Goal: Task Accomplishment & Management: Use online tool/utility

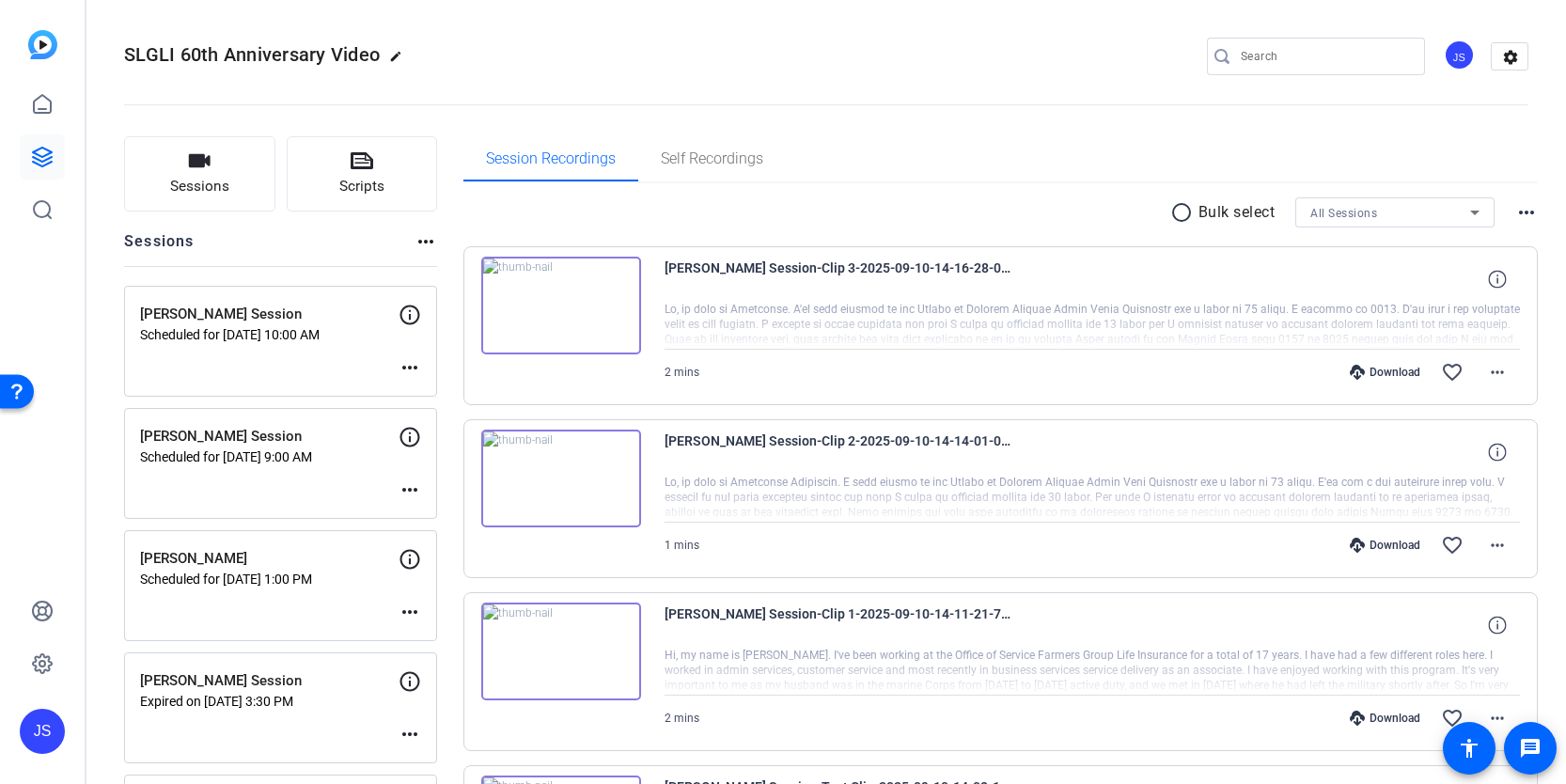
scroll to position [417, 0]
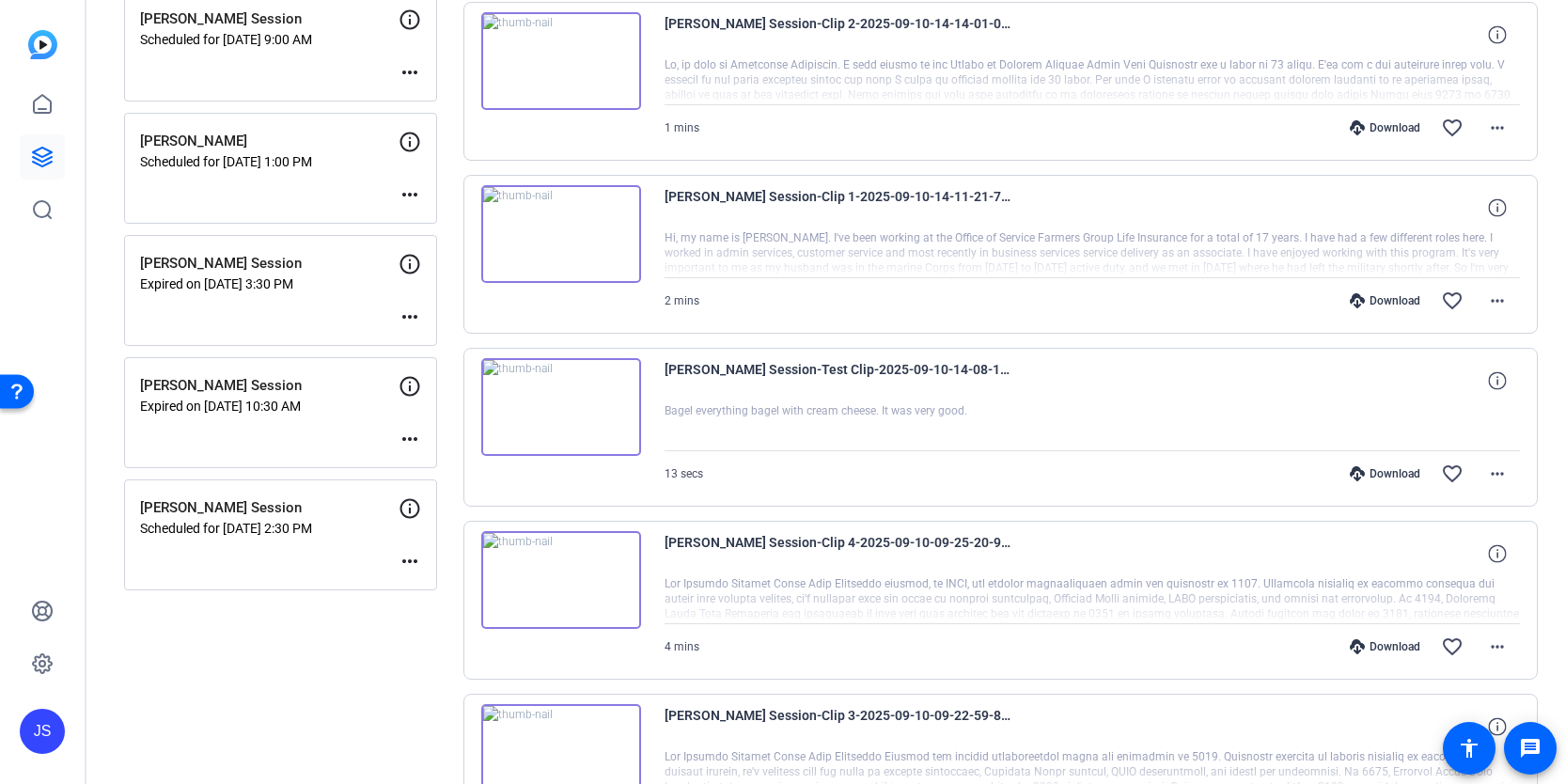
click at [273, 72] on div "Kevin Morgan Session Scheduled for Sep 12, 2025 @ 9:00 AM more_horiz" at bounding box center [281, 45] width 313 height 111
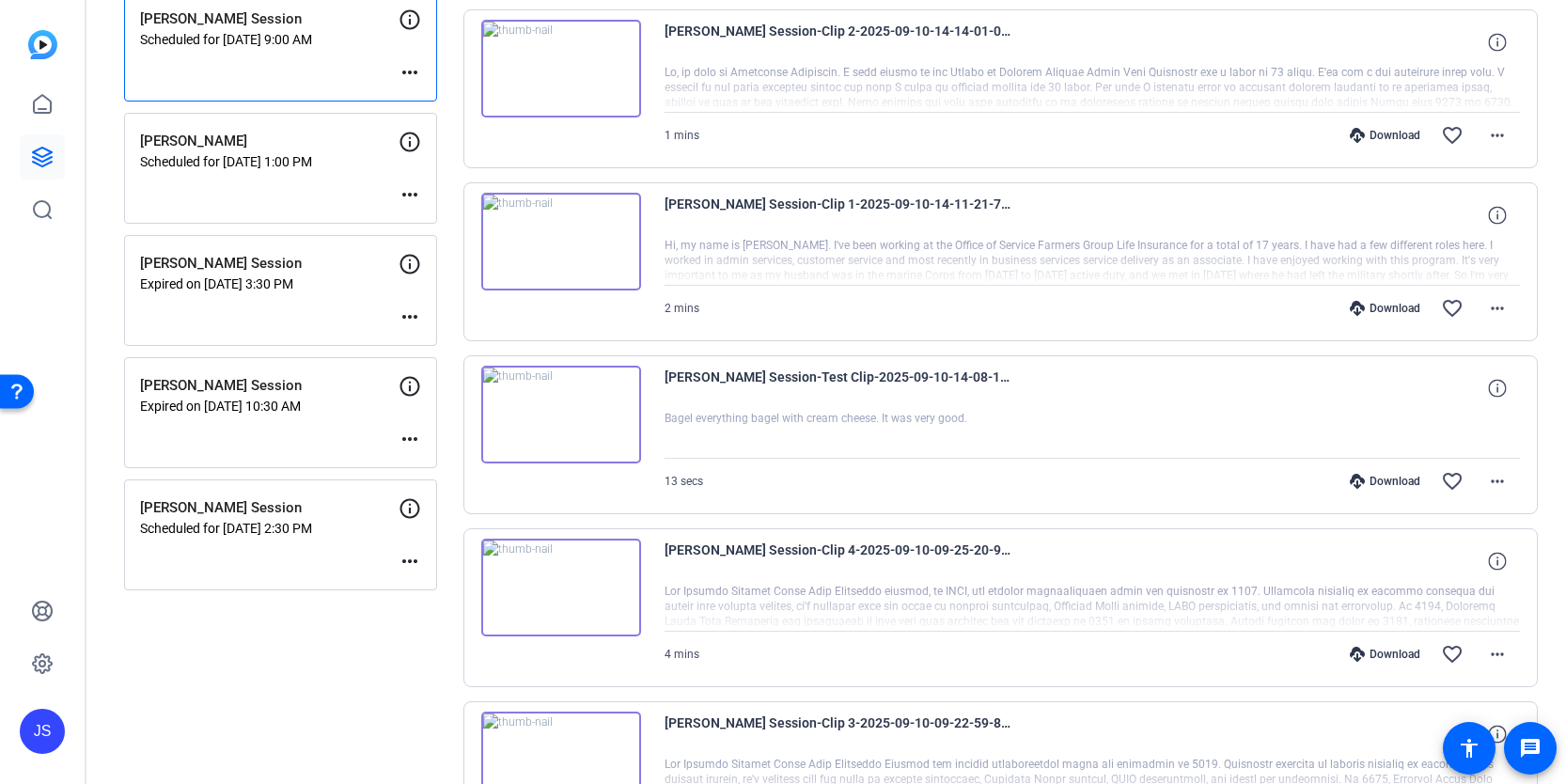
scroll to position [247, 0]
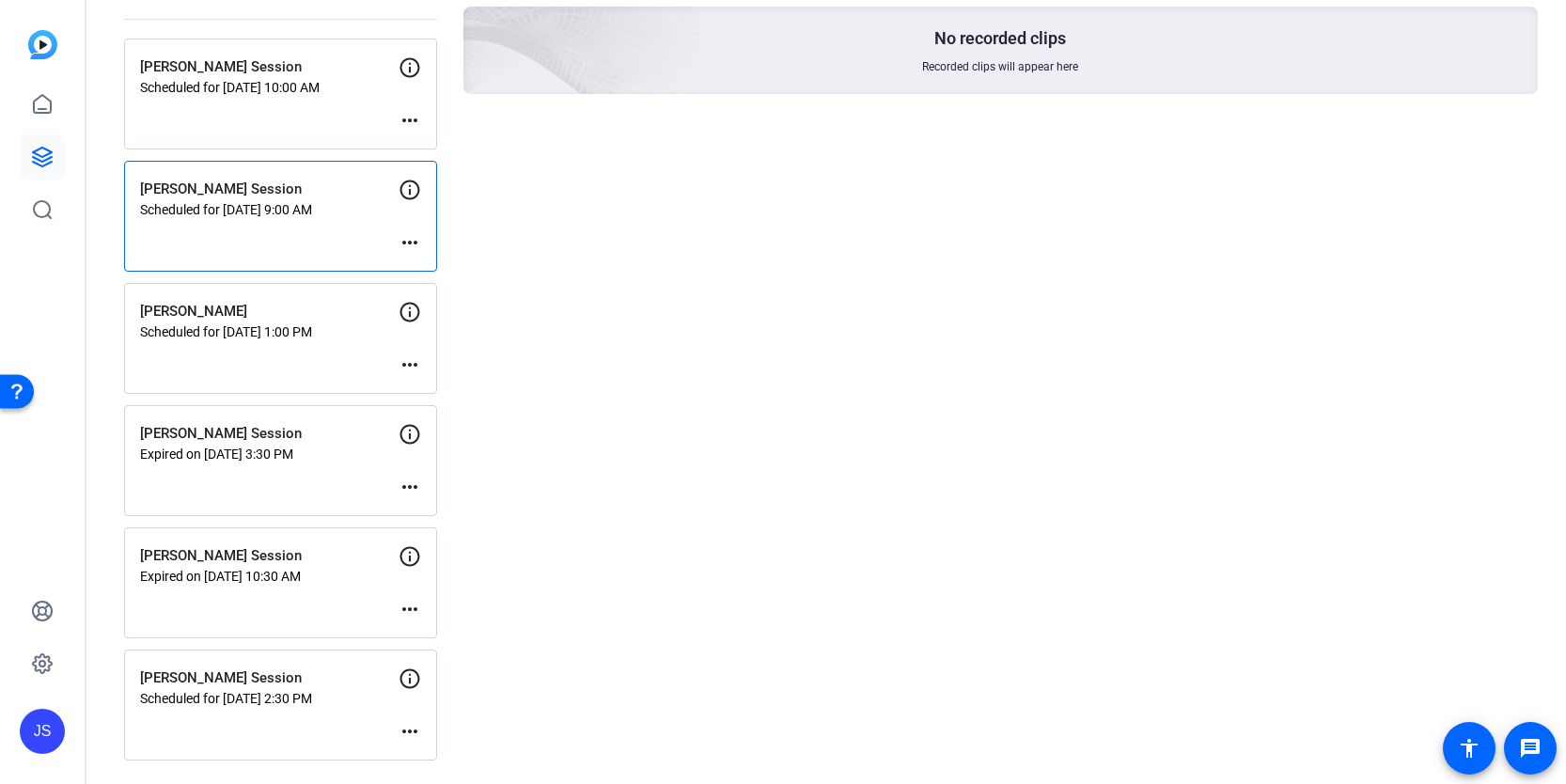
click at [408, 238] on mat-icon "more_horiz" at bounding box center [409, 242] width 23 height 23
click at [432, 269] on span "Edit Session" at bounding box center [455, 270] width 85 height 23
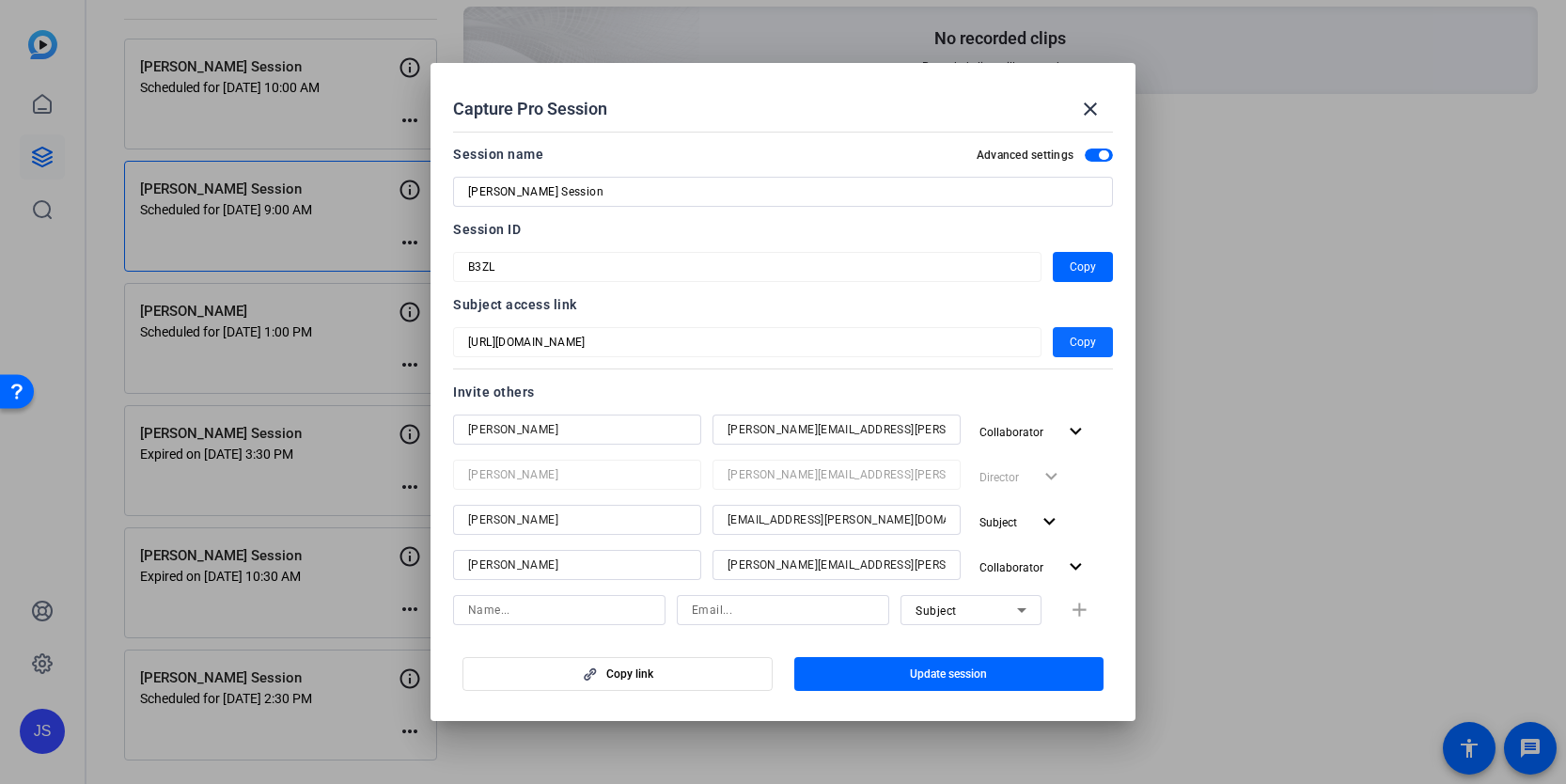
click at [1076, 344] on span "Copy" at bounding box center [1082, 342] width 26 height 23
click at [1083, 270] on span "Copy" at bounding box center [1082, 266] width 26 height 23
click at [1092, 112] on mat-icon "close" at bounding box center [1090, 109] width 23 height 23
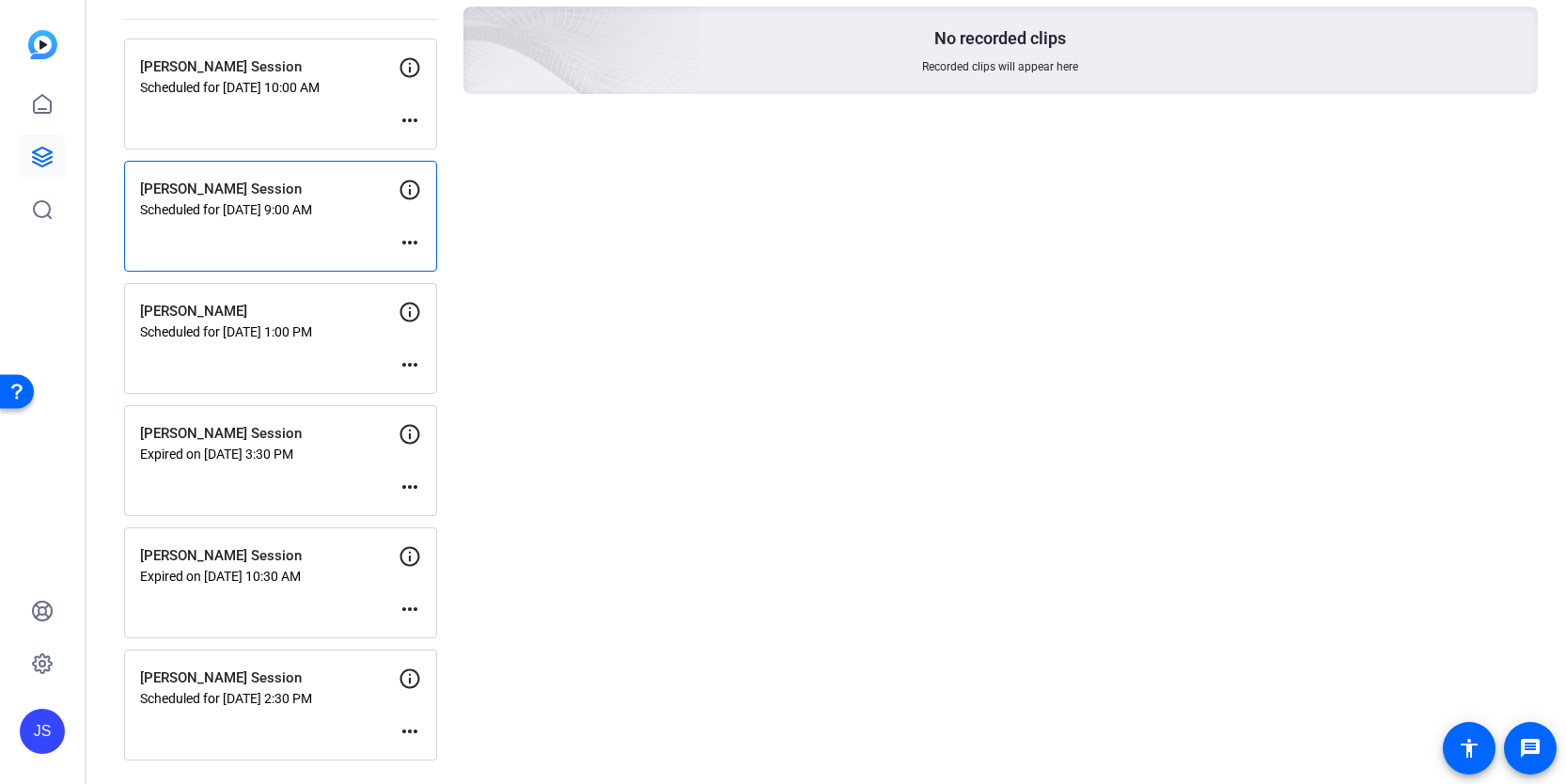
click at [407, 118] on mat-icon "more_horiz" at bounding box center [409, 119] width 23 height 23
click at [424, 145] on span "Edit Session" at bounding box center [455, 148] width 85 height 23
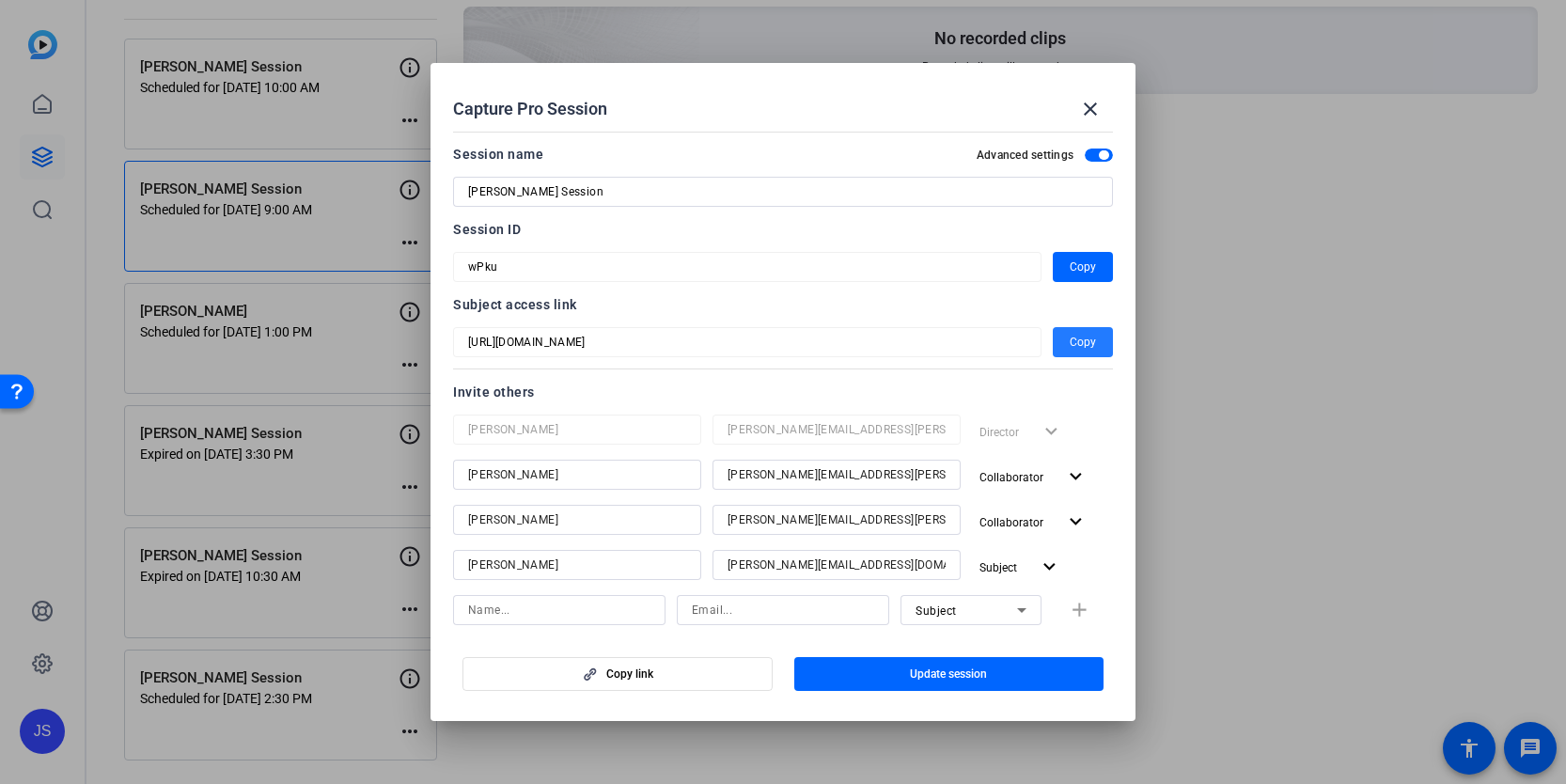
click at [1082, 339] on span "Copy" at bounding box center [1082, 342] width 26 height 23
click at [1084, 262] on span "Copy" at bounding box center [1082, 266] width 26 height 23
click at [1088, 111] on mat-icon "close" at bounding box center [1090, 109] width 23 height 23
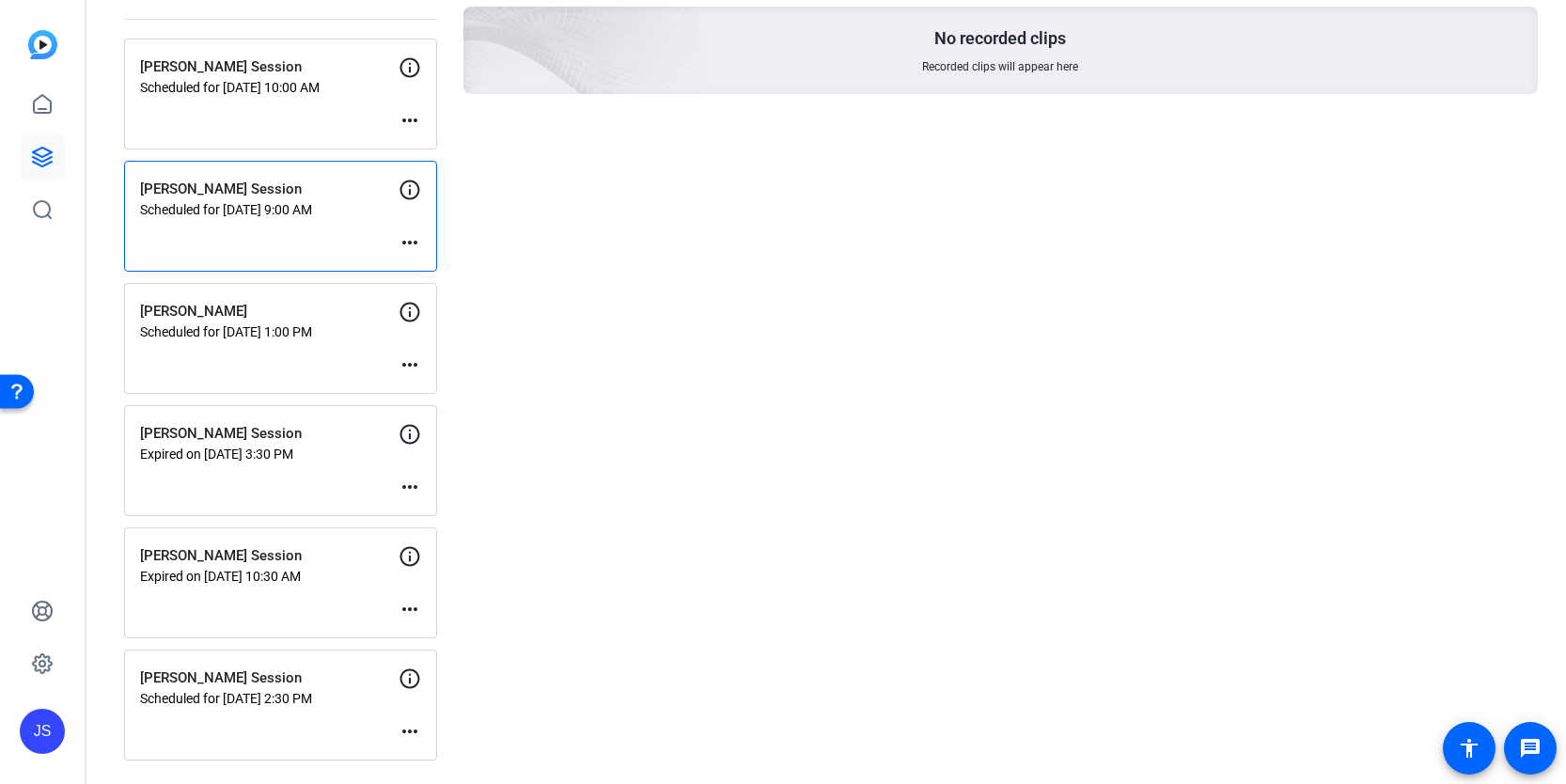
scroll to position [255, 0]
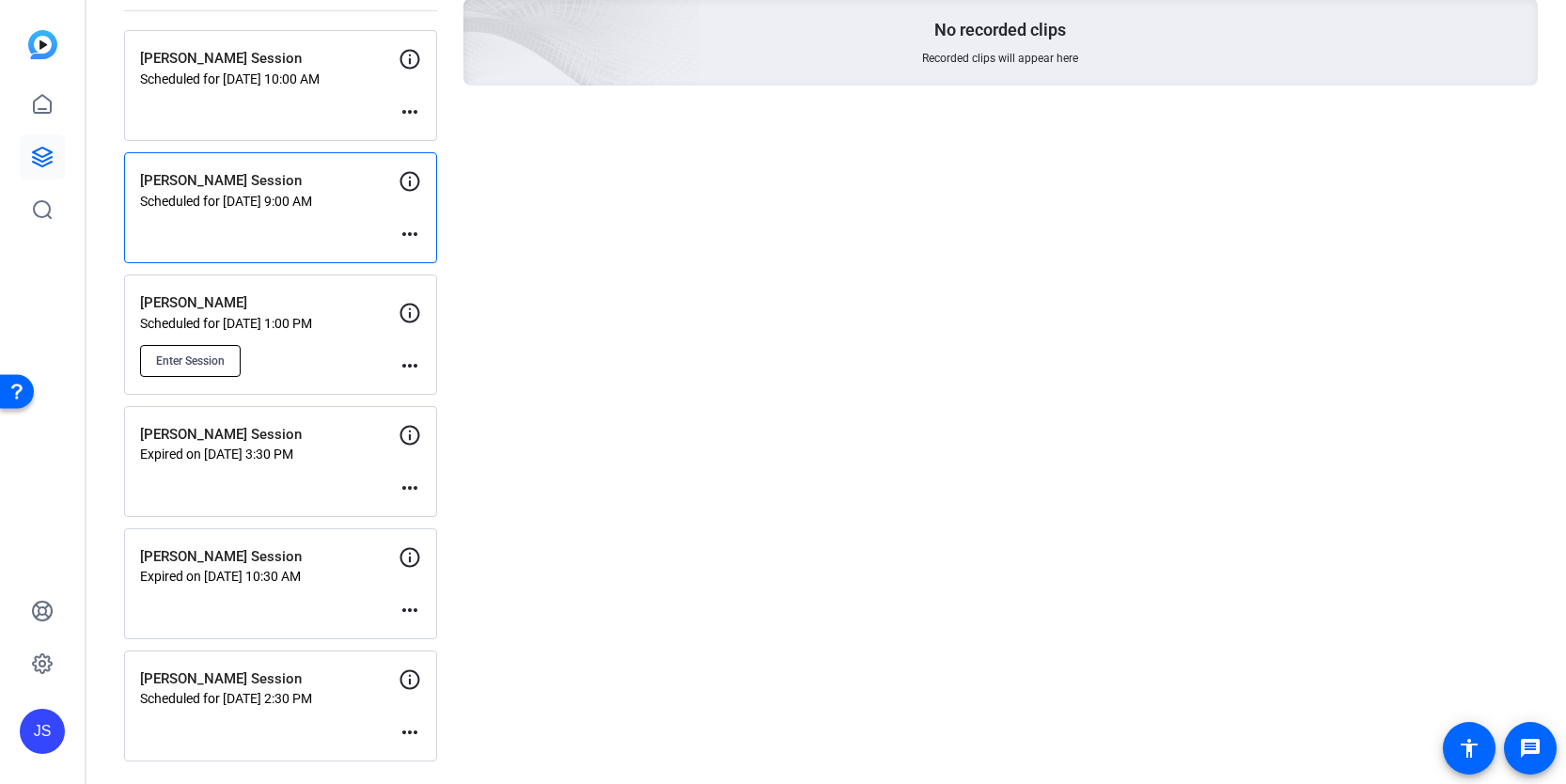
click at [227, 357] on button "Enter Session" at bounding box center [190, 360] width 101 height 32
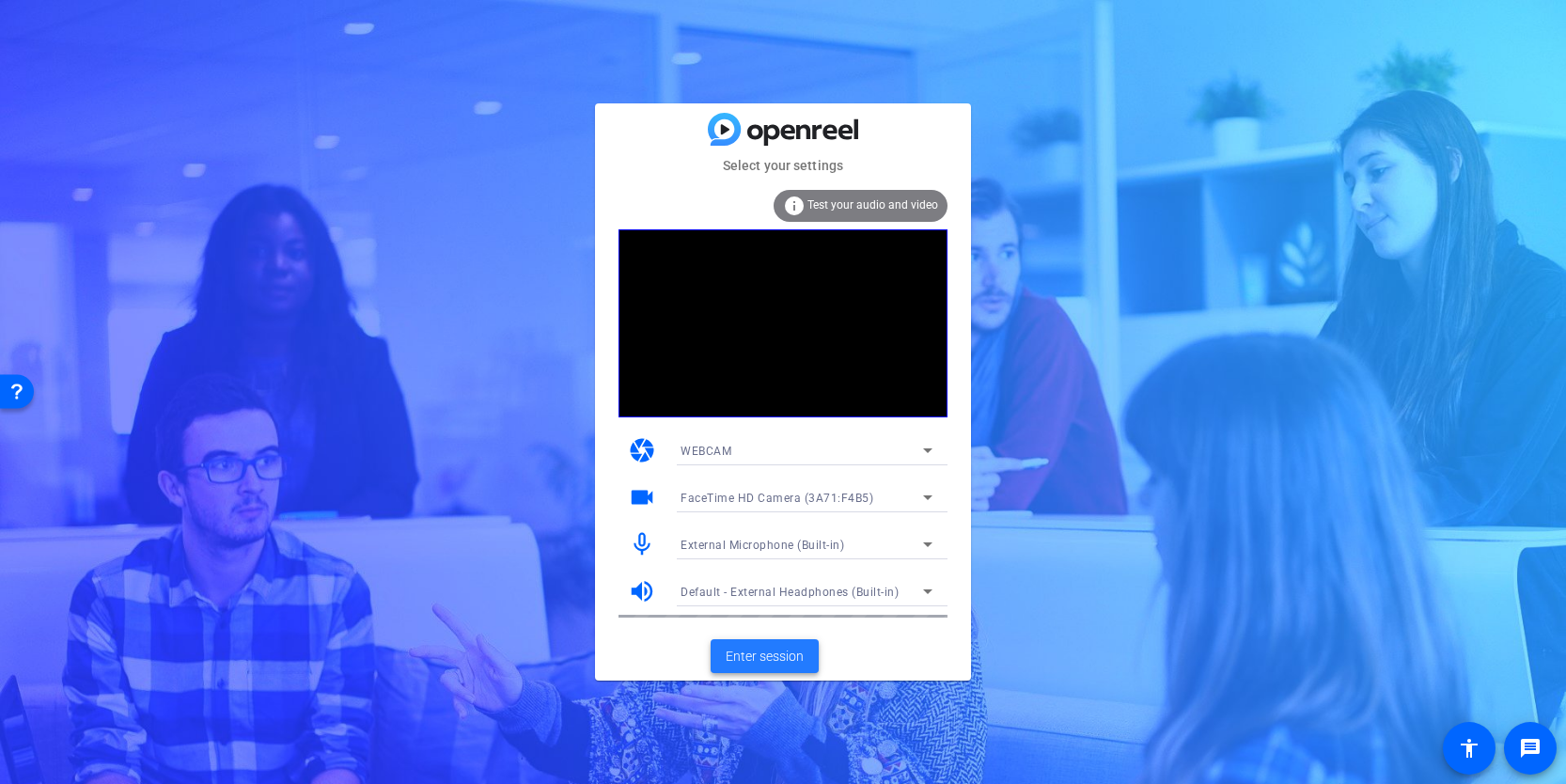
click at [770, 659] on span "Enter session" at bounding box center [765, 656] width 78 height 20
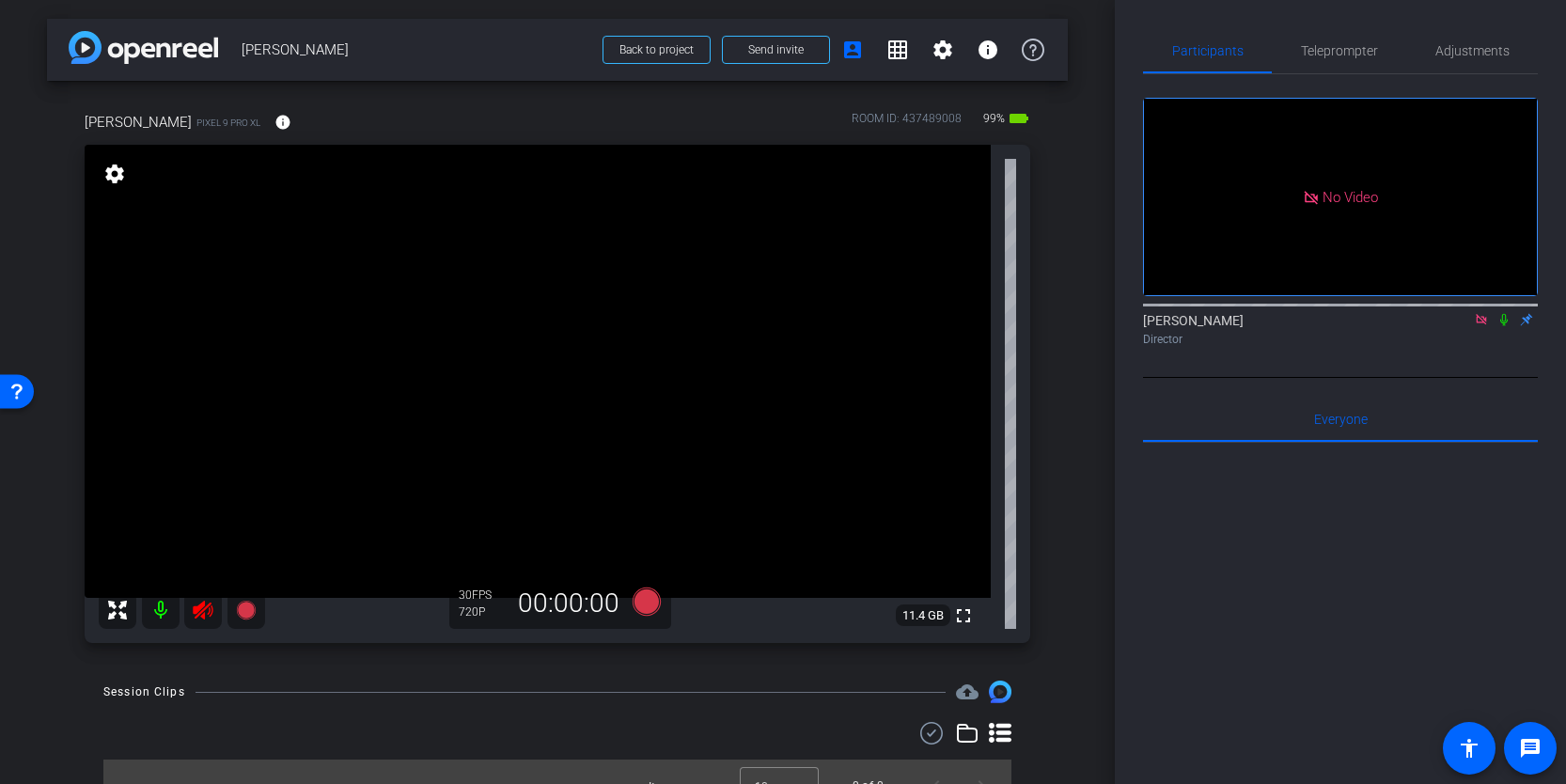
click at [201, 615] on icon at bounding box center [203, 609] width 20 height 19
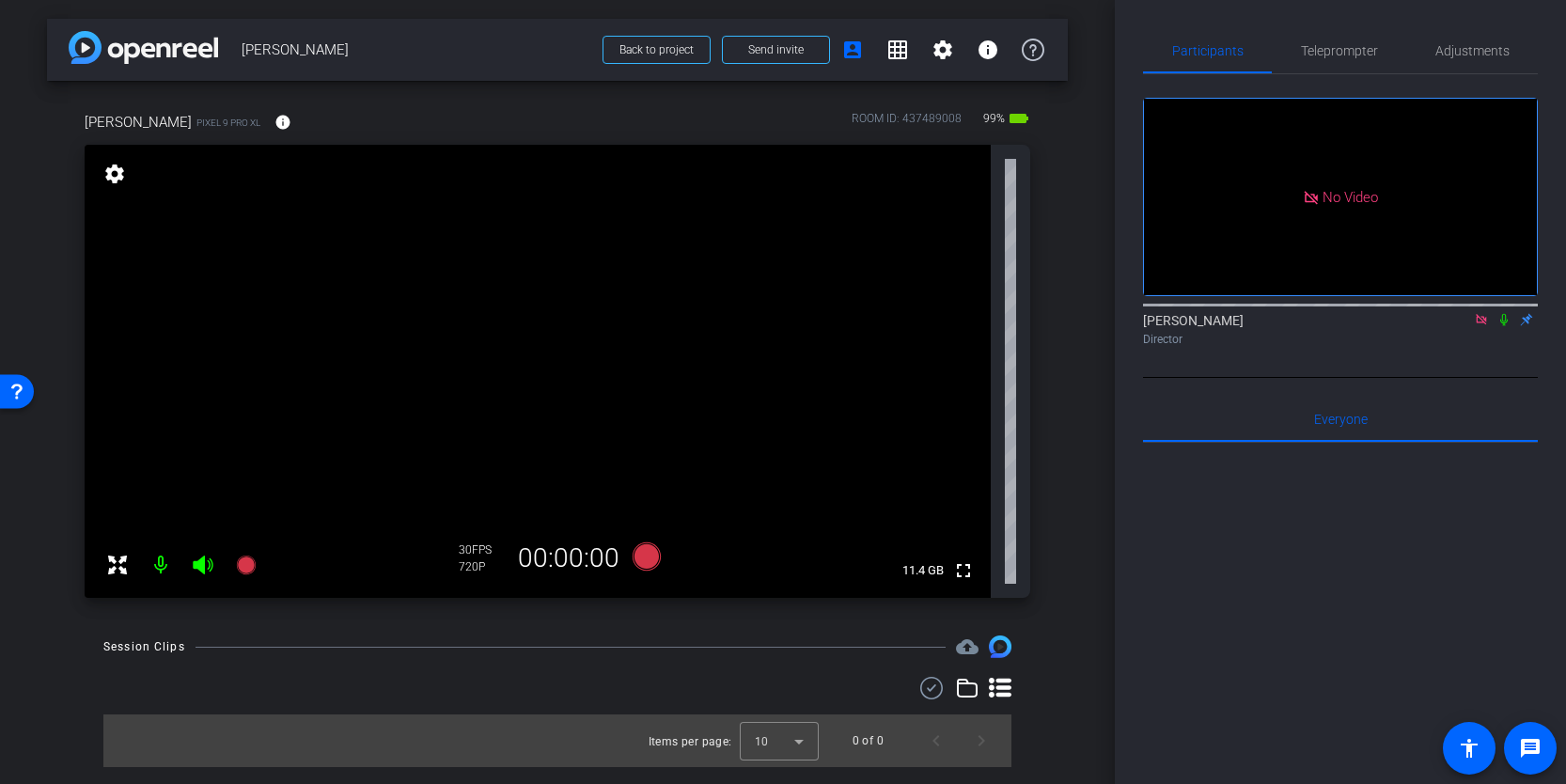
click at [1479, 326] on icon at bounding box center [1481, 319] width 15 height 13
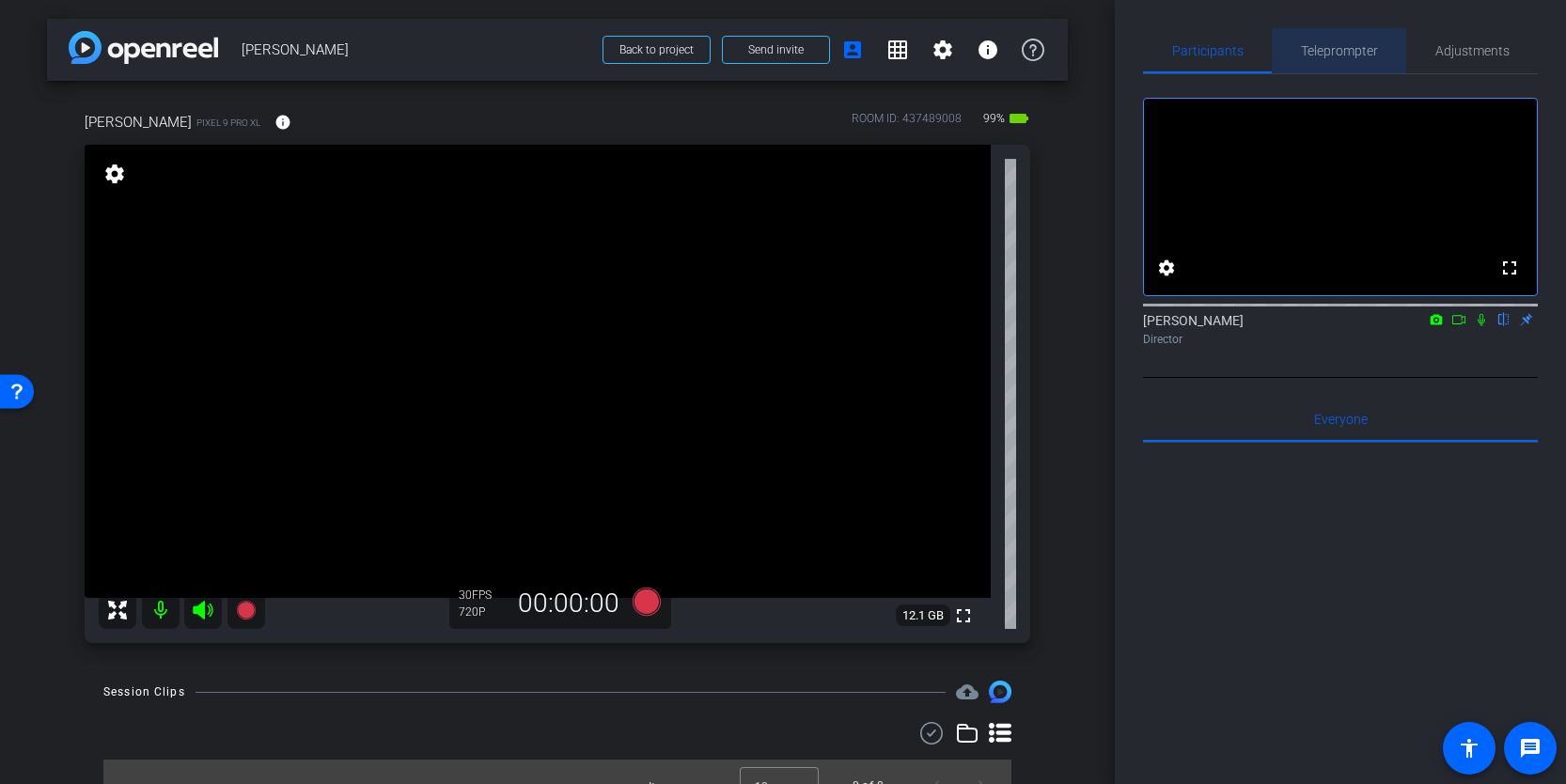
click at [1356, 56] on span "Teleprompter" at bounding box center [1340, 50] width 77 height 13
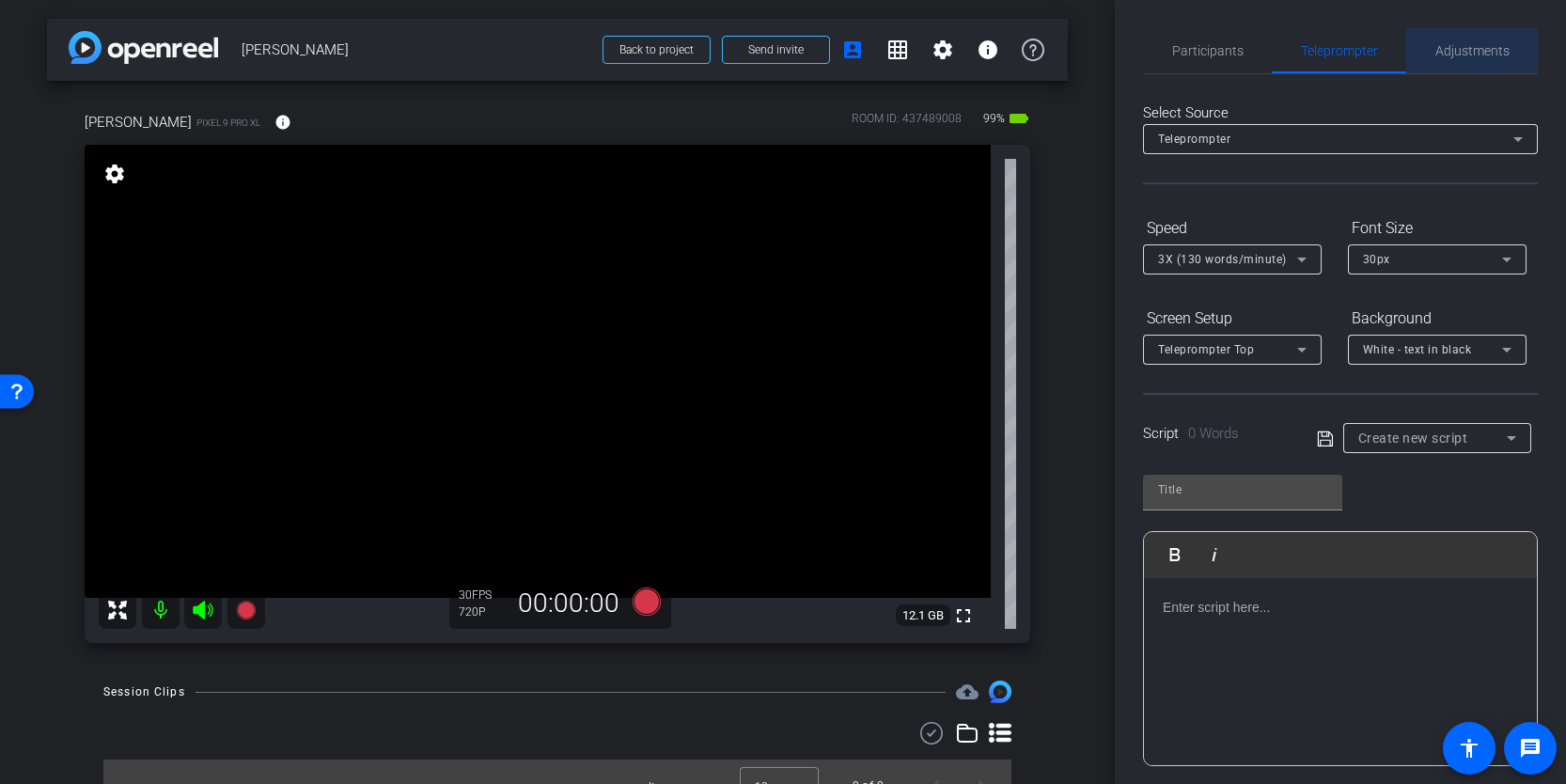
click at [1497, 49] on span "Adjustments" at bounding box center [1473, 50] width 74 height 13
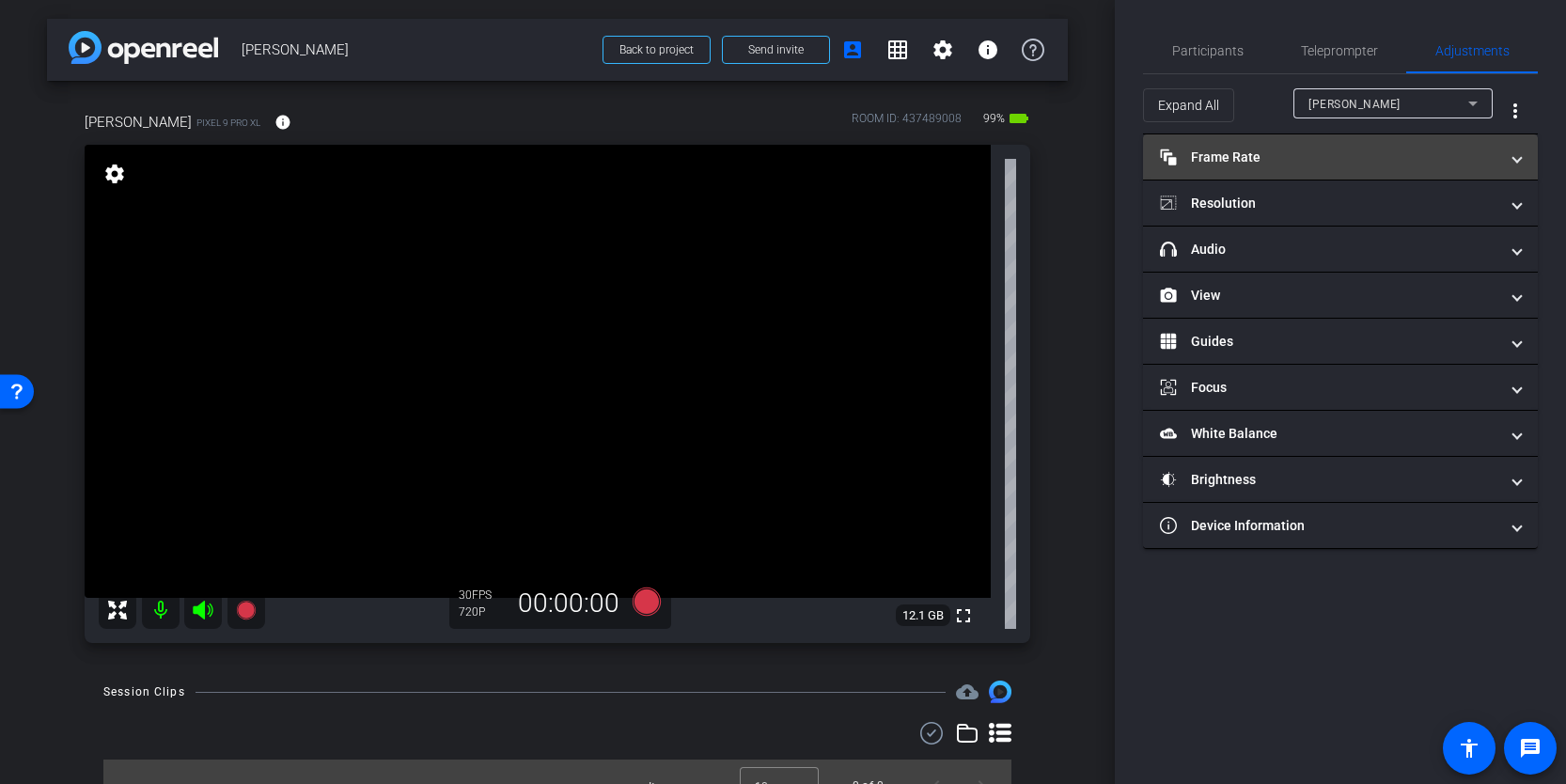
click at [1363, 161] on mat-panel-title "Frame Rate Frame Rate" at bounding box center [1330, 158] width 339 height 20
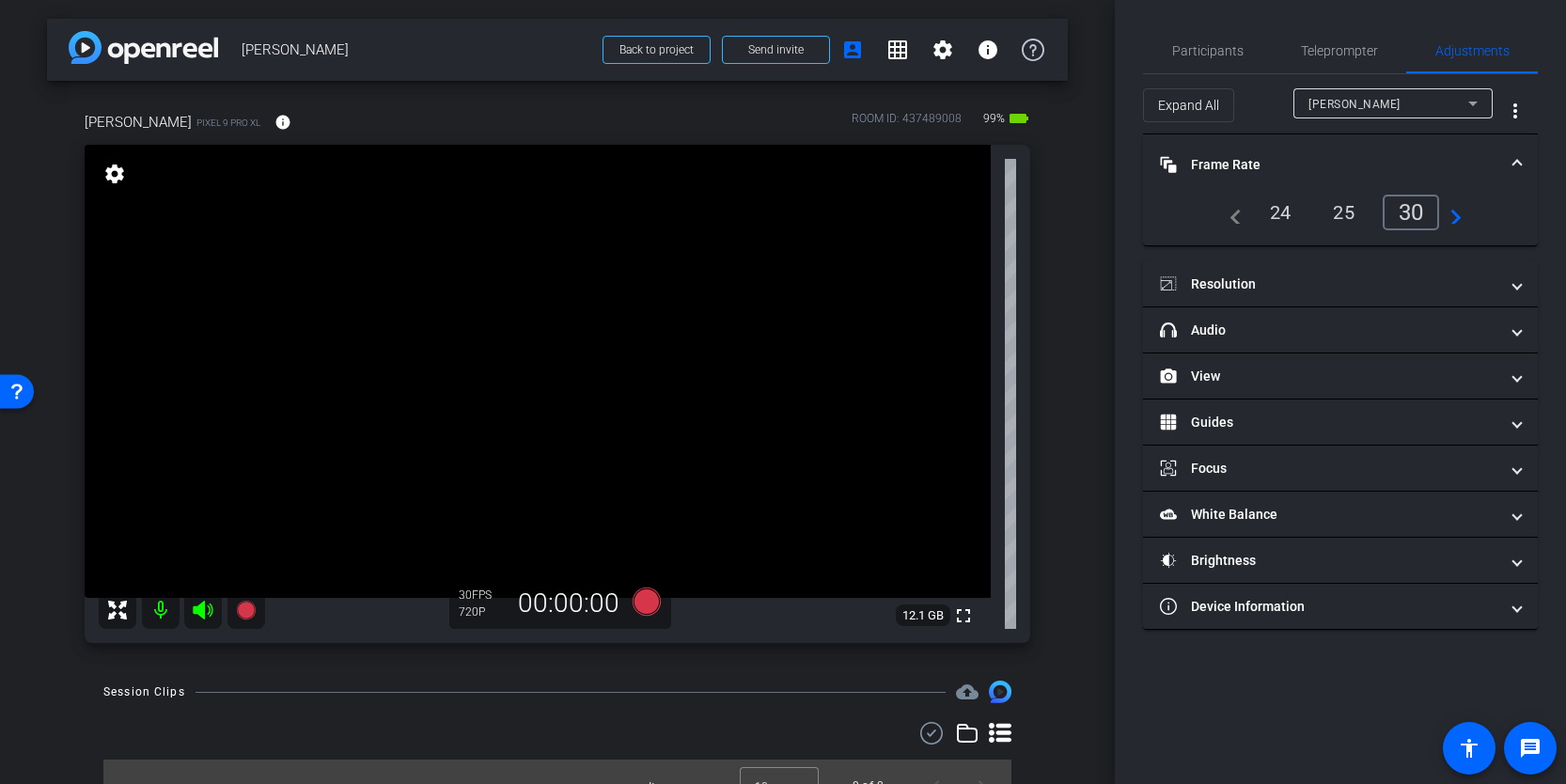
click at [1363, 161] on mat-panel-title "Frame Rate Frame Rate" at bounding box center [1330, 164] width 339 height 20
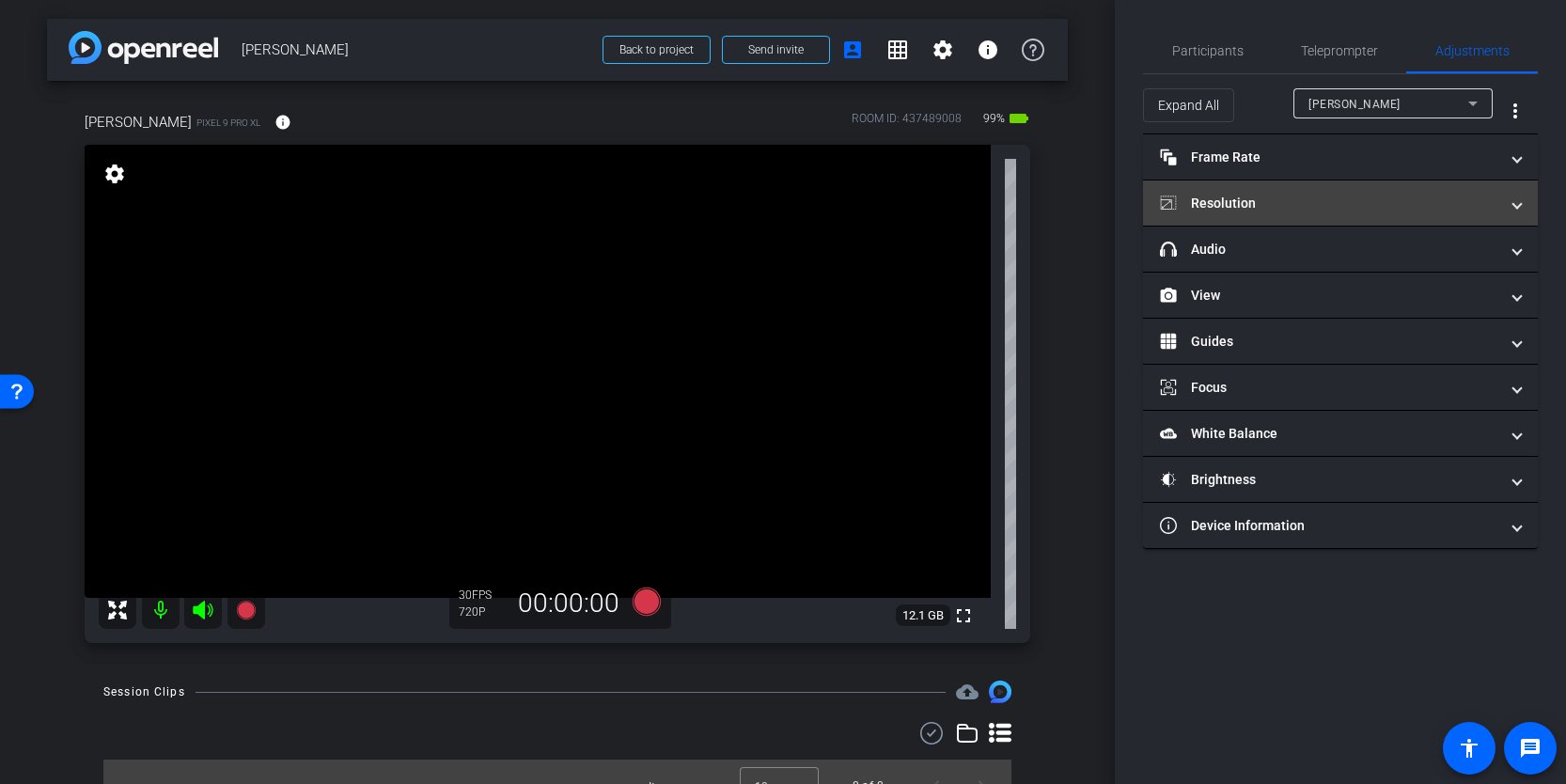
click at [1342, 202] on mat-panel-title "Resolution" at bounding box center [1330, 204] width 339 height 20
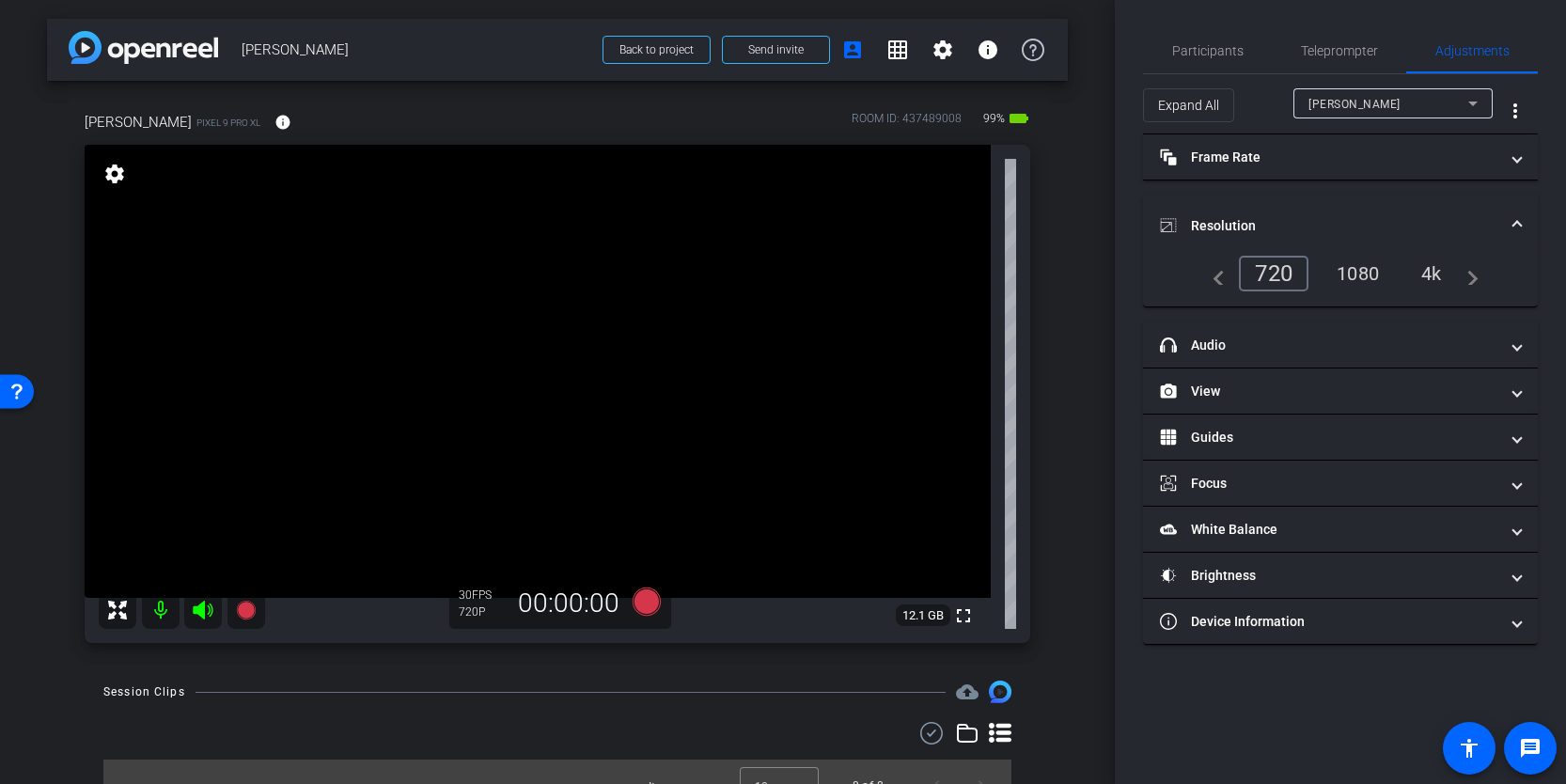
click at [1355, 280] on div "1080" at bounding box center [1358, 273] width 71 height 32
click at [1330, 217] on mat-panel-title "Resolution" at bounding box center [1330, 226] width 339 height 20
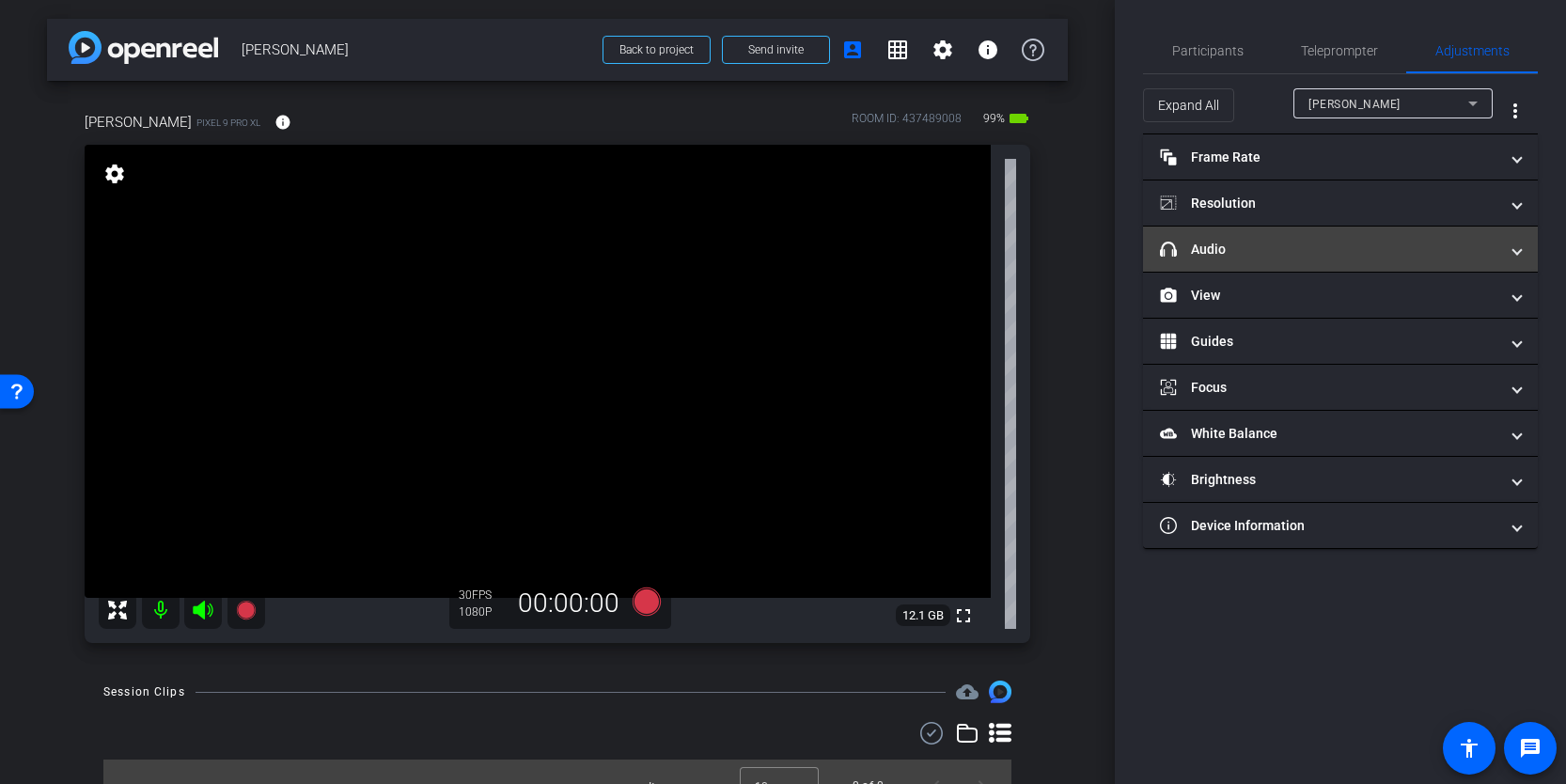
click at [1316, 254] on mat-panel-title "headphone icon Audio" at bounding box center [1330, 250] width 339 height 20
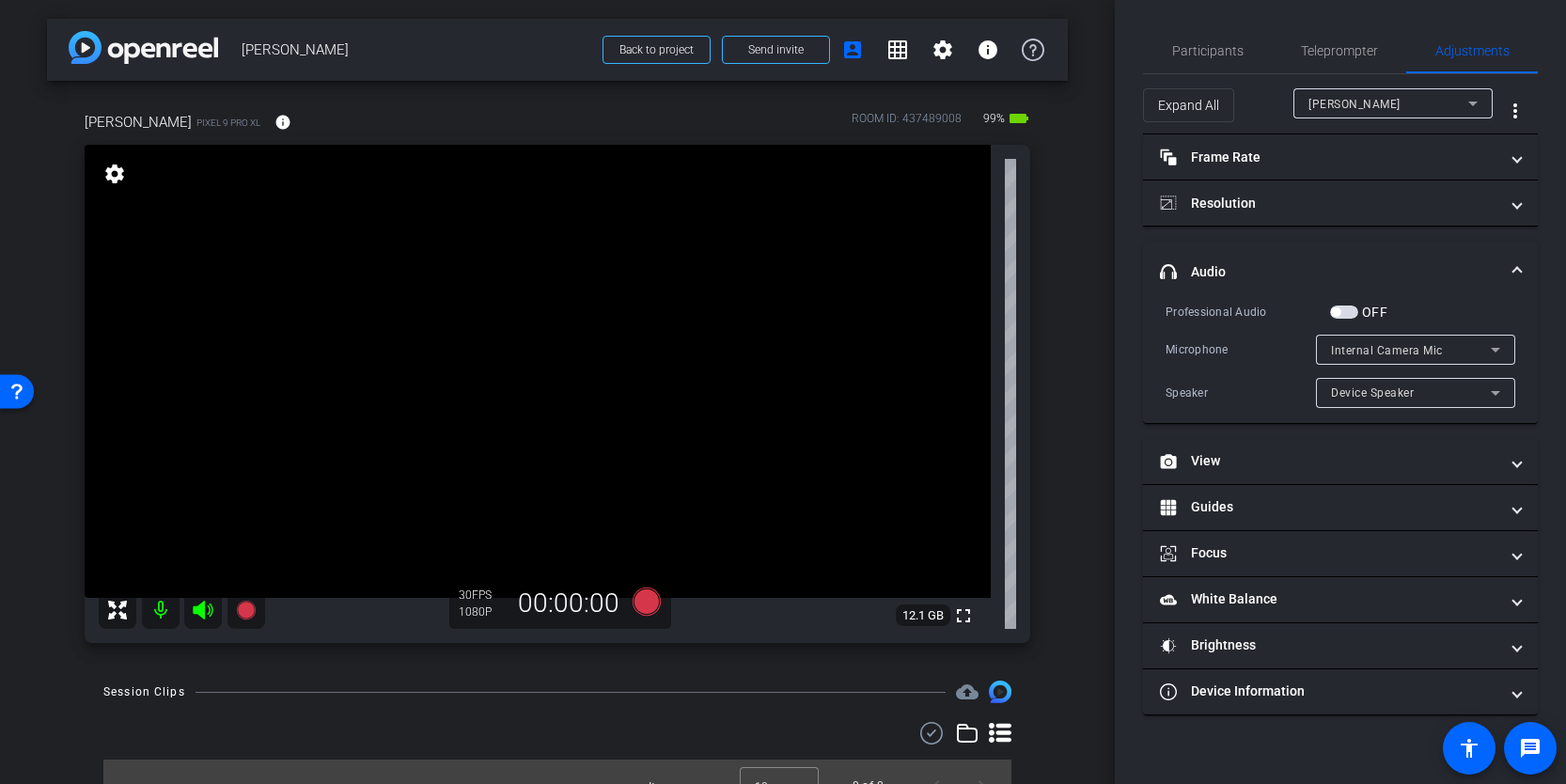
click at [1316, 254] on mat-expansion-panel-header "headphone icon Audio" at bounding box center [1340, 271] width 395 height 60
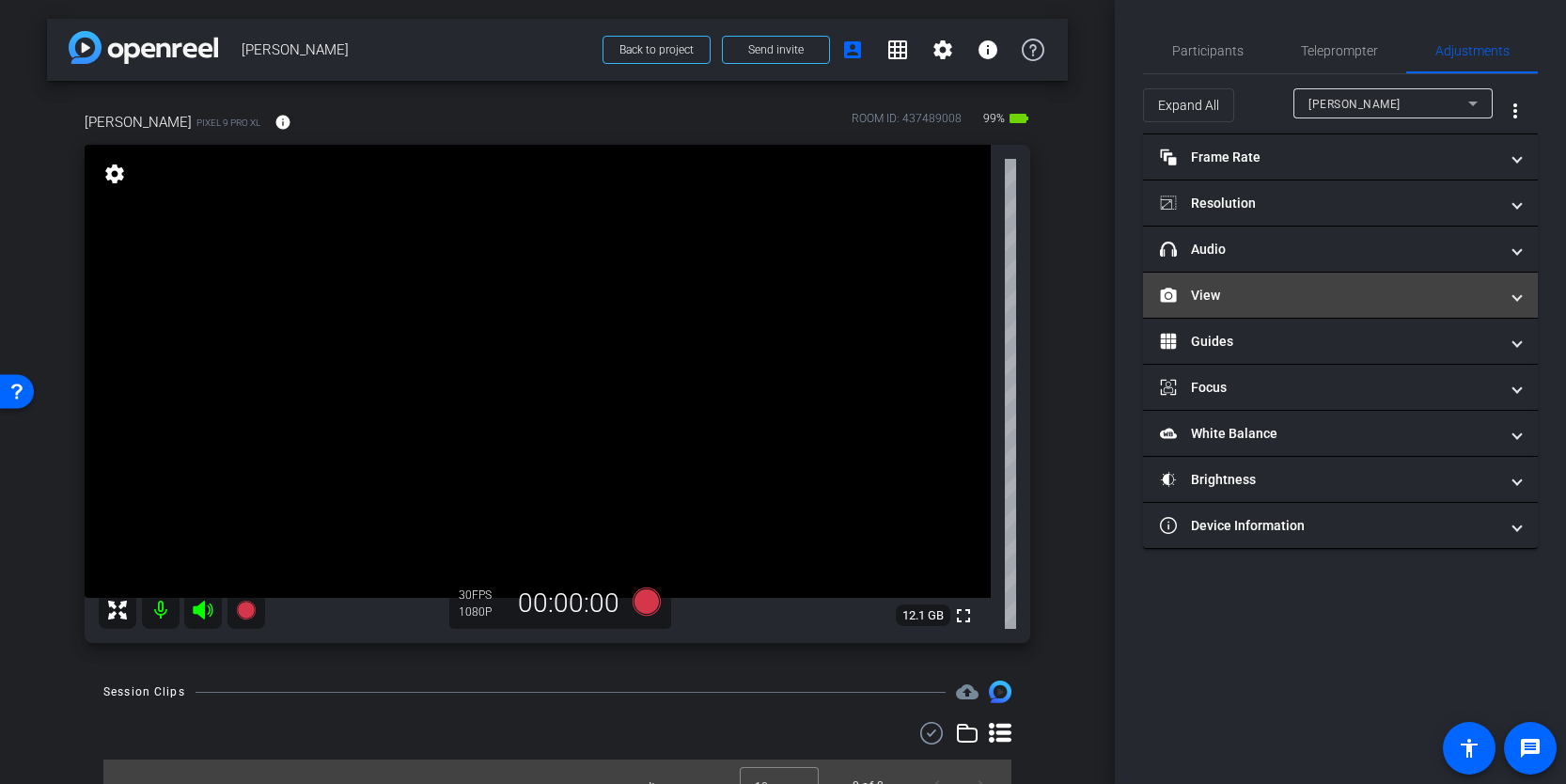
click at [1307, 298] on mat-panel-title "View" at bounding box center [1330, 296] width 339 height 20
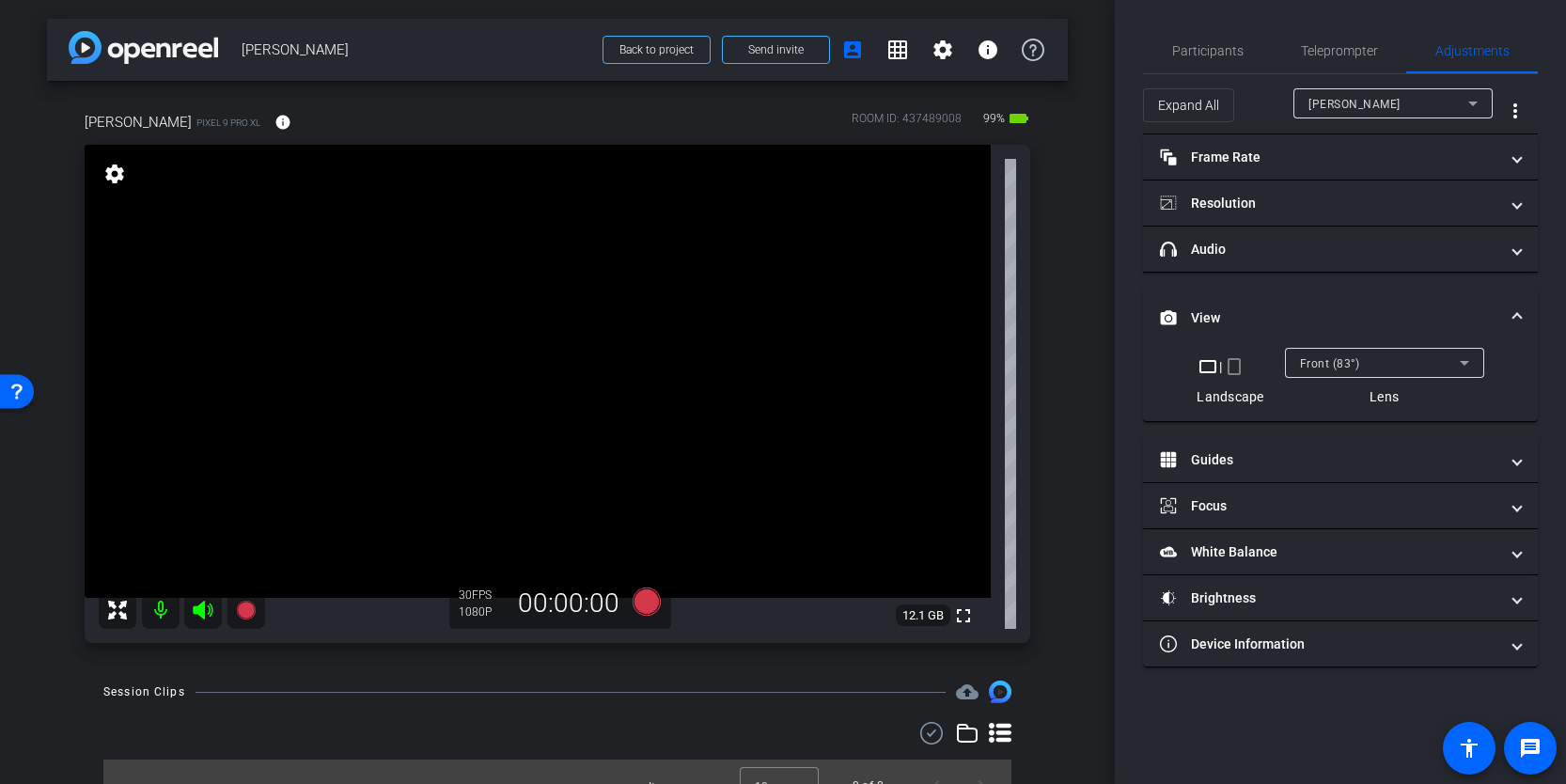
click at [1307, 298] on mat-expansion-panel-header "View" at bounding box center [1340, 317] width 395 height 60
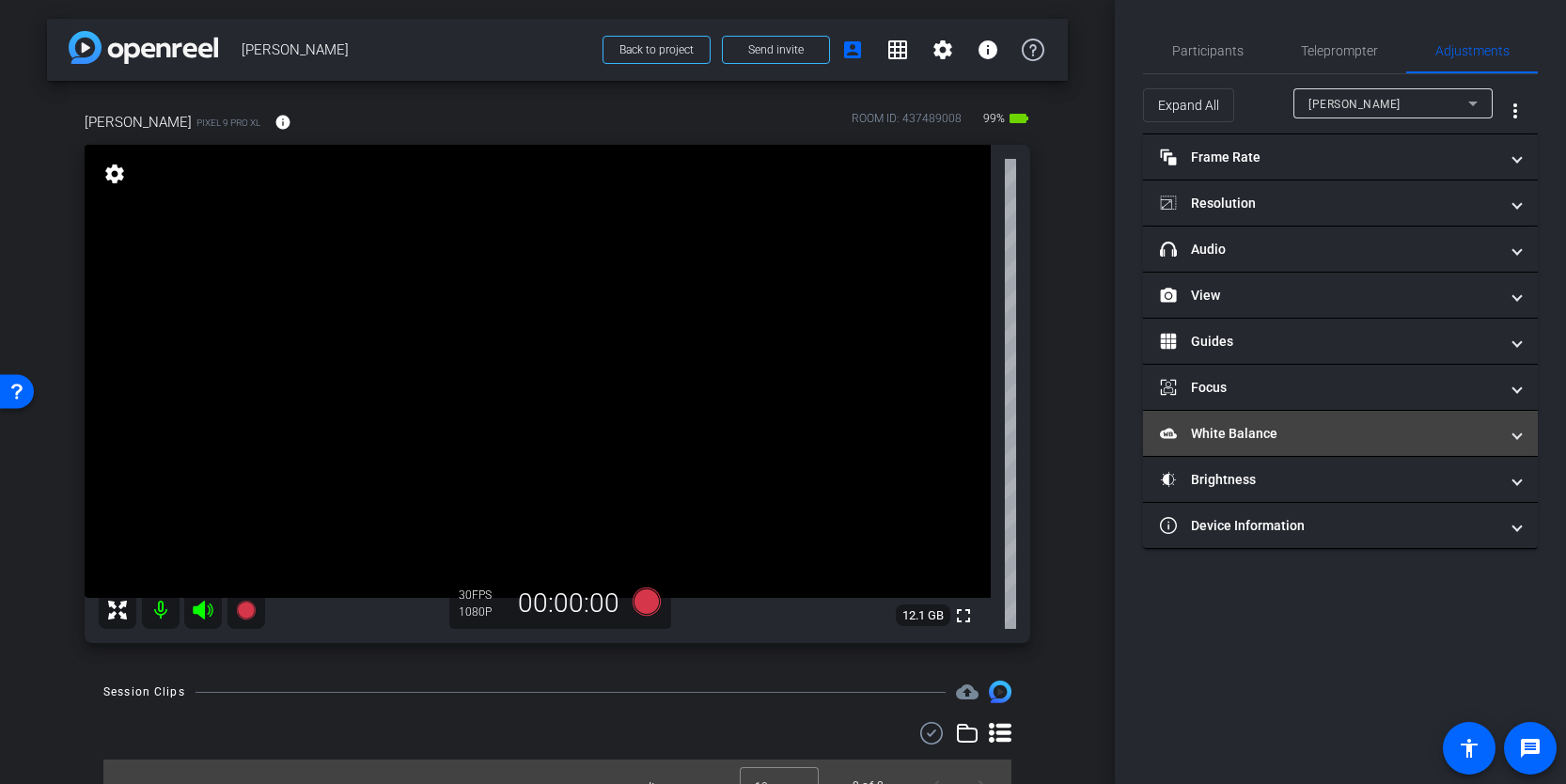
click at [1297, 426] on mat-panel-title "White Balance White Balance" at bounding box center [1330, 434] width 339 height 20
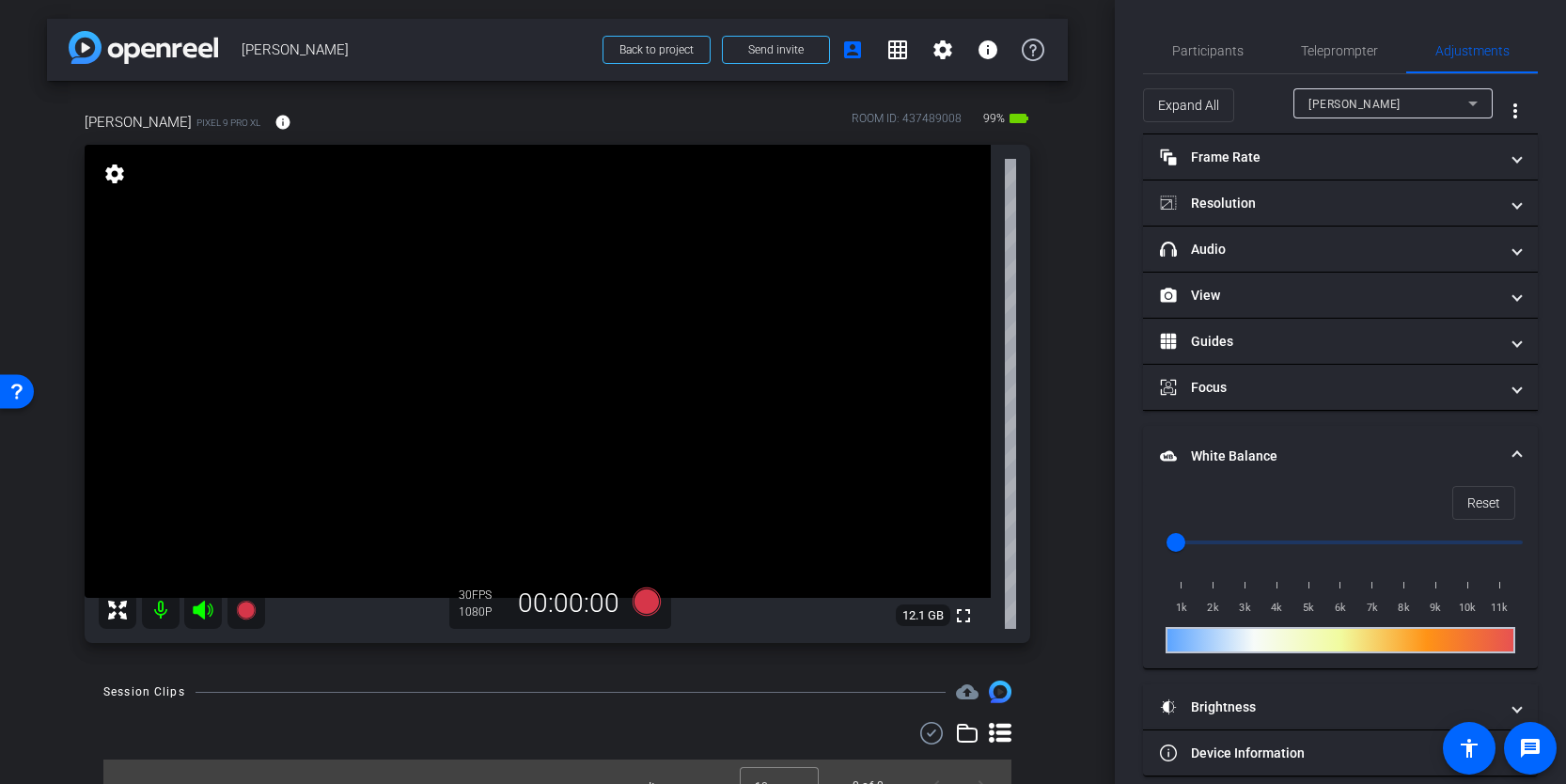
click at [1211, 540] on input "range" at bounding box center [1348, 542] width 389 height 41
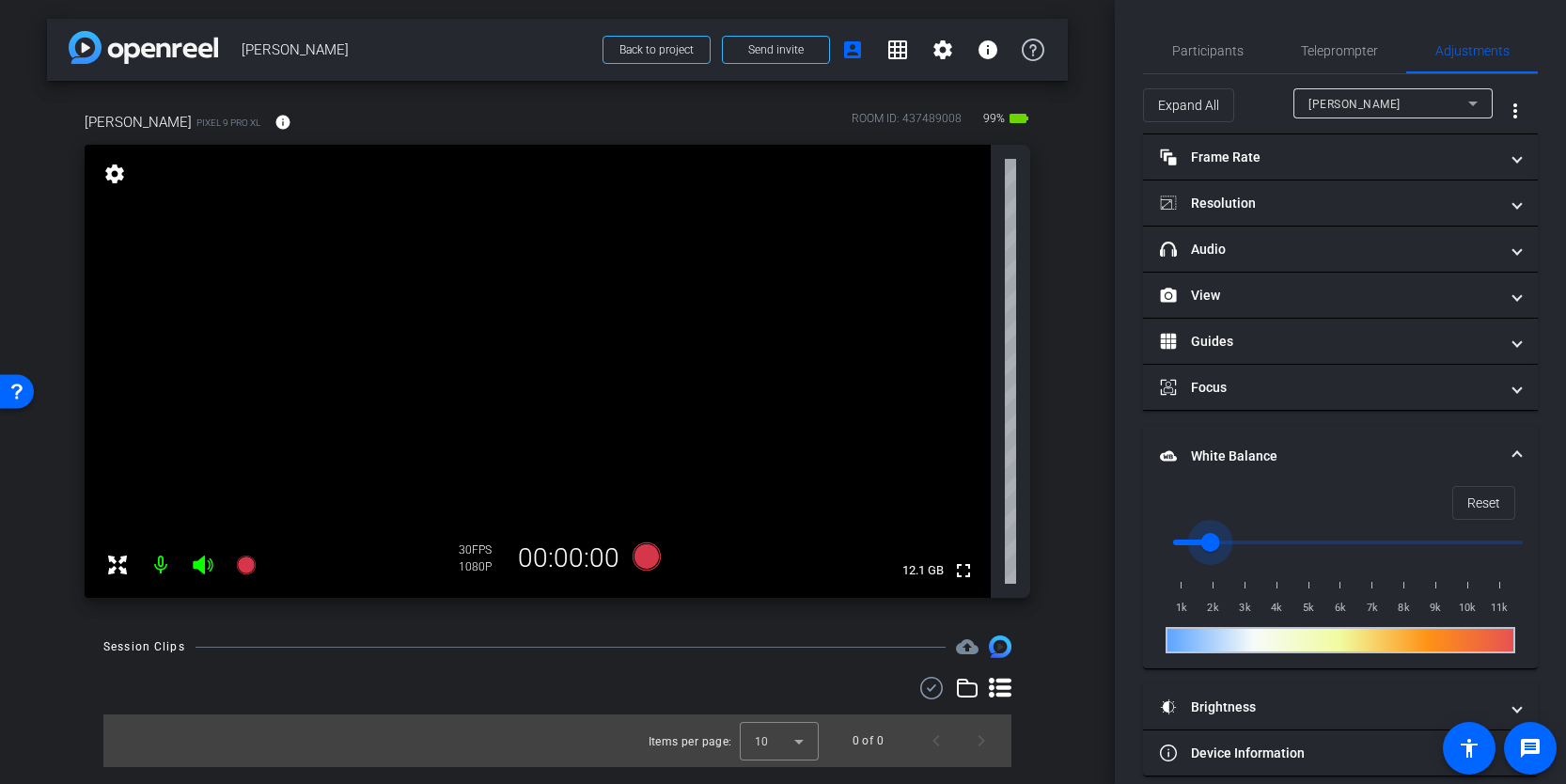
click at [1183, 540] on input "range" at bounding box center [1348, 542] width 389 height 41
click at [1187, 540] on input "range" at bounding box center [1348, 542] width 389 height 41
drag, startPoint x: 1185, startPoint y: 540, endPoint x: 1384, endPoint y: 554, distance: 199.5
click at [1384, 554] on input "range" at bounding box center [1348, 542] width 389 height 41
click at [1447, 542] on input "range" at bounding box center [1348, 542] width 389 height 41
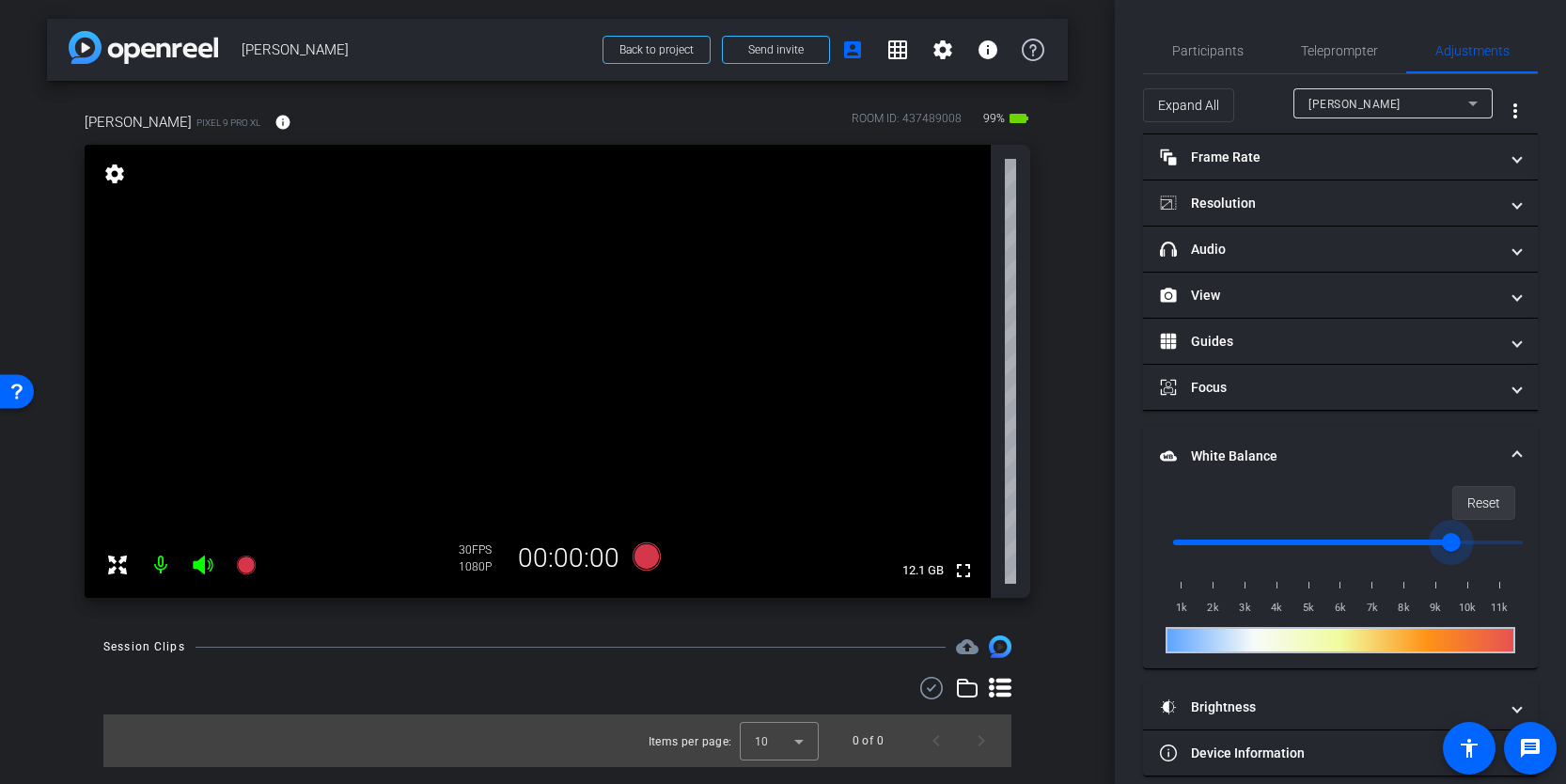
click at [1466, 508] on span at bounding box center [1484, 503] width 61 height 45
type input "1000"
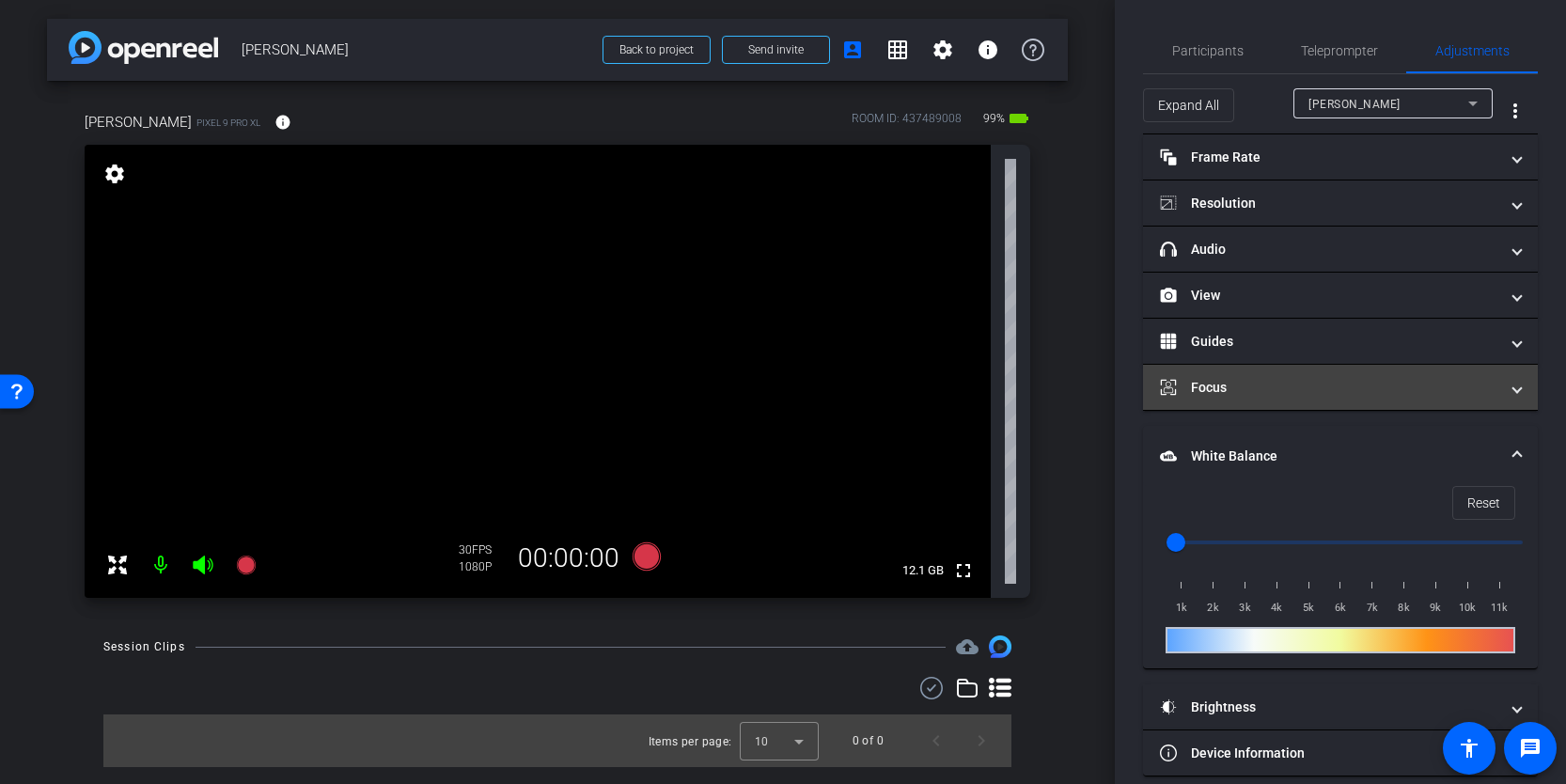
click at [1245, 383] on mat-panel-title "Focus" at bounding box center [1330, 388] width 339 height 20
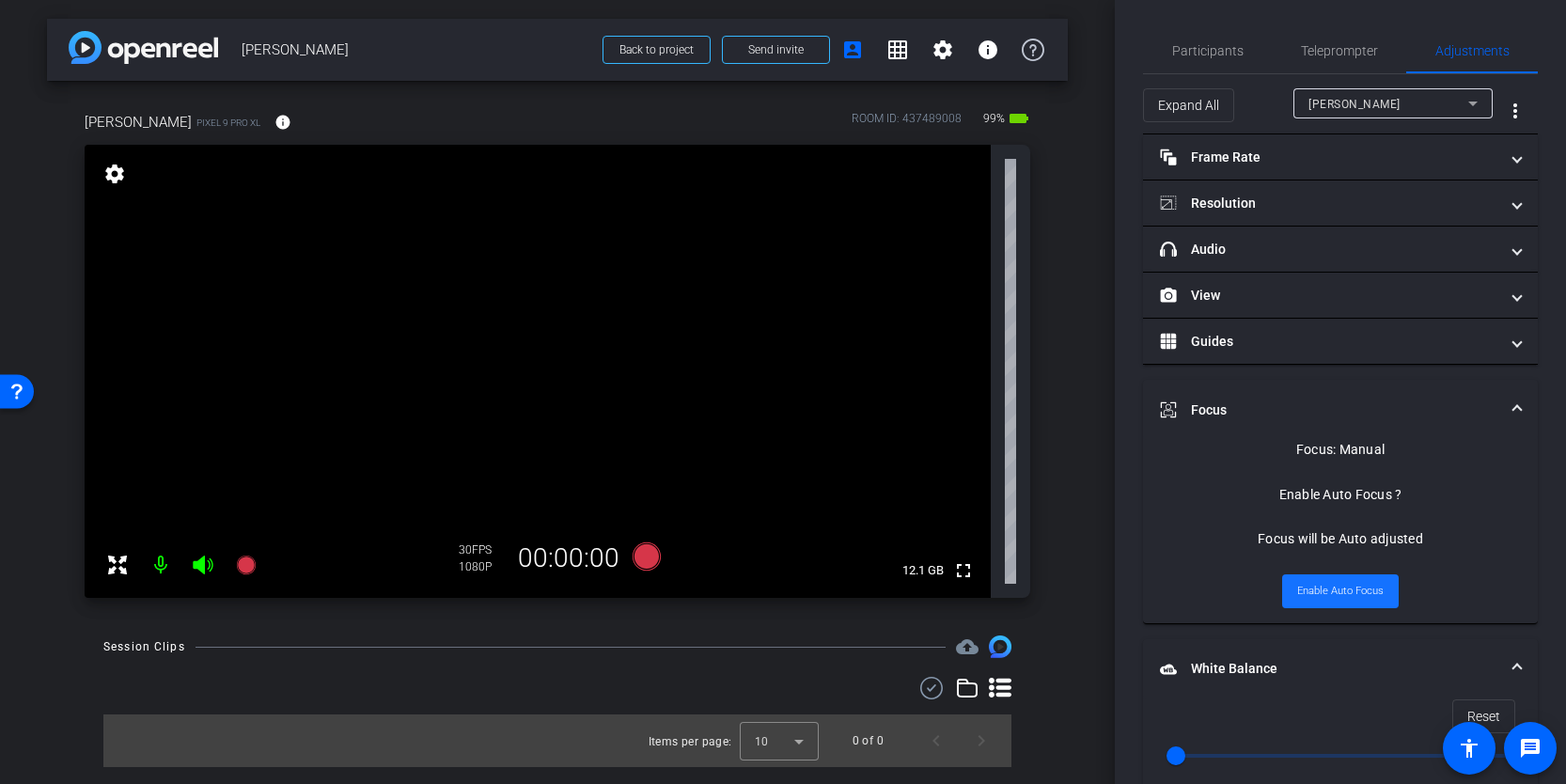
click at [1321, 588] on span "Enable Auto Focus" at bounding box center [1341, 590] width 86 height 28
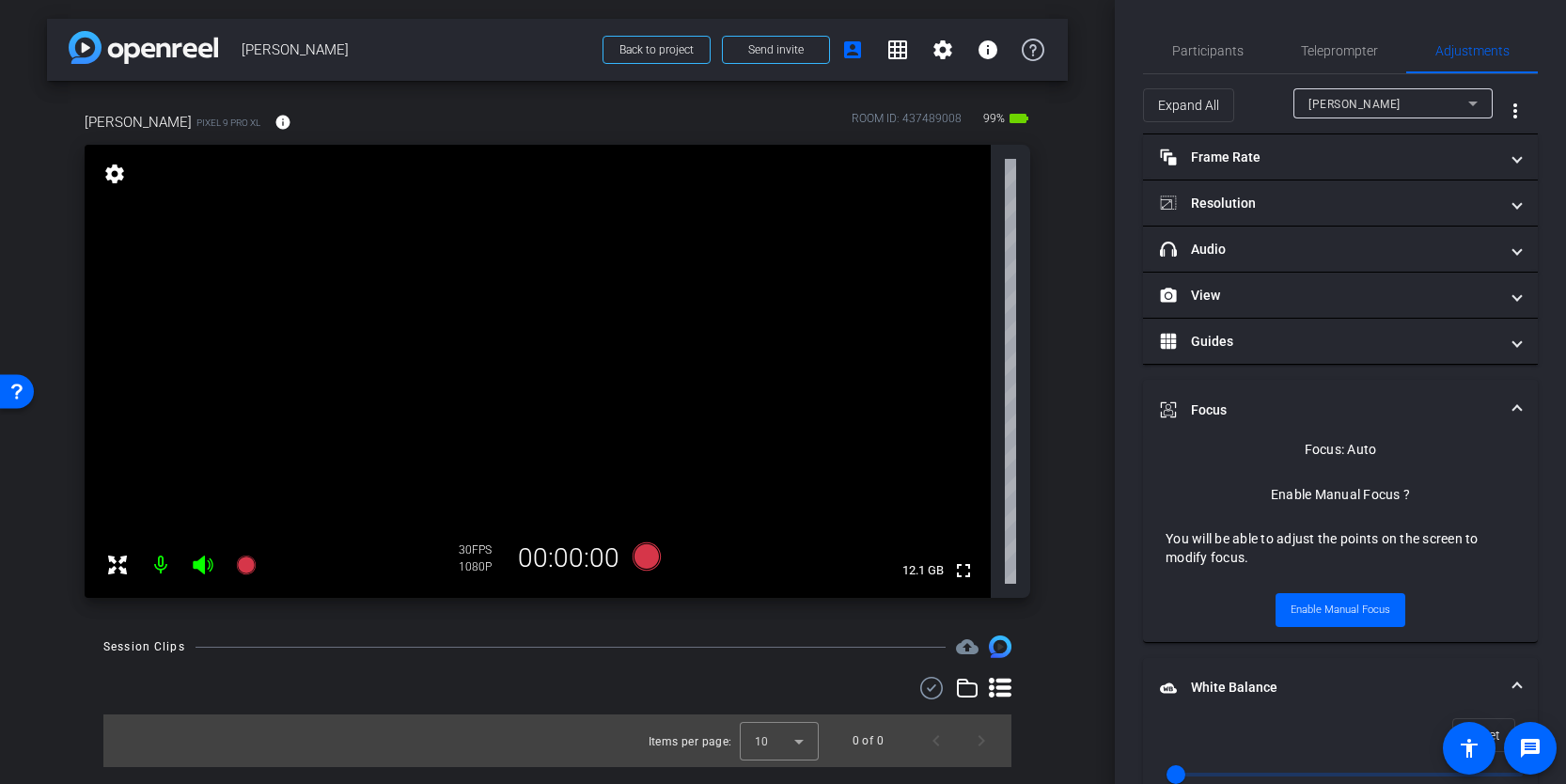
click at [595, 309] on video at bounding box center [537, 371] width 906 height 453
click at [476, 336] on video at bounding box center [537, 371] width 906 height 453
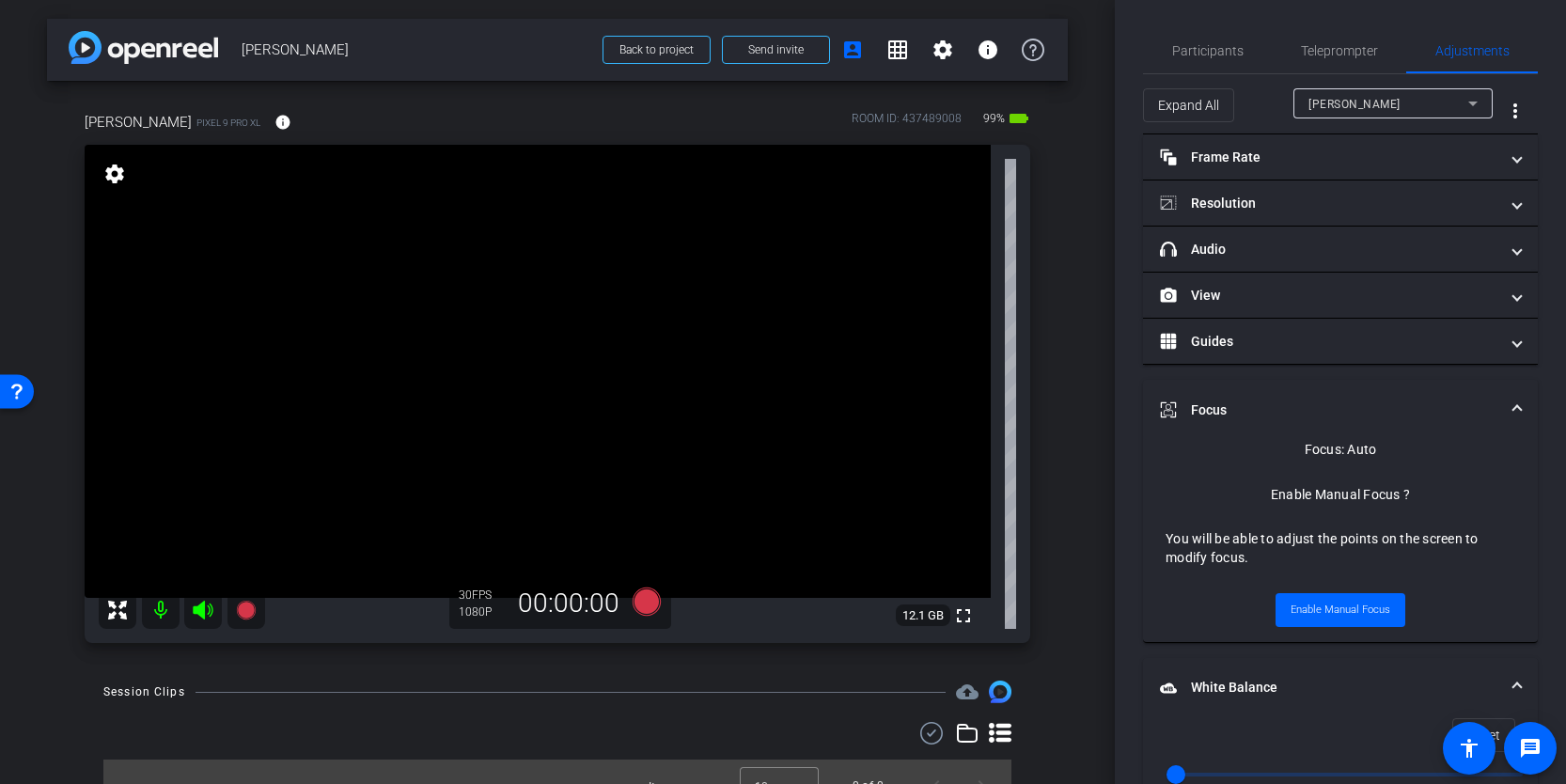
click at [1521, 403] on mat-expansion-panel-header "Focus" at bounding box center [1340, 409] width 395 height 60
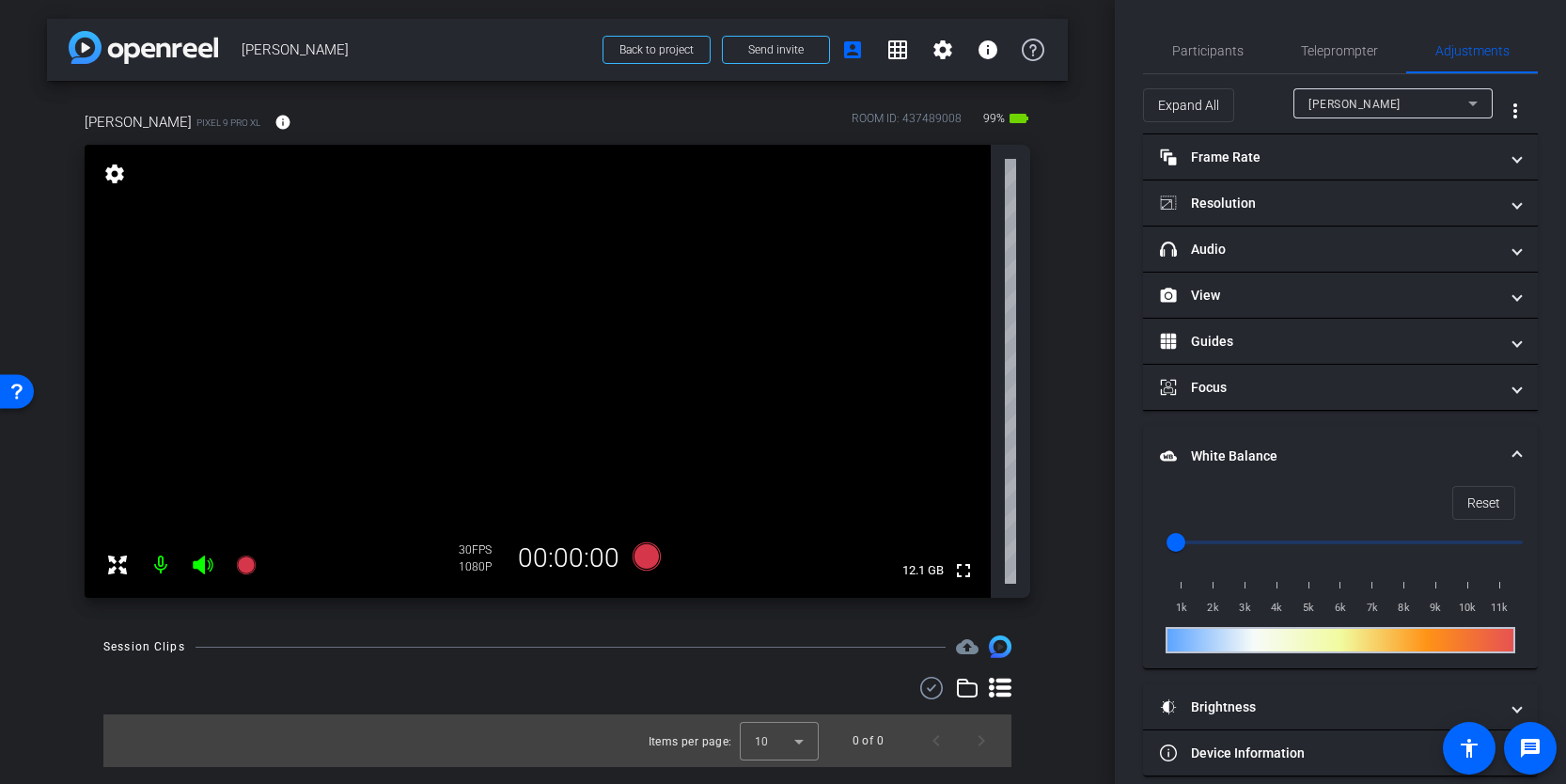
click at [1521, 448] on mat-expansion-panel-header "White Balance White Balance" at bounding box center [1340, 455] width 395 height 60
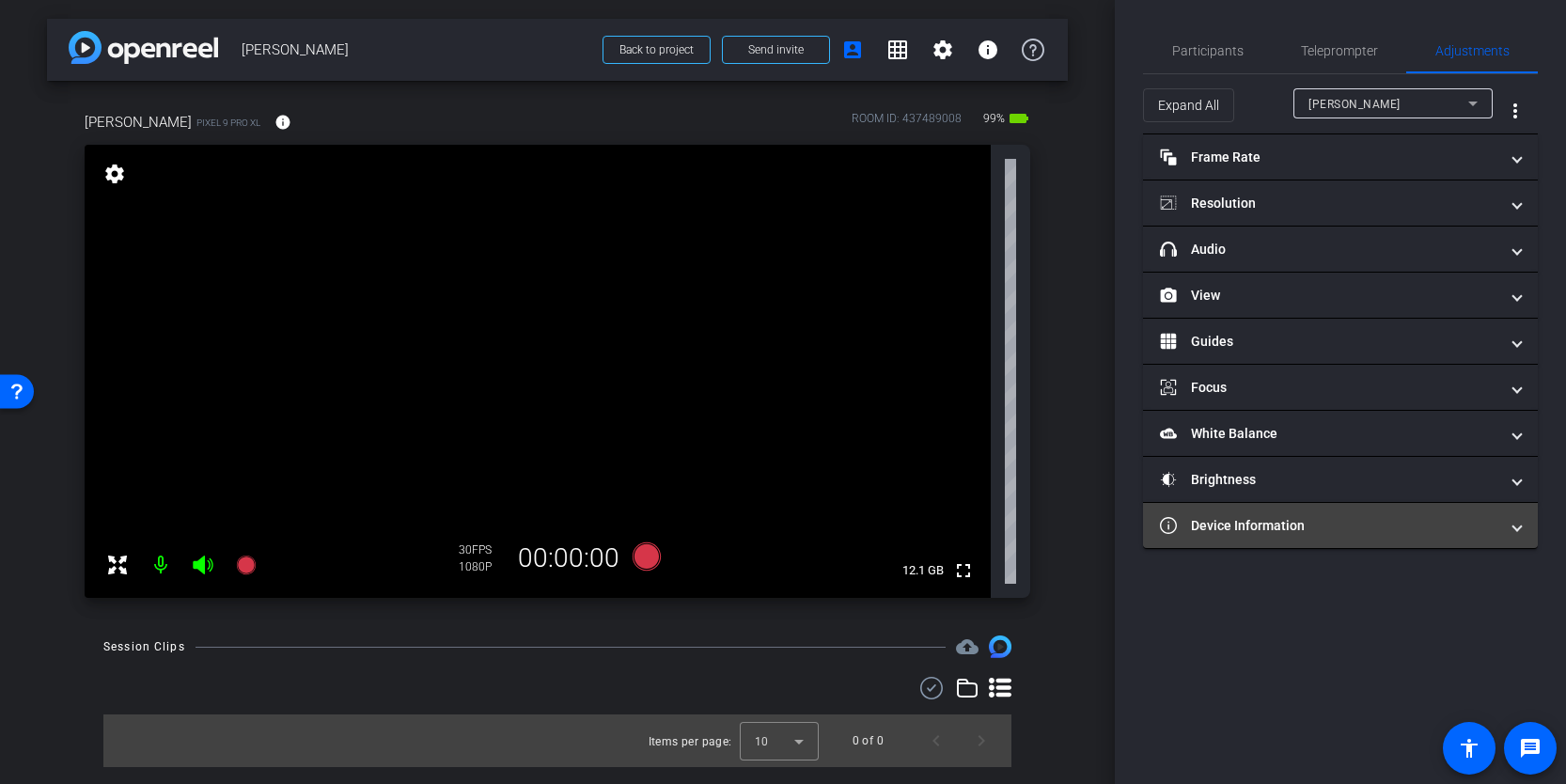
click at [1446, 533] on mat-panel-title "Device Information" at bounding box center [1330, 526] width 339 height 20
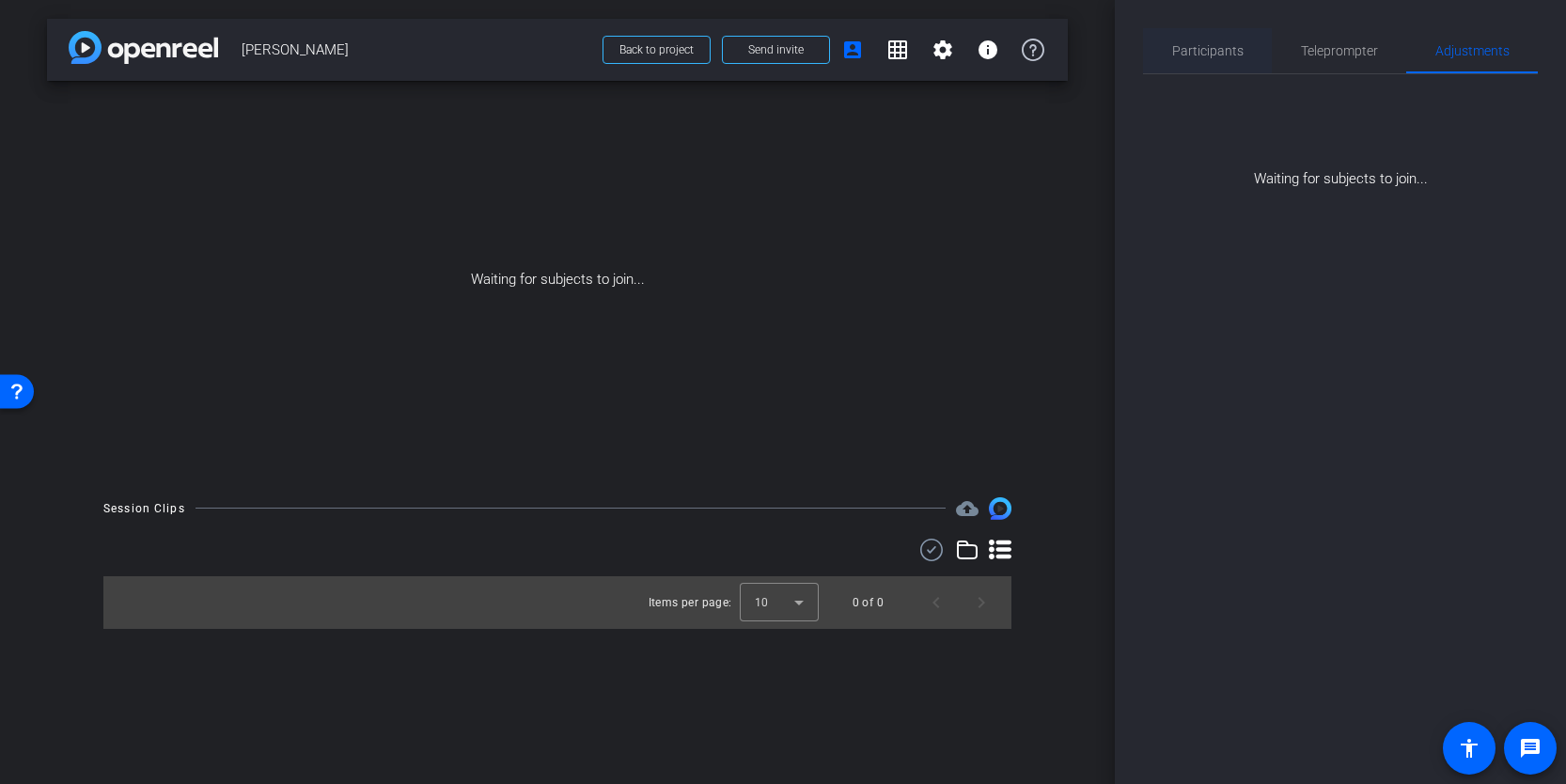
click at [1221, 59] on span "Participants" at bounding box center [1208, 51] width 71 height 45
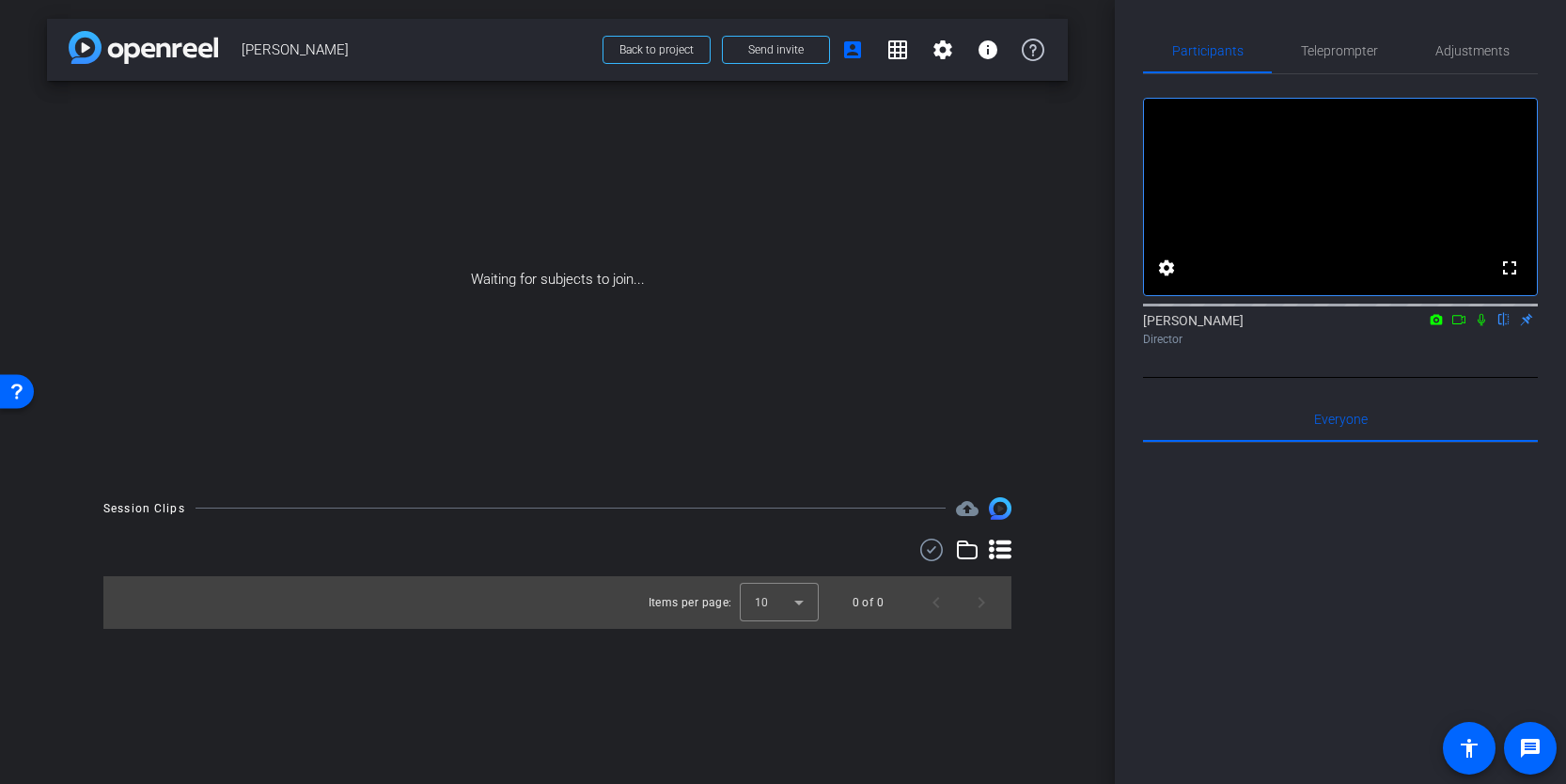
click at [1459, 326] on icon at bounding box center [1458, 319] width 15 height 13
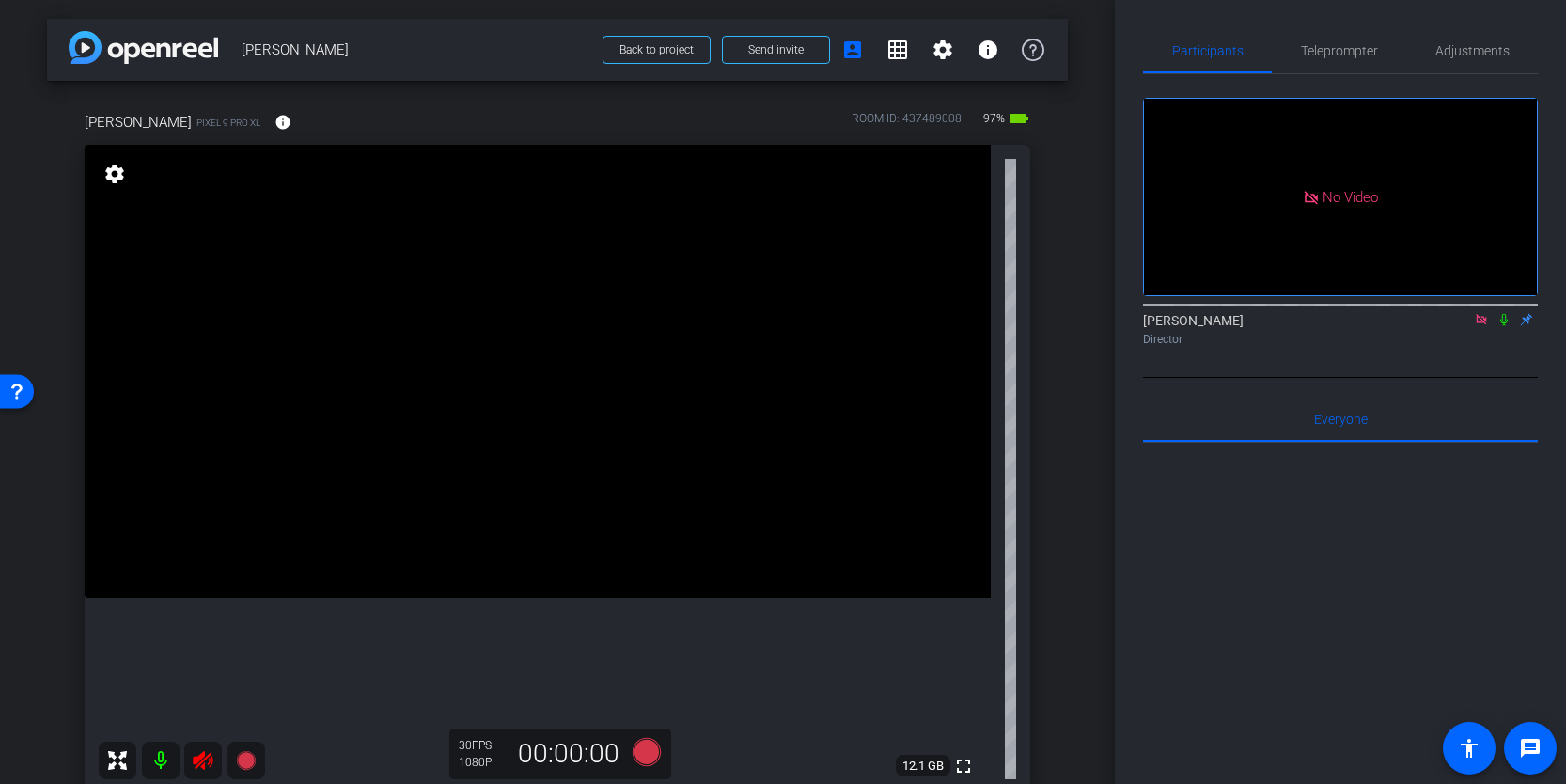
click at [202, 761] on icon at bounding box center [203, 760] width 20 height 19
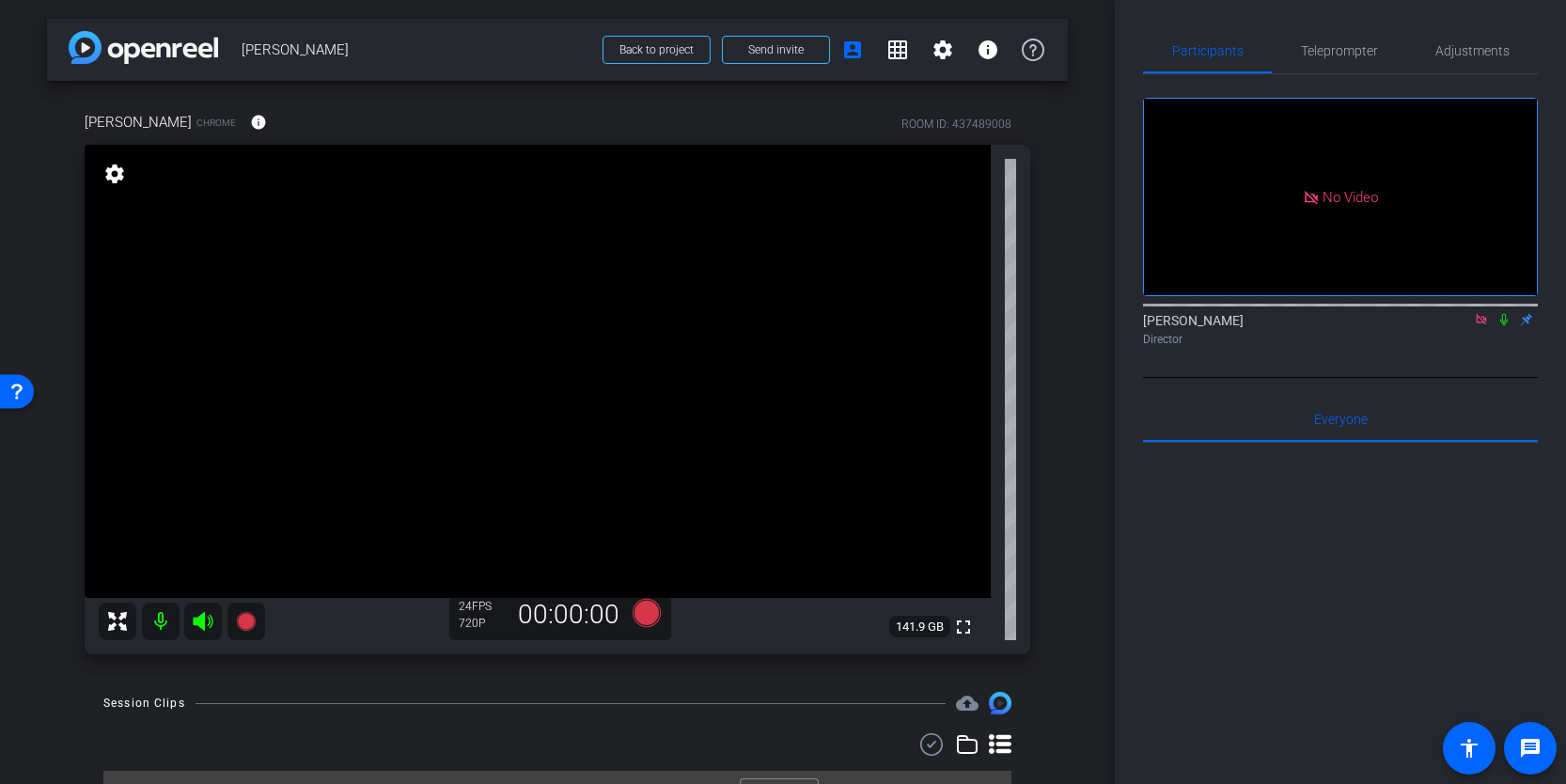
click at [1482, 326] on icon at bounding box center [1481, 319] width 15 height 13
click at [1480, 56] on span "Adjustments" at bounding box center [1473, 50] width 74 height 13
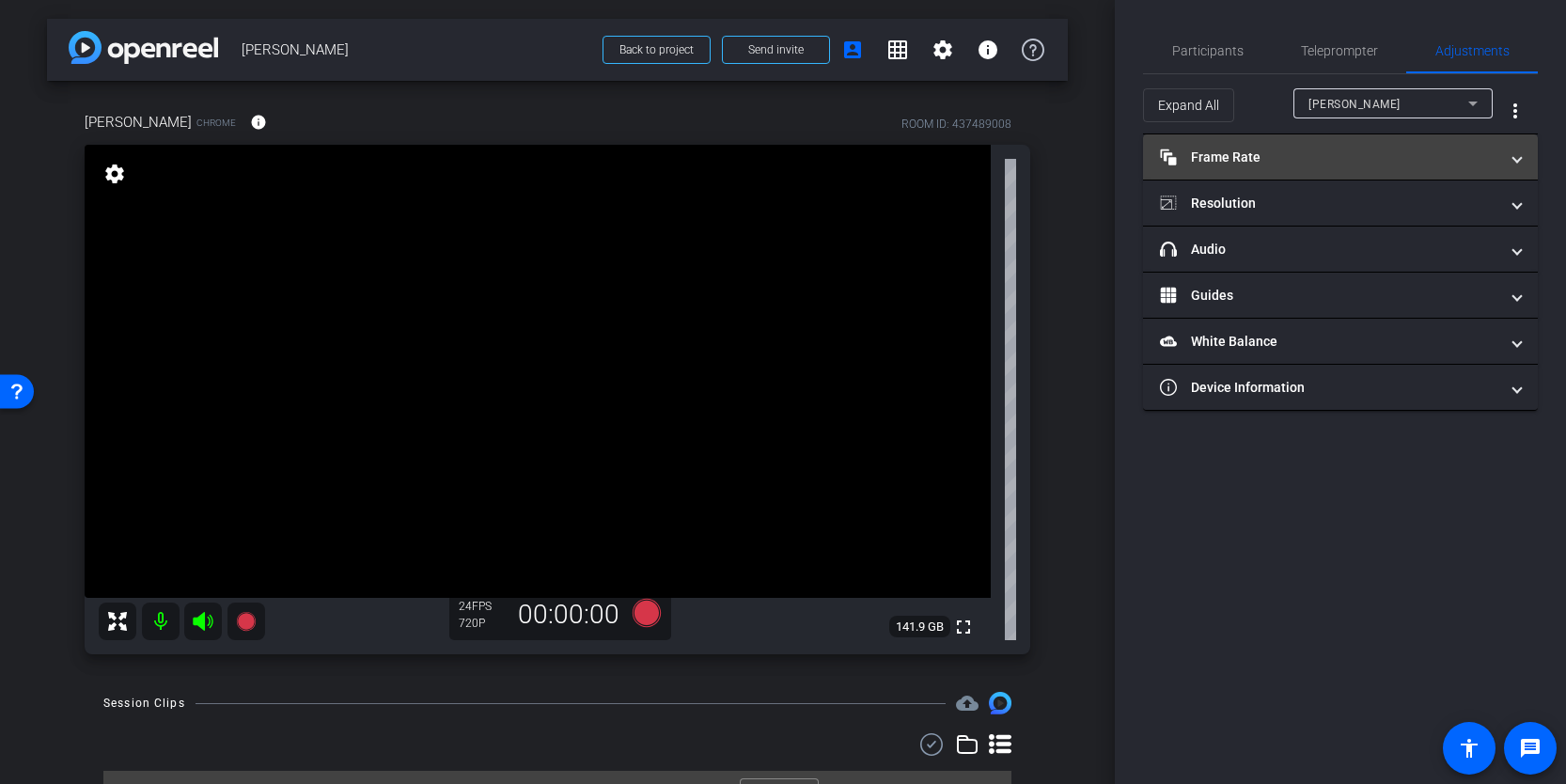
click at [1298, 158] on mat-panel-title "Frame Rate Frame Rate" at bounding box center [1330, 158] width 339 height 20
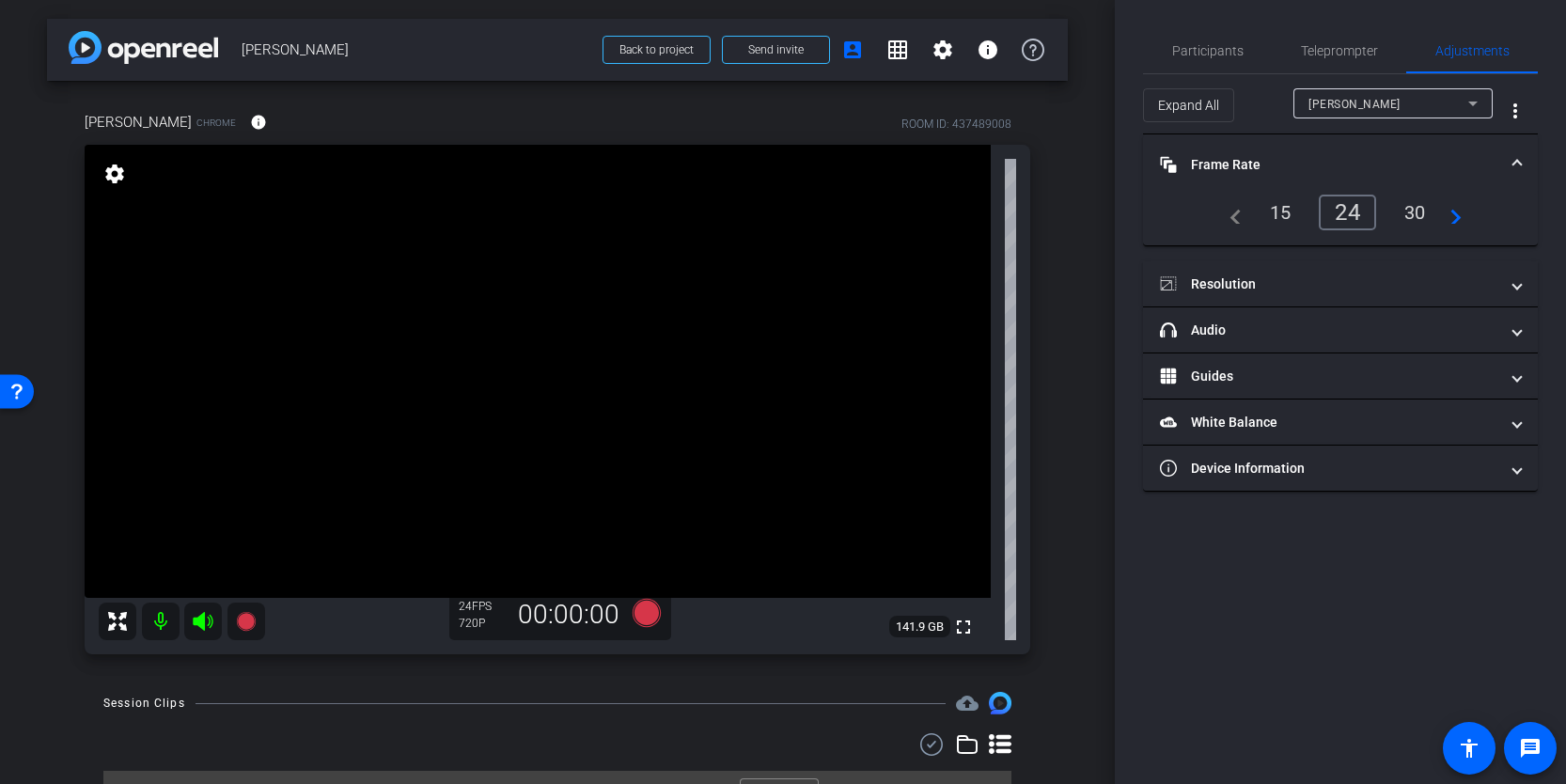
click at [1419, 221] on div "30" at bounding box center [1415, 212] width 50 height 32
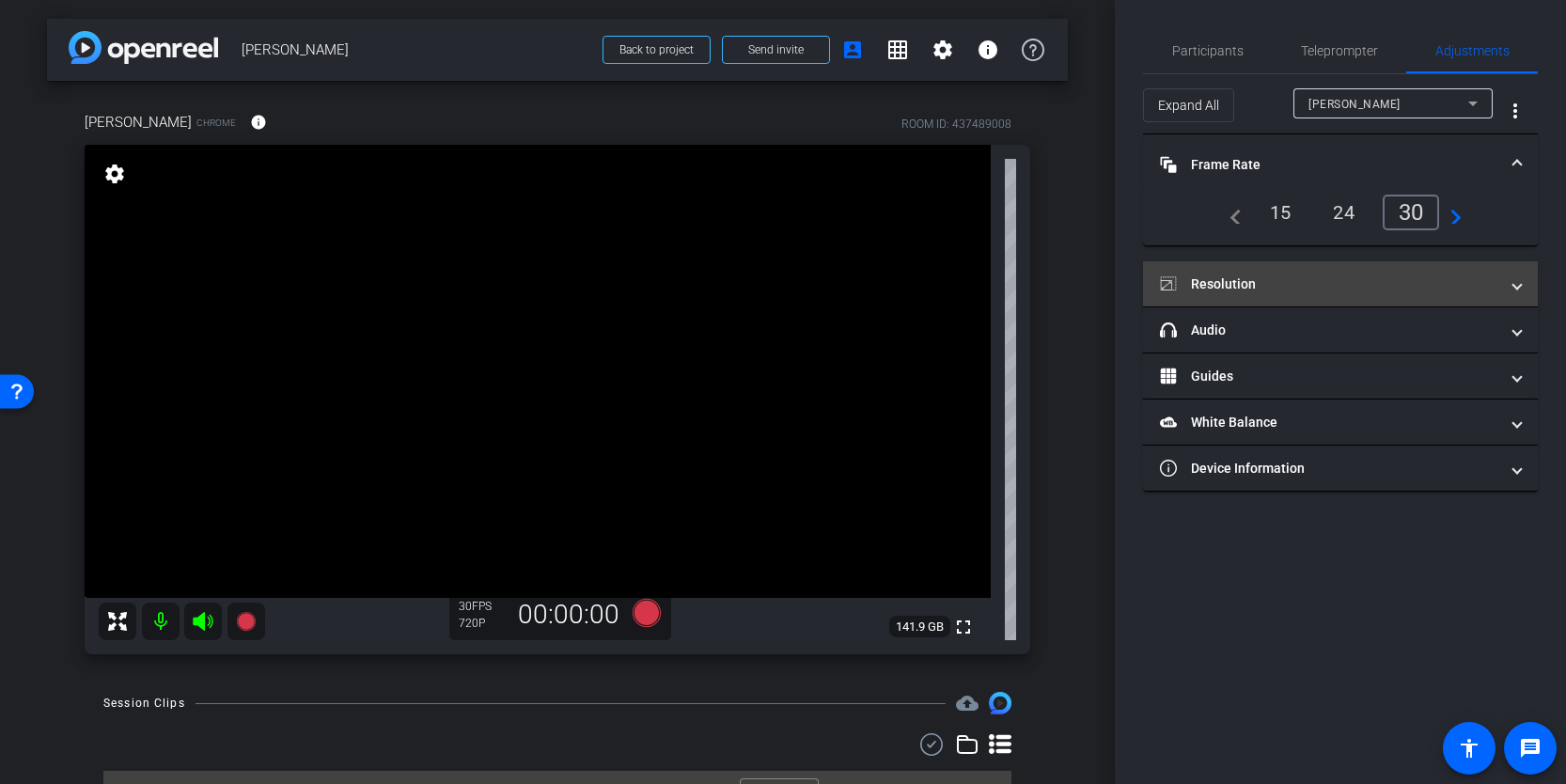
click at [1312, 286] on mat-panel-title "Resolution" at bounding box center [1330, 284] width 339 height 20
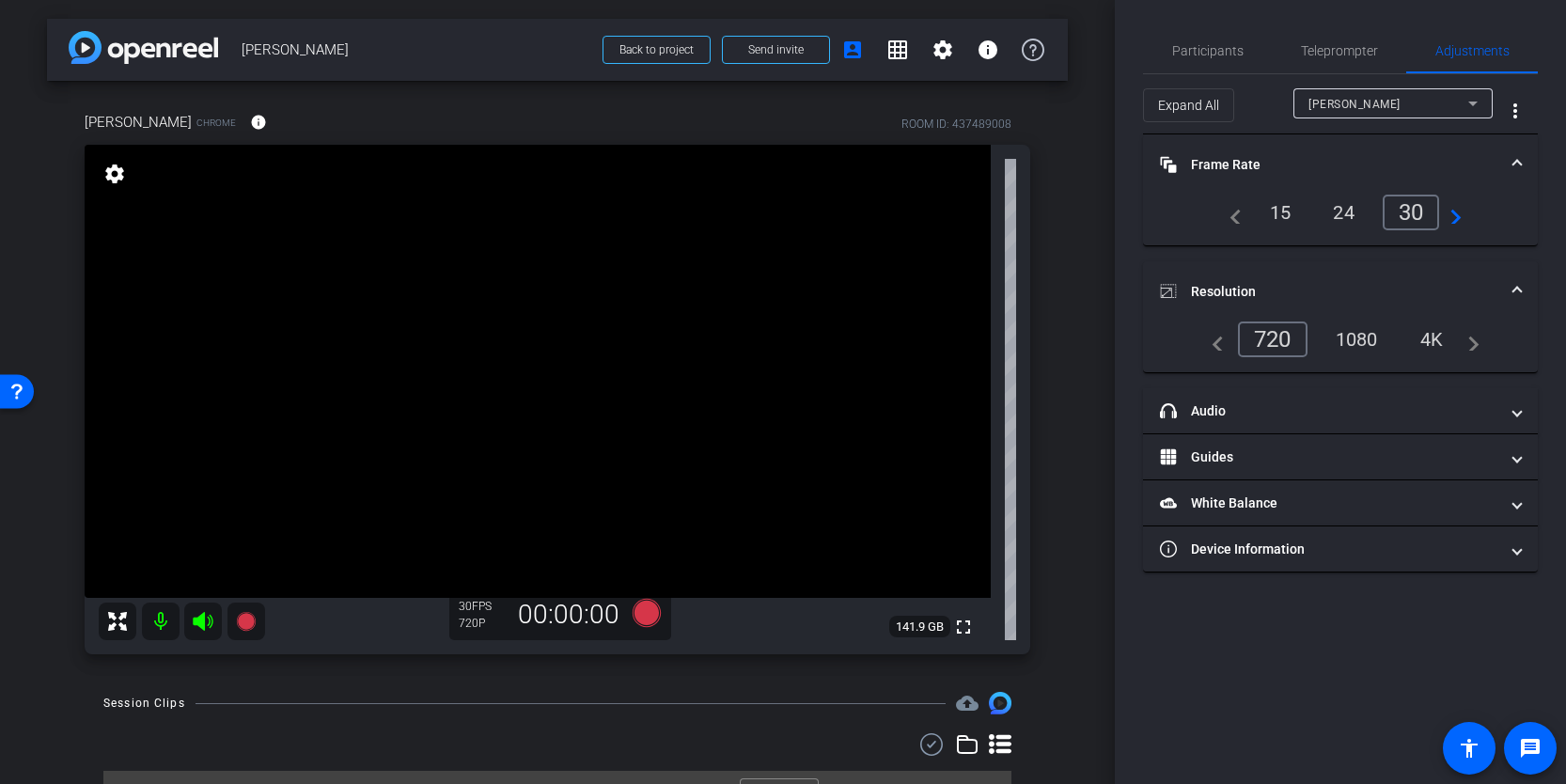
click at [1364, 349] on div "1080" at bounding box center [1357, 339] width 71 height 32
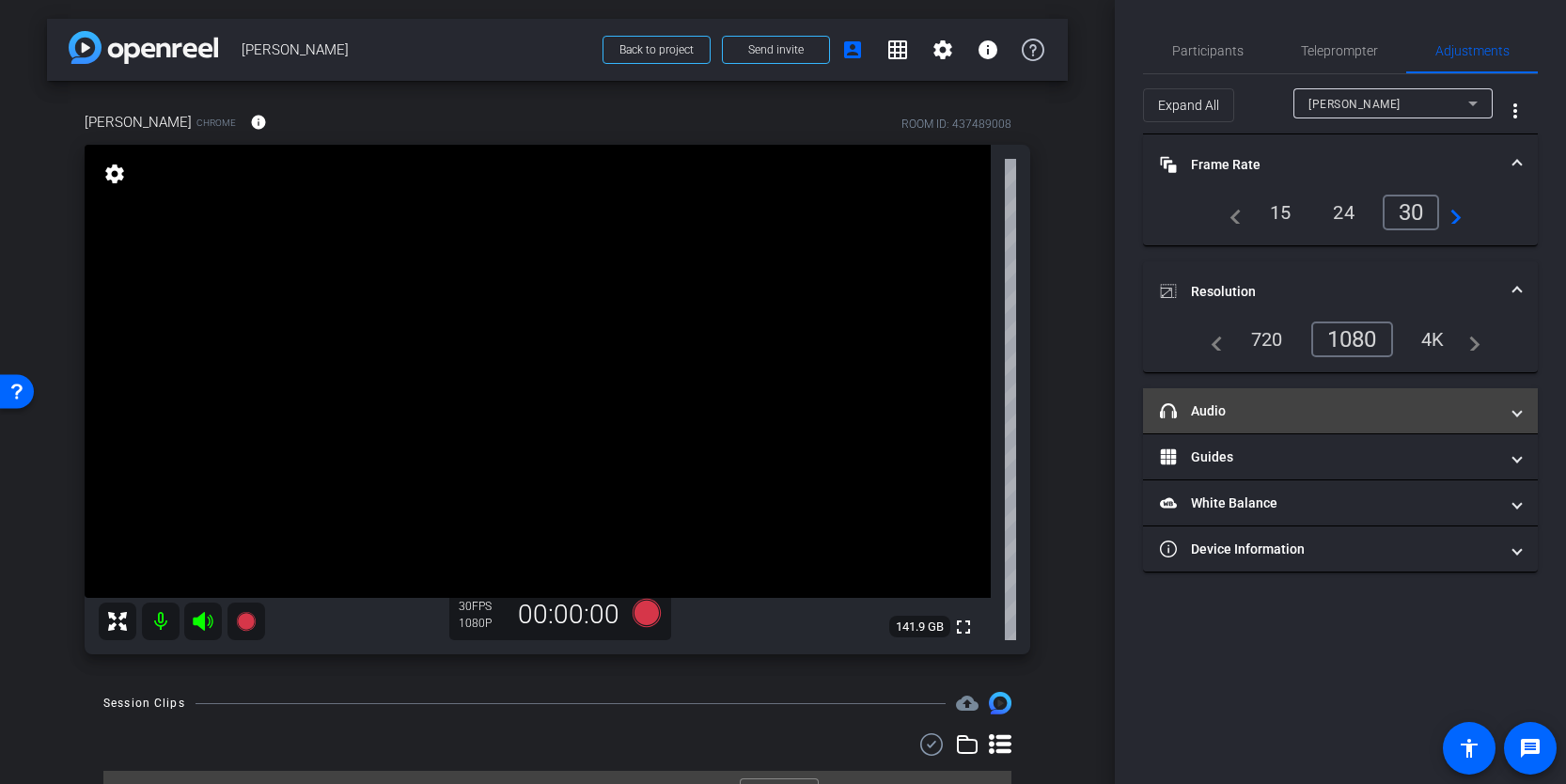
click at [1364, 402] on mat-panel-title "headphone icon Audio" at bounding box center [1330, 411] width 339 height 20
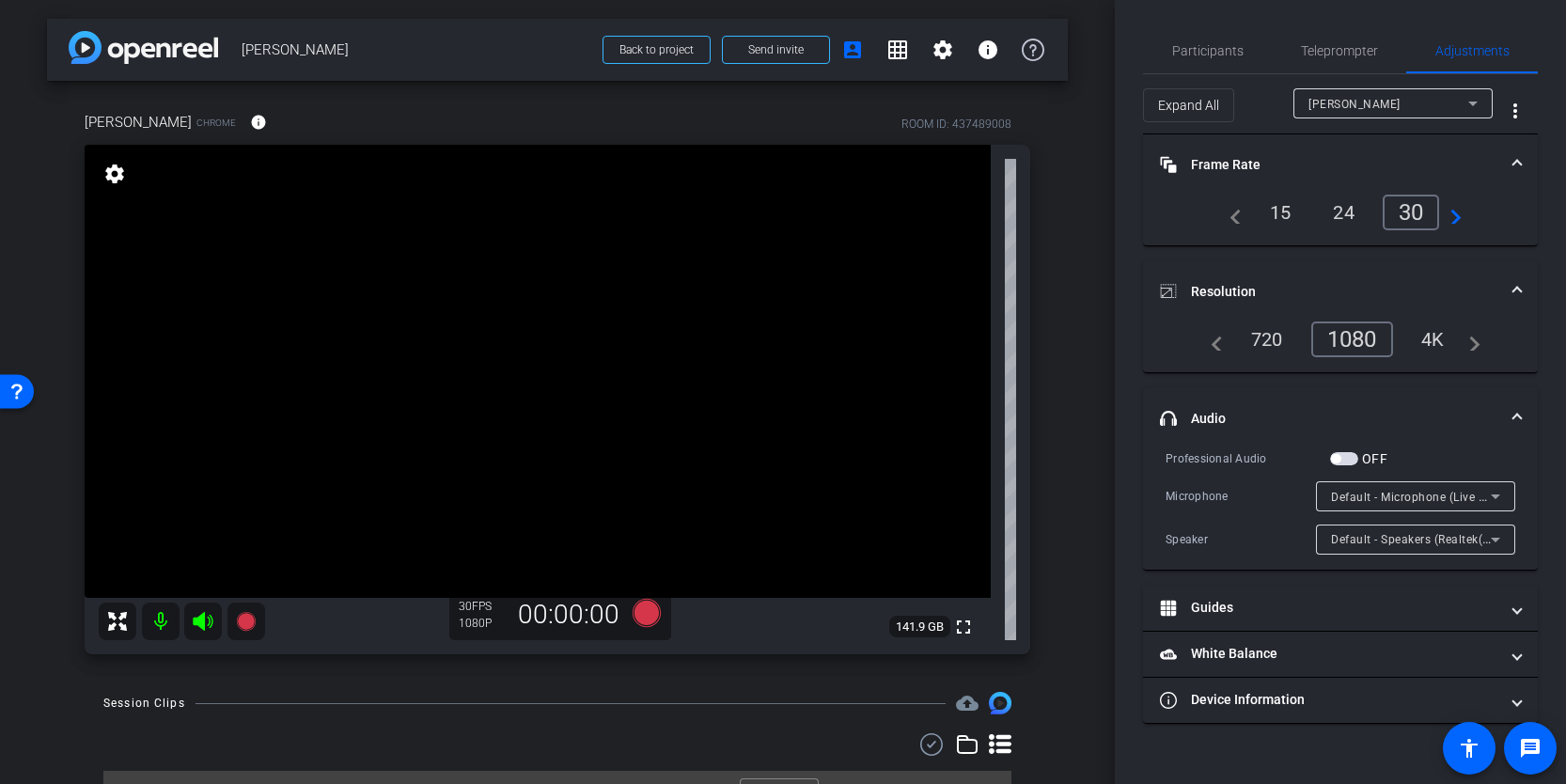
click at [1364, 402] on mat-expansion-panel-header "headphone icon Audio" at bounding box center [1340, 417] width 395 height 60
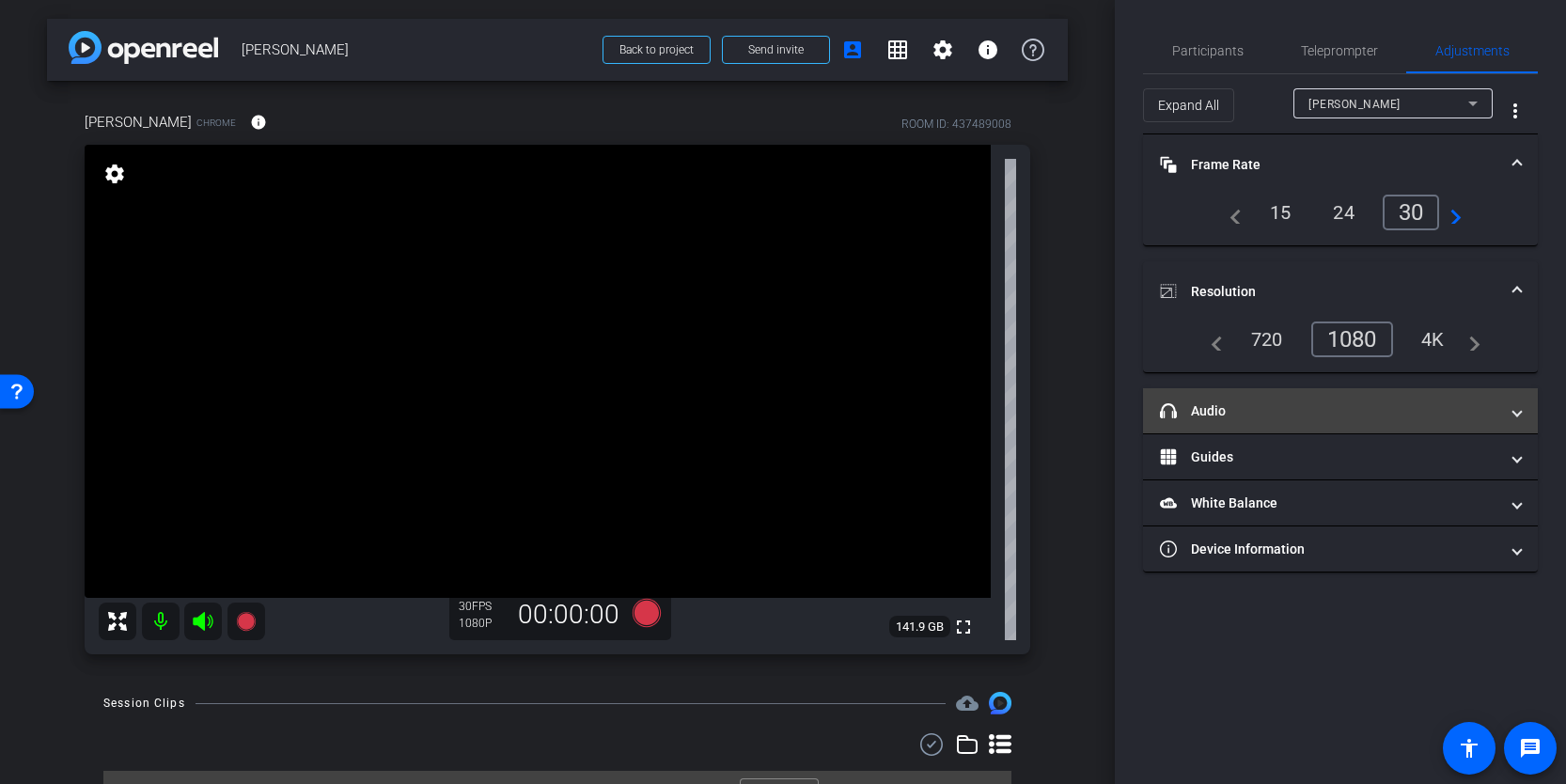
click at [1377, 407] on mat-panel-title "headphone icon Audio" at bounding box center [1330, 411] width 339 height 20
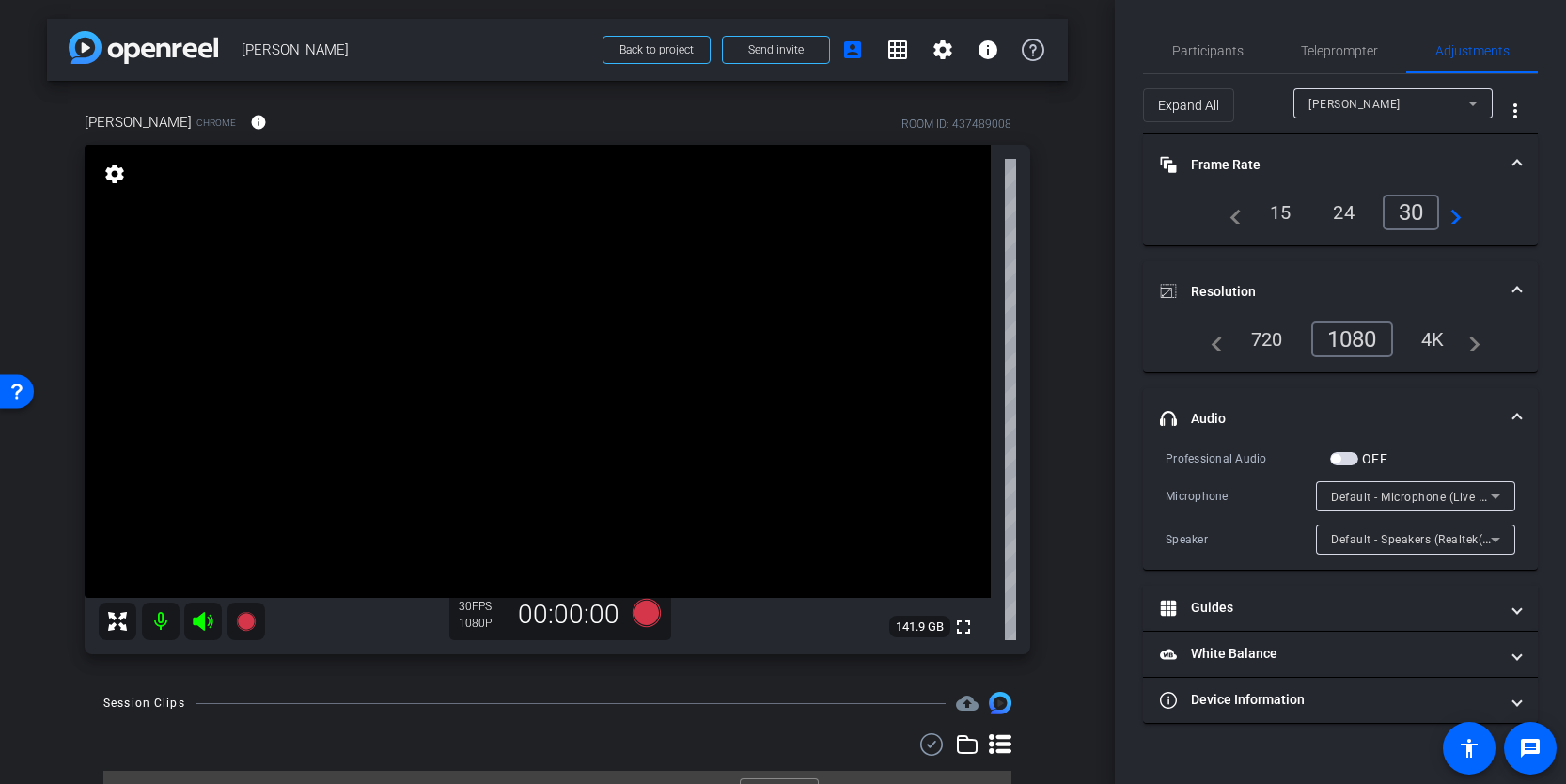
click at [1377, 407] on mat-expansion-panel-header "headphone icon Audio" at bounding box center [1340, 417] width 395 height 60
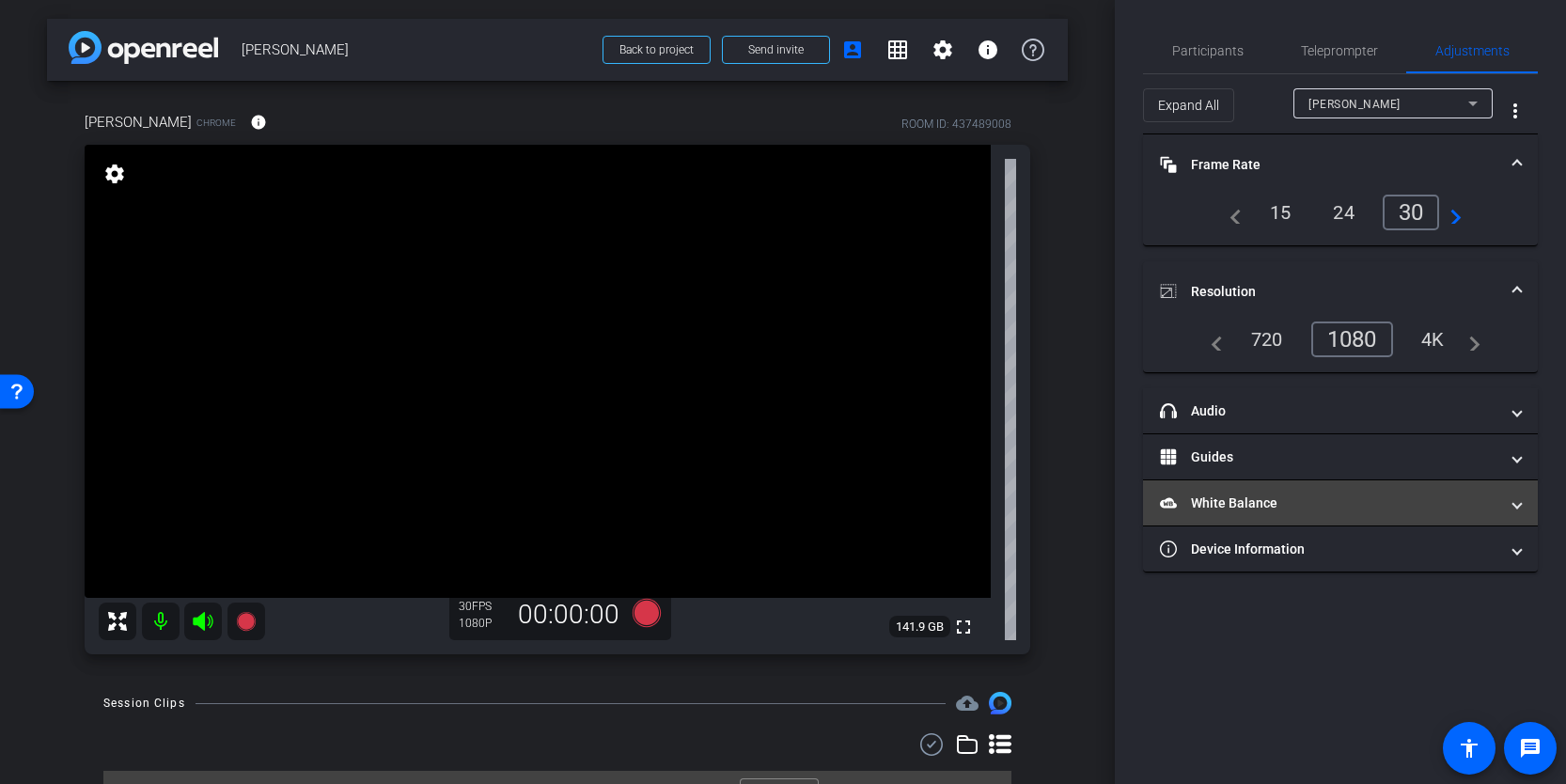
click at [1359, 500] on mat-panel-title "White Balance White Balance" at bounding box center [1330, 503] width 339 height 20
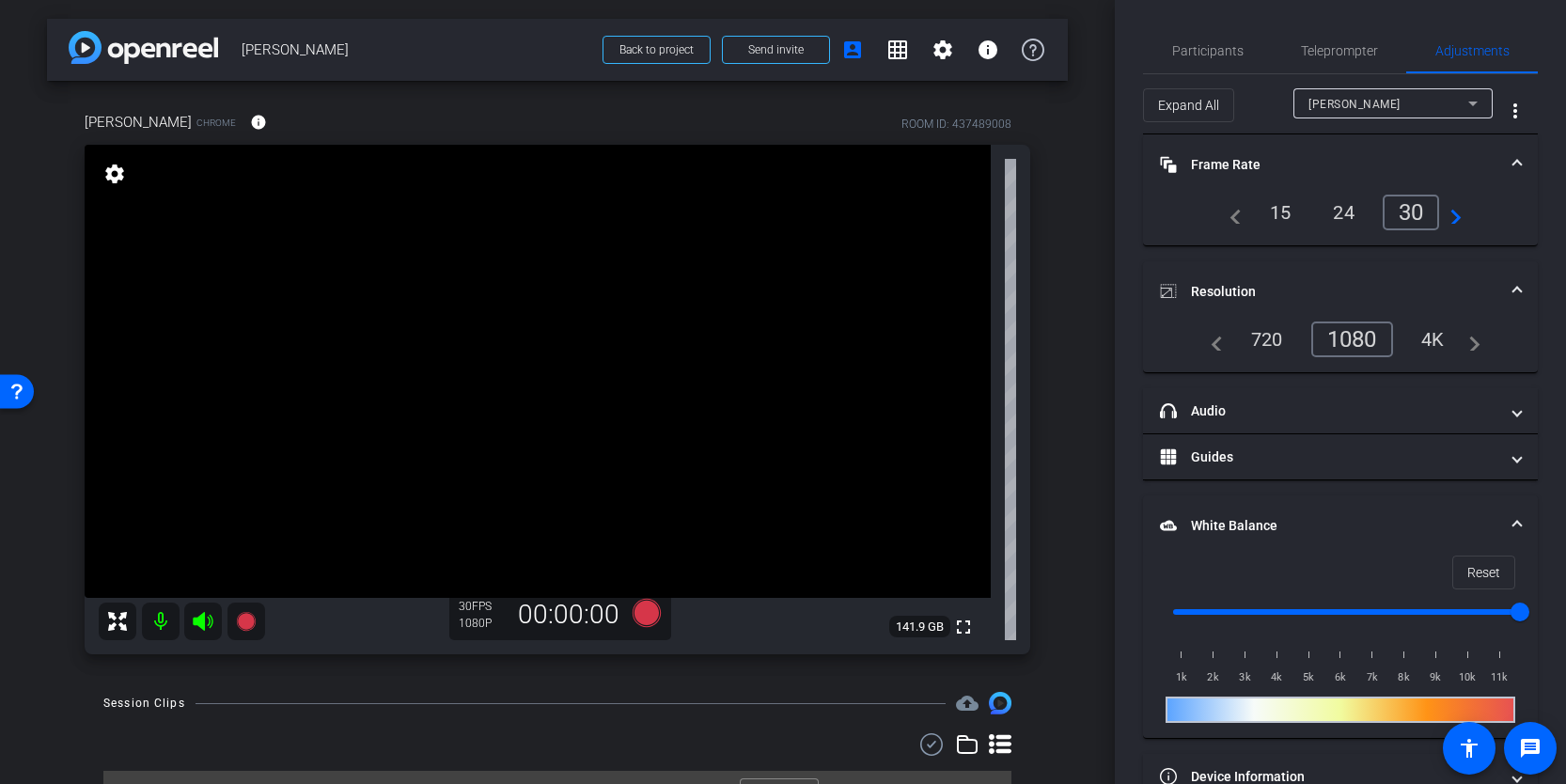
click at [1200, 606] on input "range" at bounding box center [1348, 612] width 389 height 41
click at [1234, 610] on input "range" at bounding box center [1348, 612] width 389 height 41
click at [1284, 615] on input "range" at bounding box center [1348, 612] width 389 height 41
drag, startPoint x: 1360, startPoint y: 612, endPoint x: 1523, endPoint y: 611, distance: 163.0
type input "11000"
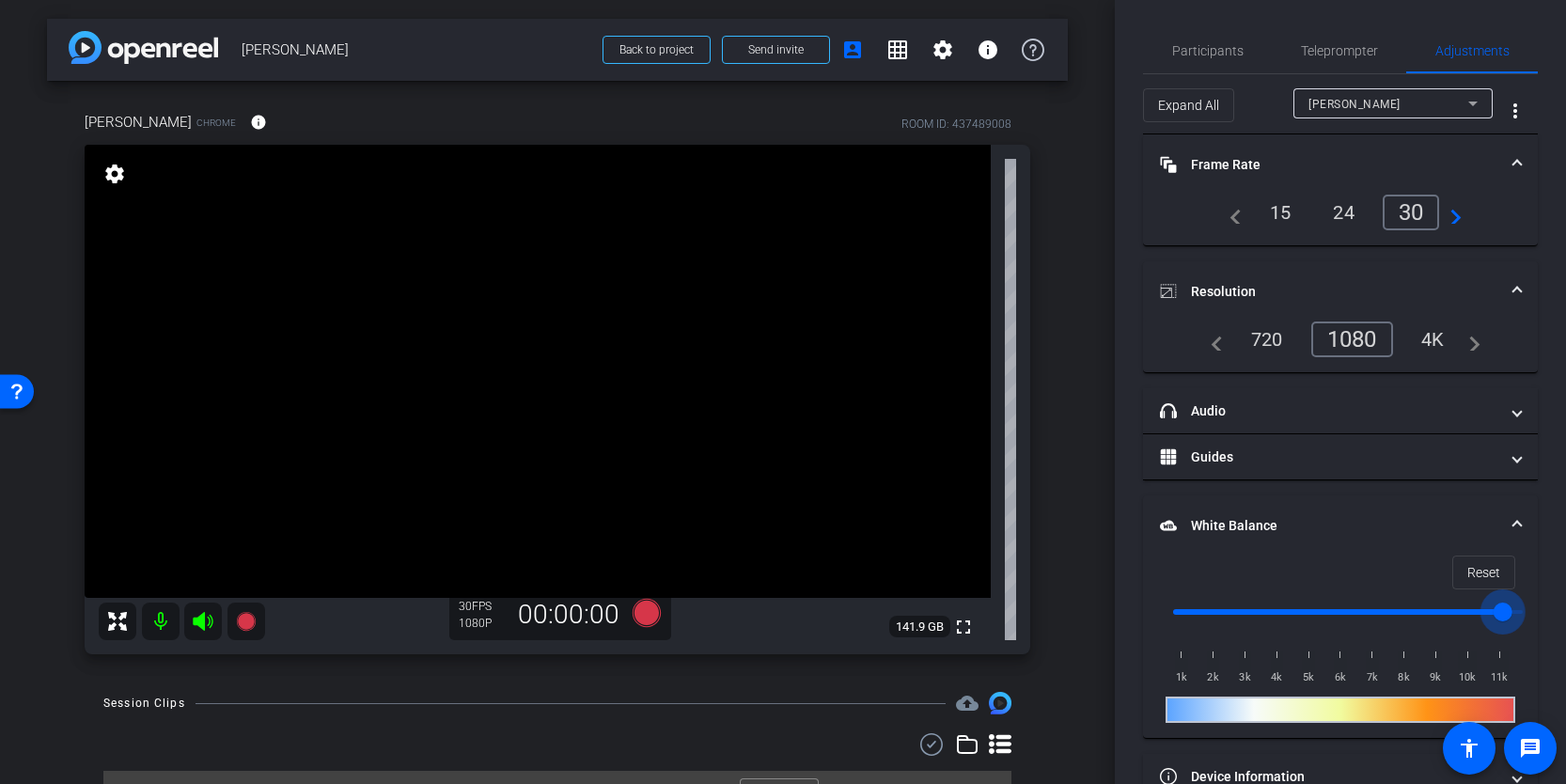
click at [1523, 611] on input "range" at bounding box center [1348, 612] width 389 height 41
click at [1498, 568] on span "Reset" at bounding box center [1484, 572] width 33 height 35
click at [1332, 522] on mat-panel-title "White Balance White Balance" at bounding box center [1330, 526] width 339 height 20
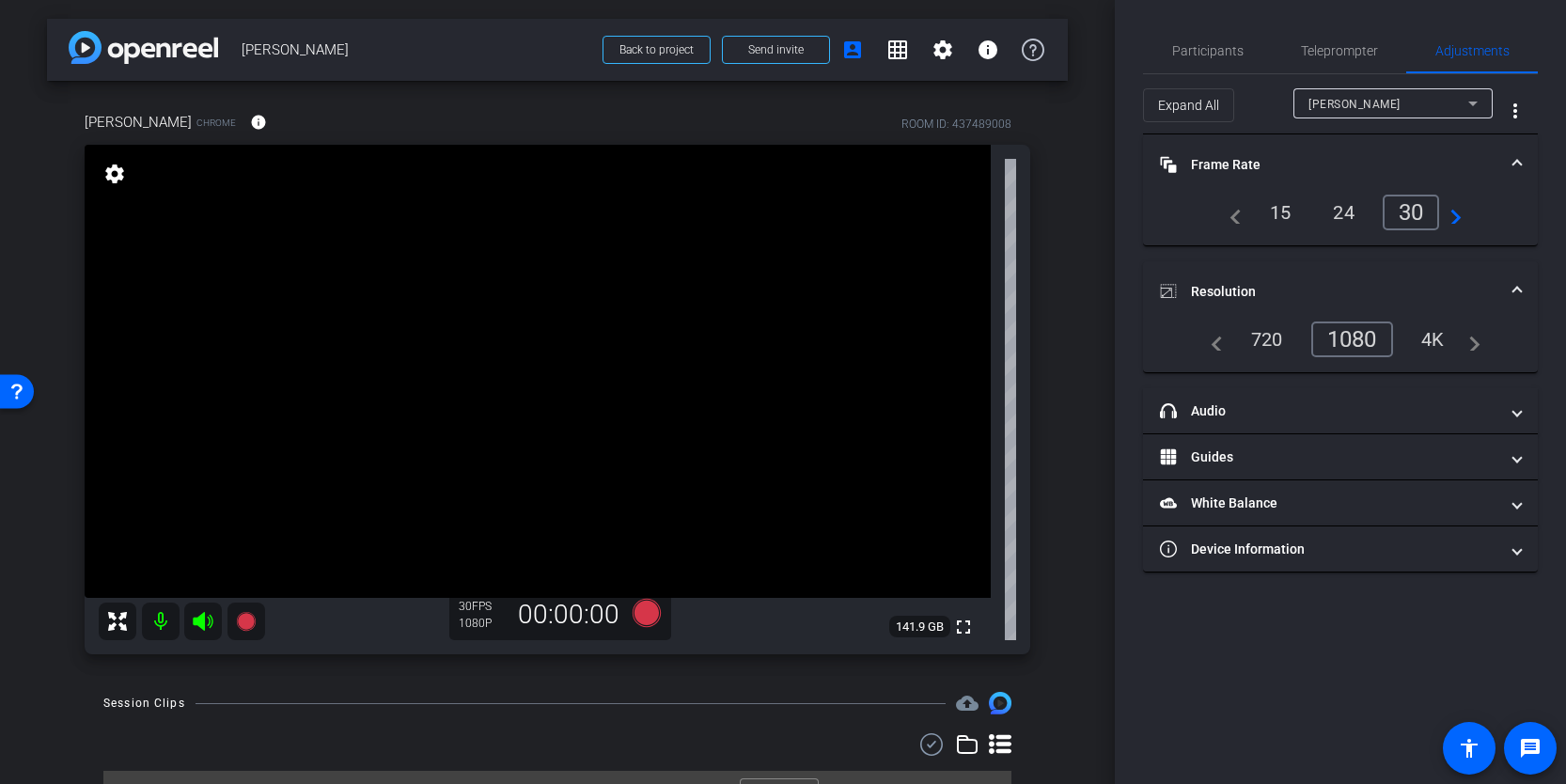
click at [1503, 153] on mat-expansion-panel-header "Frame Rate Frame Rate" at bounding box center [1340, 163] width 395 height 60
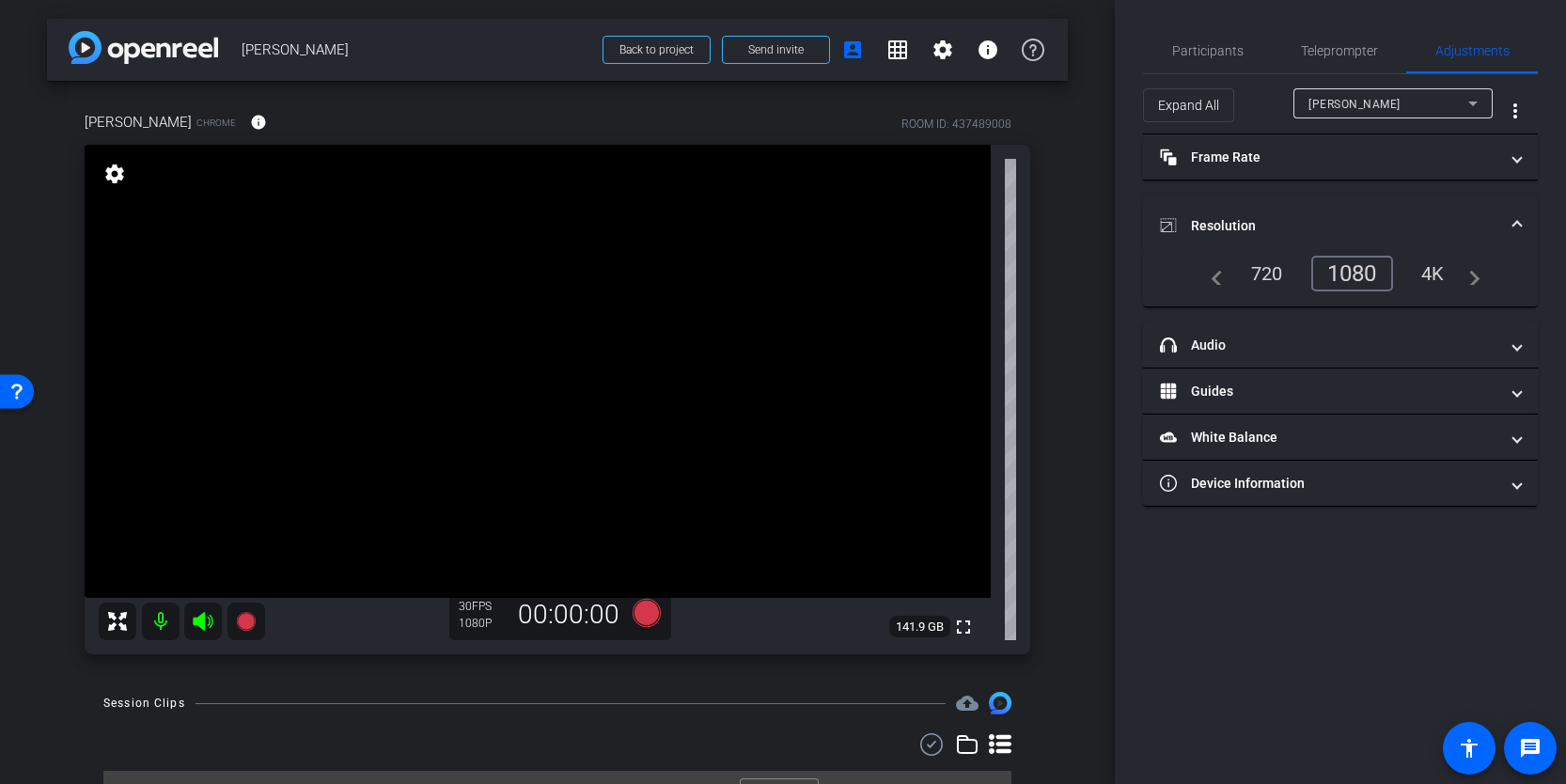
click at [1515, 221] on span at bounding box center [1518, 226] width 8 height 20
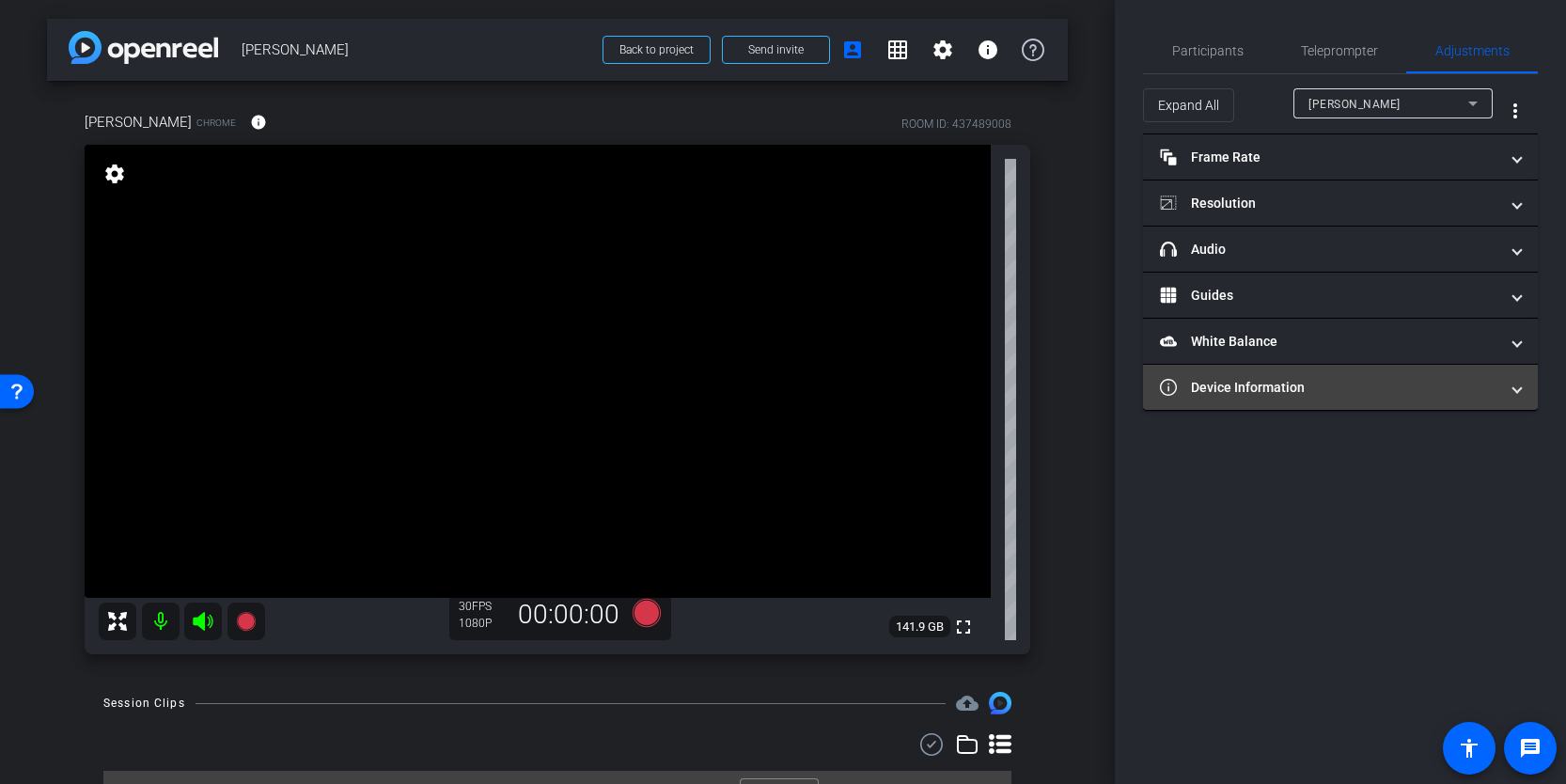
click at [1409, 386] on mat-panel-title "Device Information" at bounding box center [1330, 388] width 339 height 20
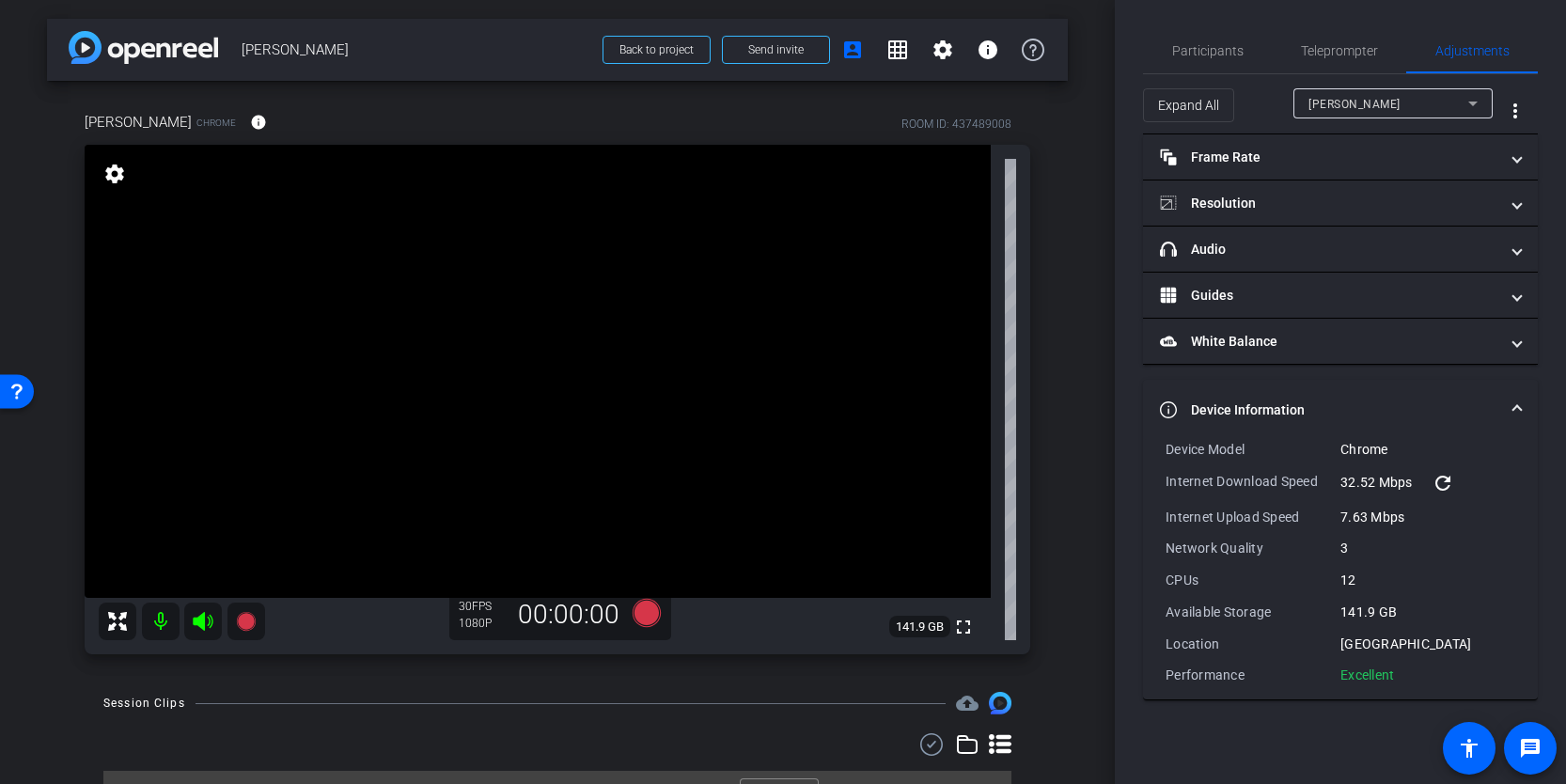
click at [1525, 405] on mat-expansion-panel-header "Device Information" at bounding box center [1340, 409] width 395 height 60
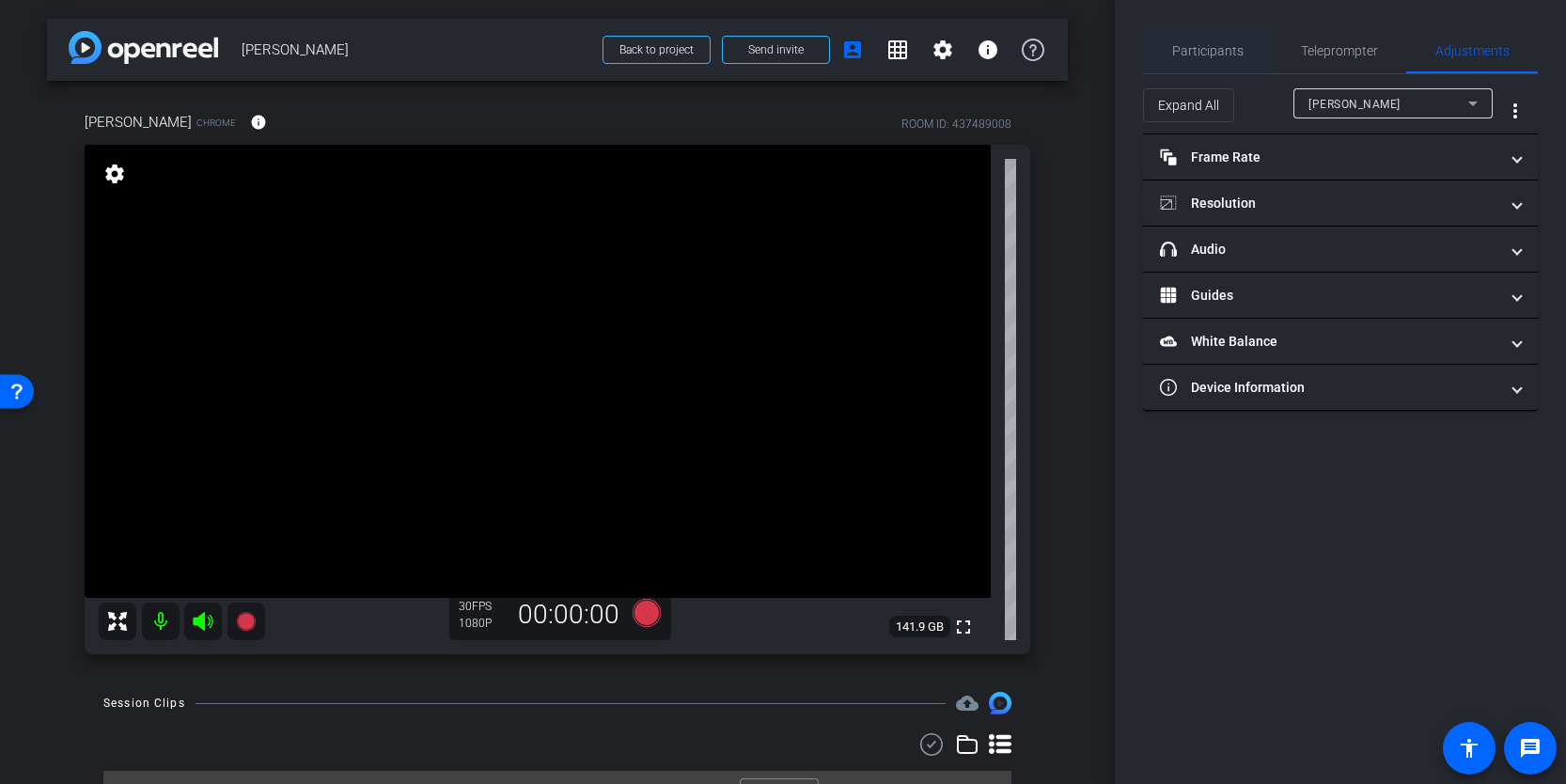
click at [1230, 55] on span "Participants" at bounding box center [1208, 50] width 71 height 13
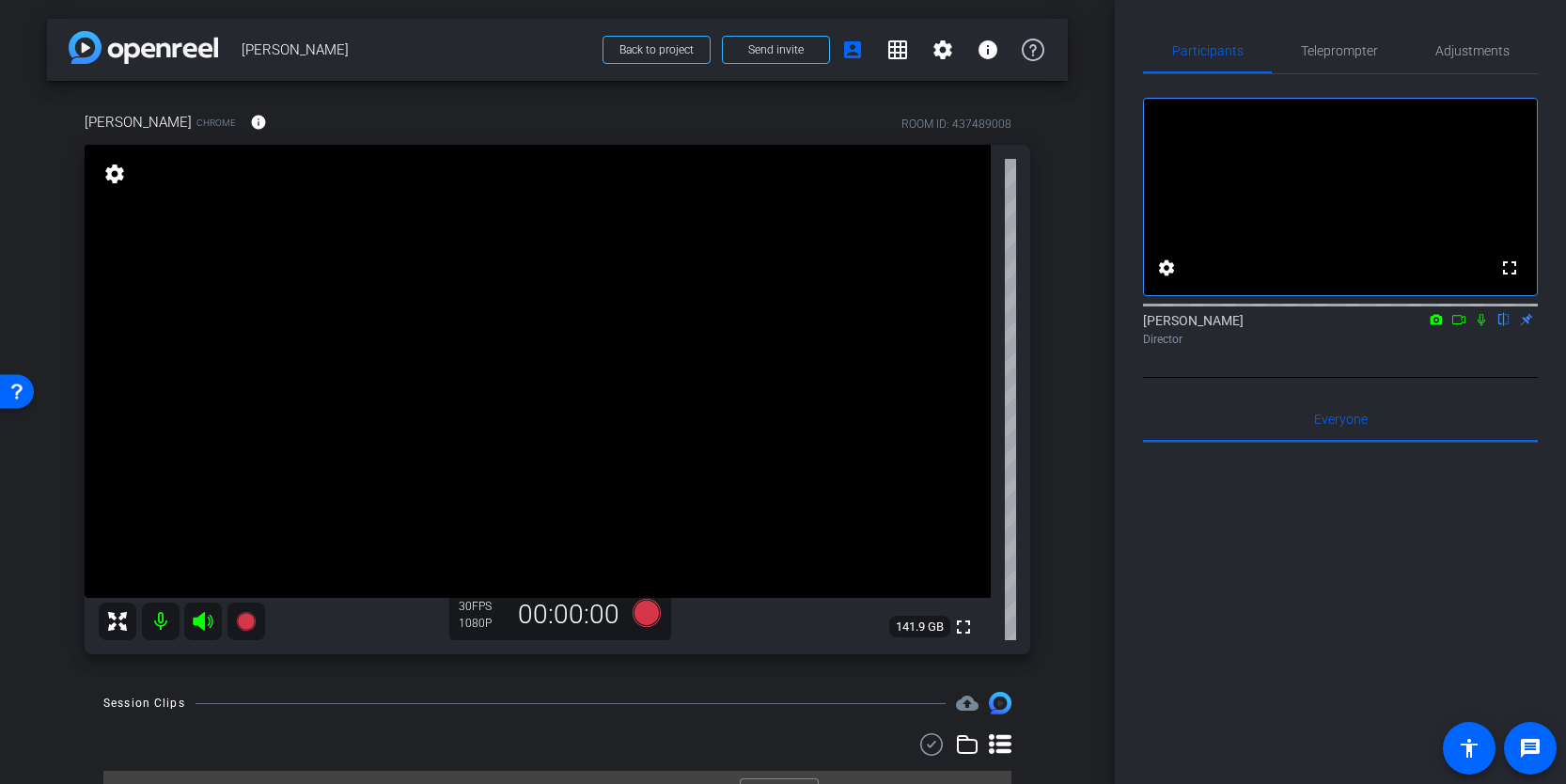
click at [1458, 326] on icon at bounding box center [1458, 319] width 15 height 13
click at [1481, 324] on icon at bounding box center [1481, 319] width 11 height 11
click at [1481, 57] on span "Adjustments" at bounding box center [1473, 50] width 74 height 13
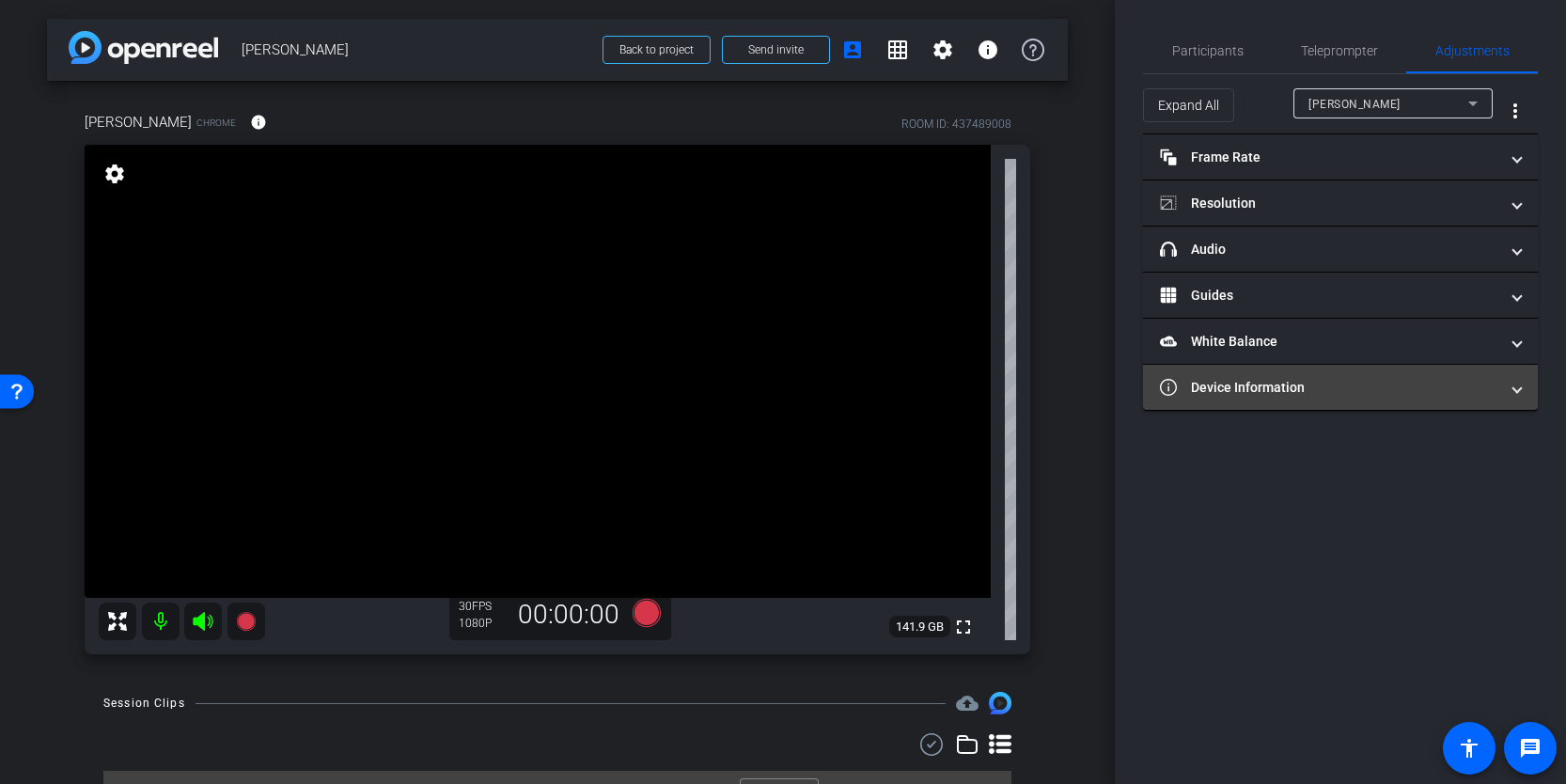
click at [1501, 369] on mat-expansion-panel-header "Device Information" at bounding box center [1340, 387] width 395 height 45
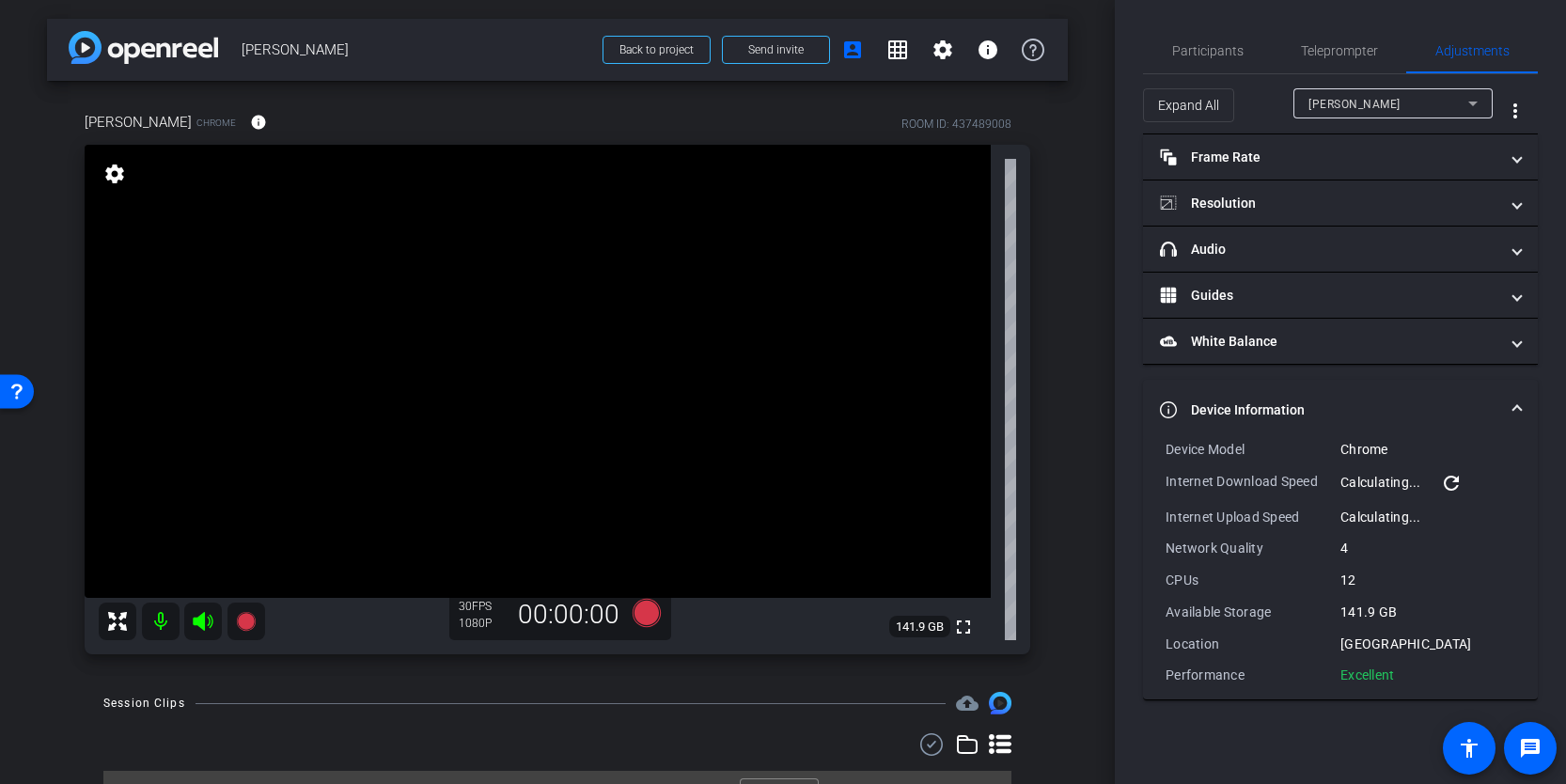
click at [1454, 484] on mat-icon "refresh" at bounding box center [1451, 483] width 23 height 23
click at [1382, 56] on div "Teleprompter" at bounding box center [1339, 51] width 134 height 45
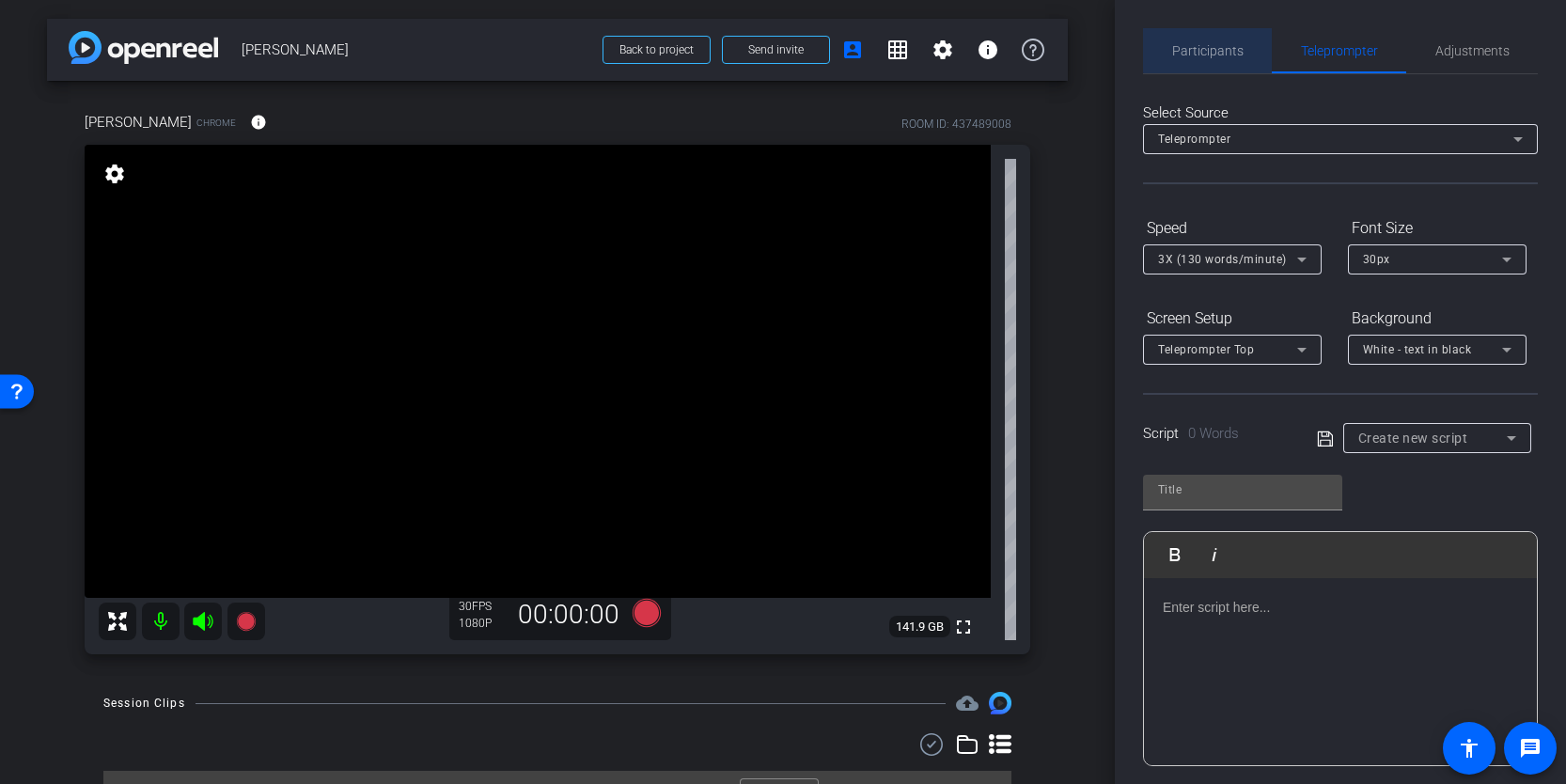
click at [1237, 49] on span "Participants" at bounding box center [1208, 50] width 71 height 13
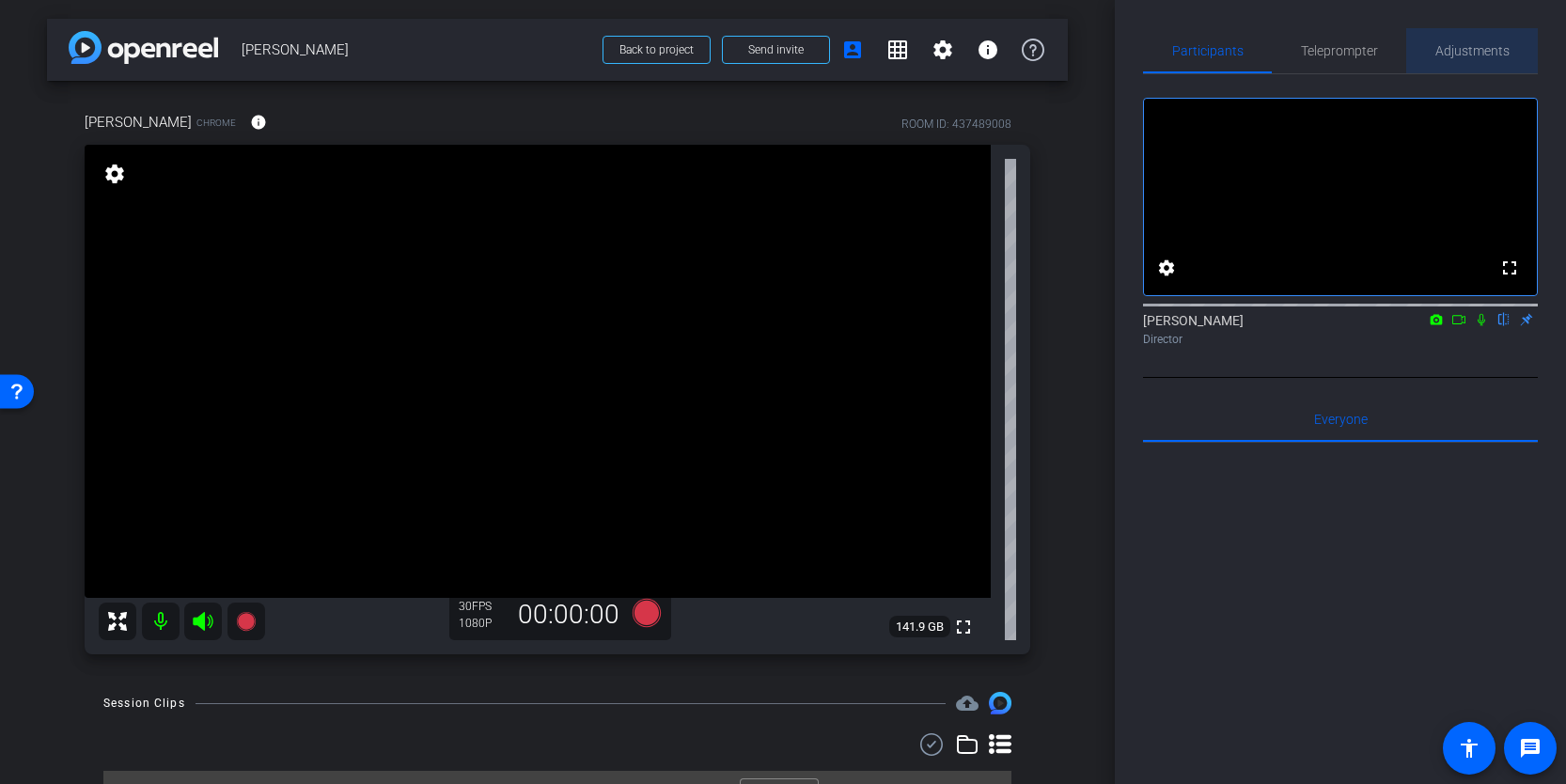
click at [1460, 61] on span "Adjustments" at bounding box center [1473, 51] width 74 height 45
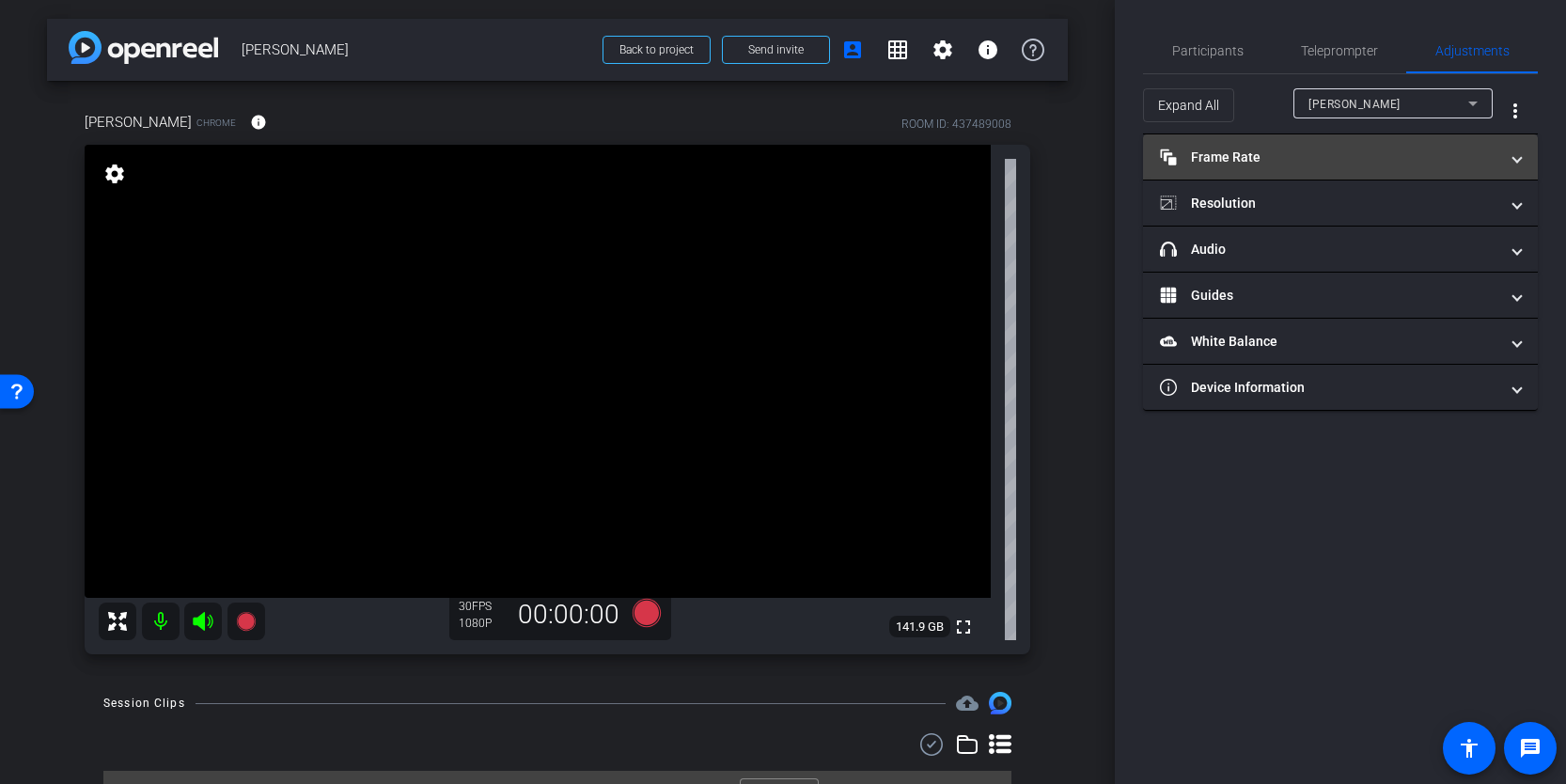
click at [1297, 167] on mat-expansion-panel-header "Frame Rate Frame Rate" at bounding box center [1340, 157] width 395 height 45
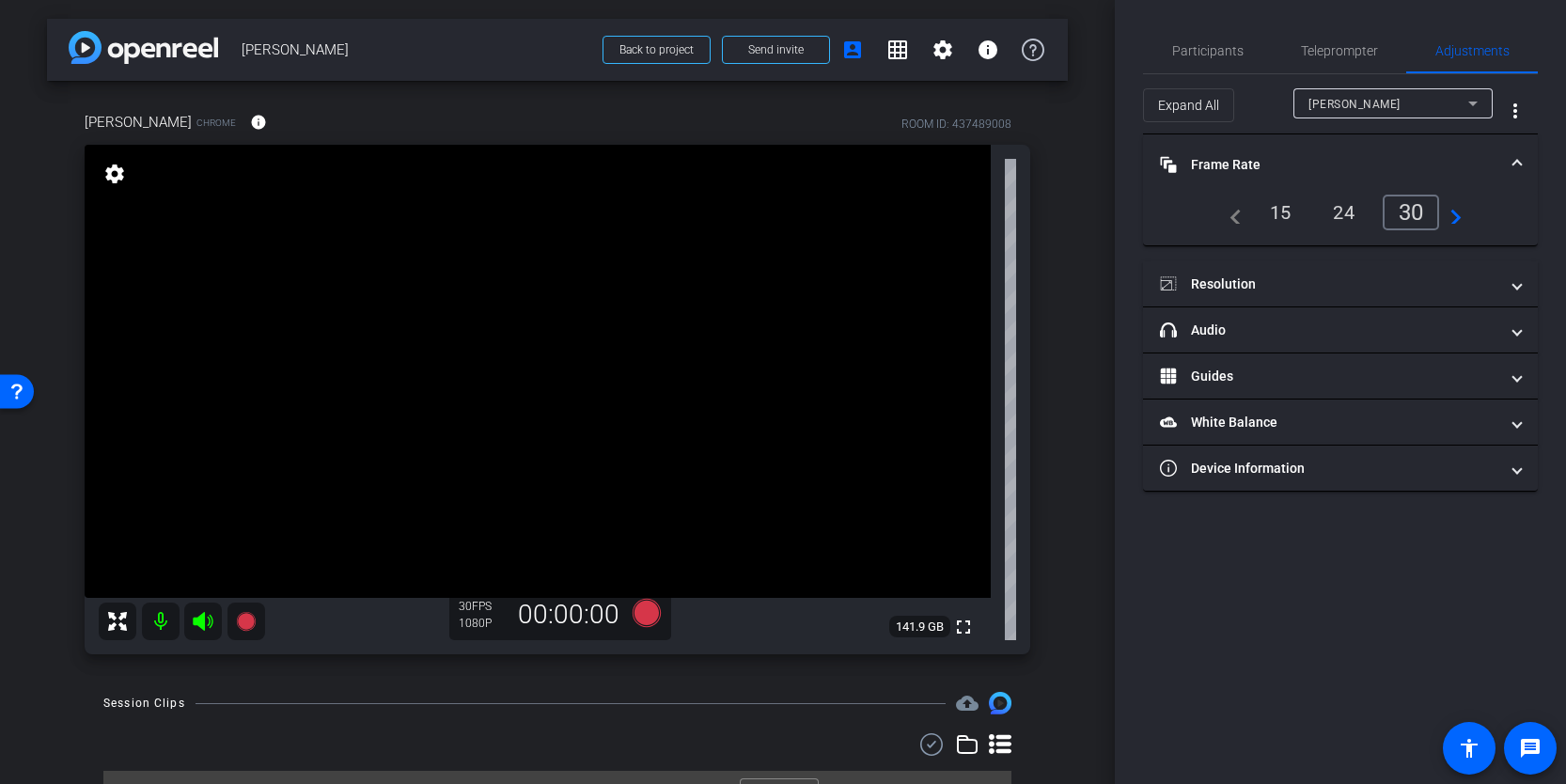
click at [1284, 164] on mat-panel-title "Frame Rate Frame Rate" at bounding box center [1330, 164] width 339 height 20
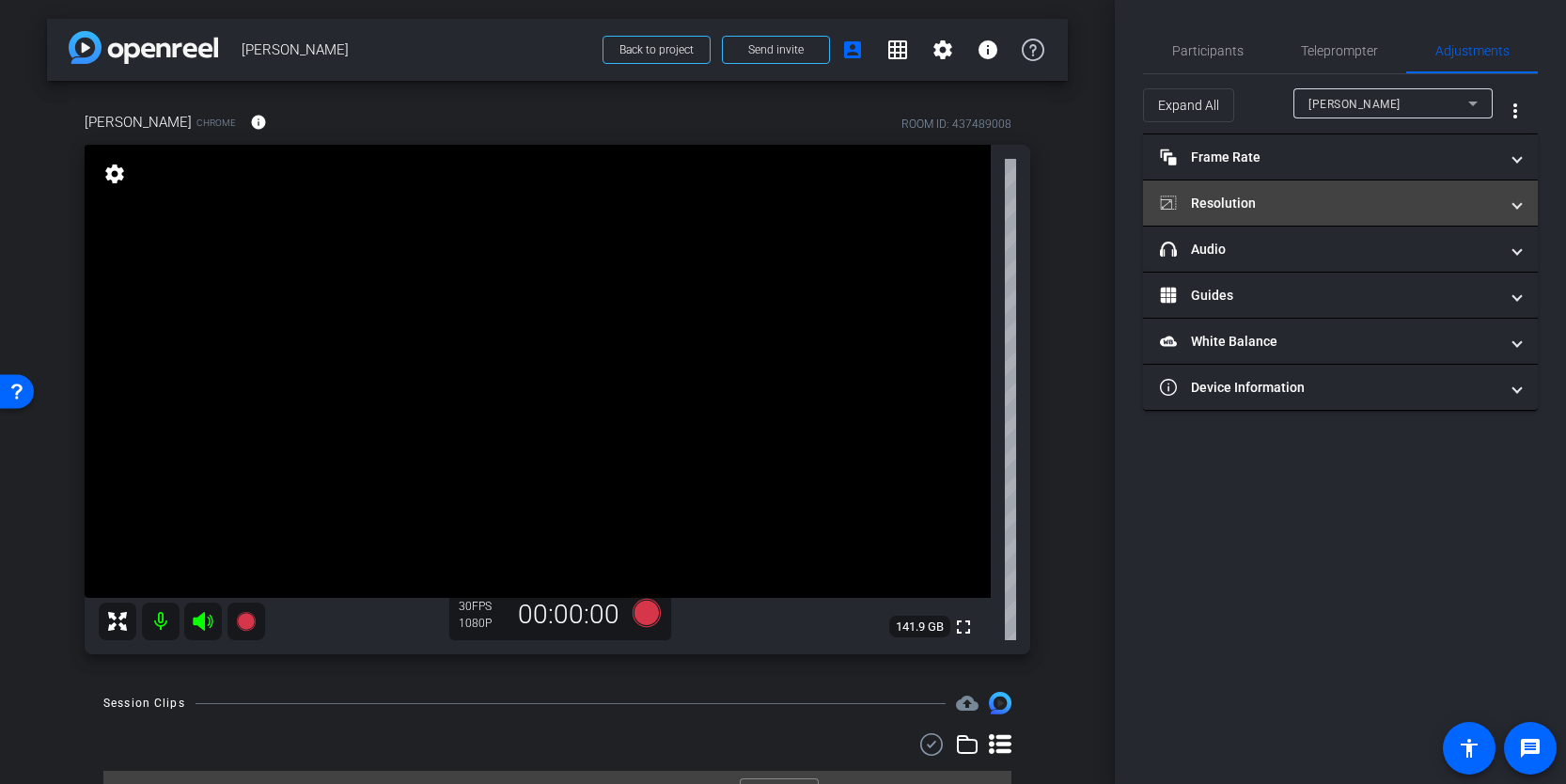
click at [1269, 202] on mat-panel-title "Resolution" at bounding box center [1330, 204] width 339 height 20
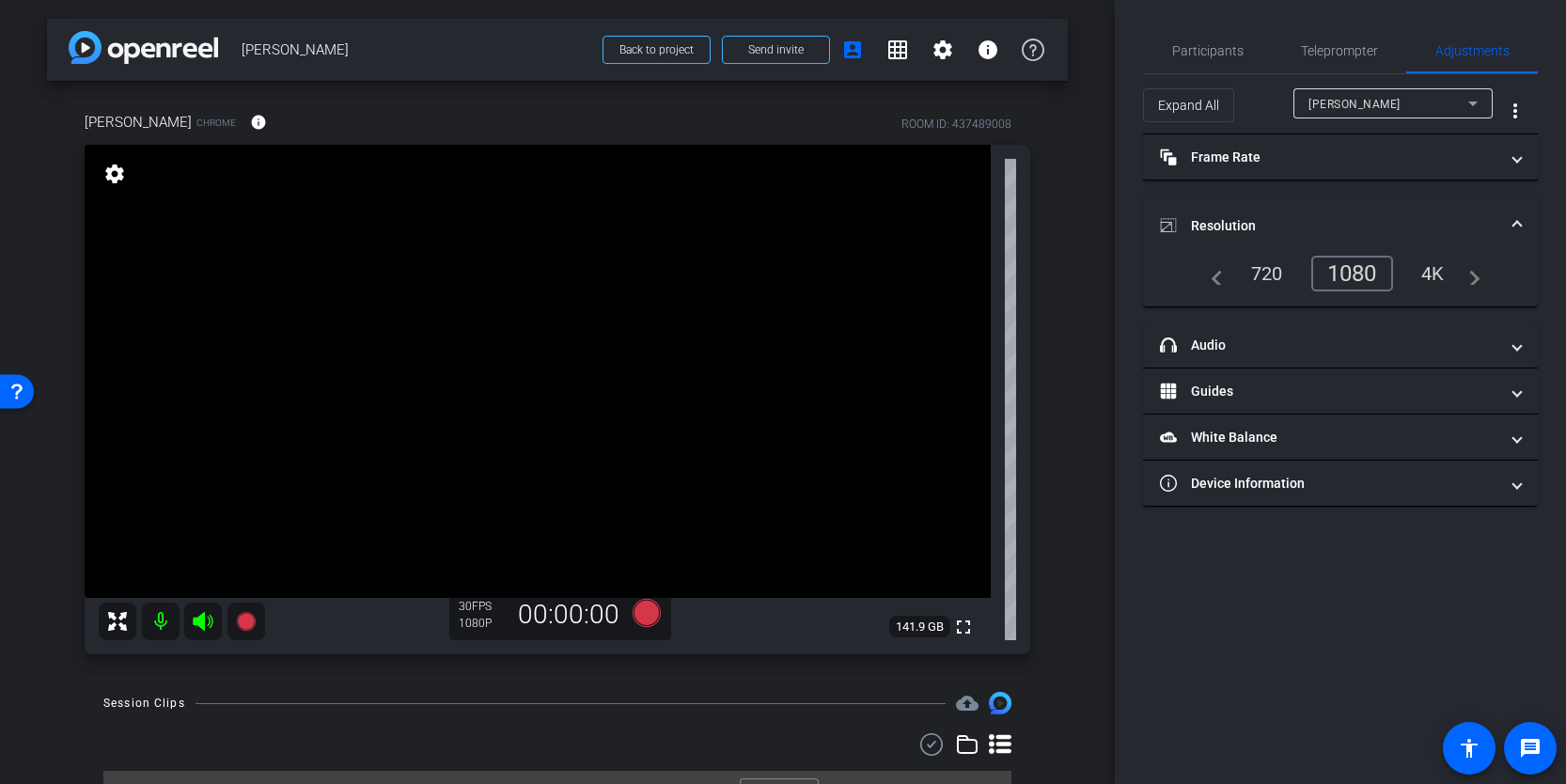
click at [1325, 231] on mat-panel-title "Resolution" at bounding box center [1330, 226] width 339 height 20
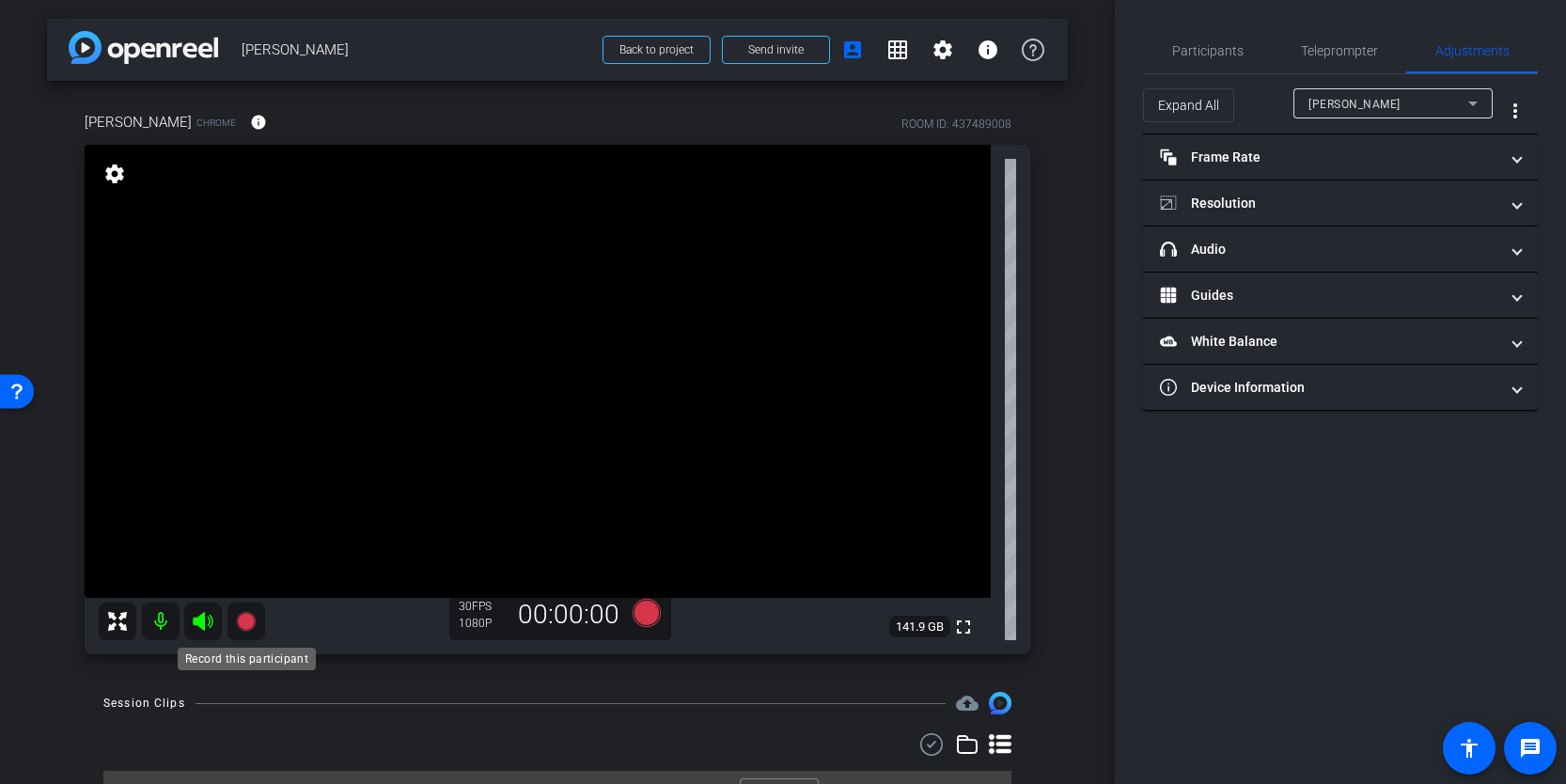
click at [250, 623] on icon at bounding box center [245, 621] width 19 height 19
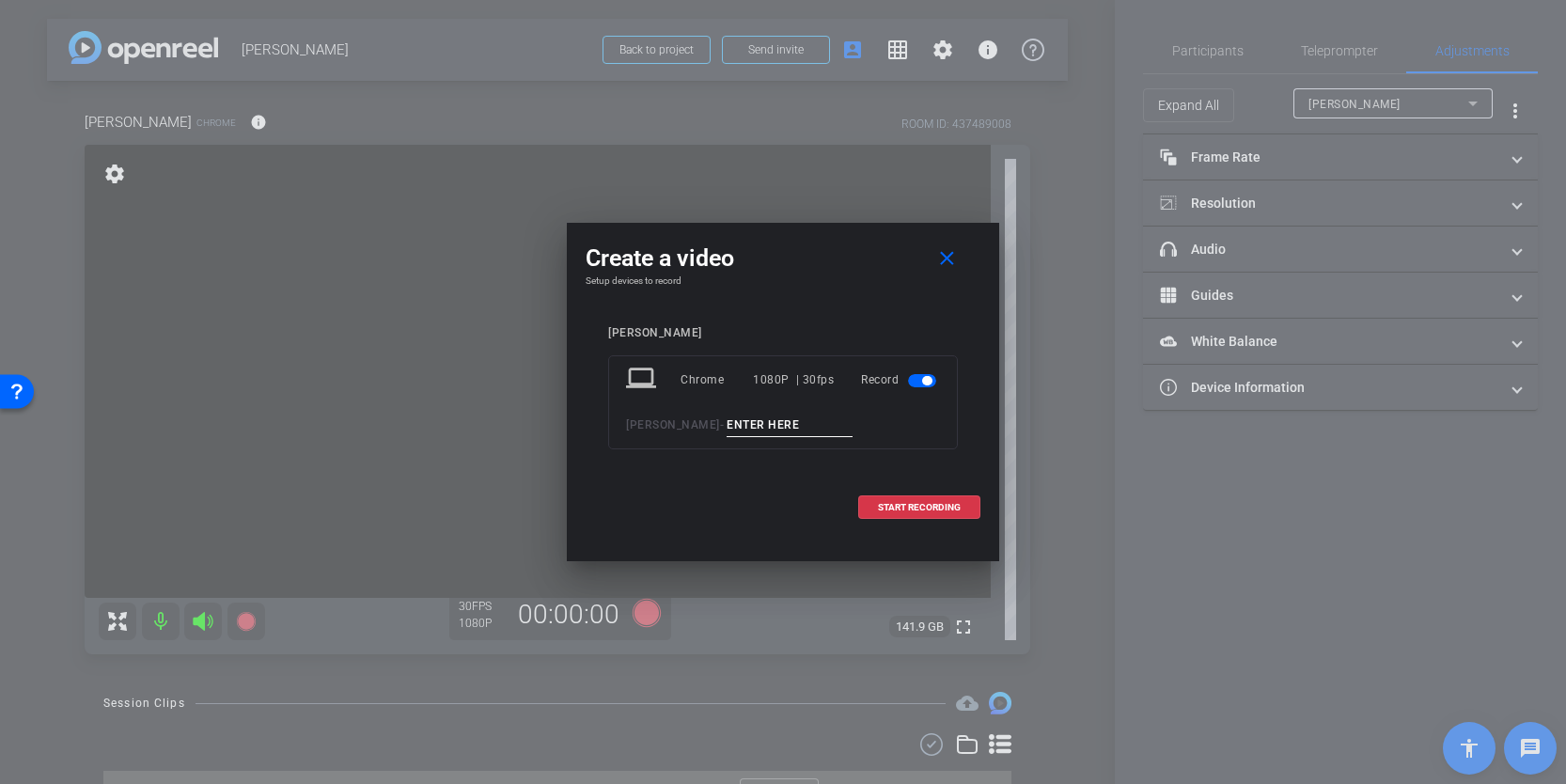
click at [823, 431] on input at bounding box center [789, 425] width 126 height 23
type input "Test Clip"
click at [938, 499] on span at bounding box center [919, 507] width 120 height 45
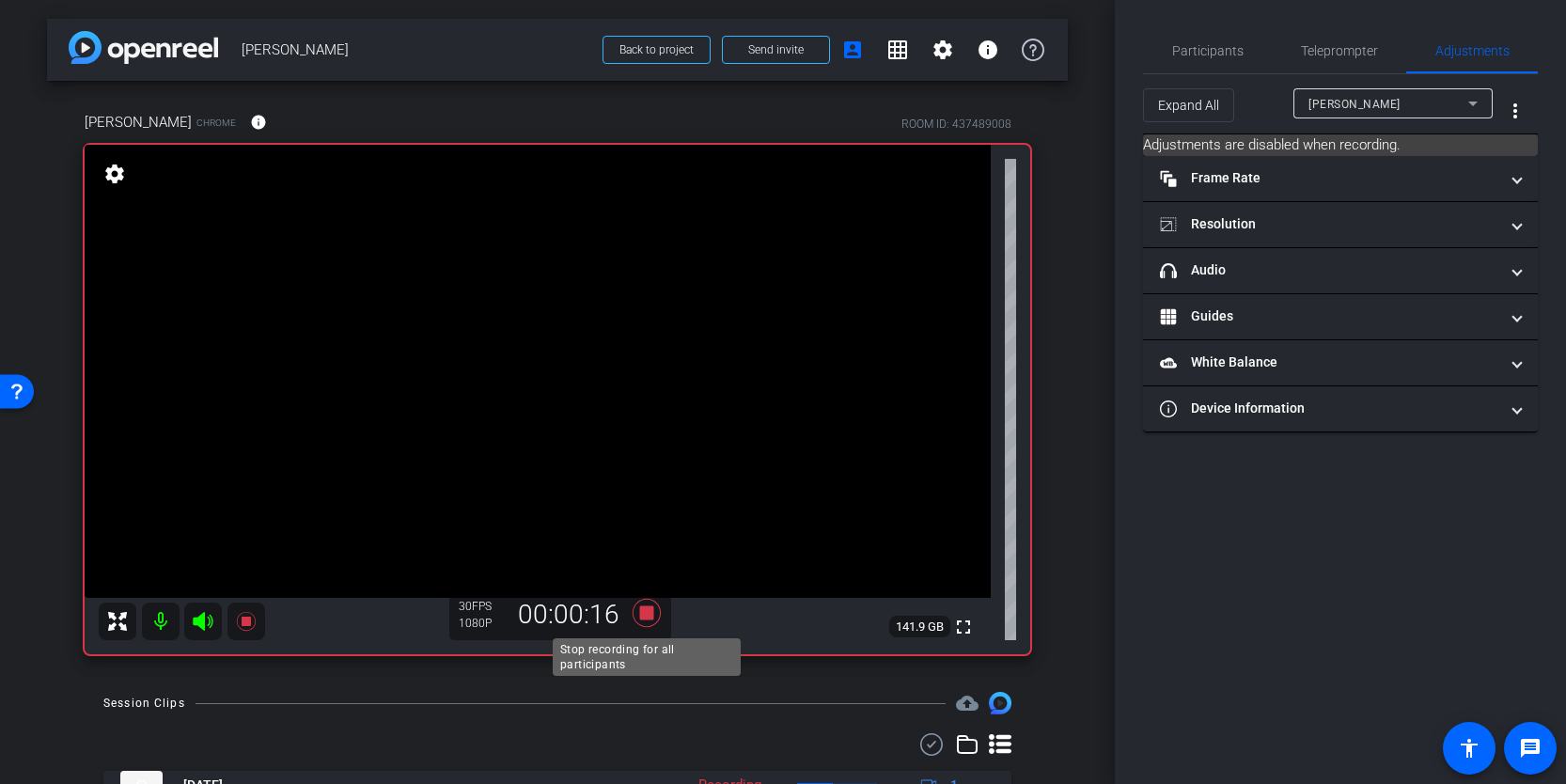
click at [650, 622] on icon at bounding box center [646, 613] width 45 height 34
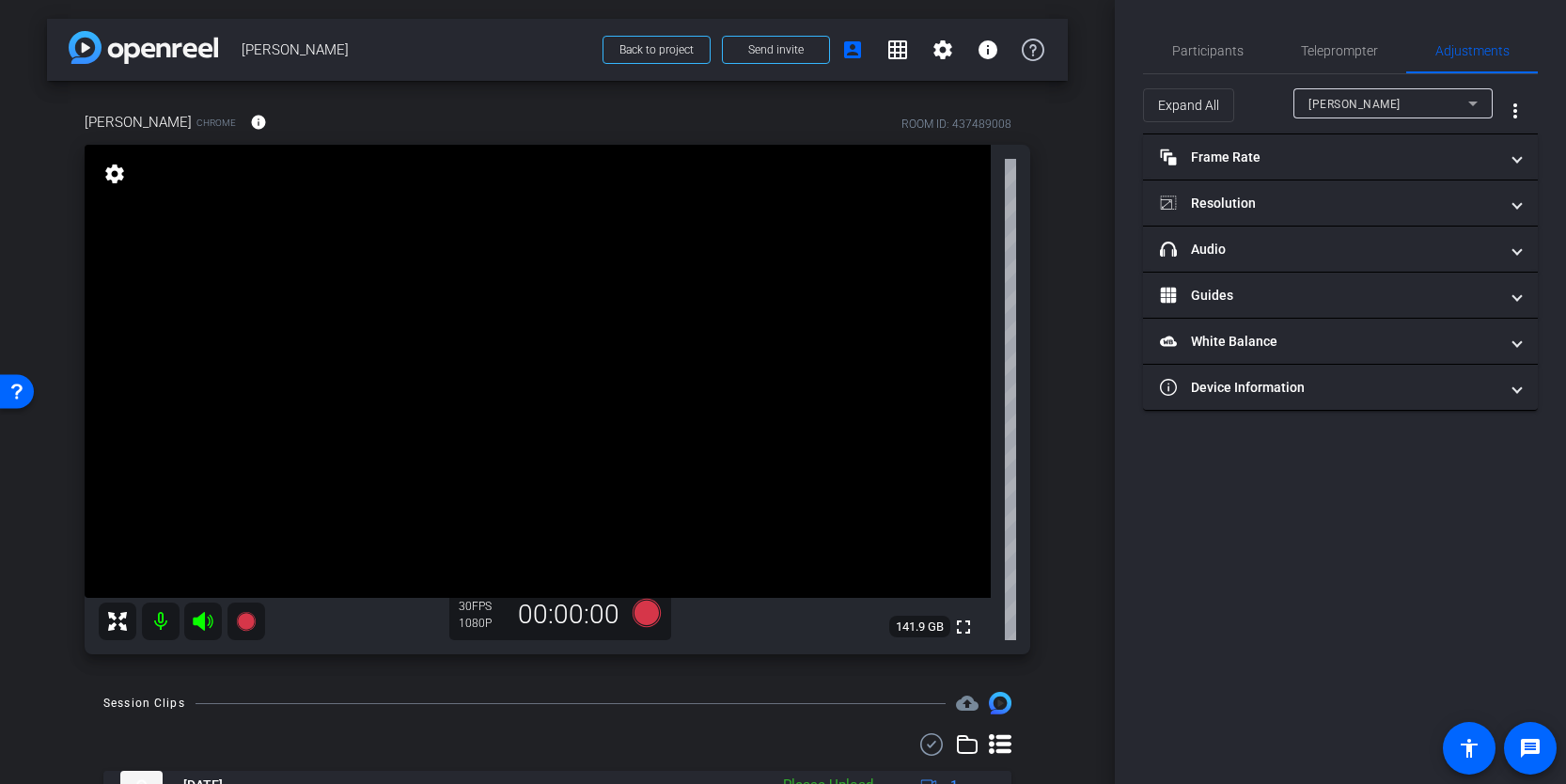
scroll to position [82, 0]
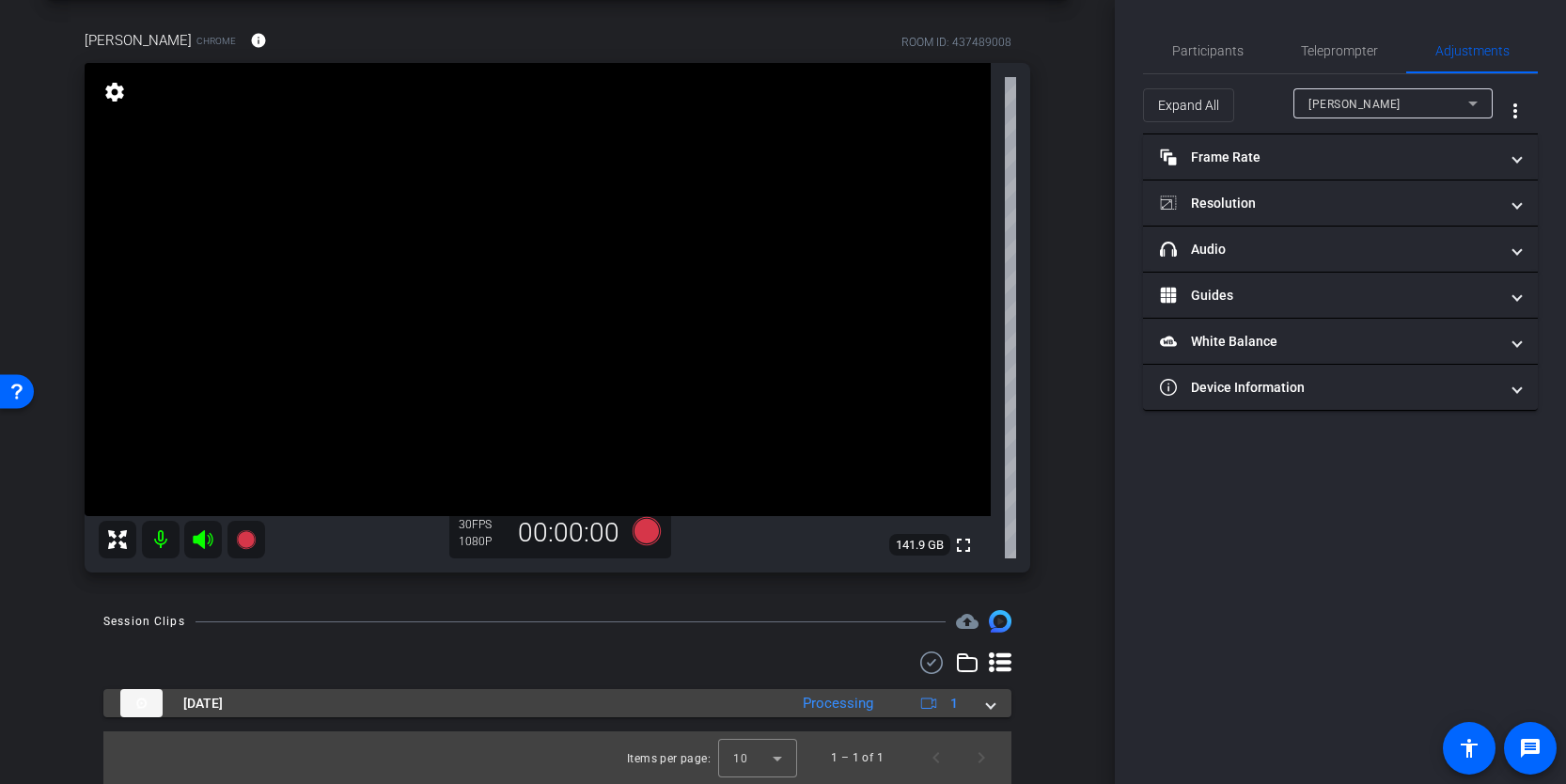
click at [992, 700] on span at bounding box center [991, 703] width 8 height 20
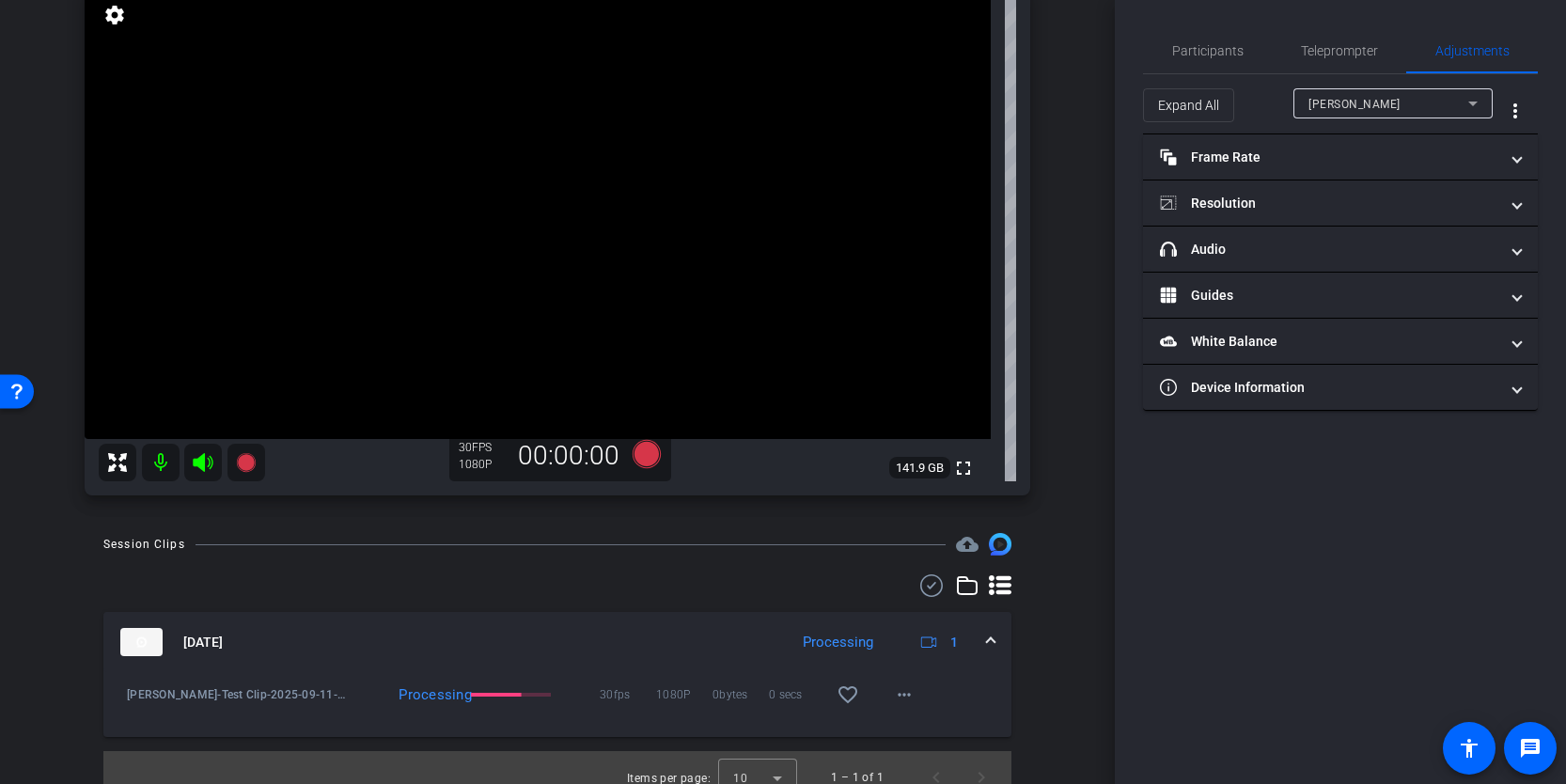
scroll to position [179, 0]
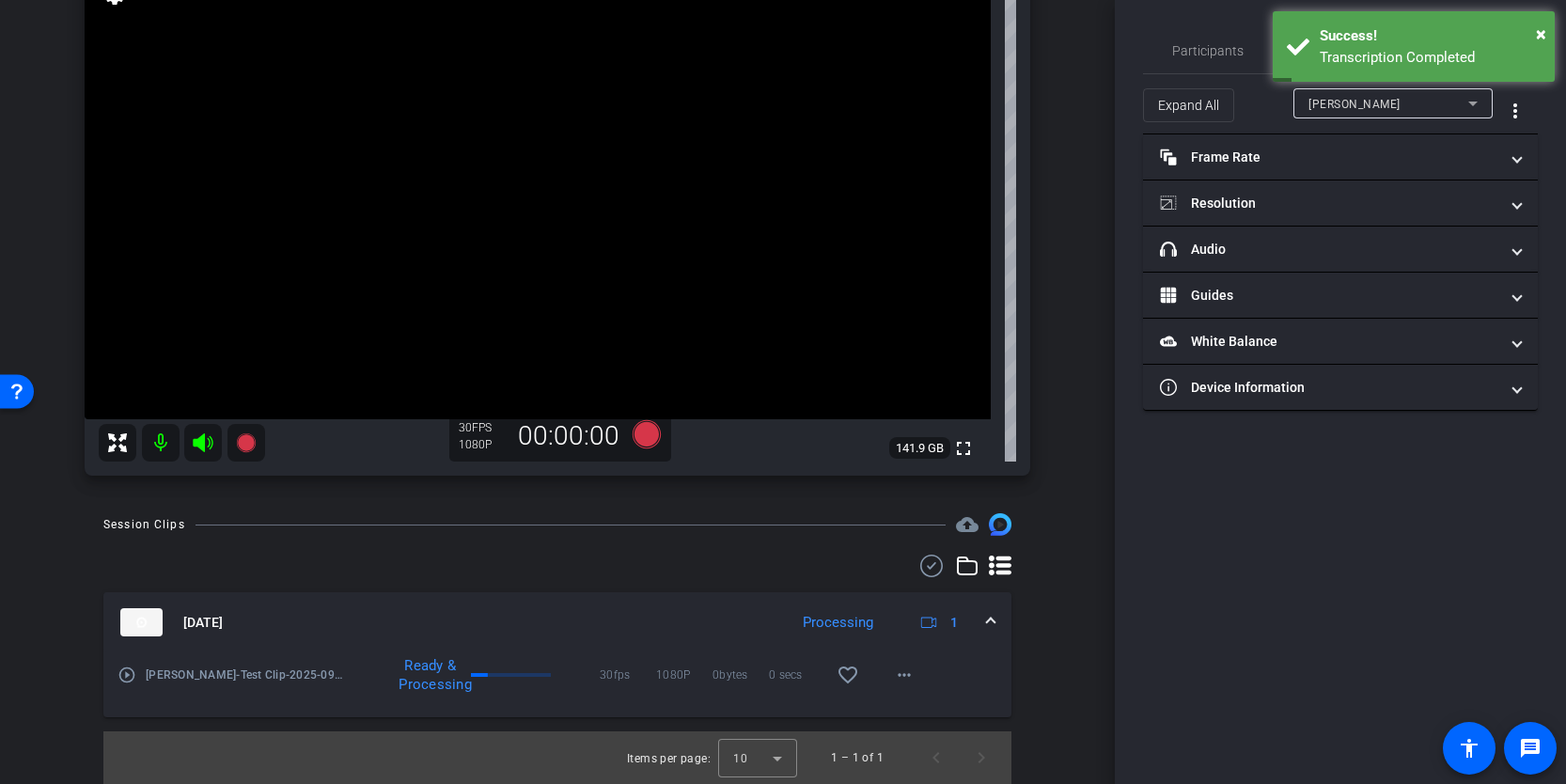
click at [129, 673] on mat-icon "play_circle_outline" at bounding box center [126, 674] width 19 height 19
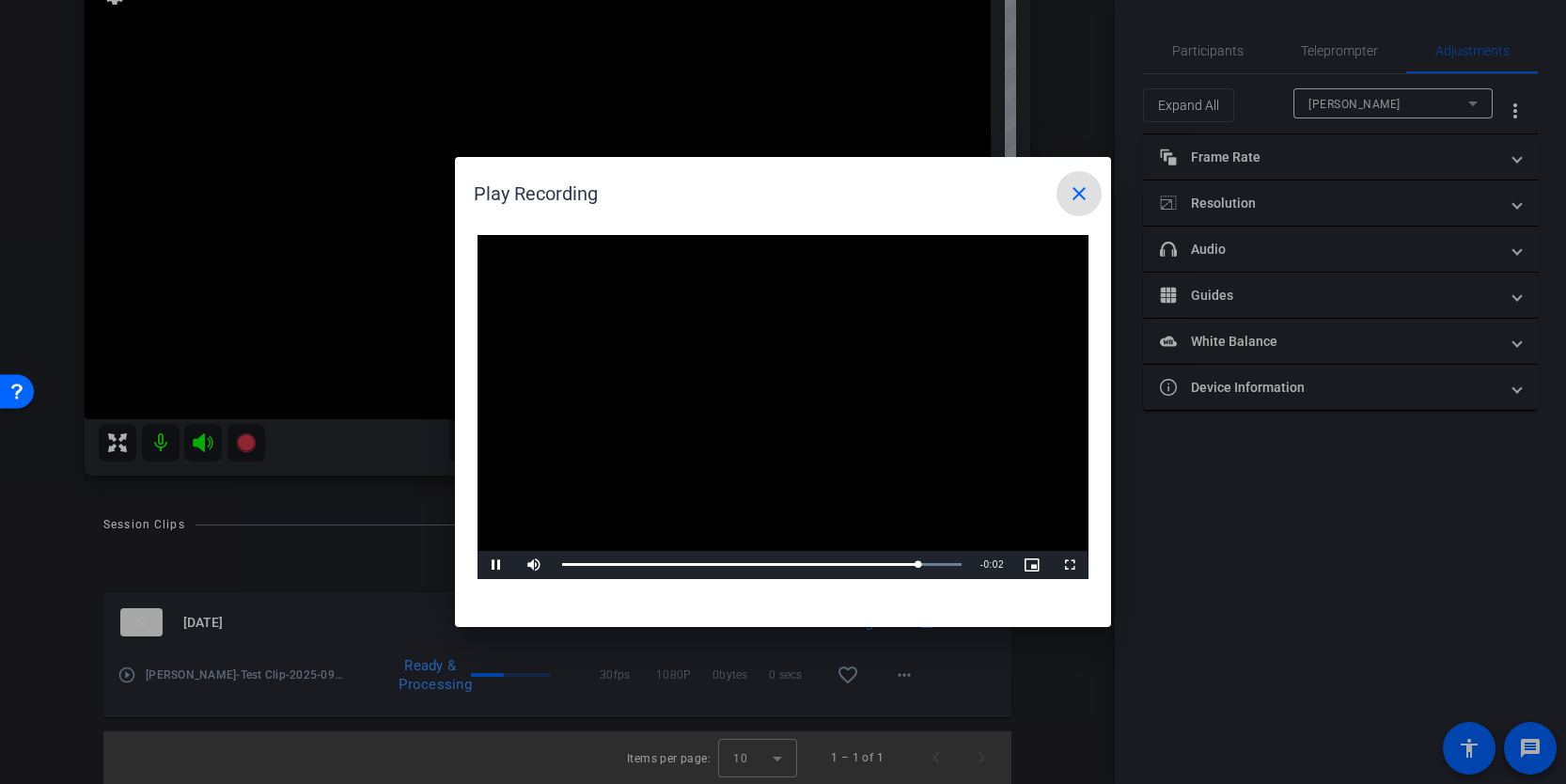
click at [1084, 191] on mat-icon "close" at bounding box center [1079, 193] width 23 height 23
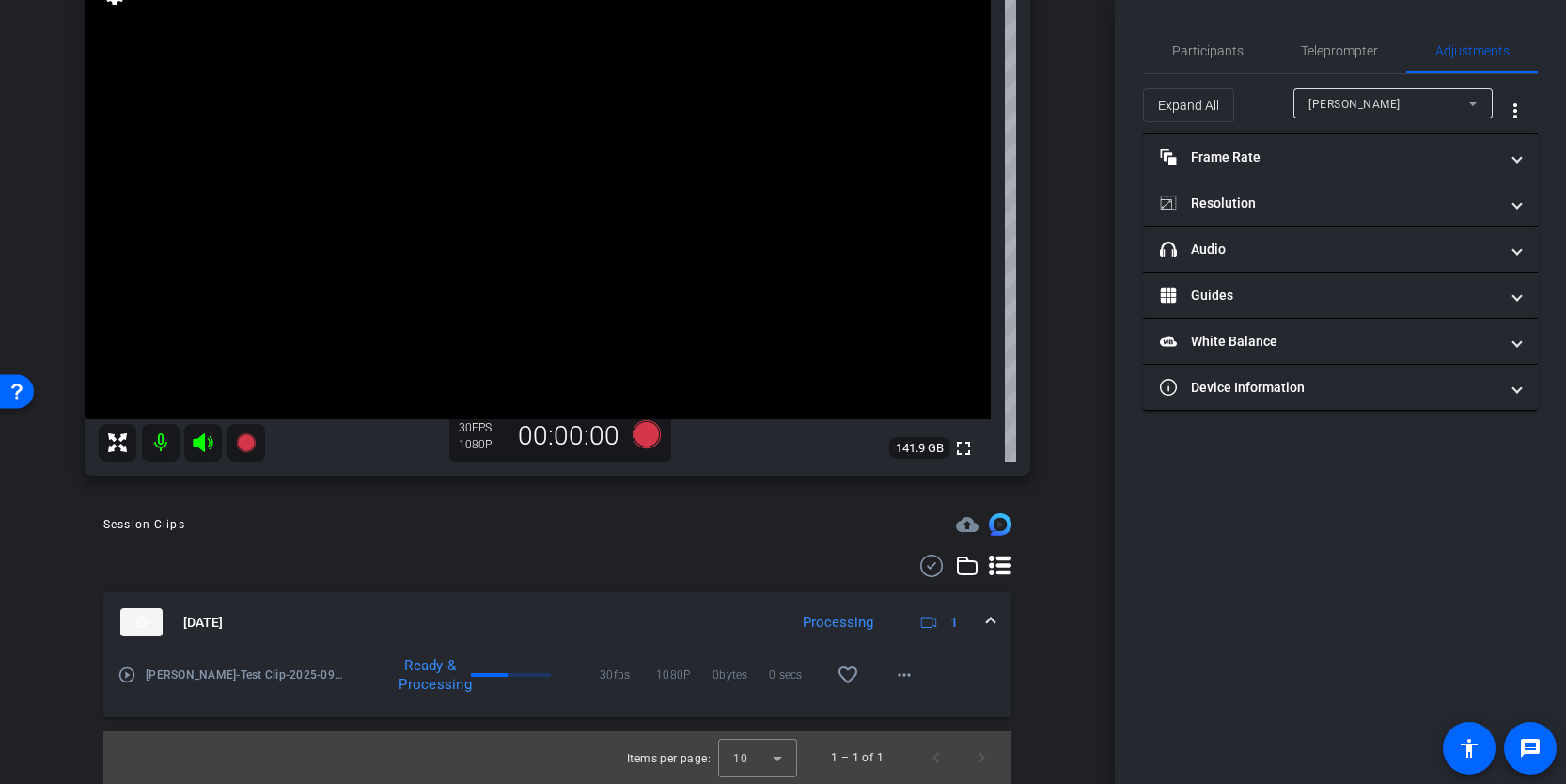
click at [990, 616] on span at bounding box center [991, 623] width 8 height 20
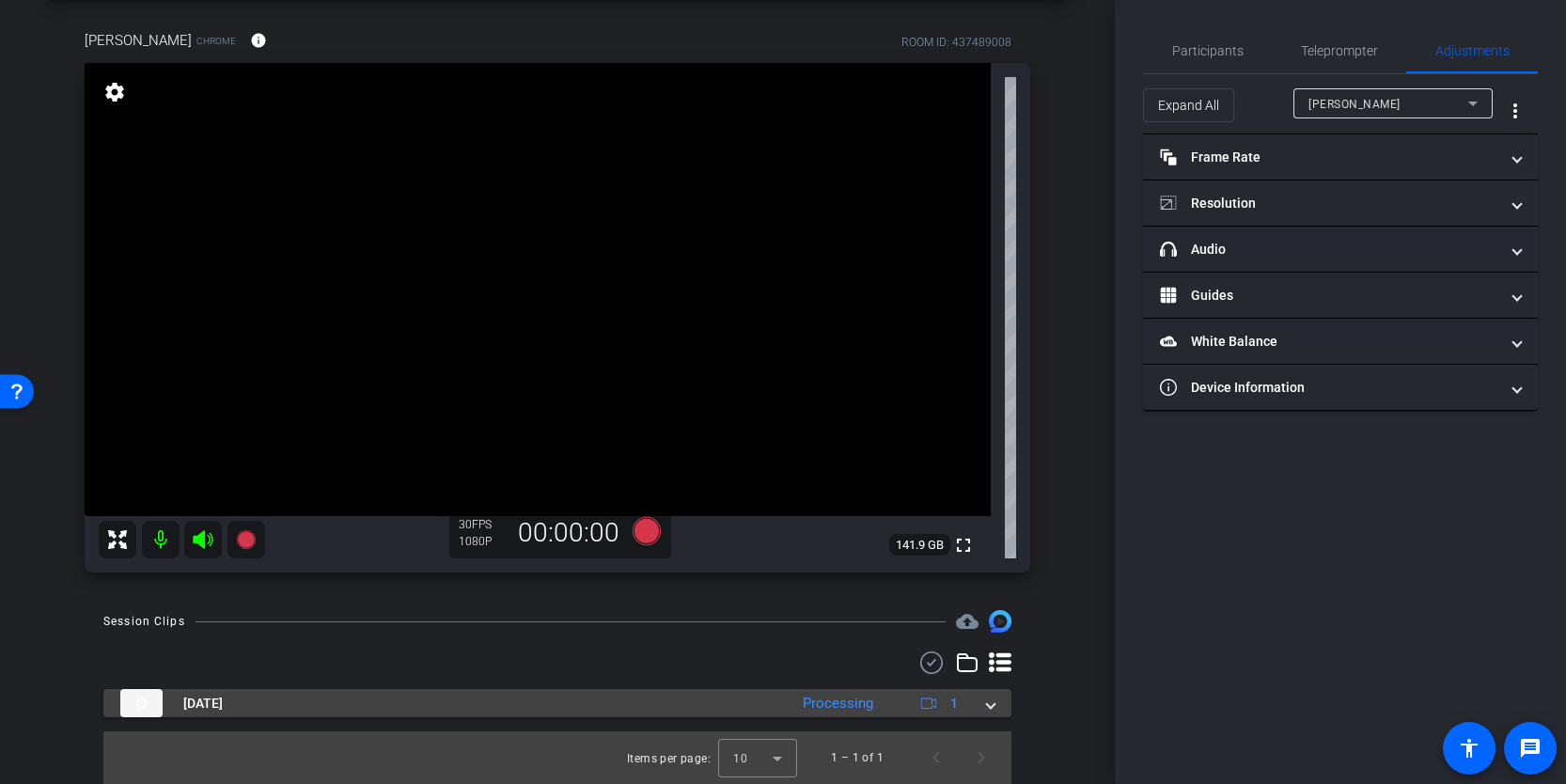
scroll to position [82, 0]
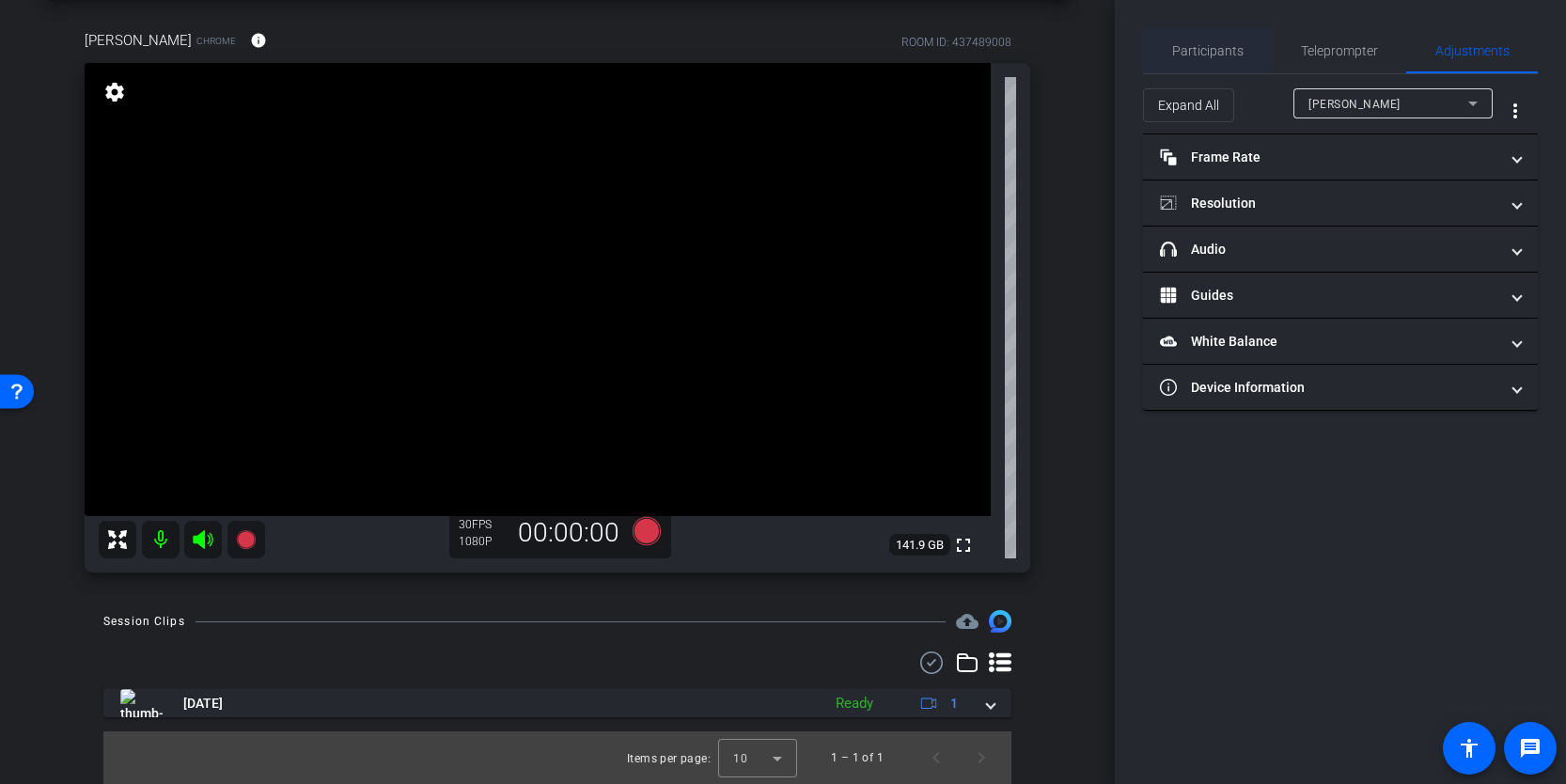
click at [1220, 55] on span "Participants" at bounding box center [1208, 50] width 71 height 13
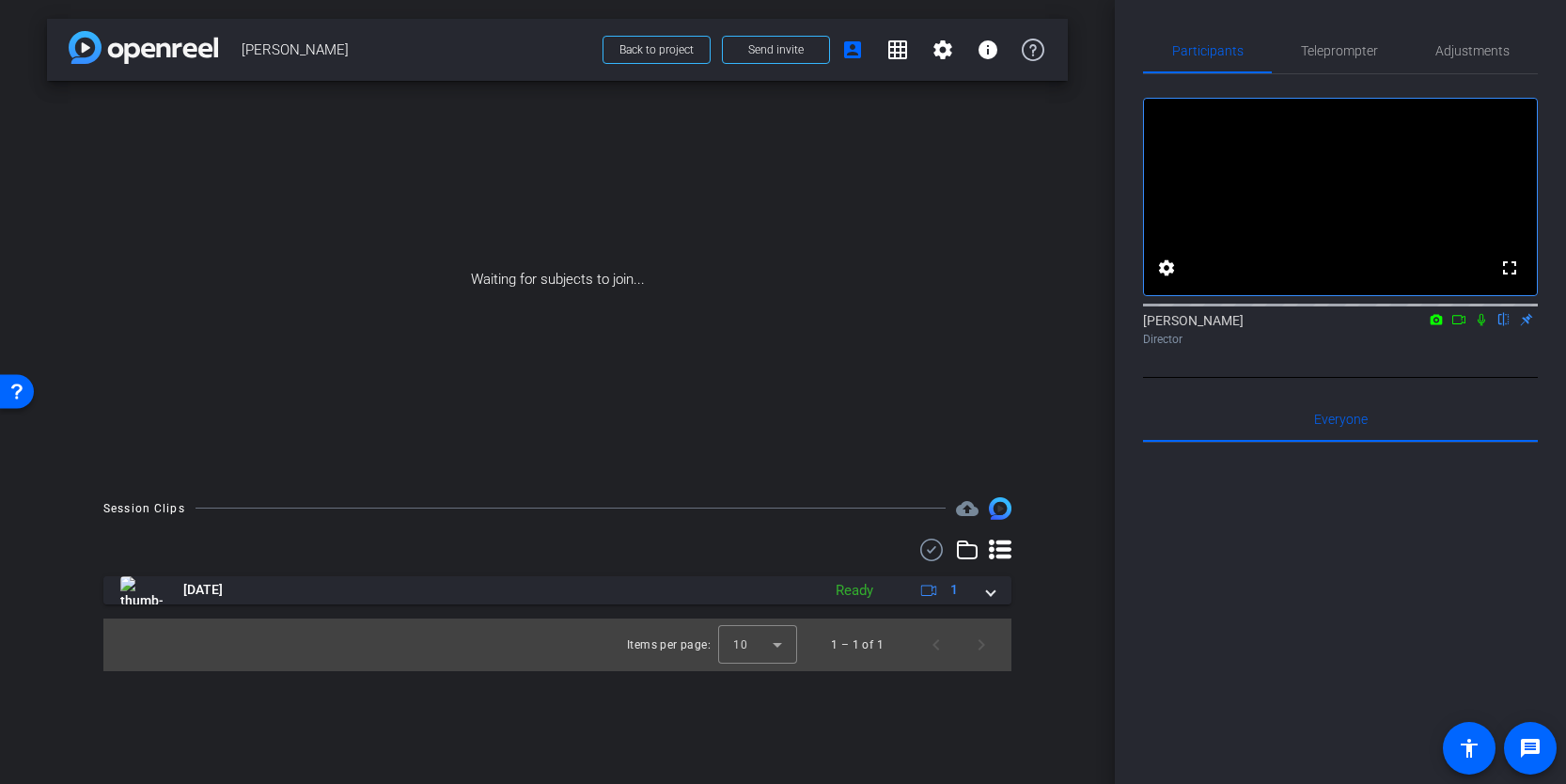
scroll to position [0, 0]
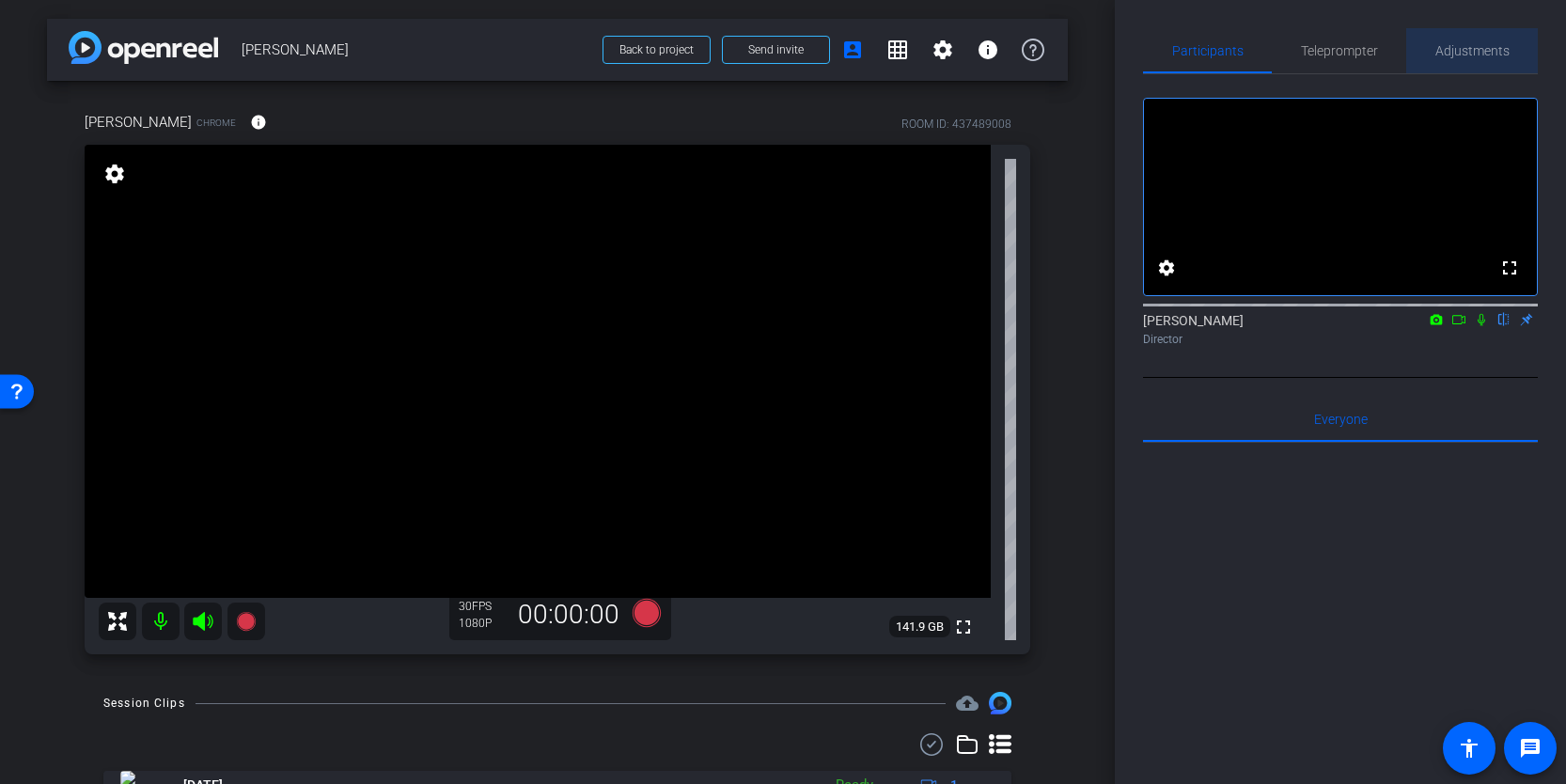
click at [1481, 44] on span "Adjustments" at bounding box center [1473, 50] width 74 height 13
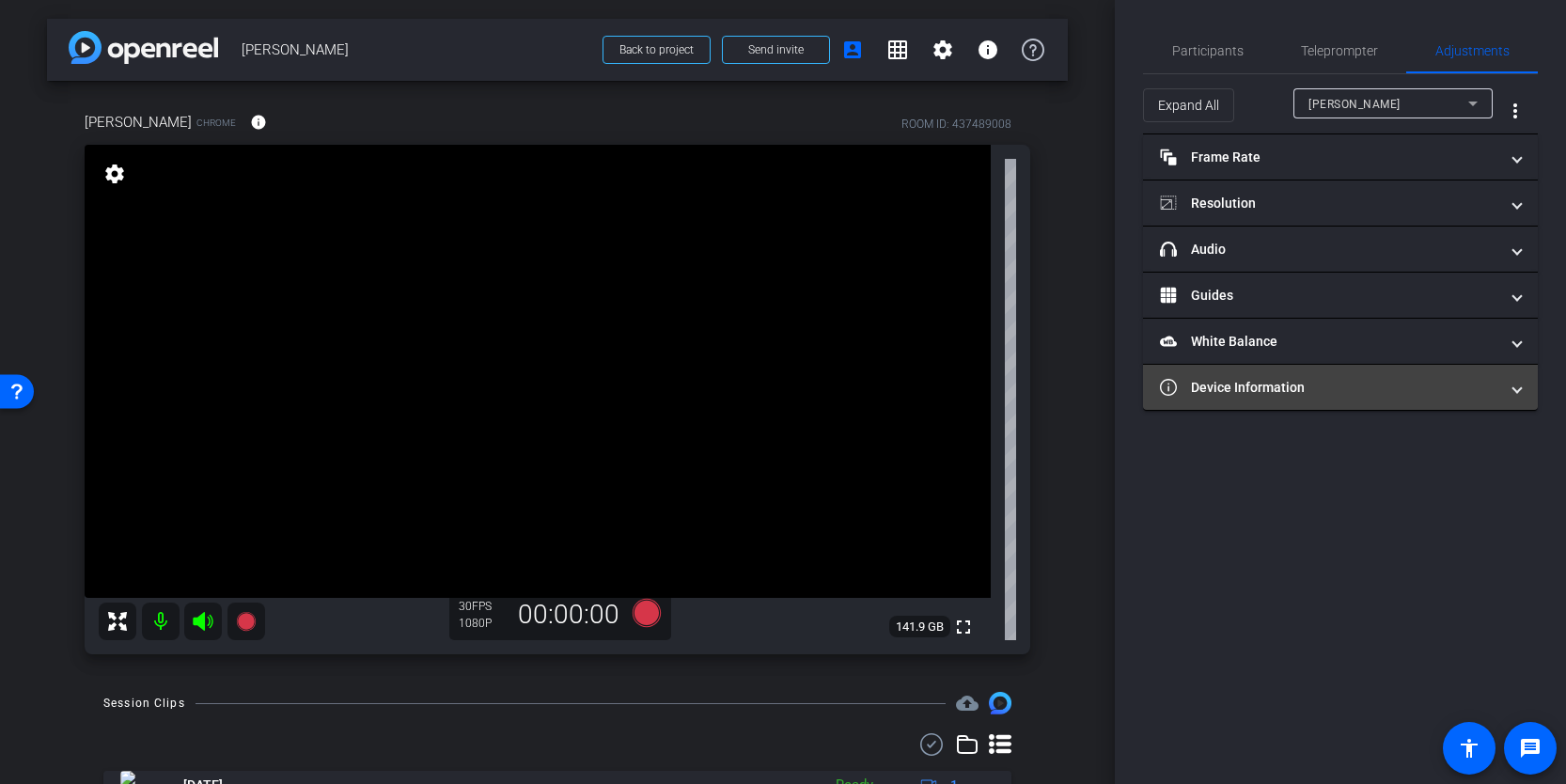
click at [1310, 392] on mat-panel-title "Device Information" at bounding box center [1330, 388] width 339 height 20
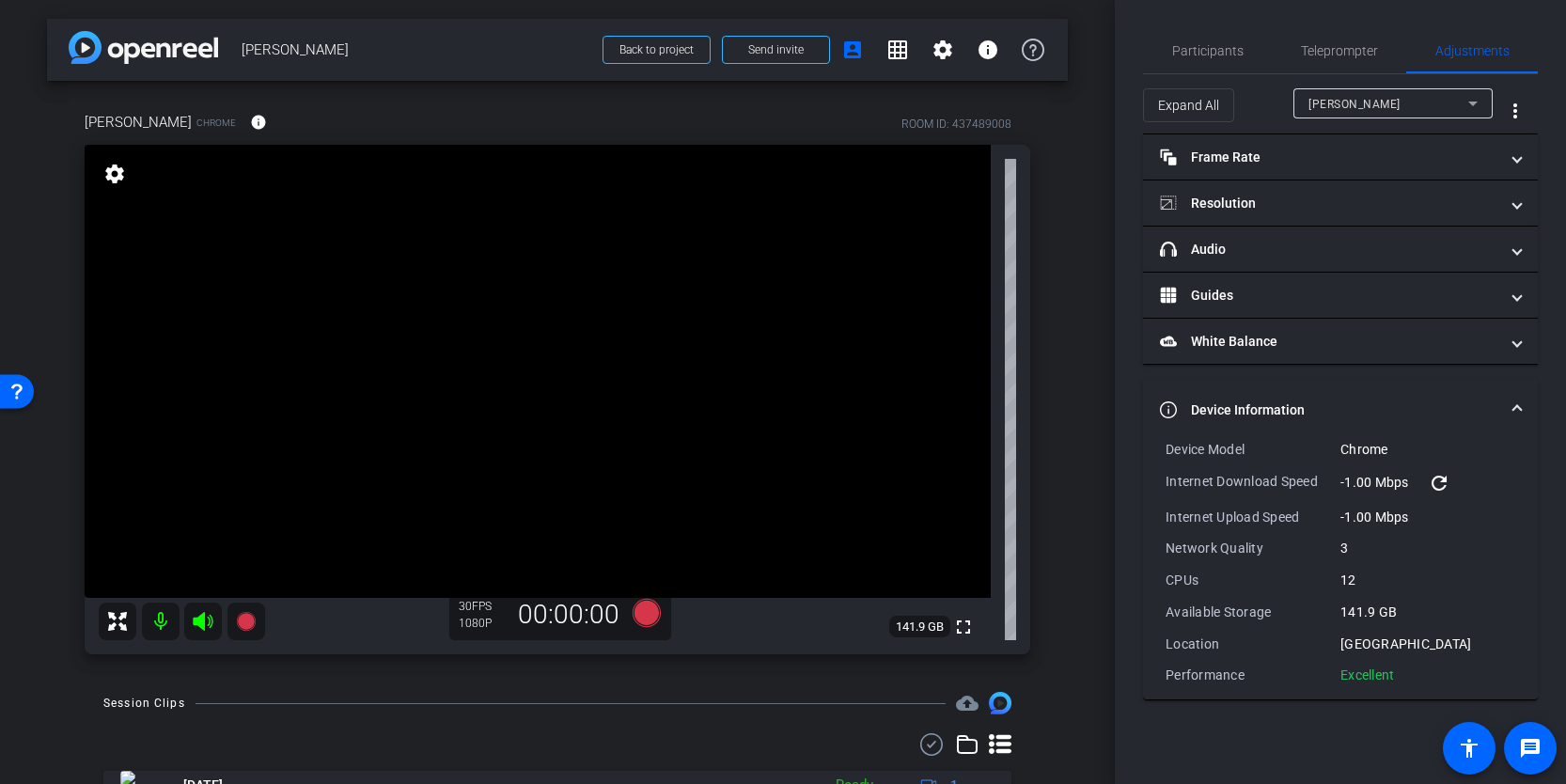
click at [1444, 482] on mat-icon "refresh" at bounding box center [1439, 483] width 23 height 23
click at [1443, 480] on mat-icon "refresh" at bounding box center [1439, 483] width 23 height 23
click at [1444, 483] on mat-icon "refresh" at bounding box center [1439, 483] width 23 height 23
click at [1511, 402] on span "Device Information" at bounding box center [1337, 410] width 354 height 20
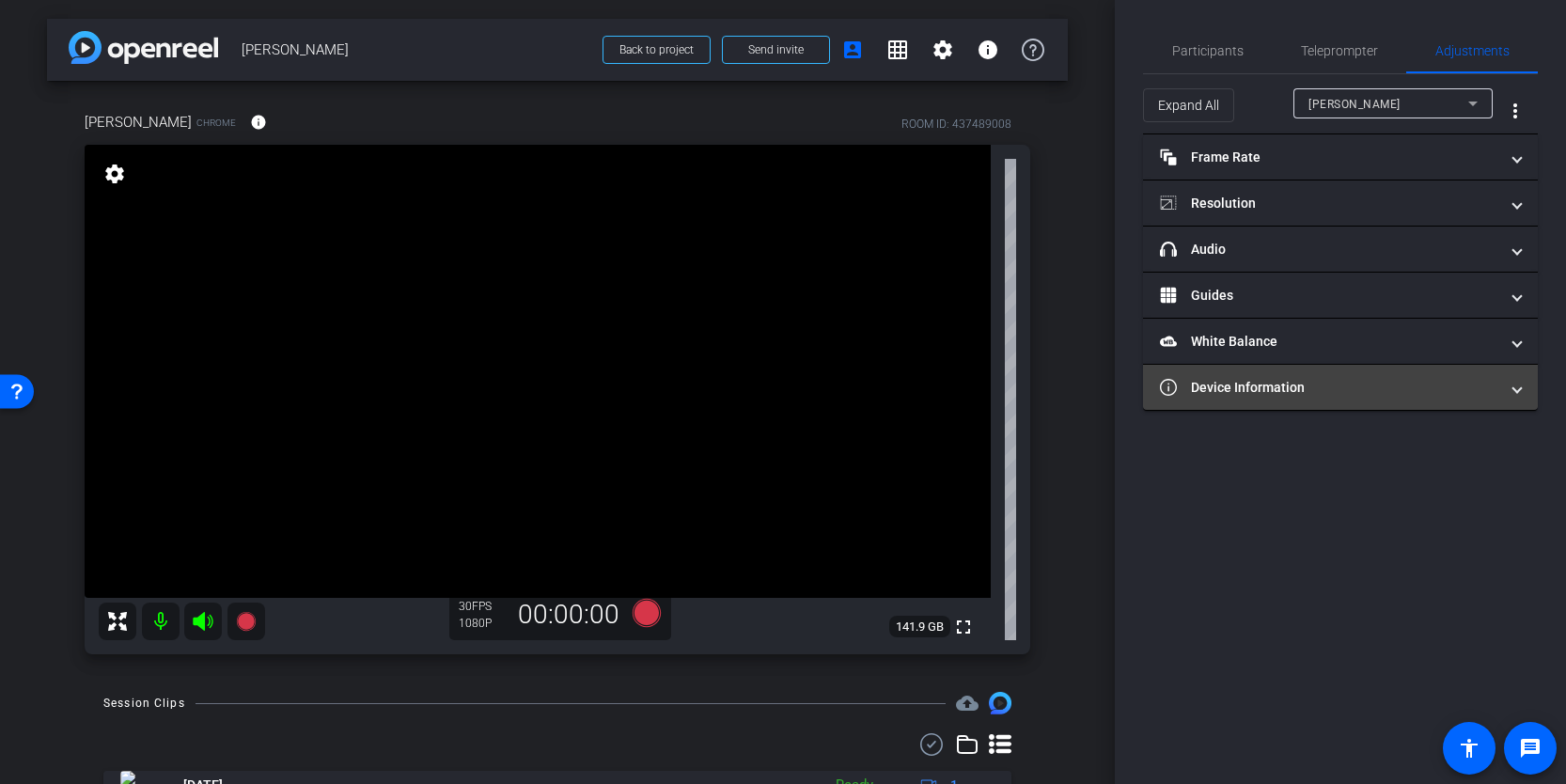
click at [1524, 392] on mat-expansion-panel-header "Device Information" at bounding box center [1340, 387] width 395 height 45
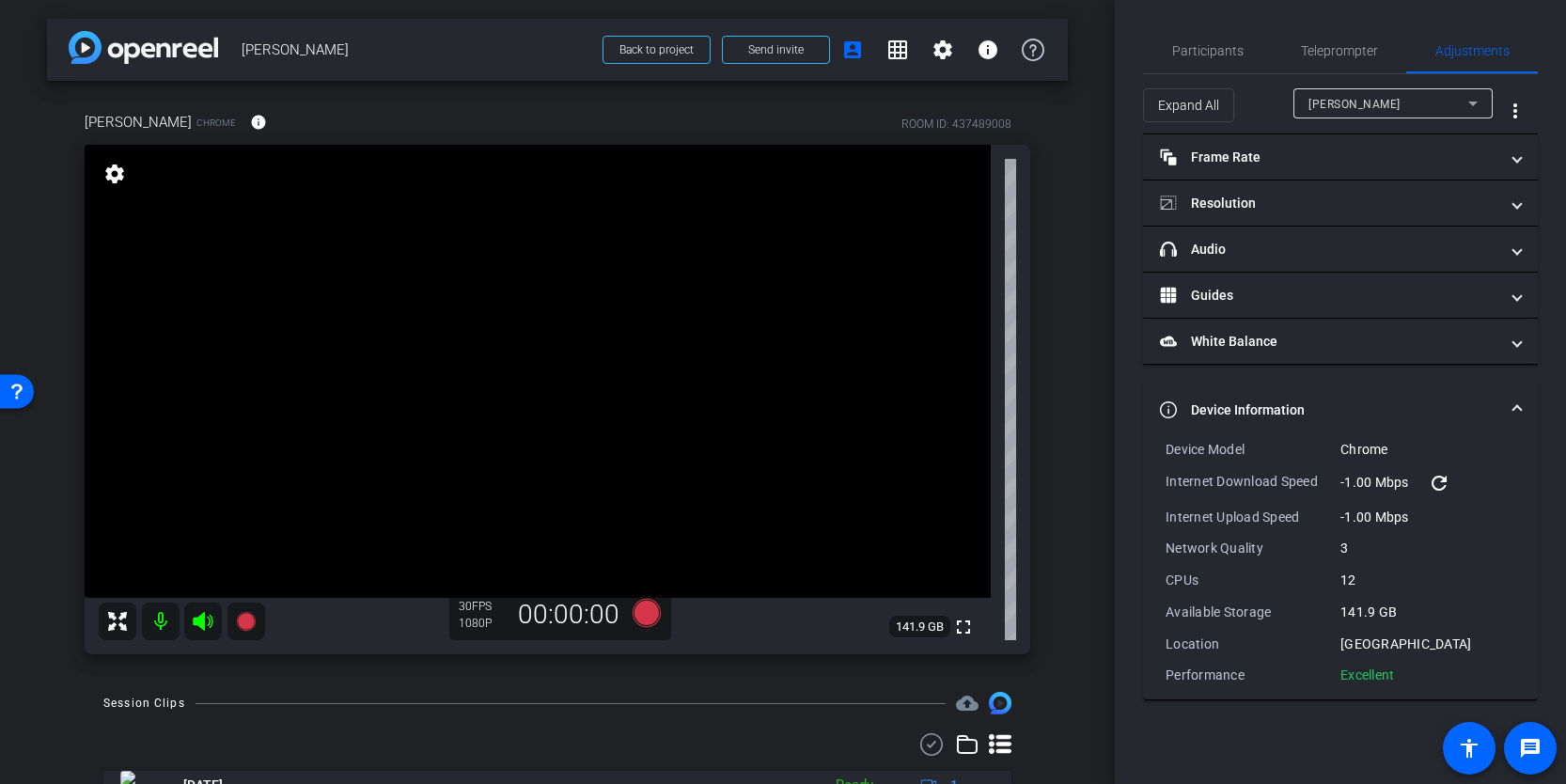
click at [1440, 484] on mat-icon "refresh" at bounding box center [1439, 483] width 23 height 23
click at [1439, 481] on mat-icon "refresh" at bounding box center [1439, 483] width 23 height 23
click at [990, 42] on mat-icon "info" at bounding box center [987, 49] width 23 height 23
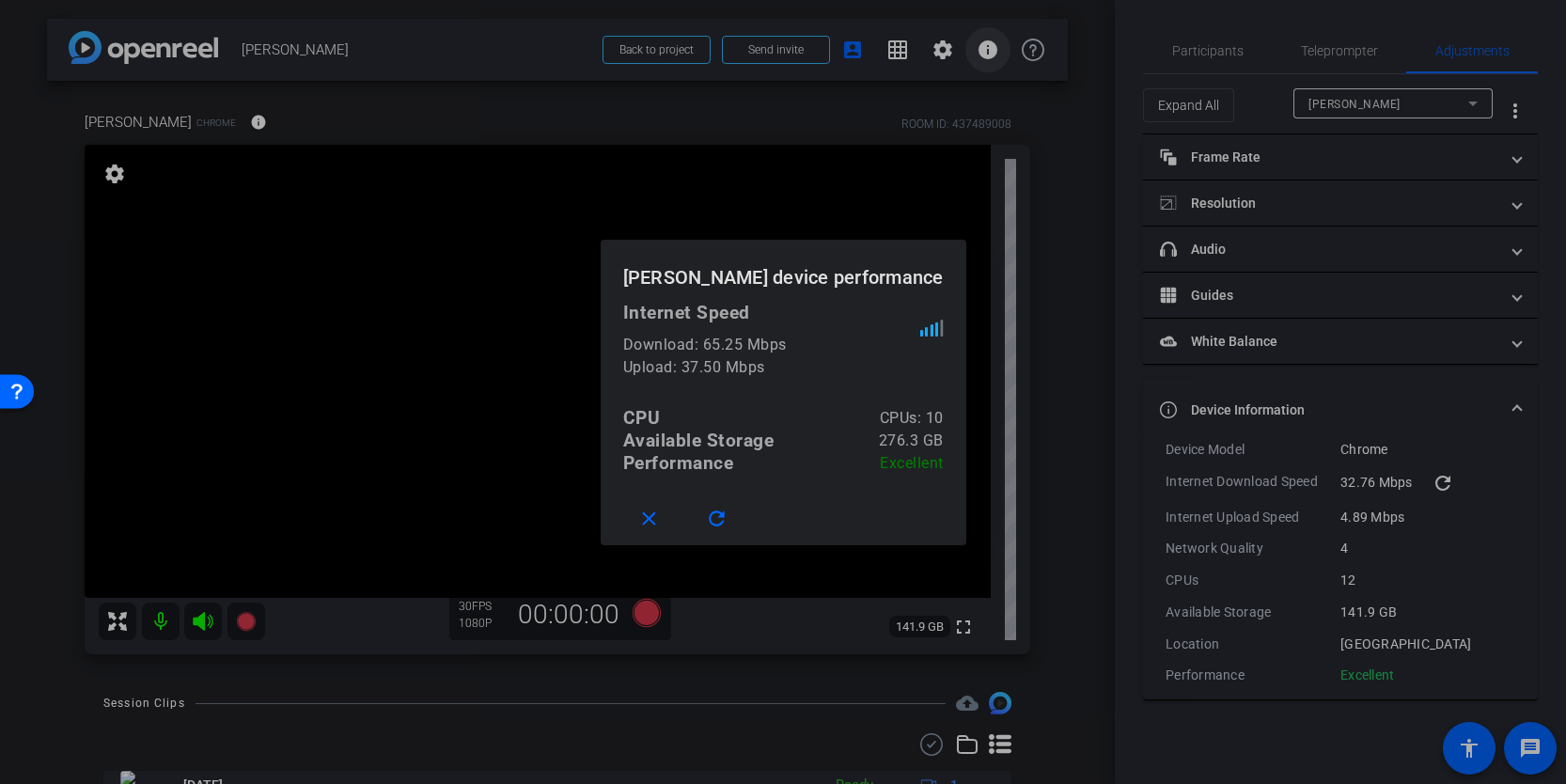
click at [990, 42] on div at bounding box center [783, 392] width 1566 height 784
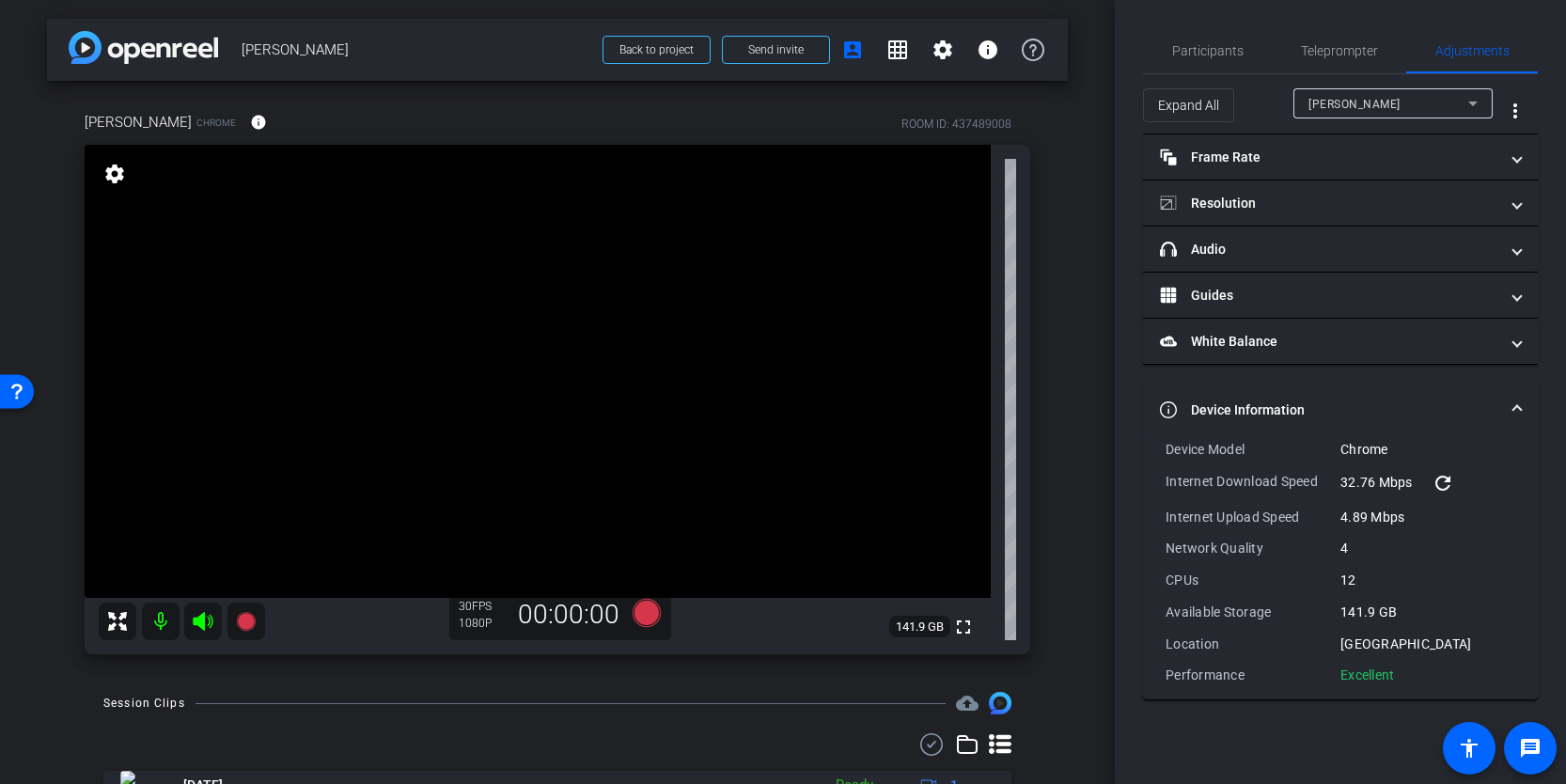
click at [1447, 479] on mat-icon "refresh" at bounding box center [1443, 483] width 23 height 23
click at [1448, 475] on mat-icon "refresh" at bounding box center [1443, 483] width 23 height 23
click at [1448, 478] on mat-icon "refresh" at bounding box center [1443, 483] width 23 height 23
click at [1515, 401] on span at bounding box center [1518, 410] width 8 height 20
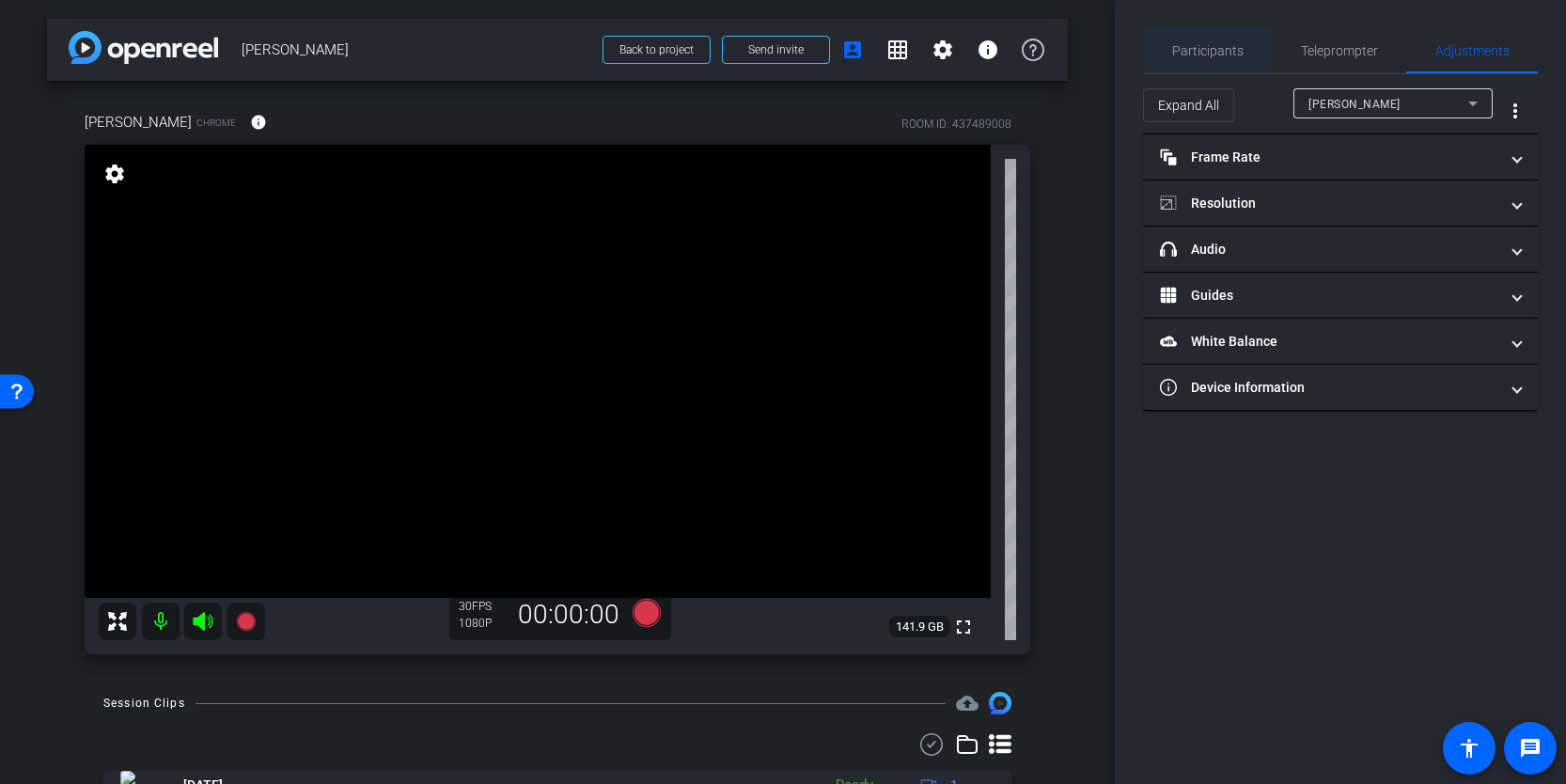
click at [1223, 48] on span "Participants" at bounding box center [1208, 50] width 71 height 13
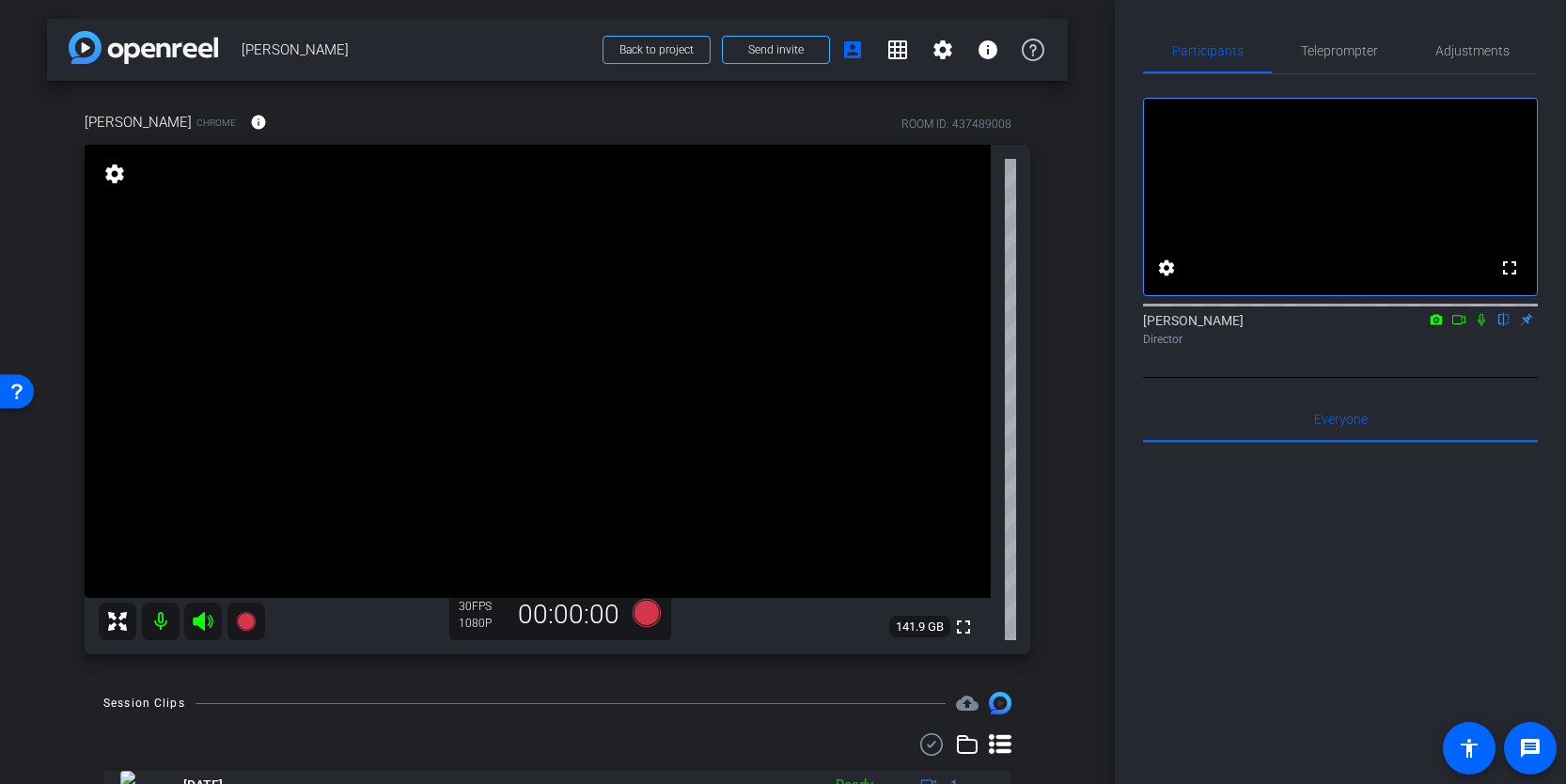
click at [1457, 326] on icon at bounding box center [1458, 319] width 15 height 13
click at [654, 617] on icon at bounding box center [646, 612] width 28 height 28
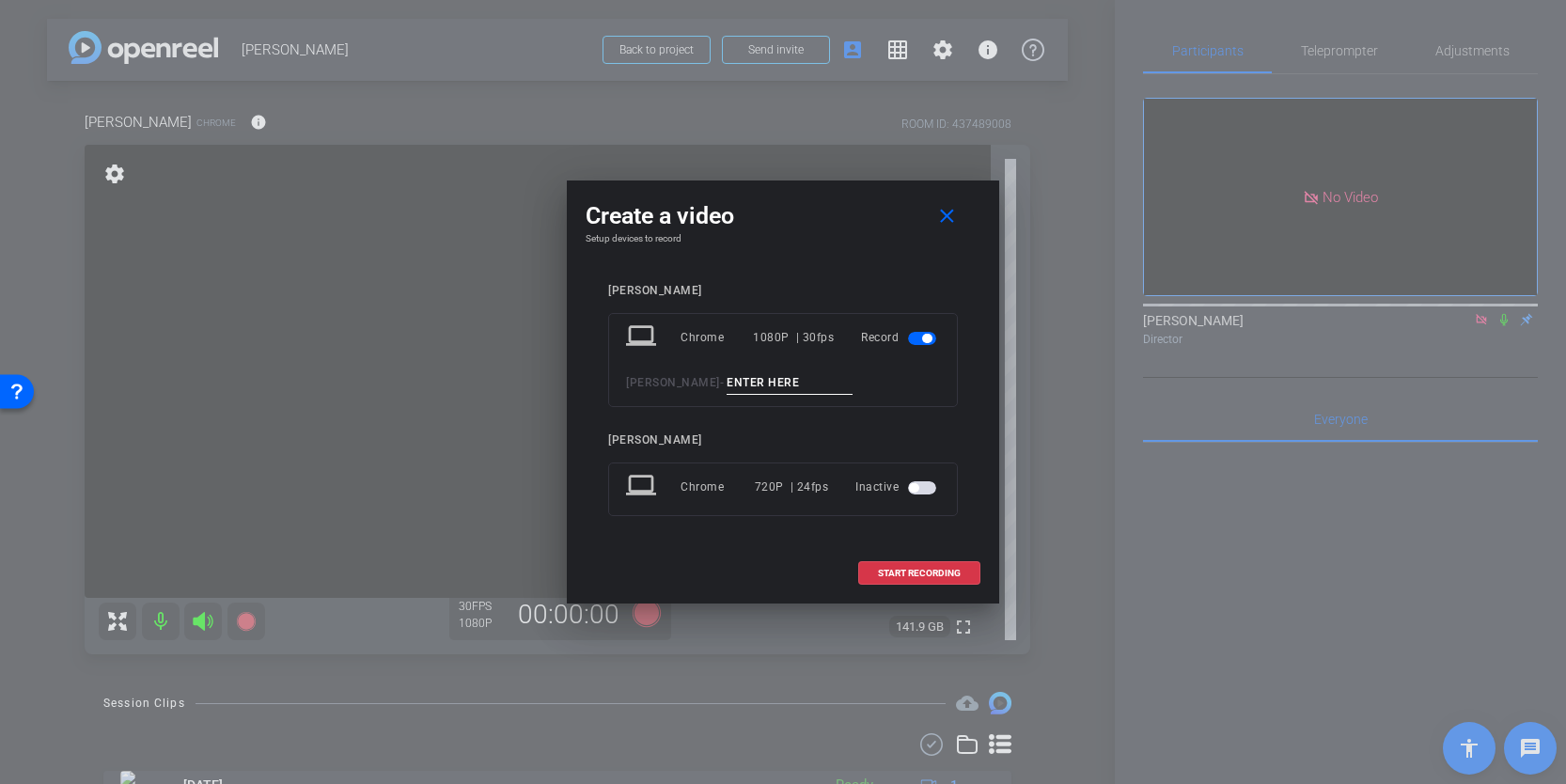
click at [799, 382] on input at bounding box center [789, 383] width 126 height 23
type input "Clip 1"
click at [943, 564] on span at bounding box center [919, 574] width 120 height 45
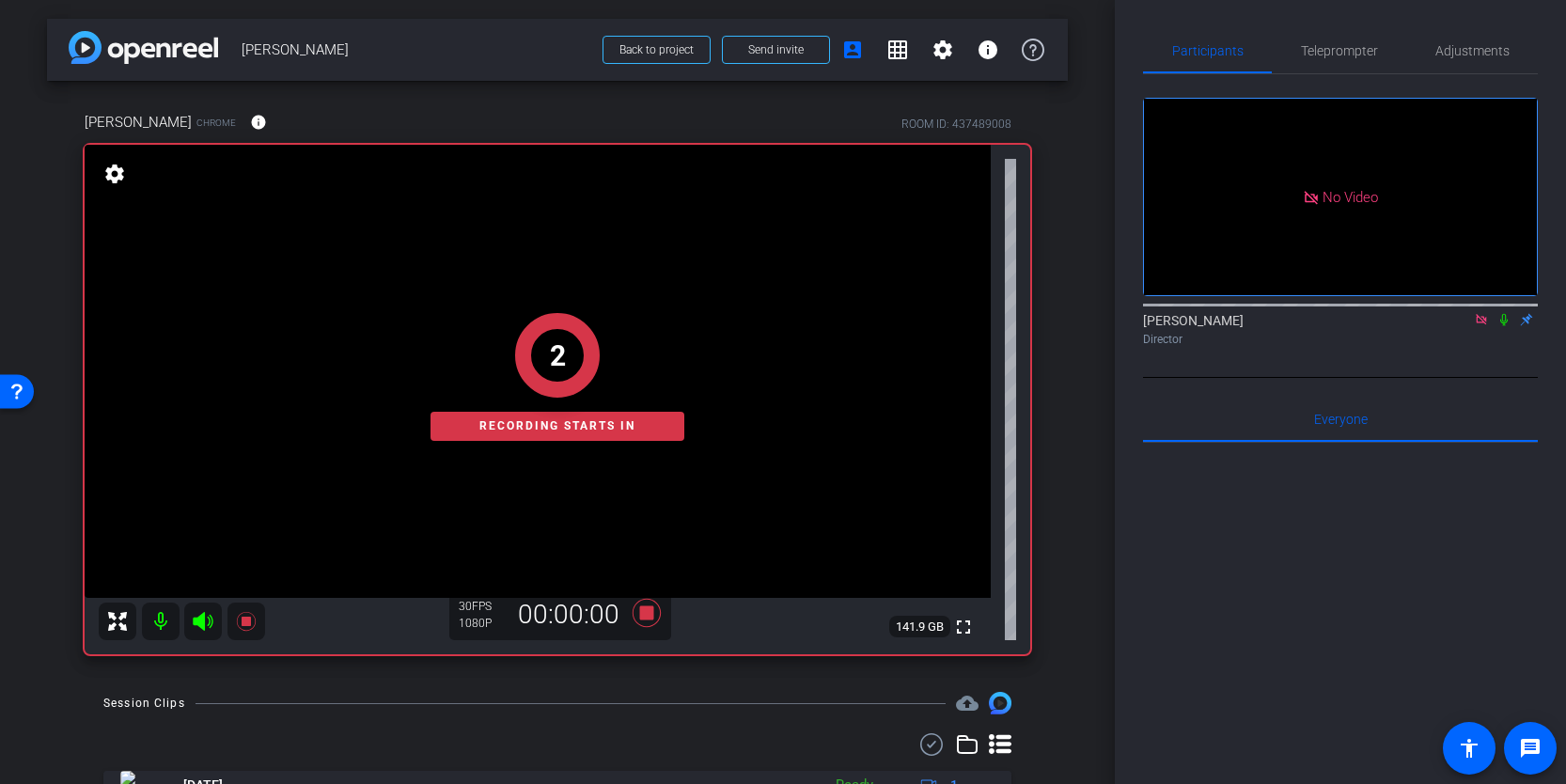
click at [202, 622] on div "2 Recording starts in" at bounding box center [557, 377] width 946 height 554
click at [200, 622] on div "1 Recording starts in" at bounding box center [557, 377] width 946 height 554
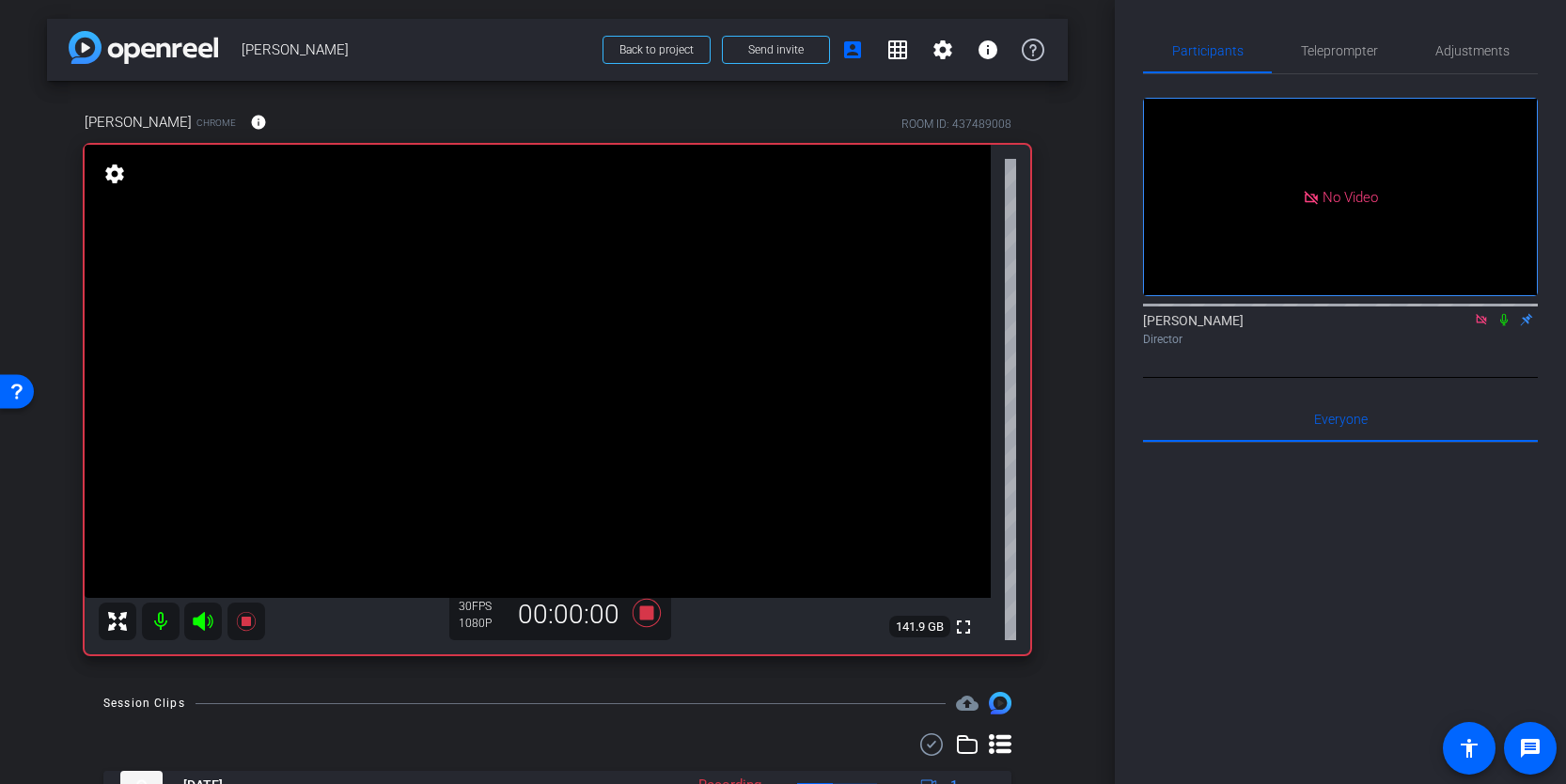
click at [200, 622] on icon at bounding box center [203, 621] width 20 height 19
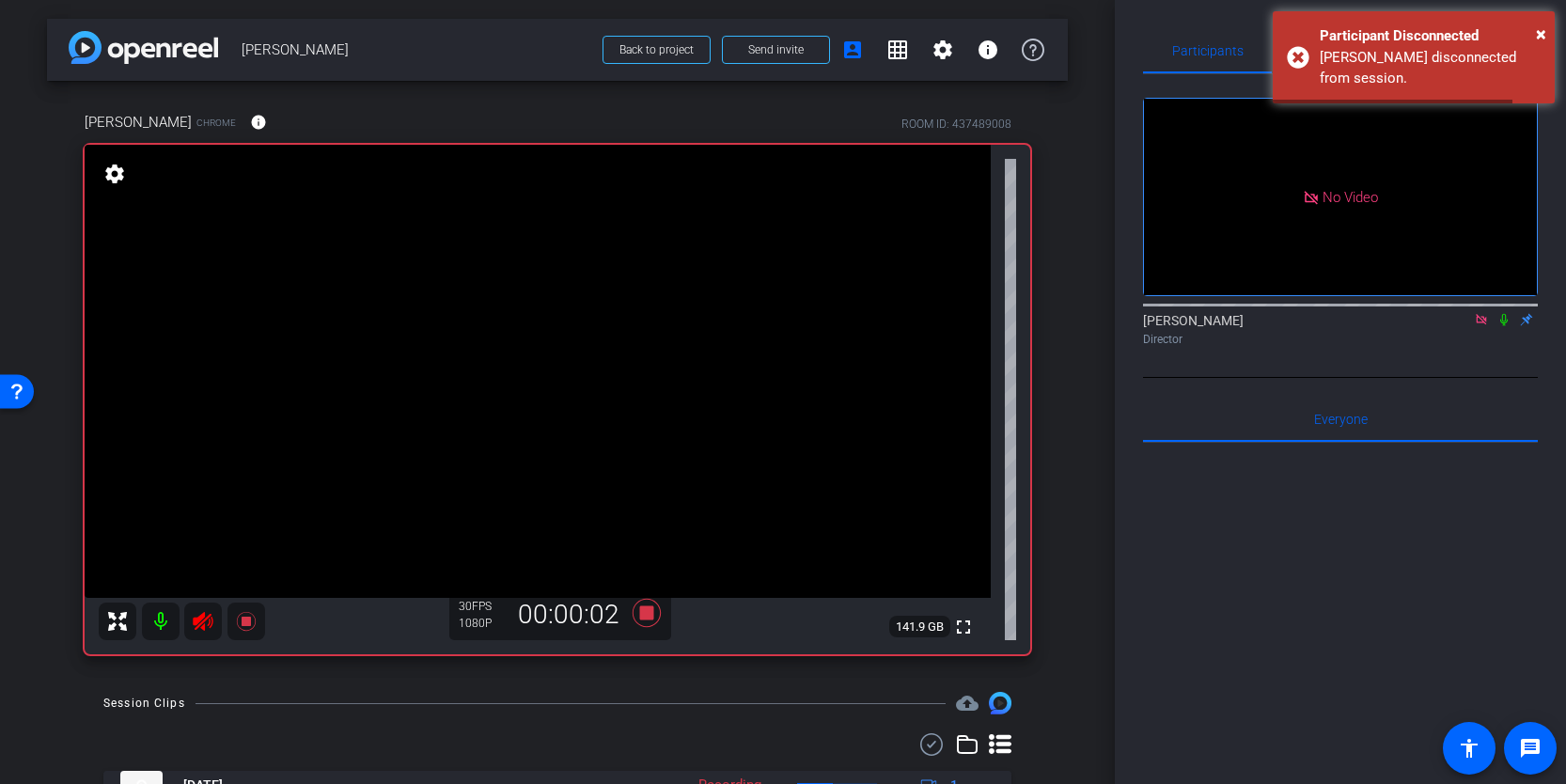
click at [200, 622] on icon at bounding box center [203, 621] width 23 height 23
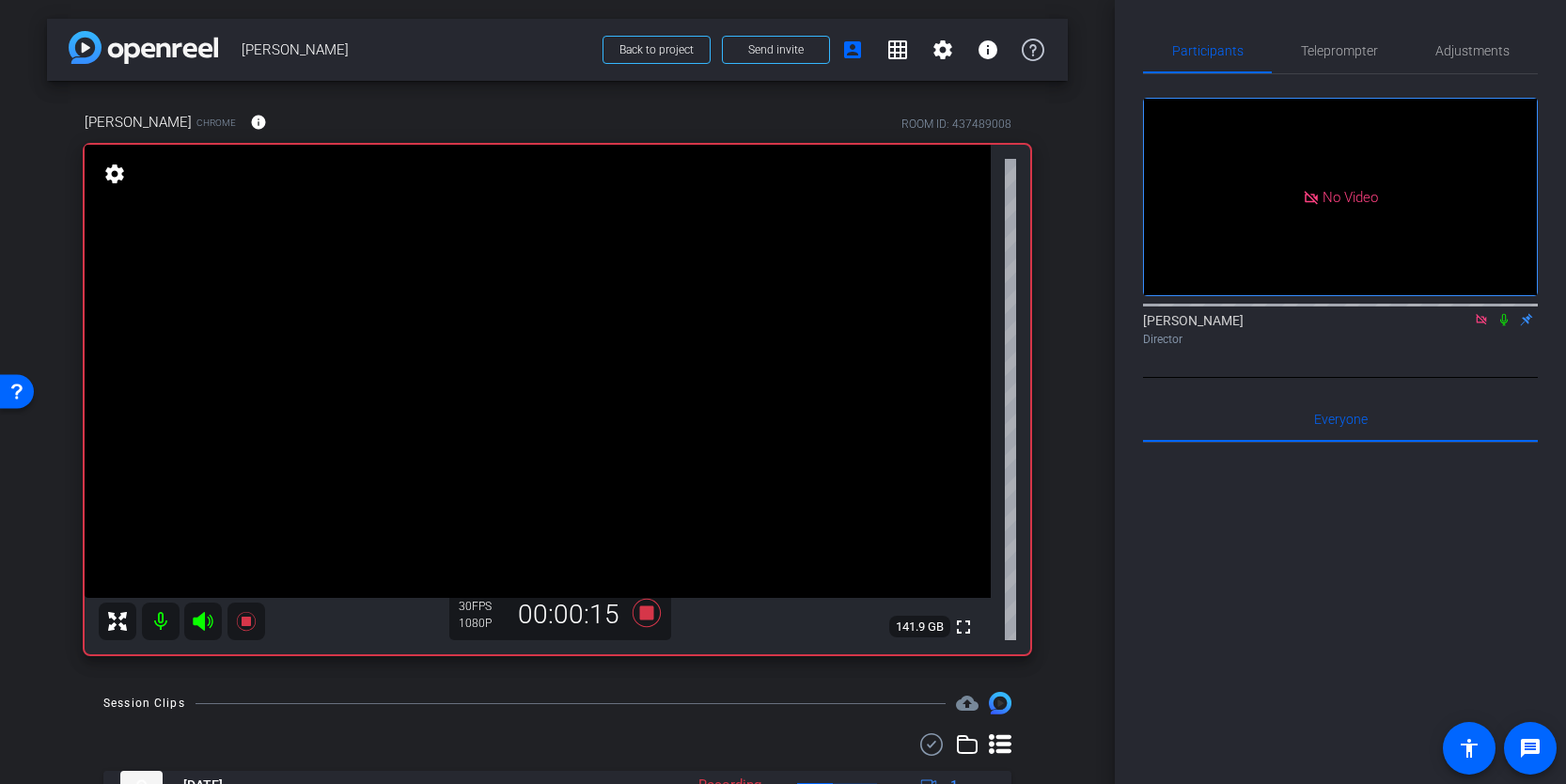
click at [200, 622] on icon at bounding box center [203, 621] width 20 height 19
click at [200, 622] on icon at bounding box center [203, 621] width 23 height 23
click at [200, 620] on icon at bounding box center [203, 621] width 20 height 19
click at [204, 617] on icon at bounding box center [203, 621] width 20 height 19
click at [243, 621] on icon at bounding box center [245, 621] width 19 height 19
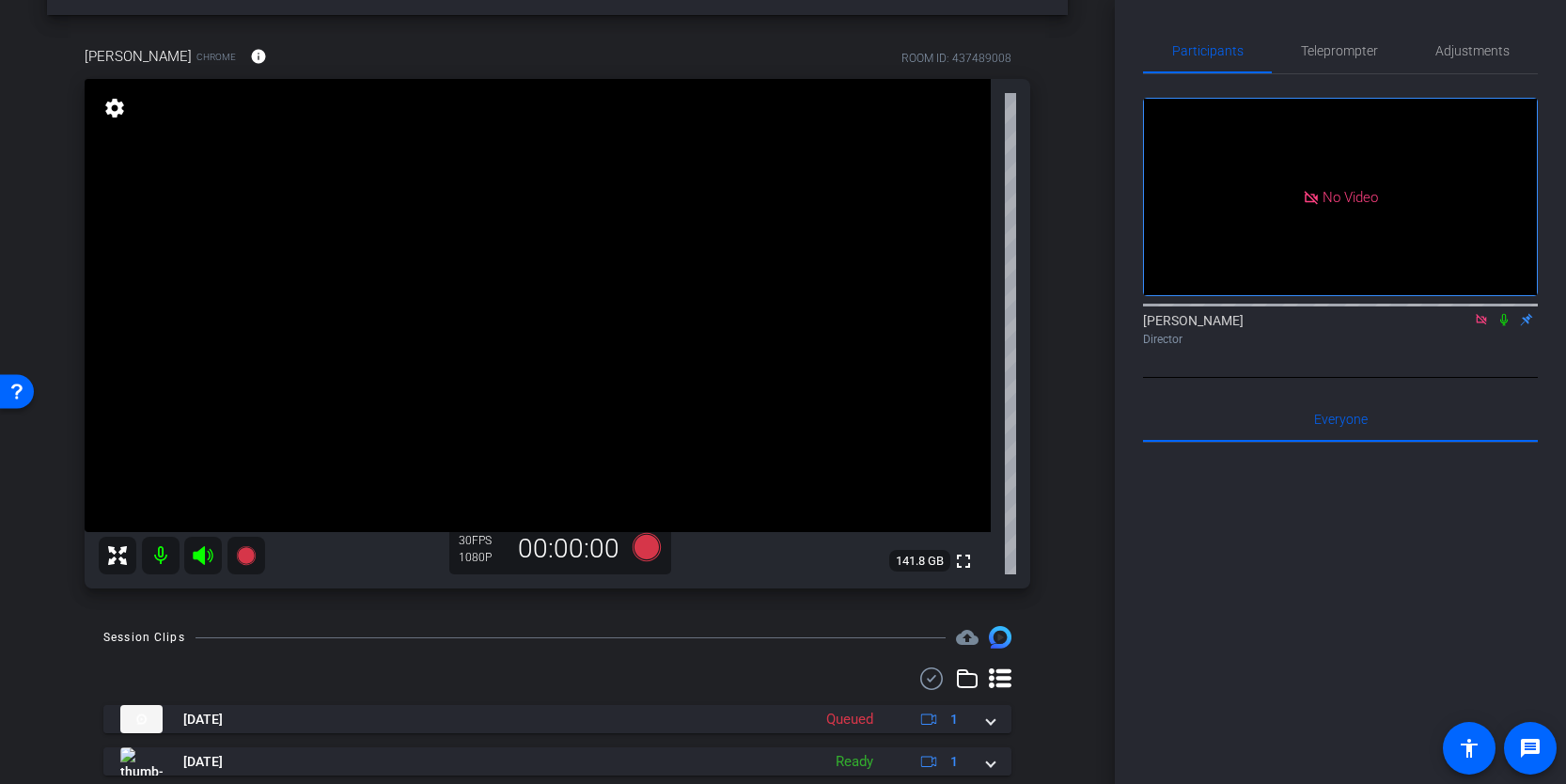
scroll to position [60, 0]
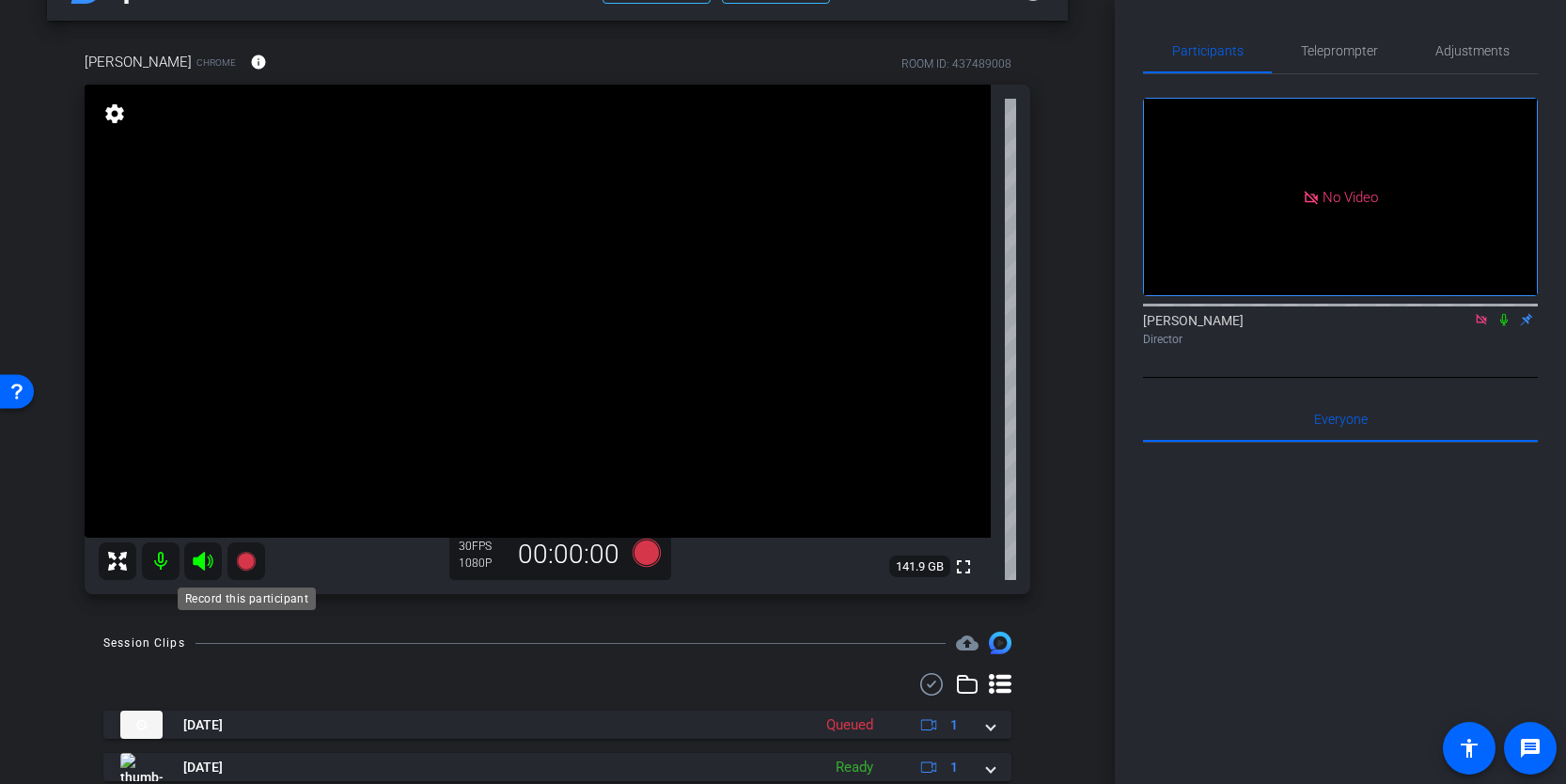
click at [247, 559] on icon at bounding box center [245, 560] width 19 height 19
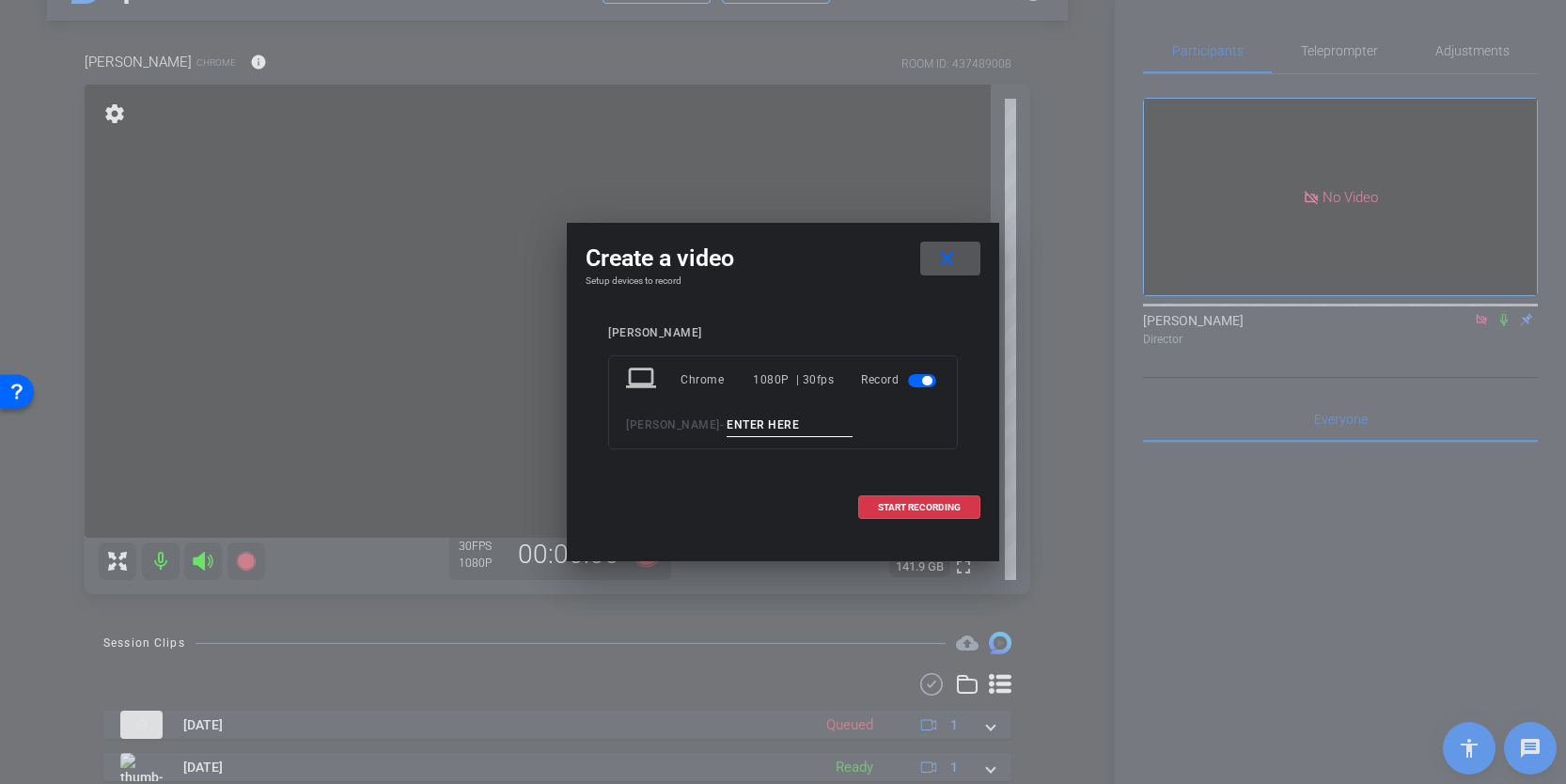
click at [745, 427] on input at bounding box center [789, 425] width 126 height 23
type input "Clip 2"
click at [953, 506] on span "START RECORDING" at bounding box center [920, 508] width 82 height 10
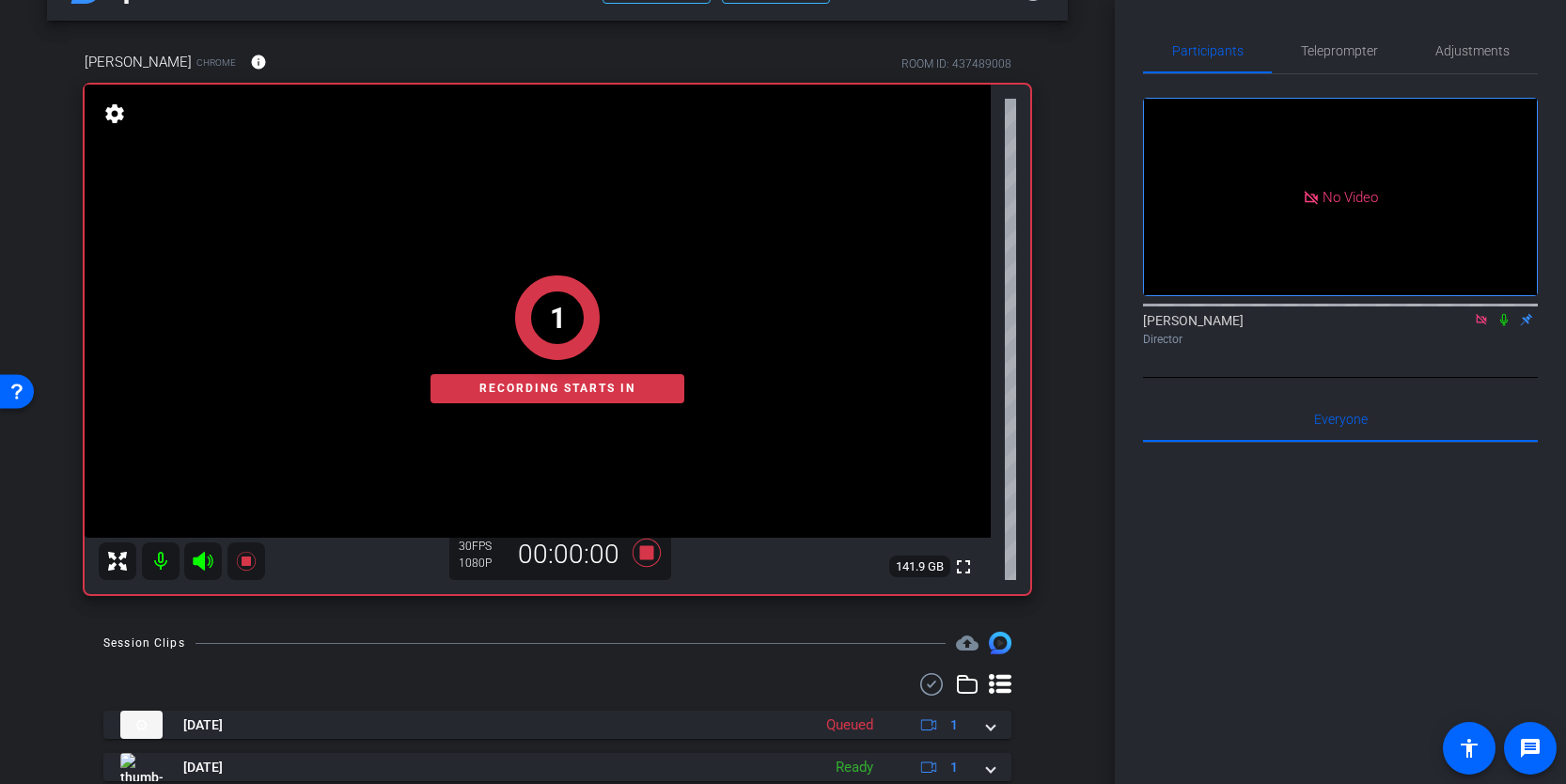
click at [195, 561] on icon at bounding box center [203, 560] width 20 height 19
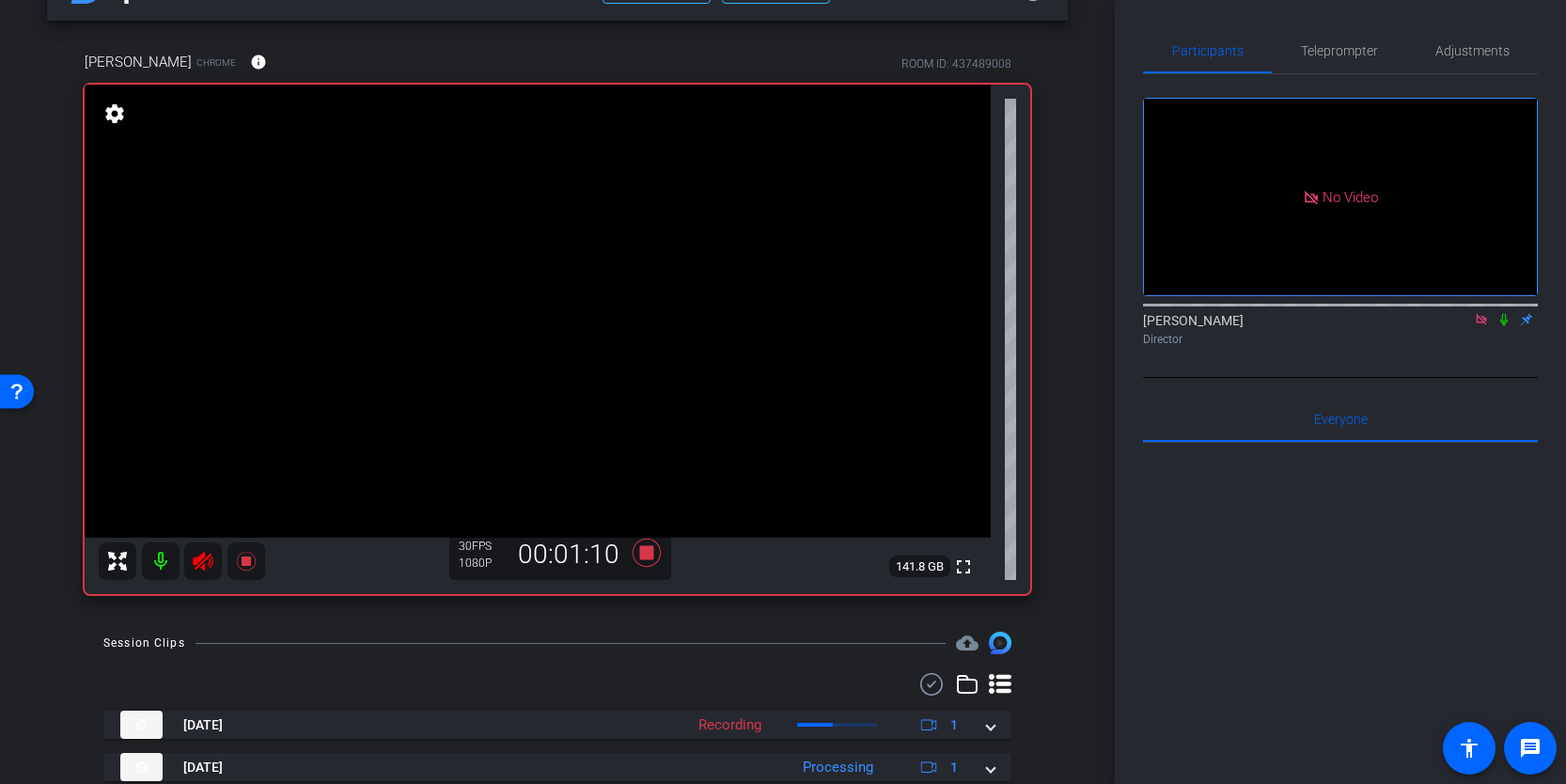
click at [210, 565] on icon at bounding box center [203, 561] width 23 height 23
click at [247, 561] on icon at bounding box center [245, 560] width 19 height 19
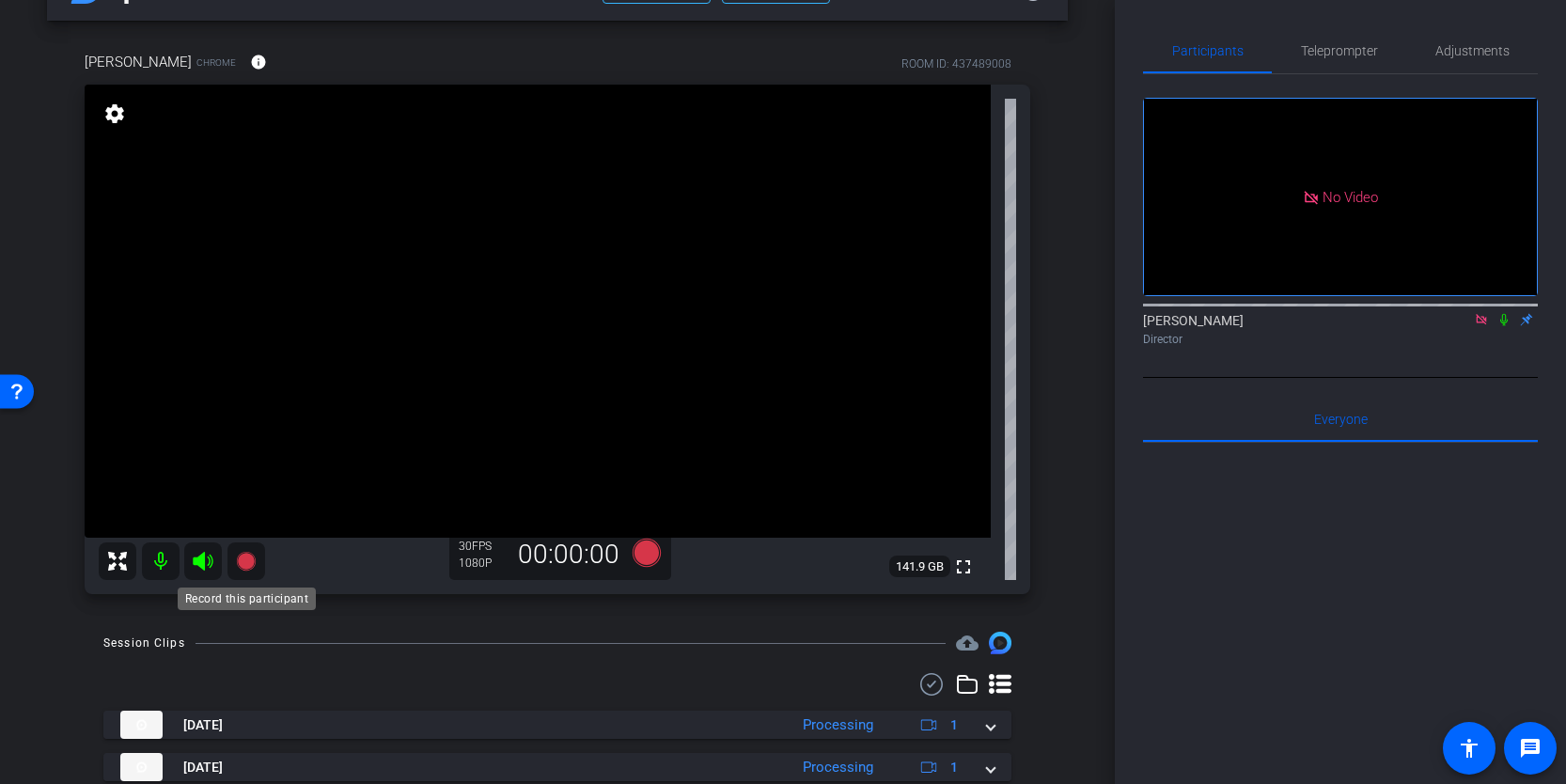
scroll to position [0, 0]
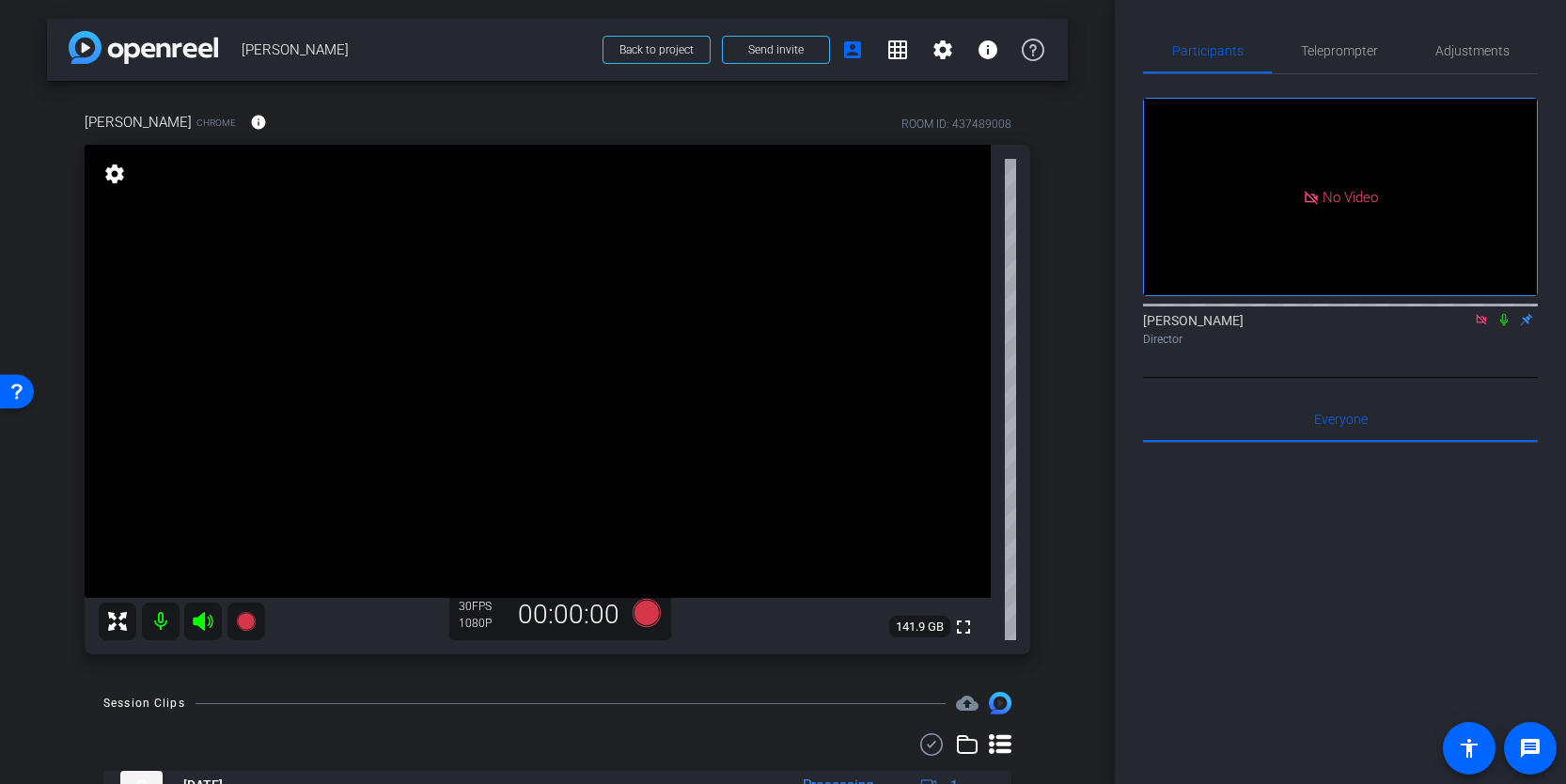
click at [1479, 326] on icon at bounding box center [1481, 319] width 15 height 13
click at [247, 620] on icon at bounding box center [245, 621] width 19 height 19
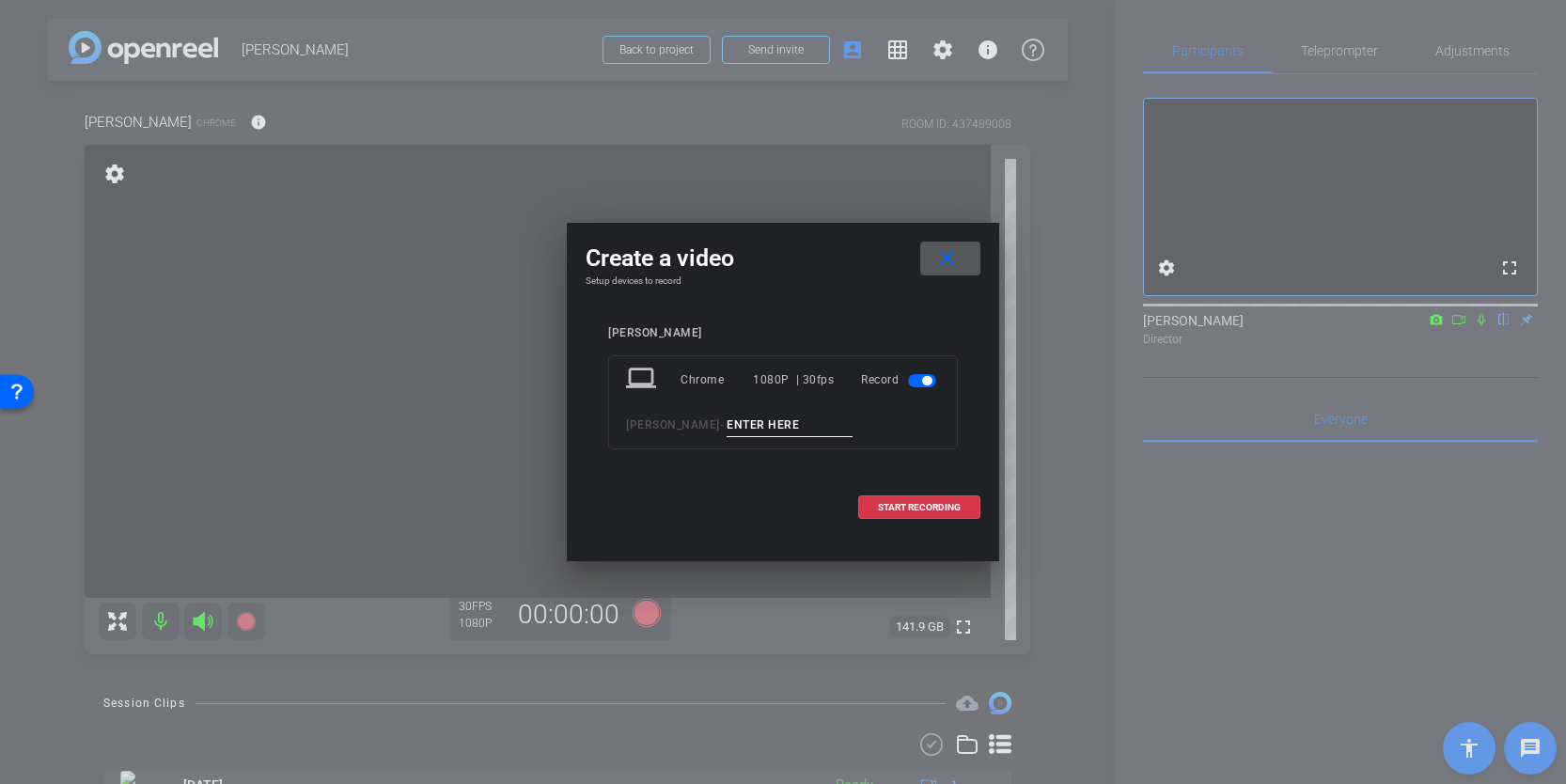
click at [786, 423] on input at bounding box center [789, 425] width 126 height 23
type input "Clip 3"
click at [953, 504] on span "START RECORDING" at bounding box center [920, 508] width 82 height 10
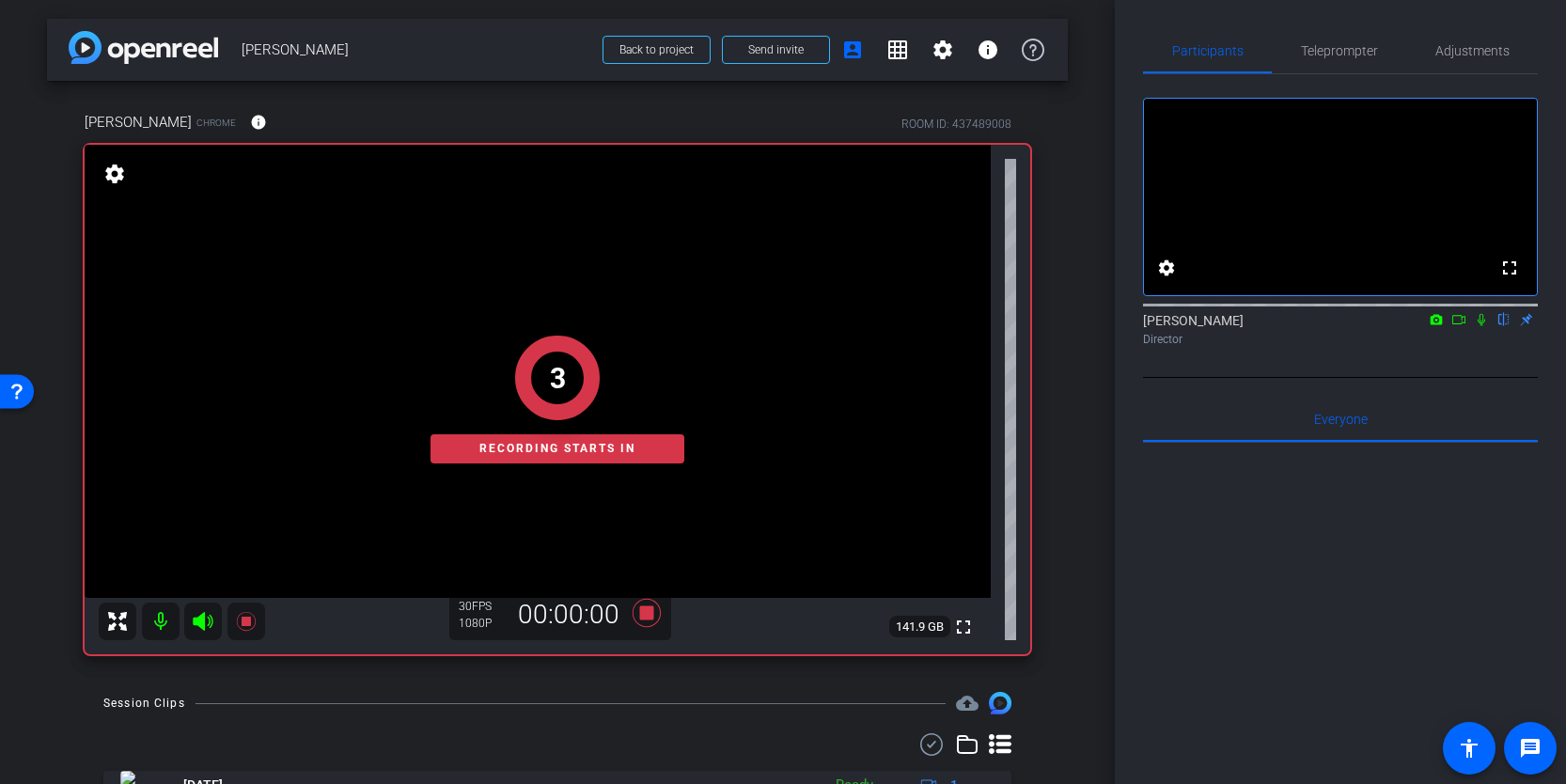
click at [208, 621] on icon at bounding box center [203, 621] width 23 height 23
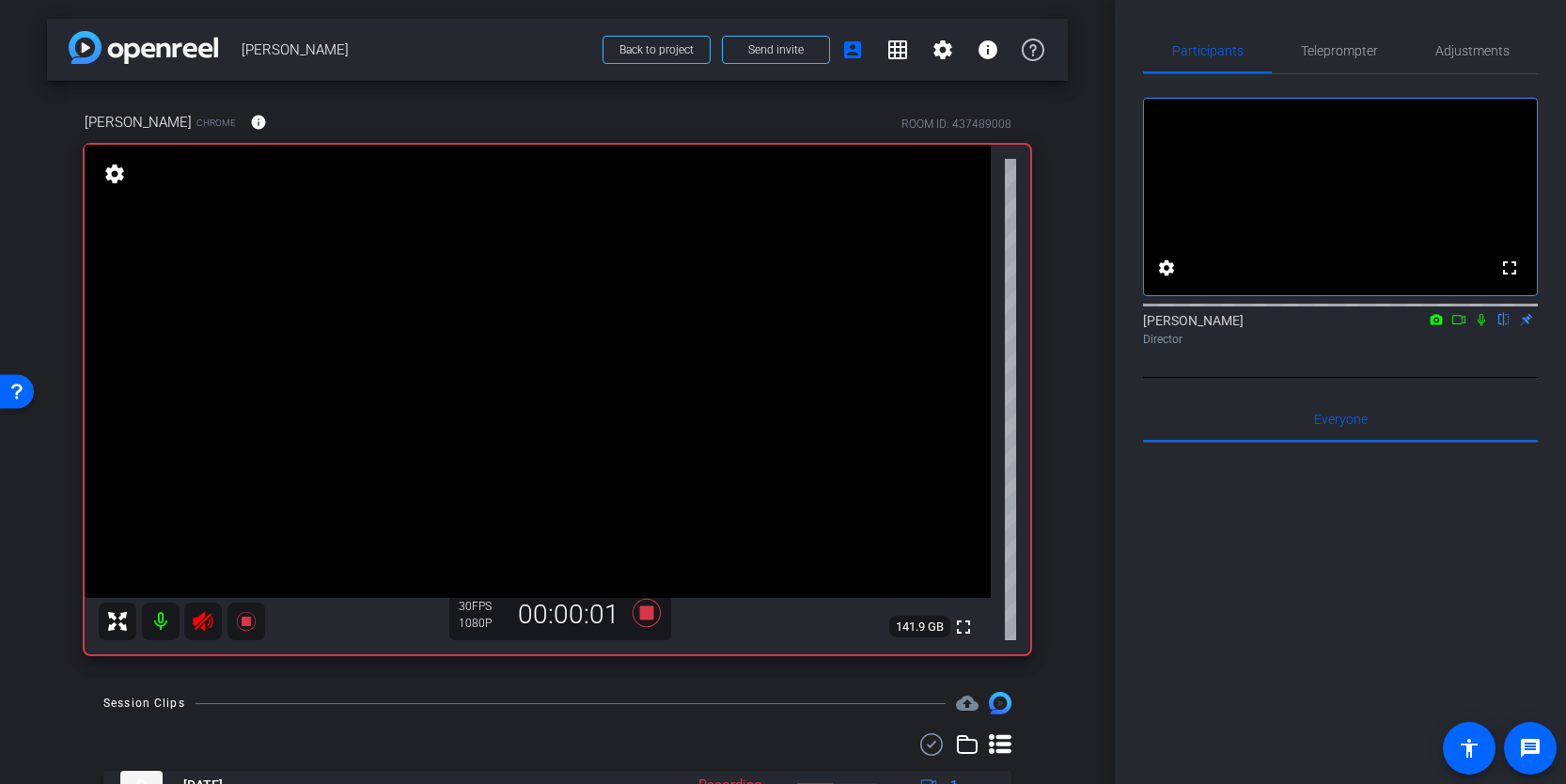
click at [1456, 326] on icon at bounding box center [1458, 319] width 15 height 13
click at [196, 622] on icon at bounding box center [203, 621] width 20 height 19
click at [207, 618] on icon at bounding box center [203, 621] width 20 height 19
click at [247, 623] on icon at bounding box center [245, 621] width 19 height 19
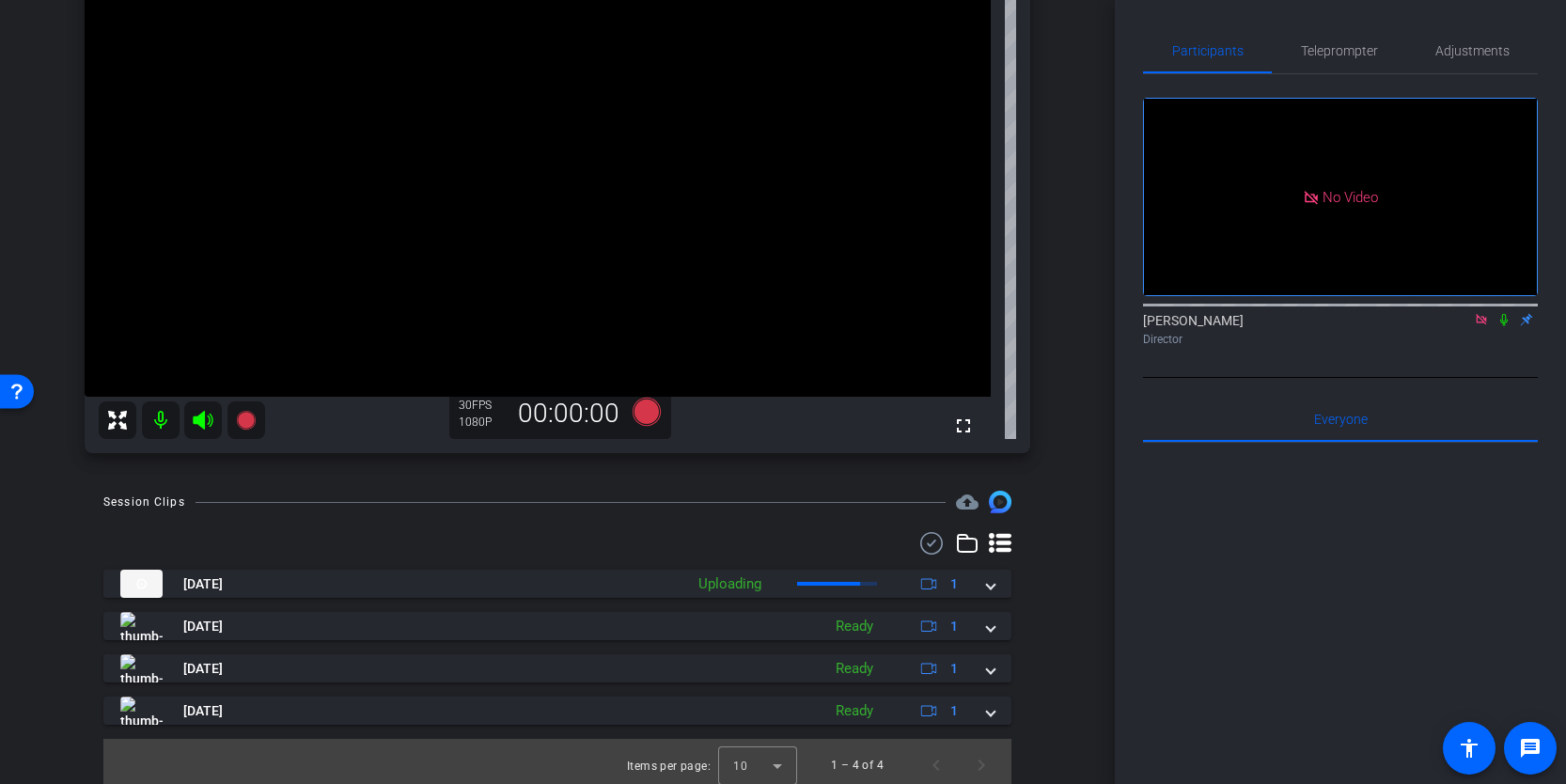
scroll to position [102, 0]
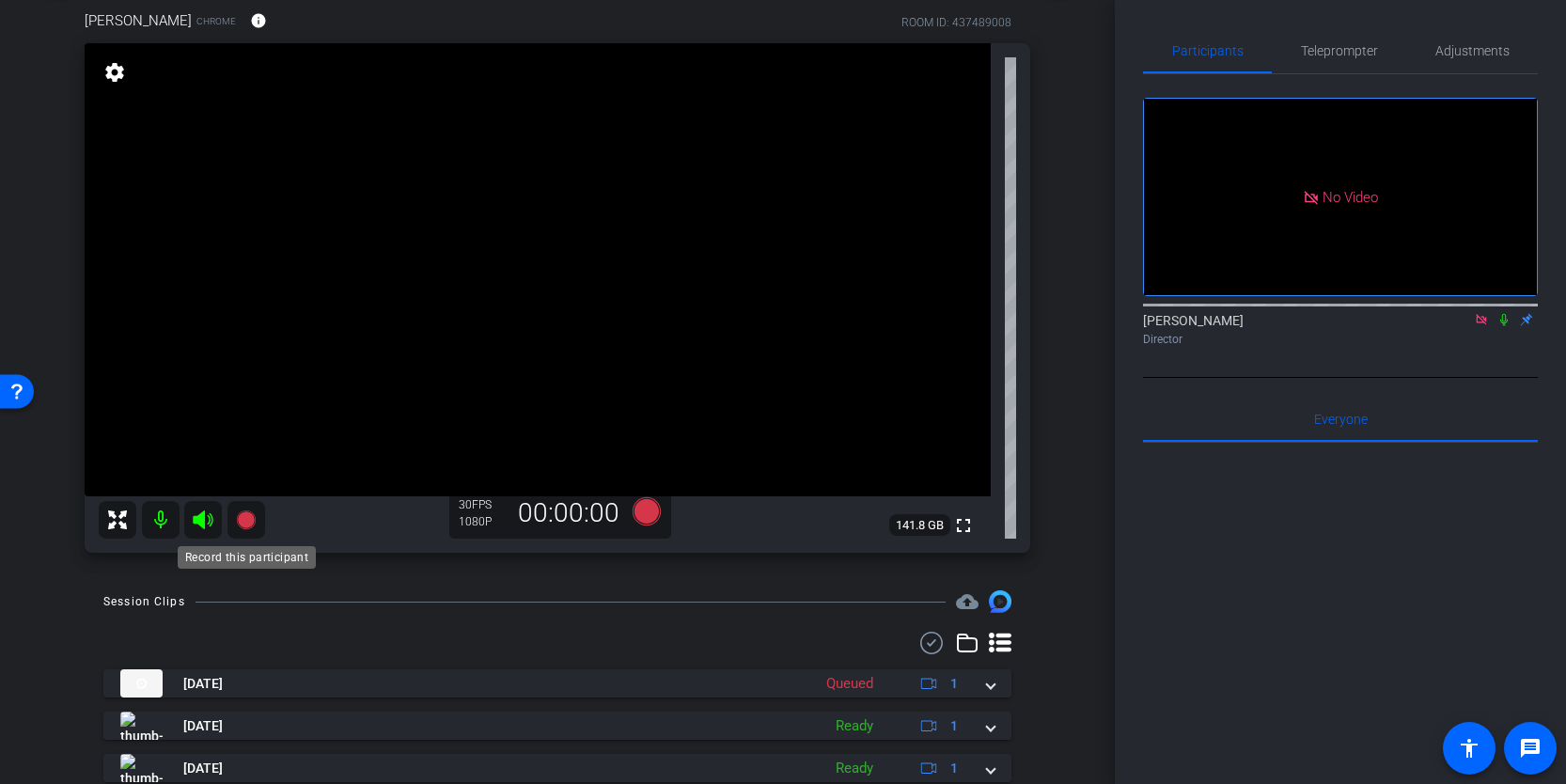
click at [248, 518] on icon at bounding box center [245, 519] width 19 height 19
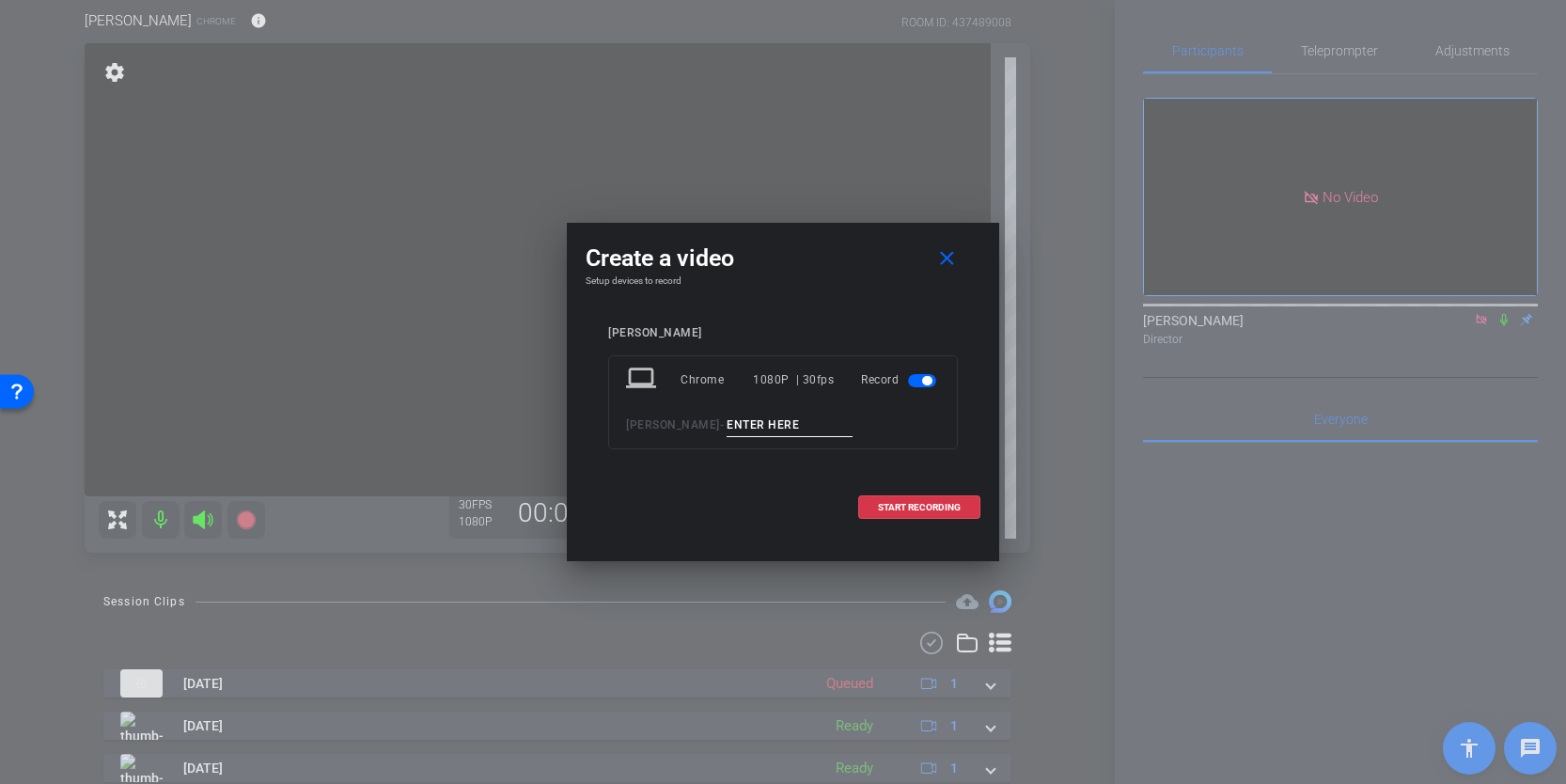
click at [804, 414] on input at bounding box center [789, 425] width 126 height 23
type input "Clip 4"
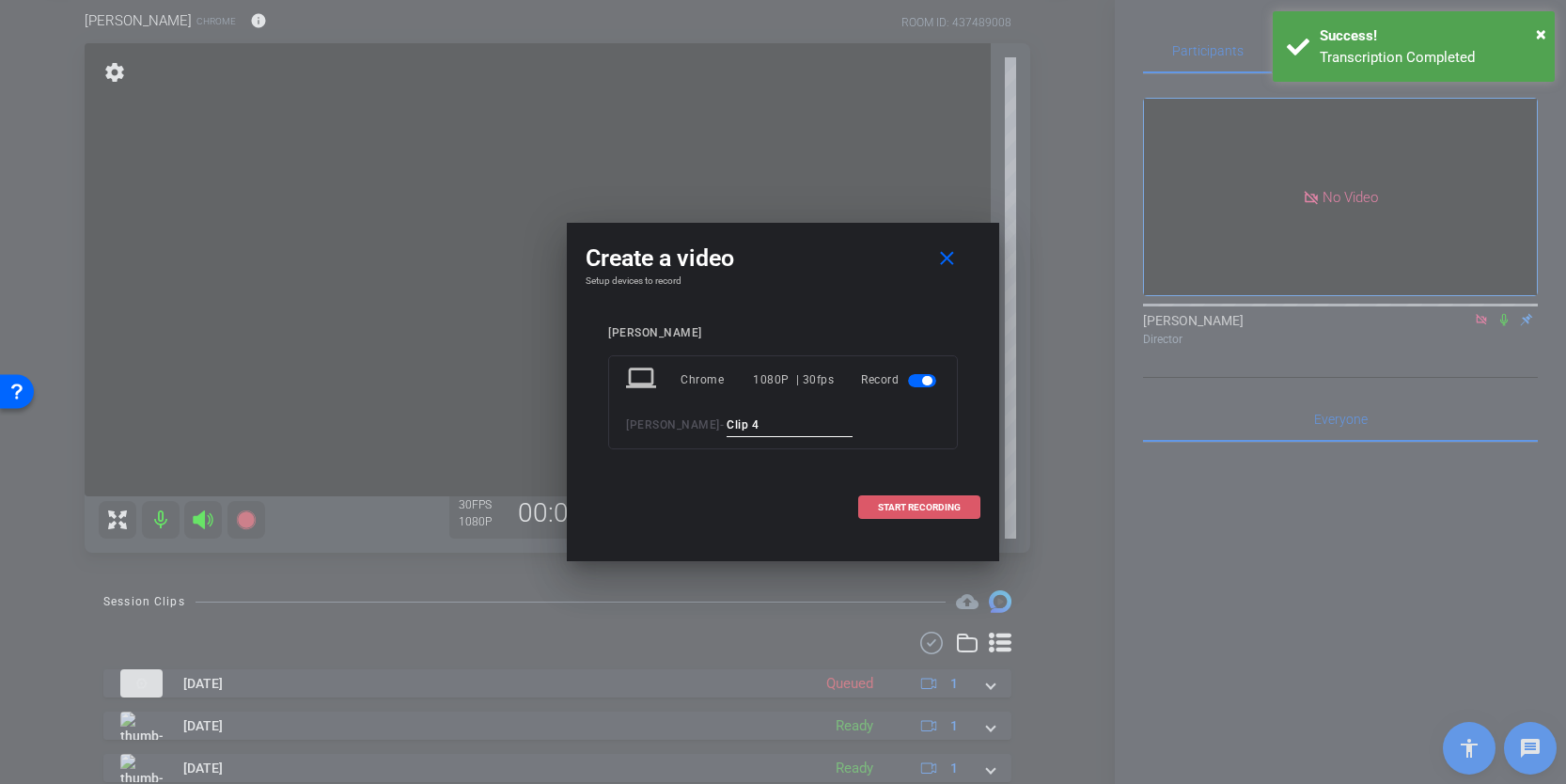
click at [947, 508] on span "START RECORDING" at bounding box center [920, 508] width 82 height 10
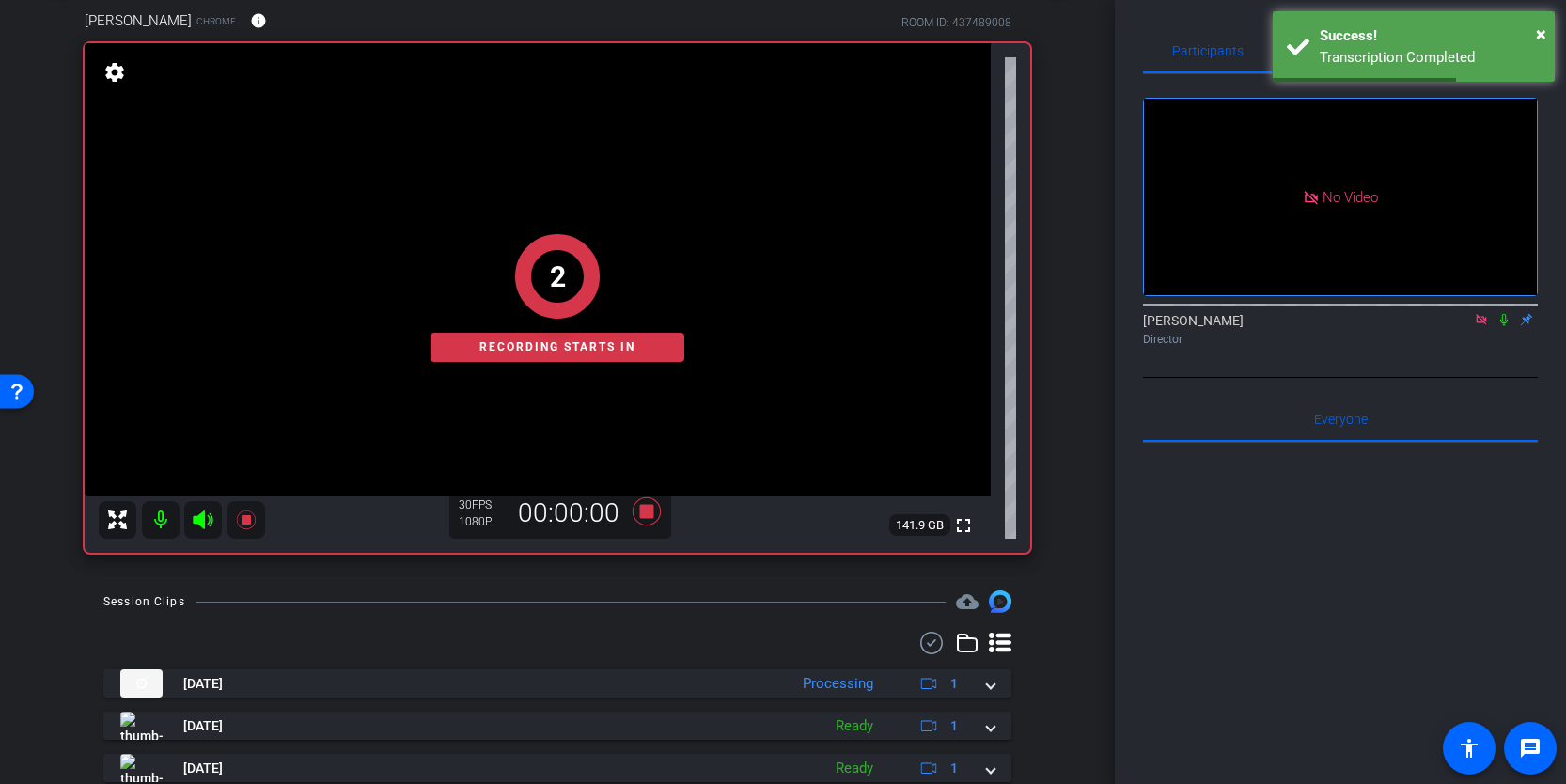
click at [197, 521] on icon at bounding box center [203, 519] width 20 height 19
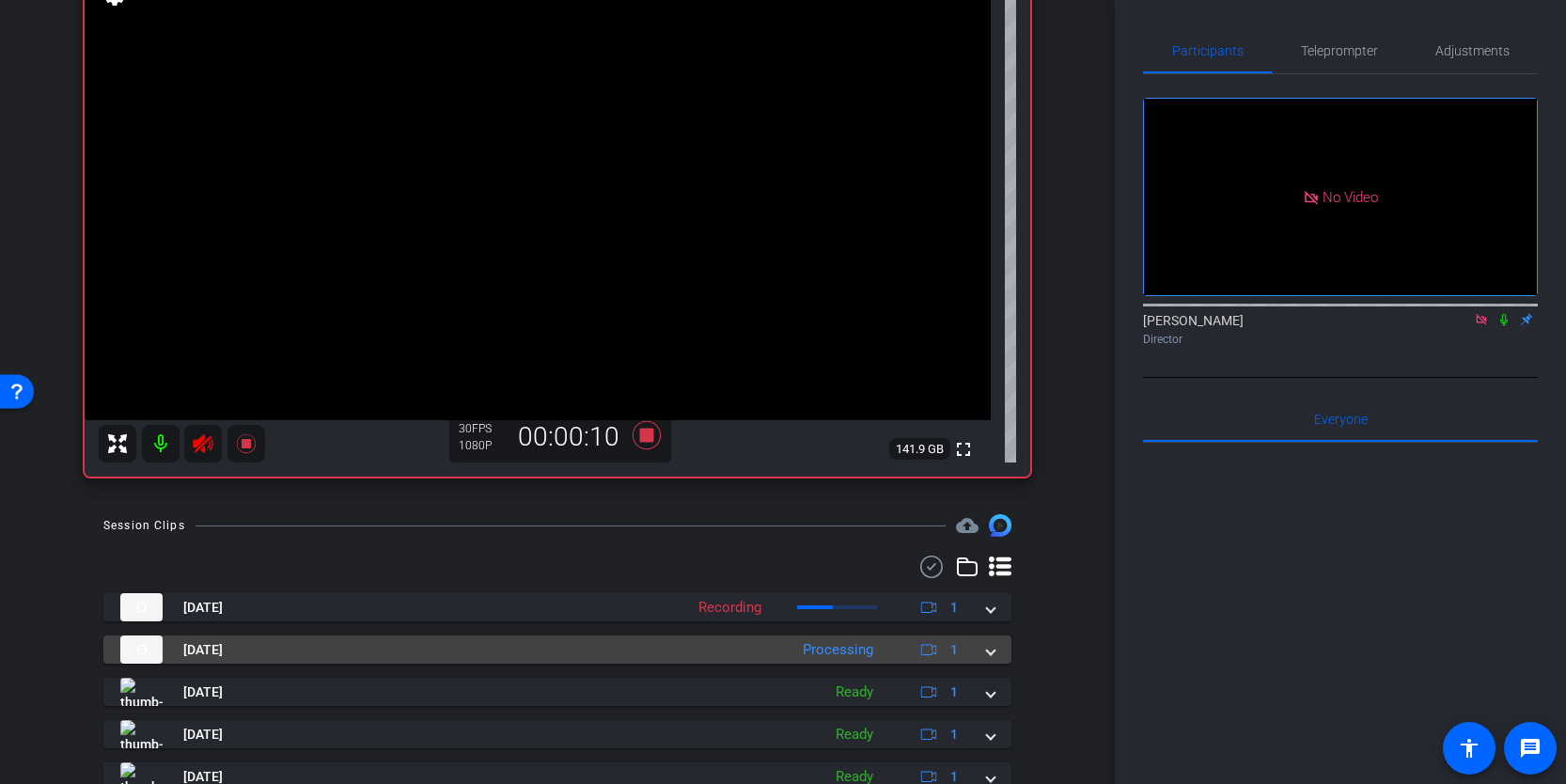
scroll to position [195, 0]
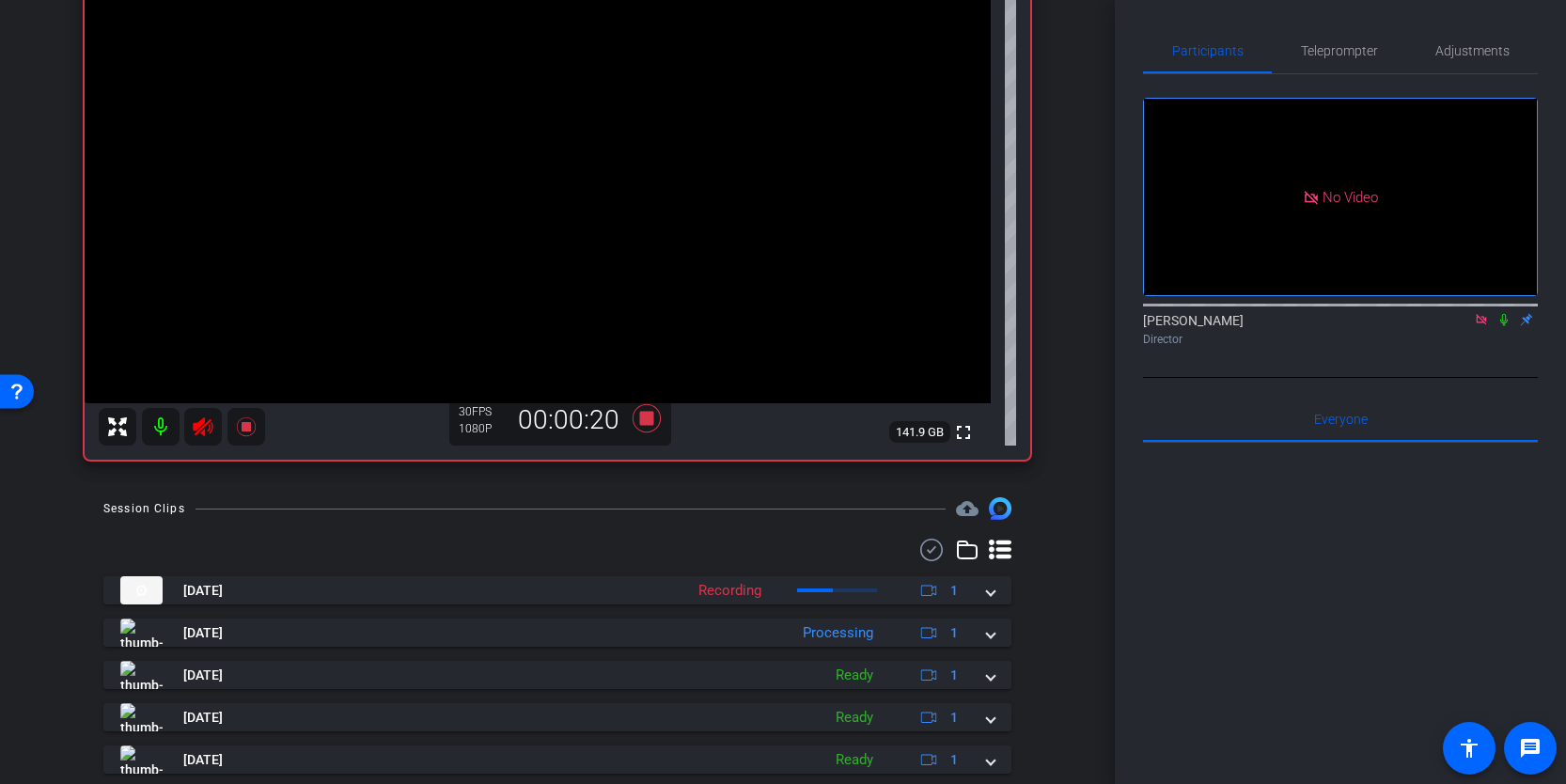
click at [211, 427] on icon at bounding box center [203, 426] width 23 height 23
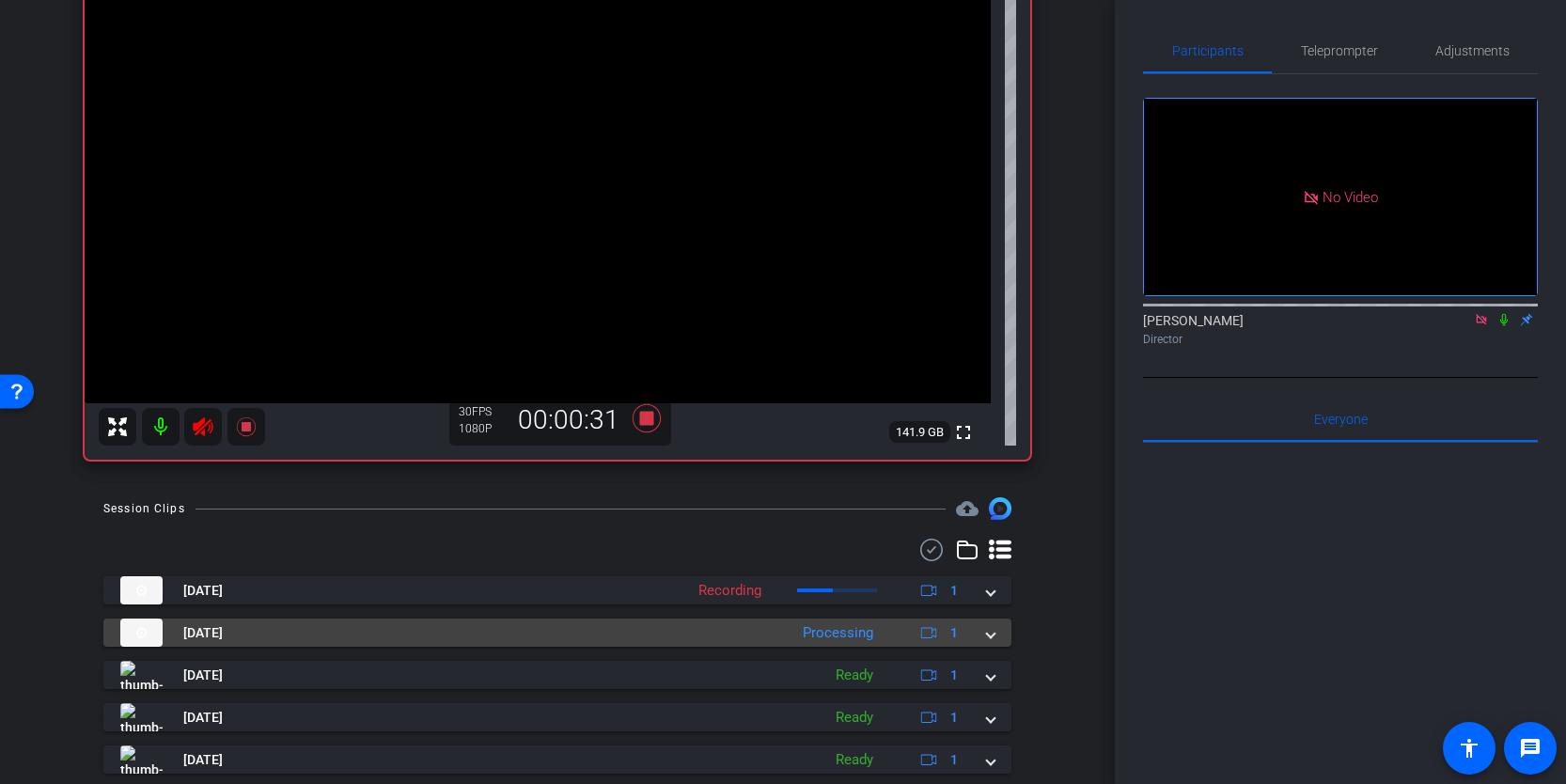
click at [993, 636] on span at bounding box center [991, 632] width 8 height 20
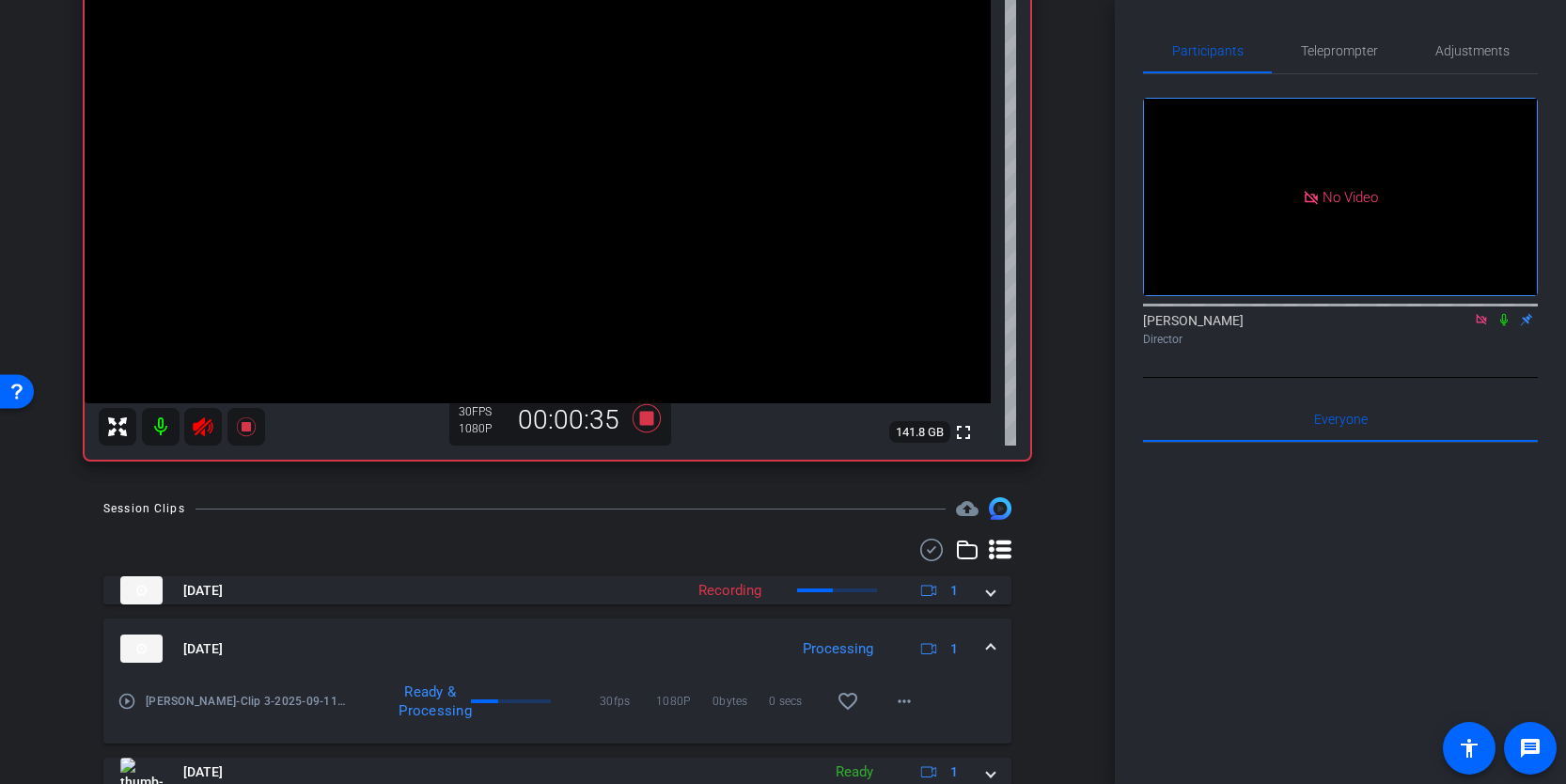
click at [992, 639] on span at bounding box center [991, 649] width 8 height 20
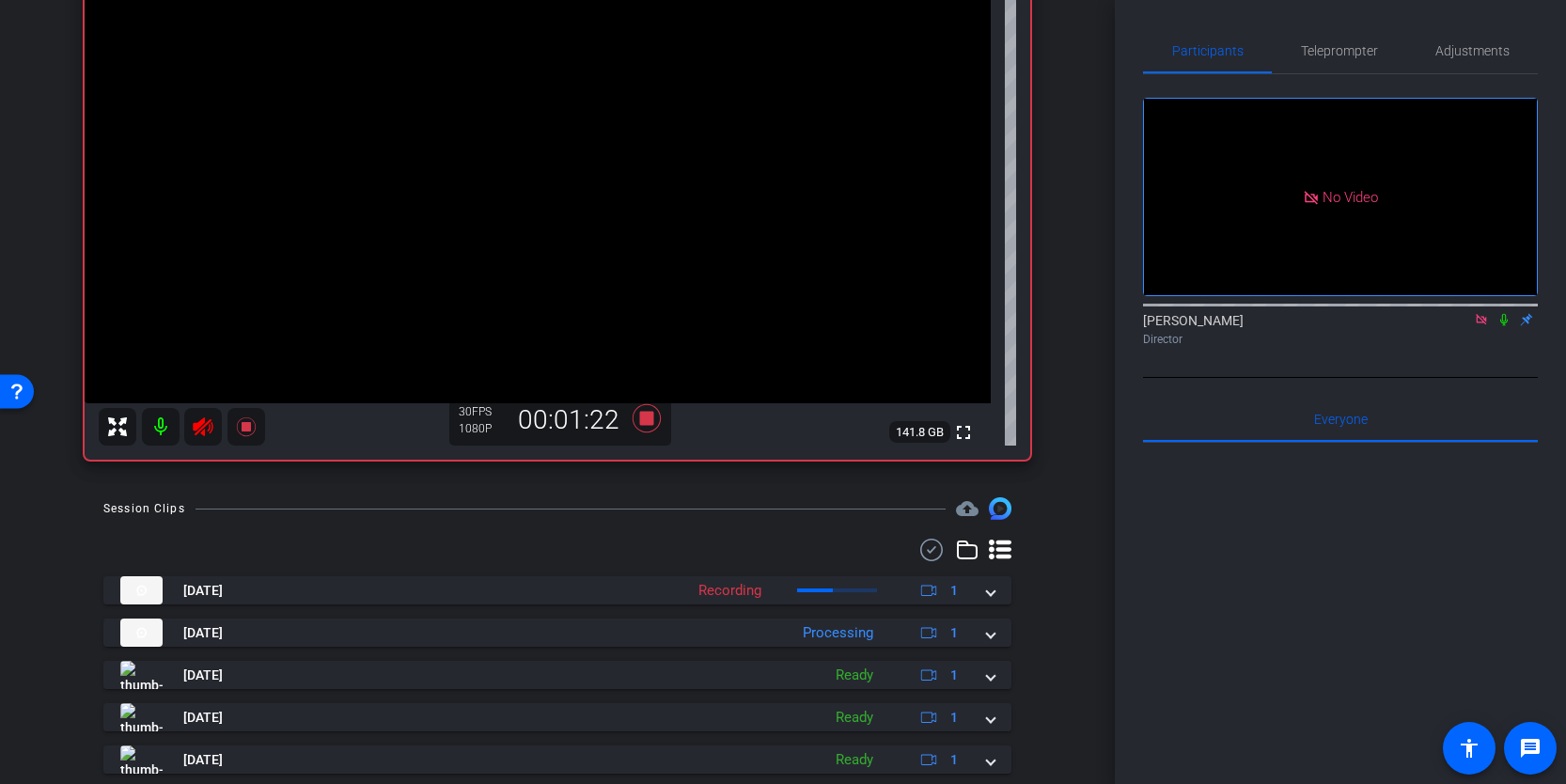
click at [195, 423] on icon at bounding box center [203, 426] width 20 height 19
click at [247, 431] on icon at bounding box center [245, 426] width 19 height 19
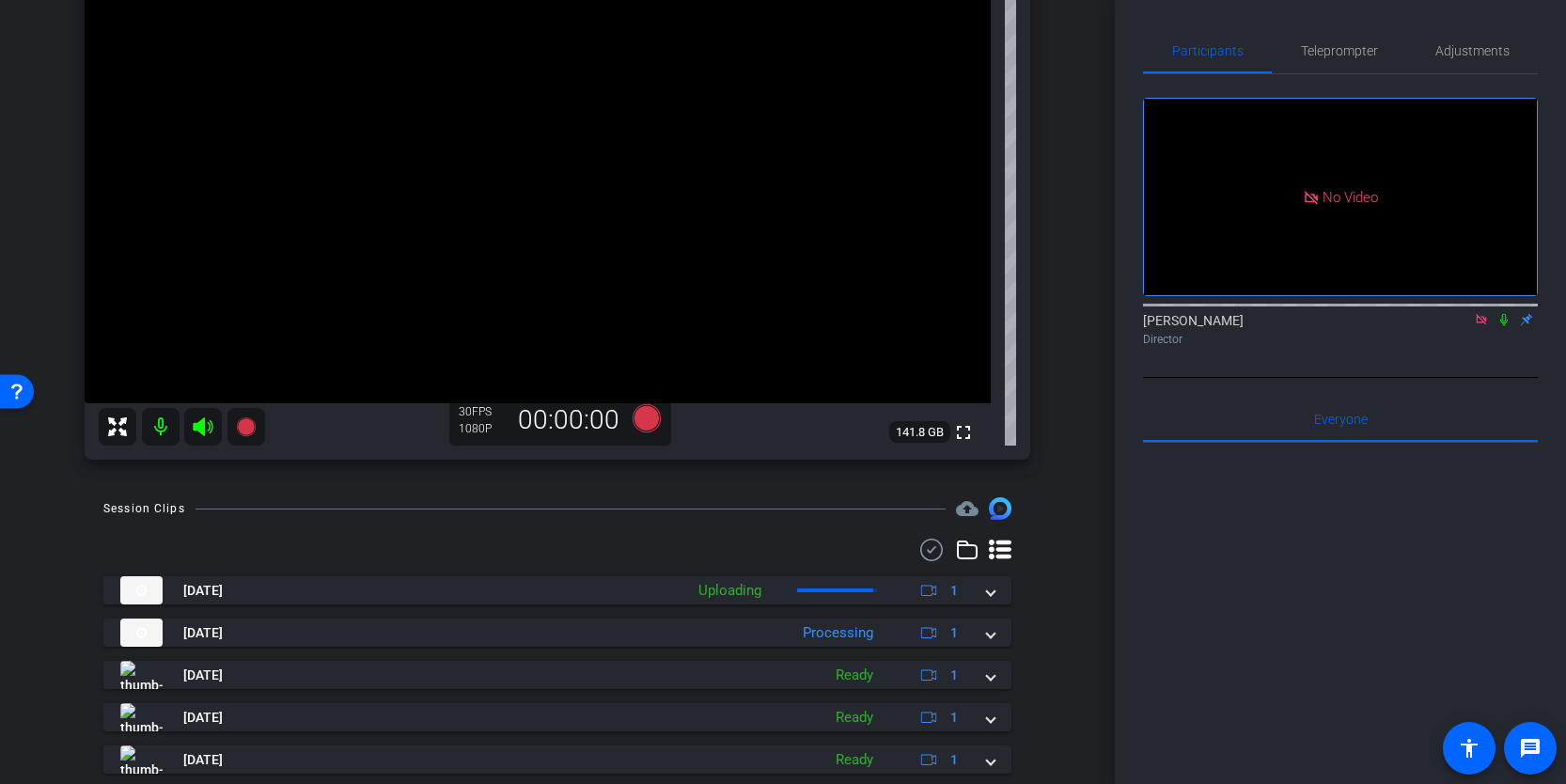
click at [1480, 326] on icon at bounding box center [1481, 319] width 15 height 13
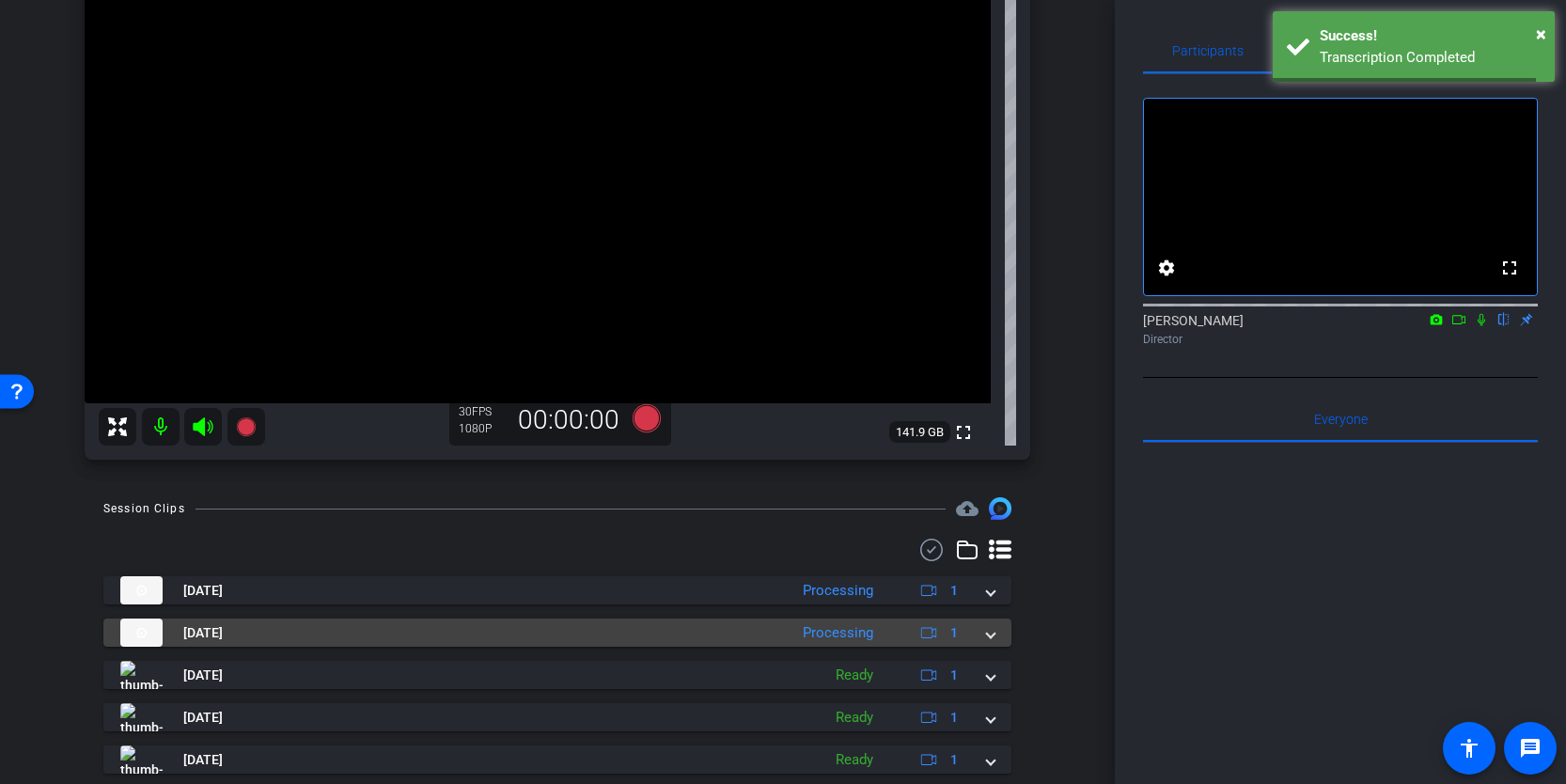
click at [988, 628] on span at bounding box center [991, 632] width 8 height 20
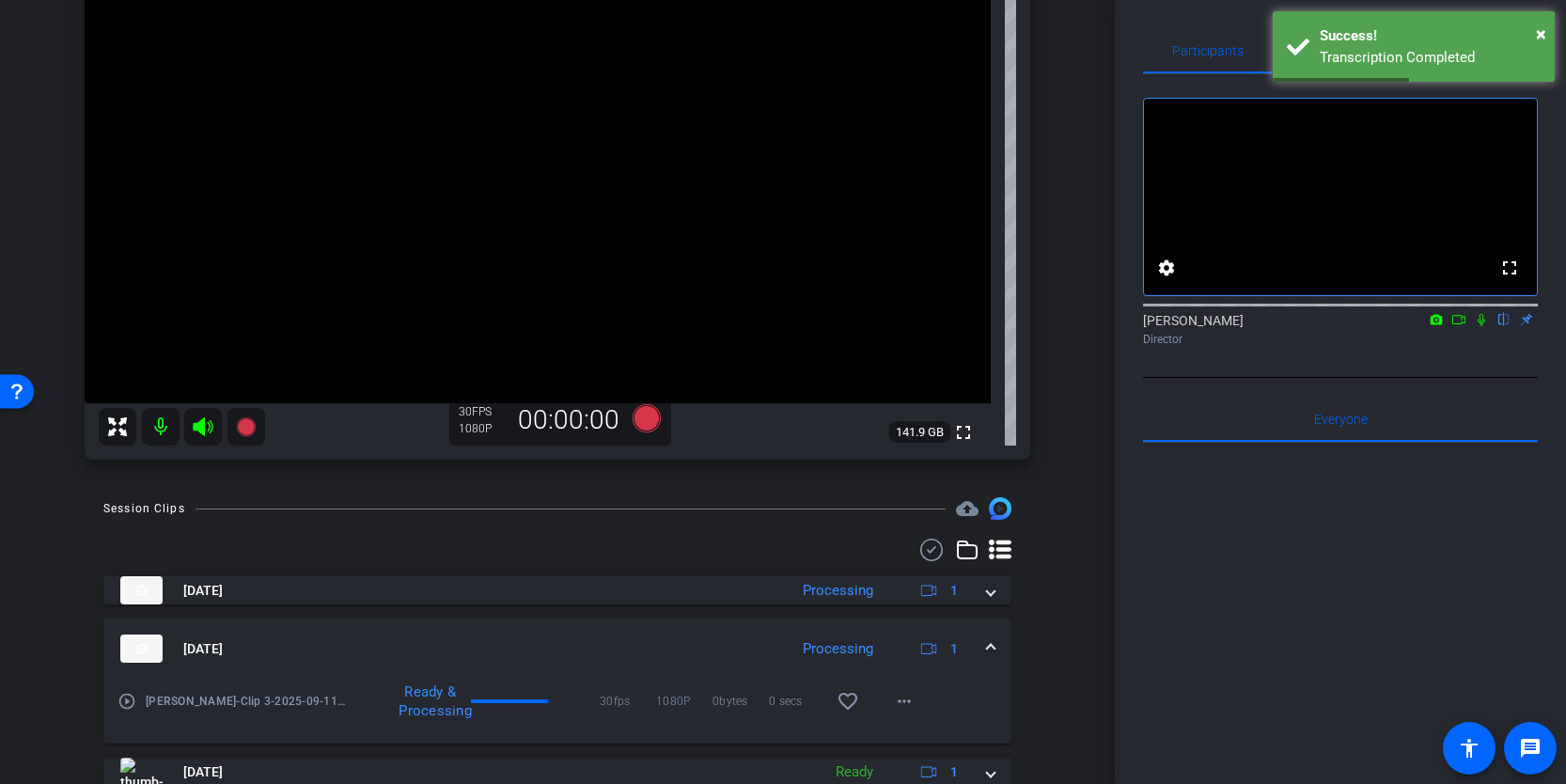
click at [992, 645] on span at bounding box center [991, 649] width 8 height 20
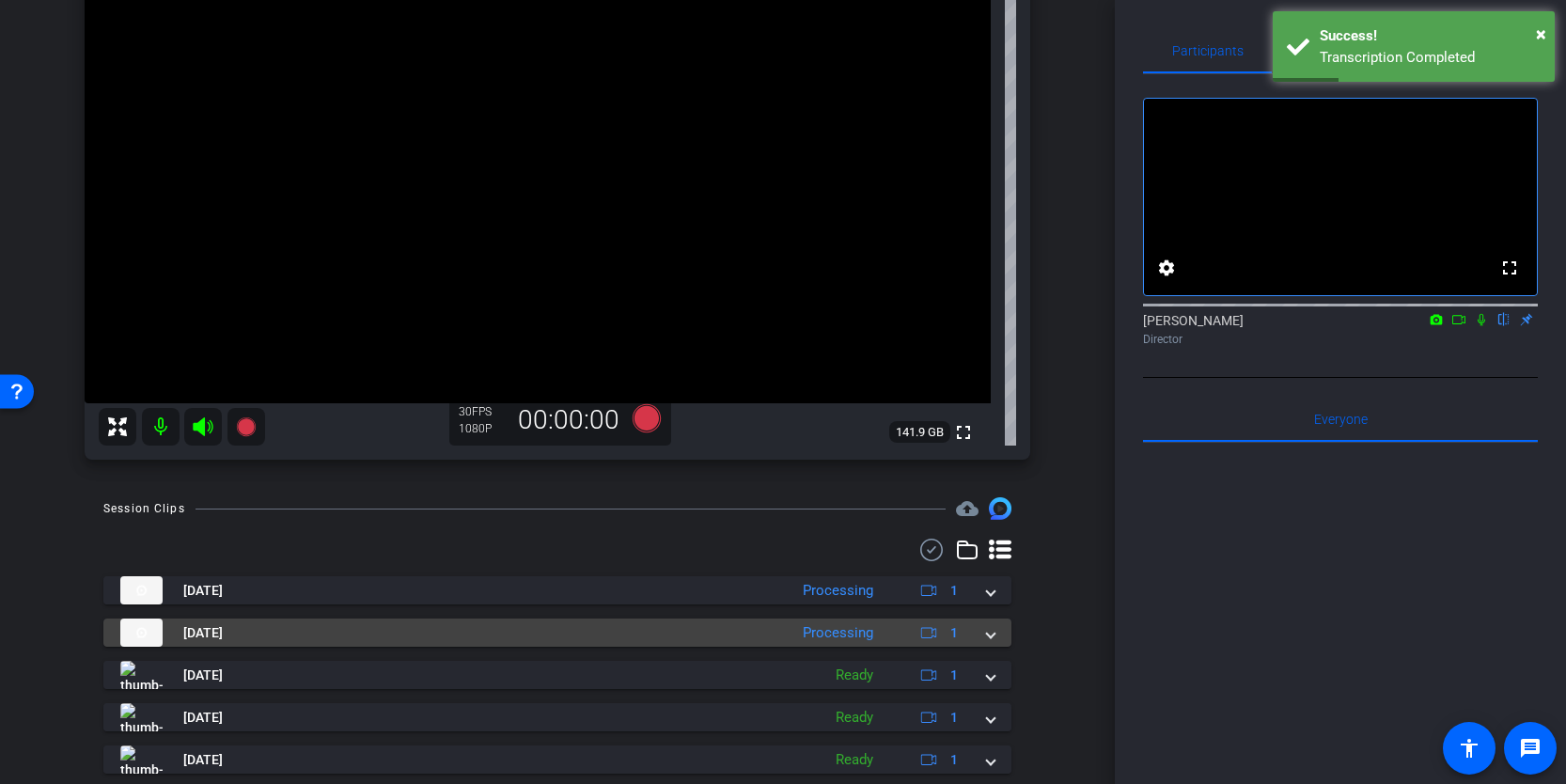
click at [995, 633] on span at bounding box center [991, 632] width 8 height 20
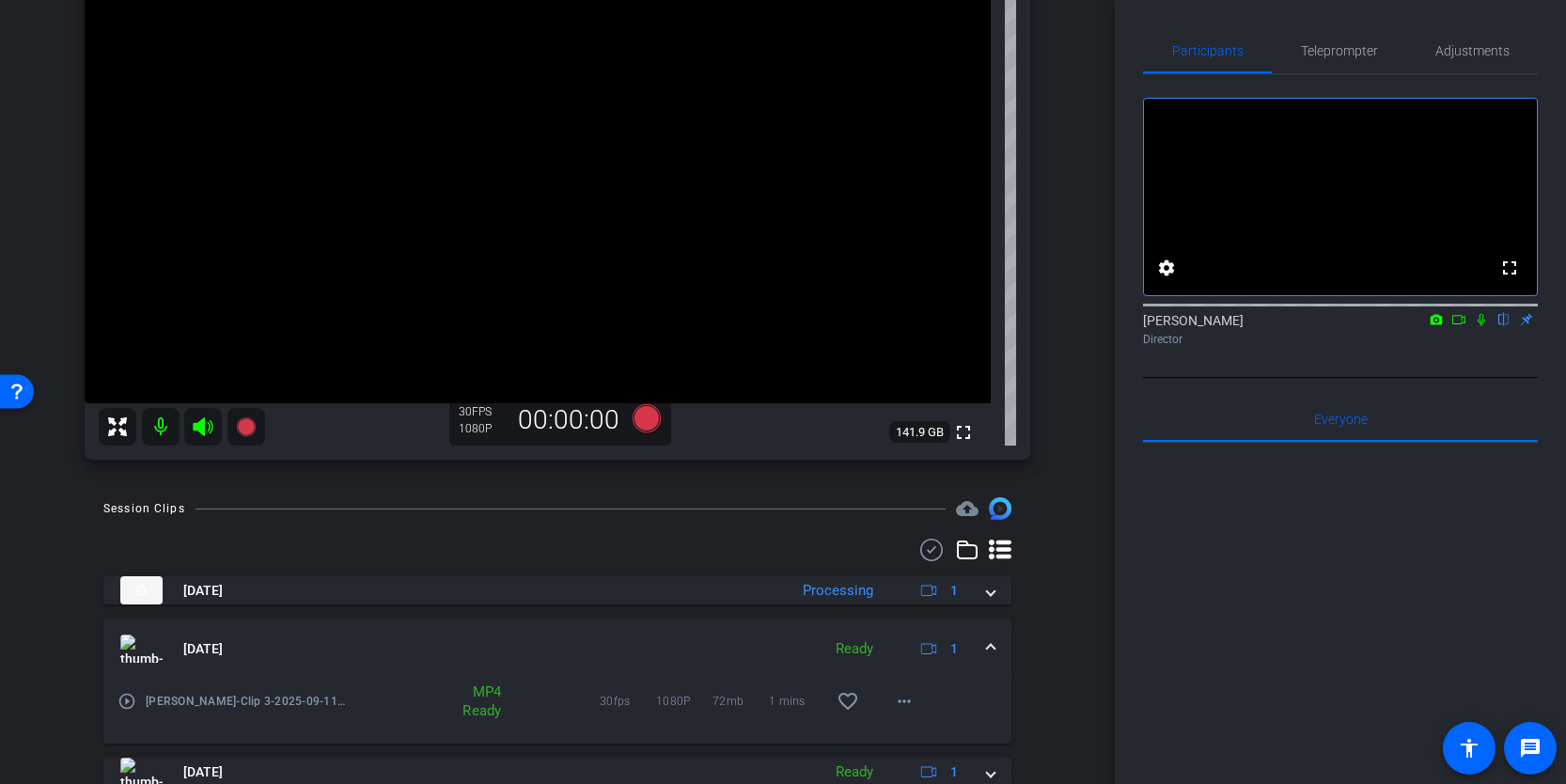
click at [991, 643] on span at bounding box center [991, 649] width 8 height 20
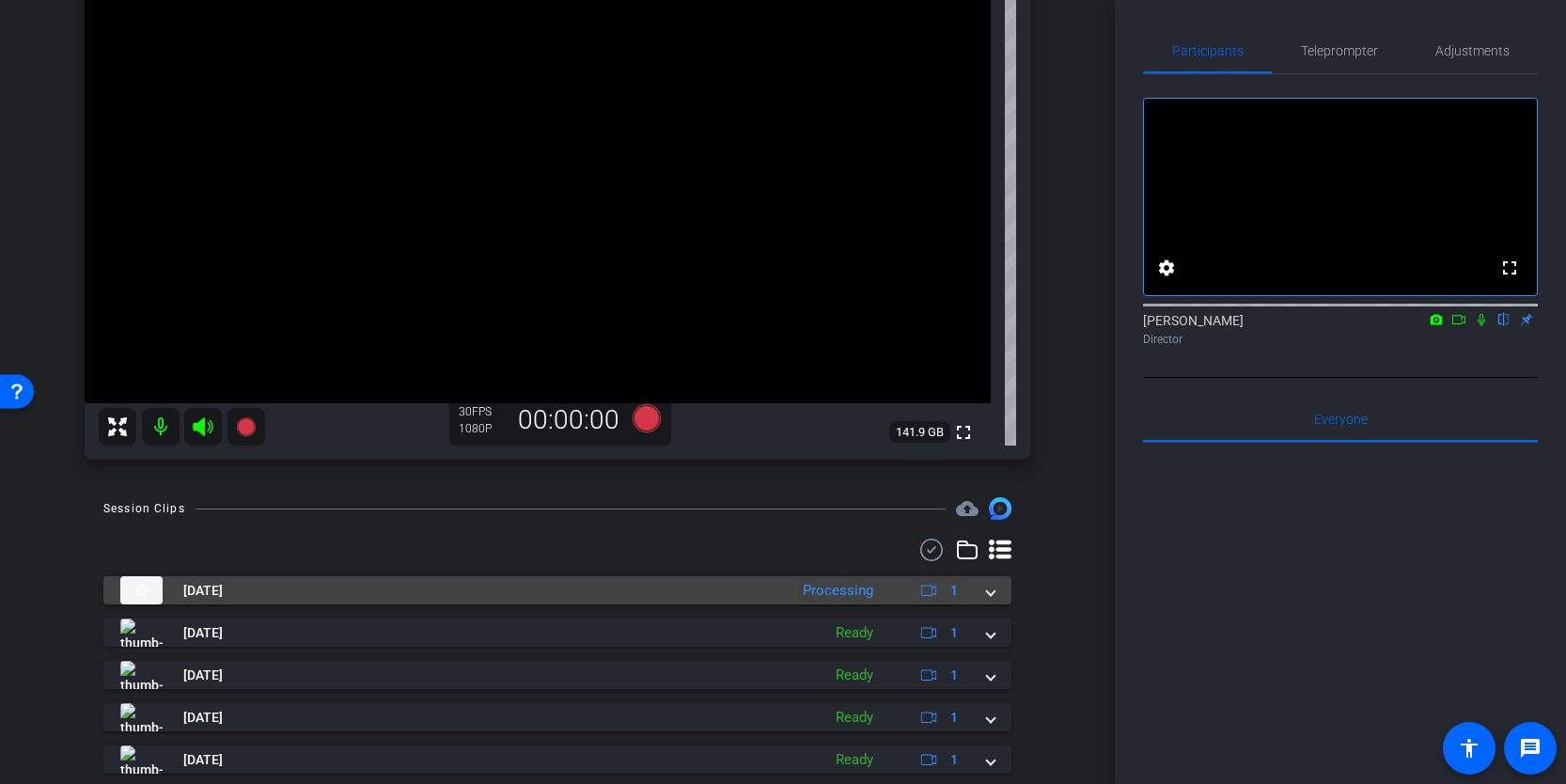
click at [991, 588] on span at bounding box center [991, 590] width 8 height 20
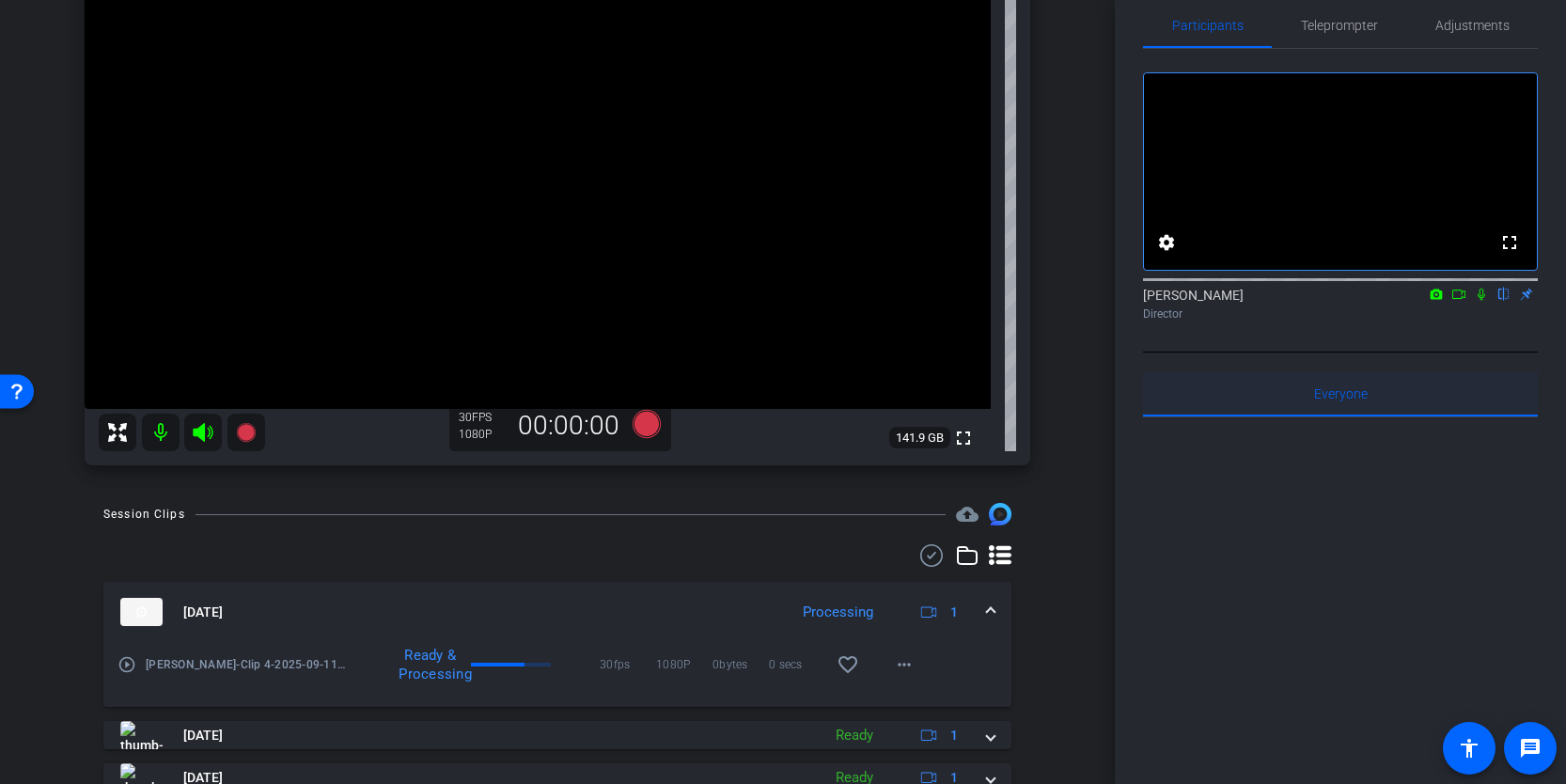
scroll to position [39, 0]
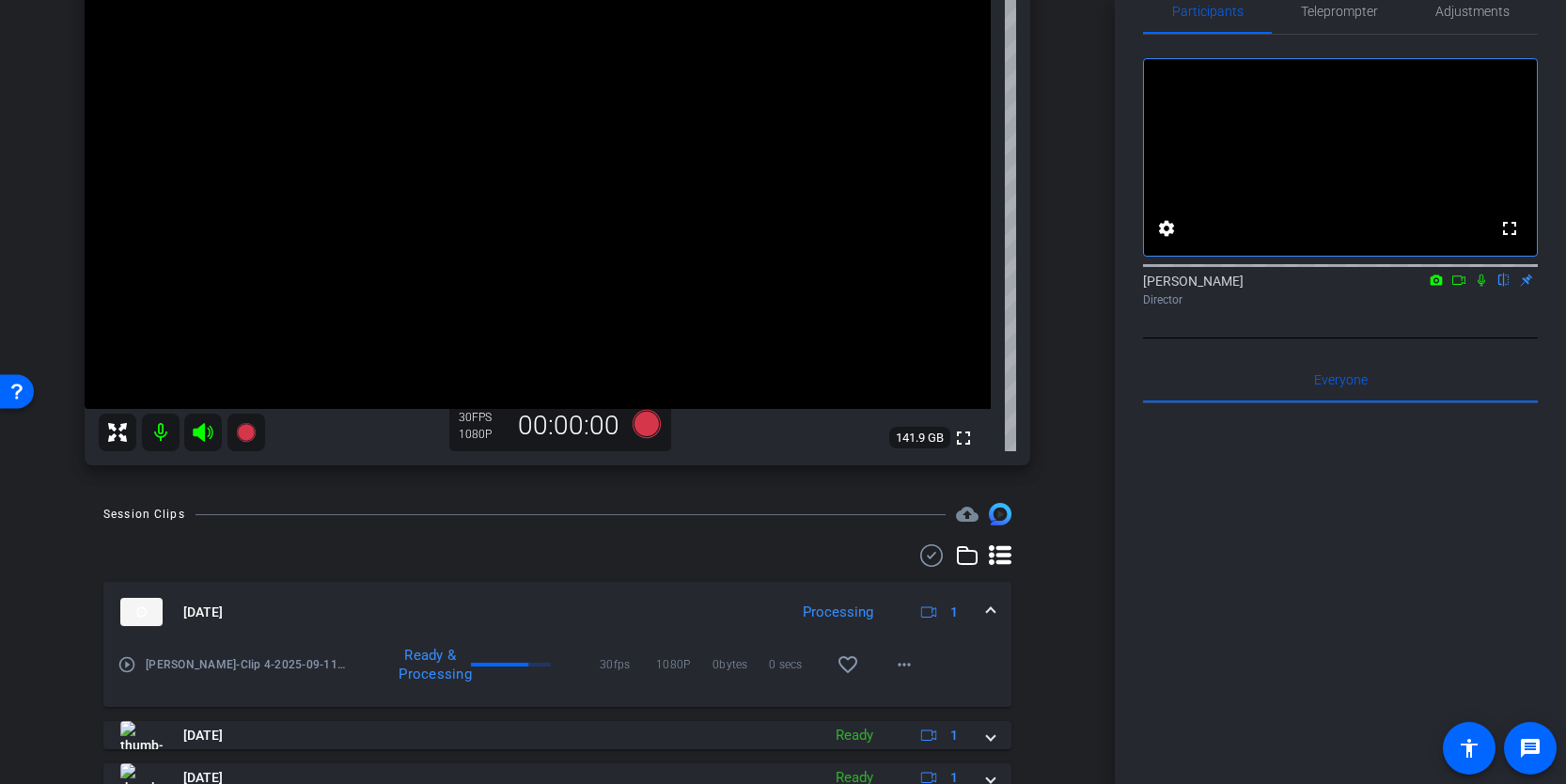
click at [994, 606] on span at bounding box center [991, 612] width 8 height 20
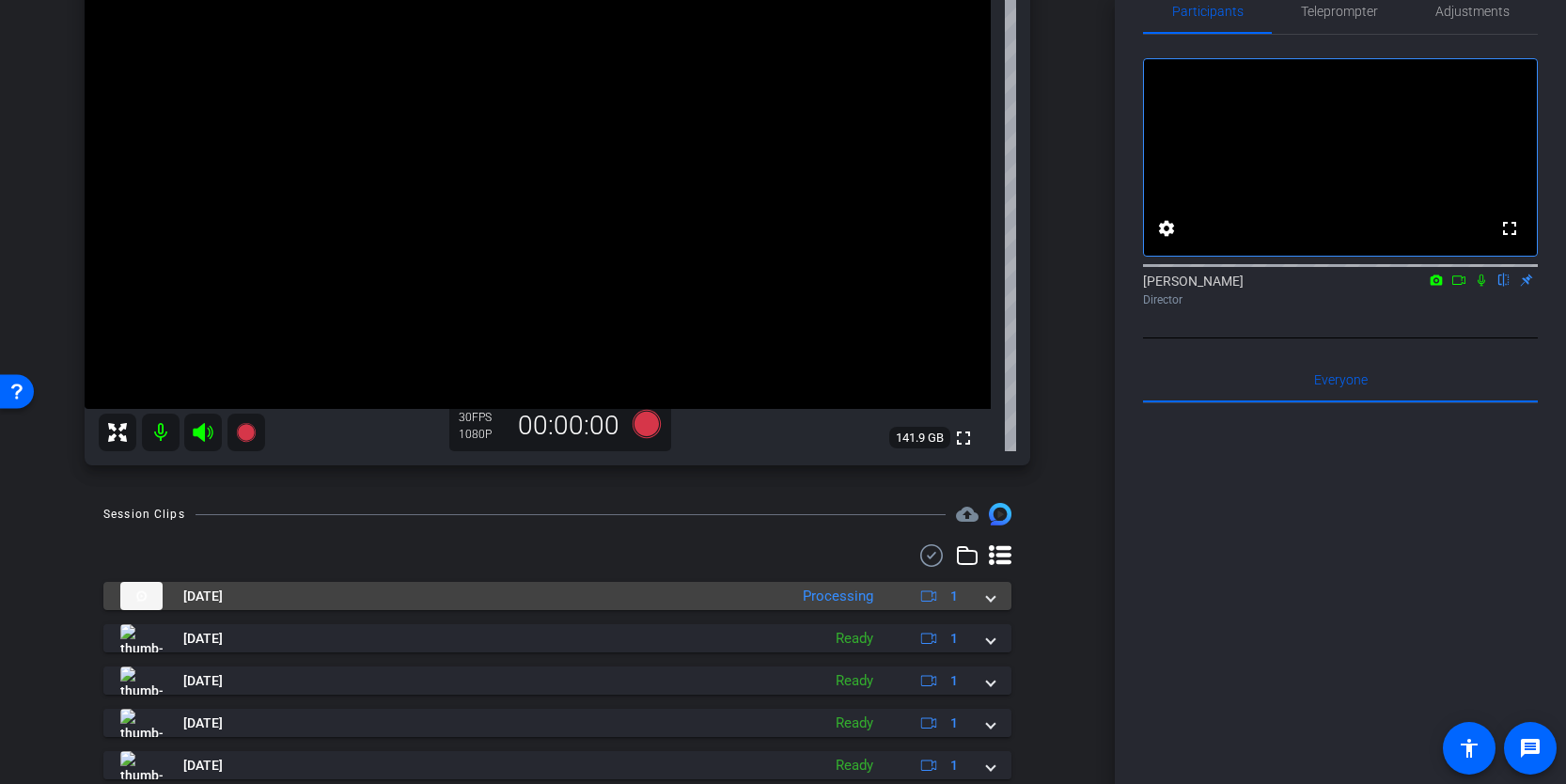
click at [994, 603] on span at bounding box center [991, 596] width 8 height 20
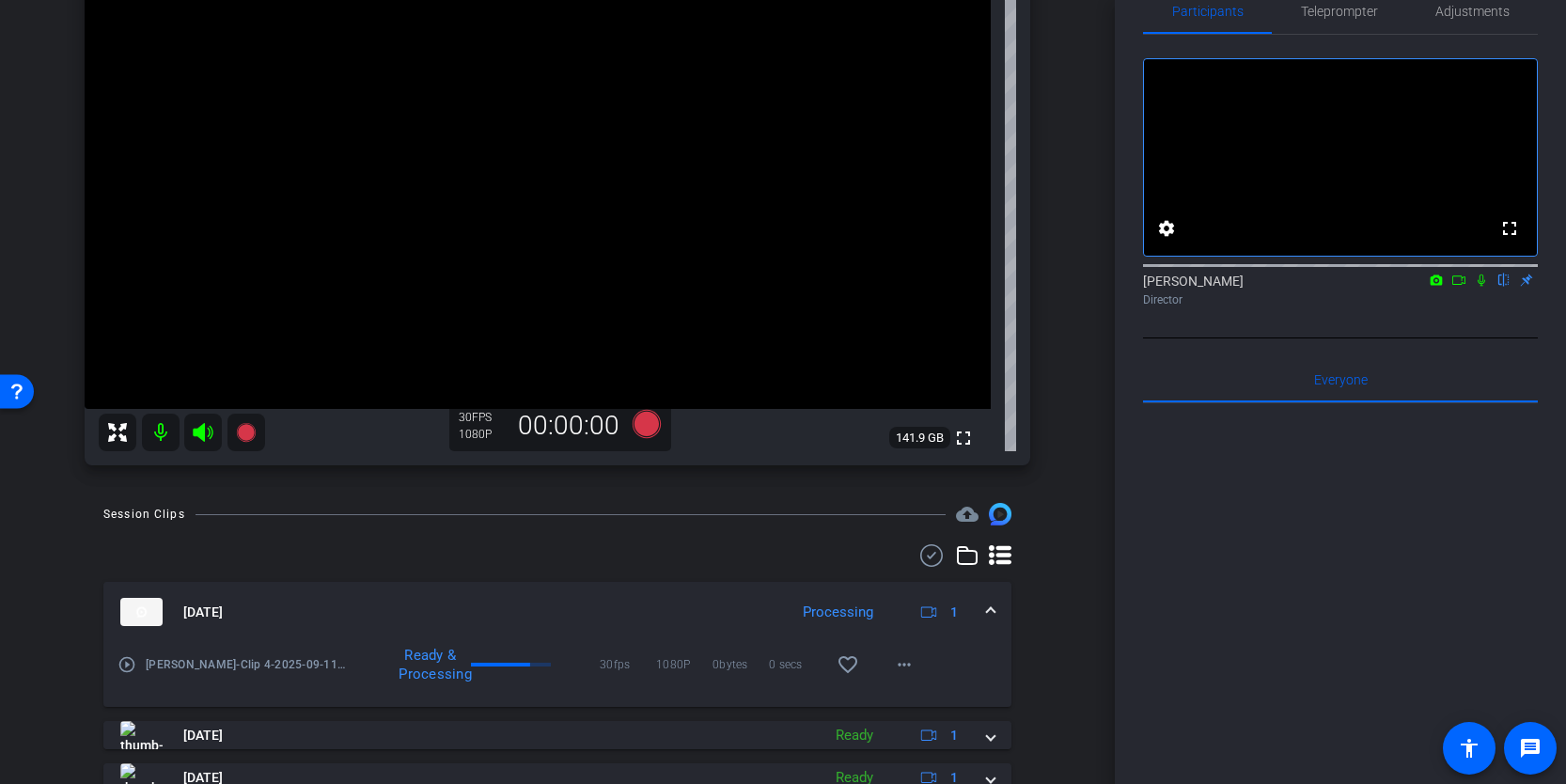
click at [994, 603] on span at bounding box center [991, 612] width 8 height 20
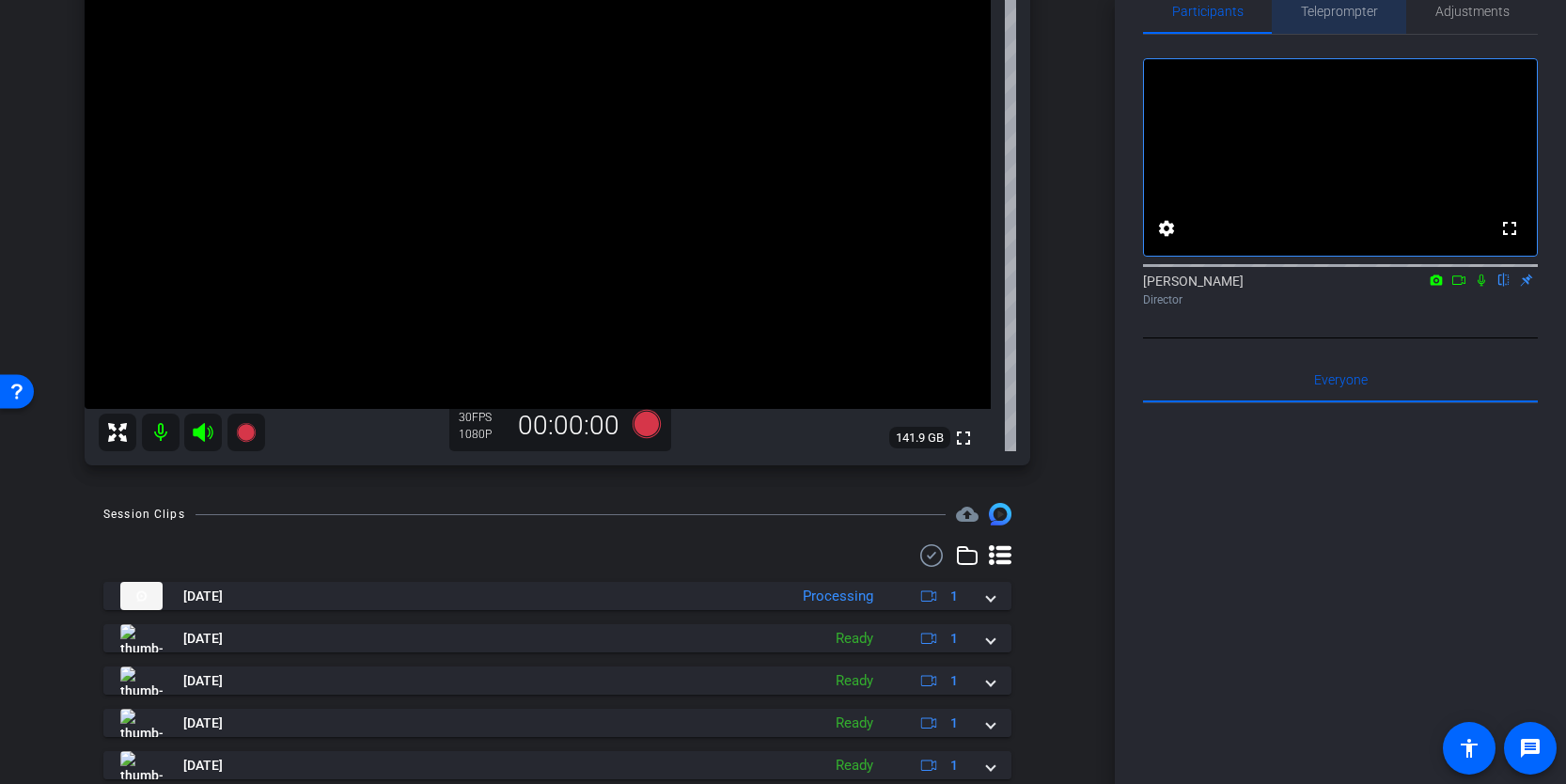
click at [1347, 12] on span "Teleprompter" at bounding box center [1340, 11] width 77 height 13
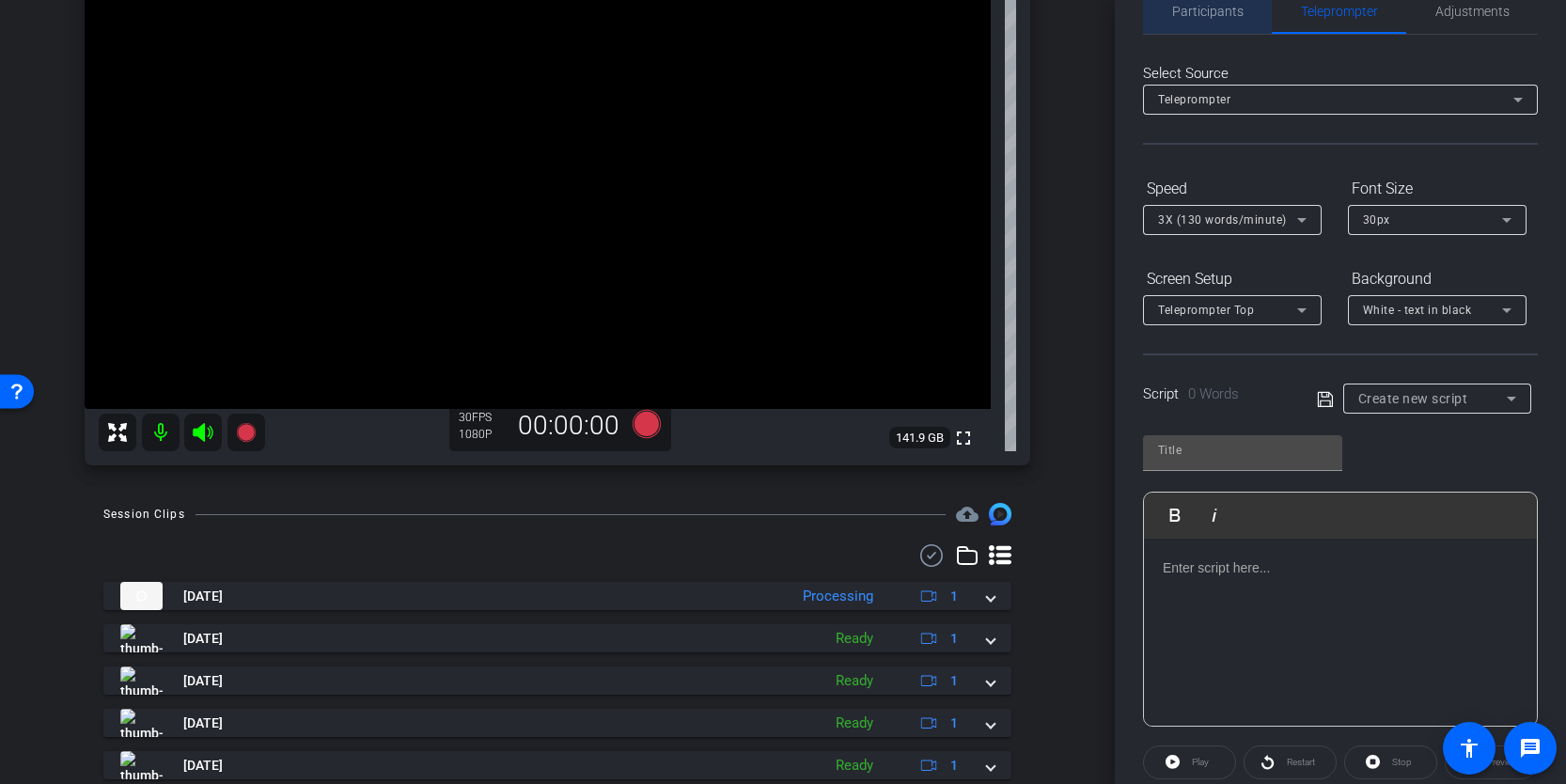
click at [1226, 14] on span "Participants" at bounding box center [1208, 11] width 71 height 13
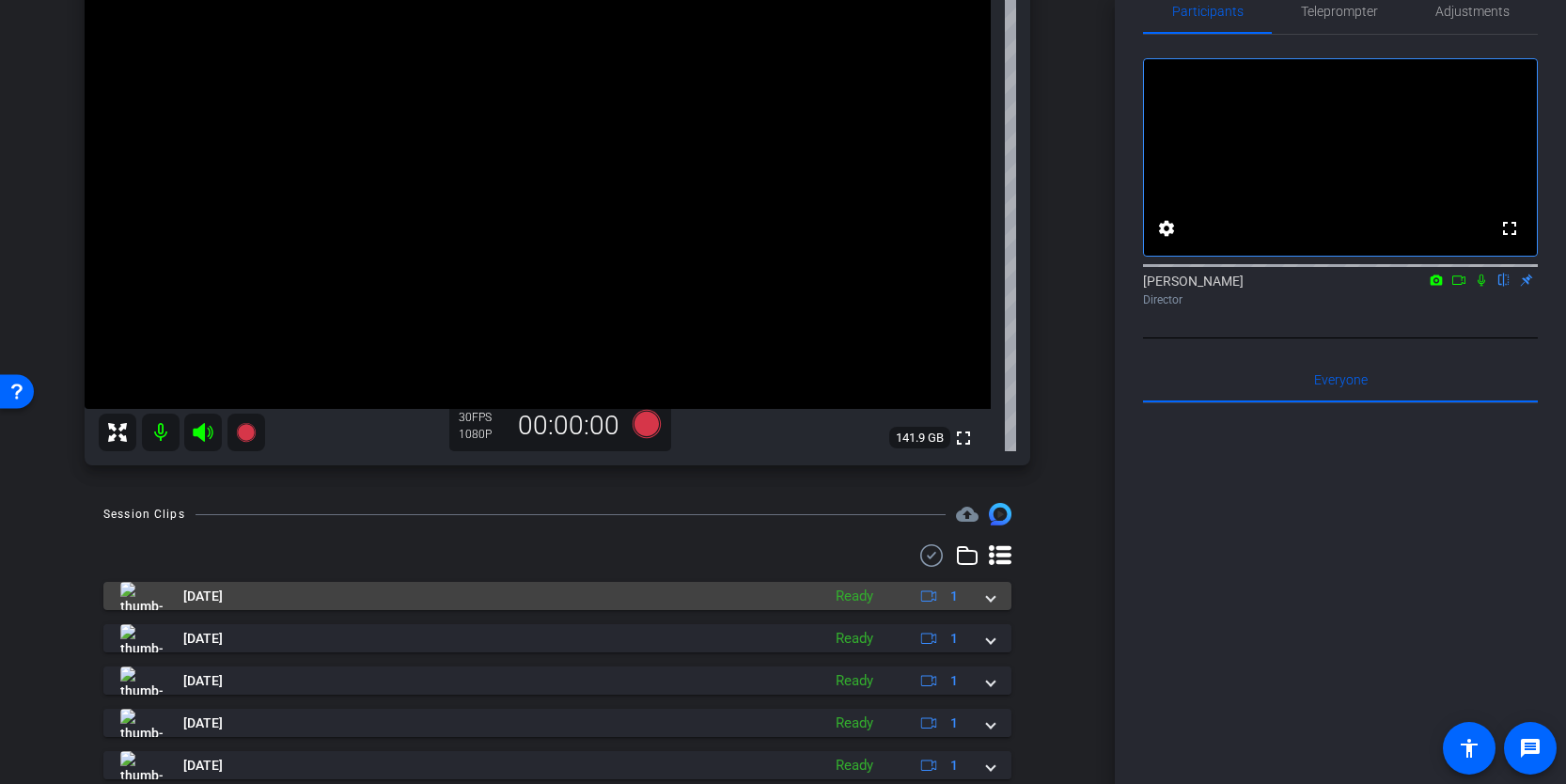
click at [993, 598] on span at bounding box center [991, 596] width 8 height 20
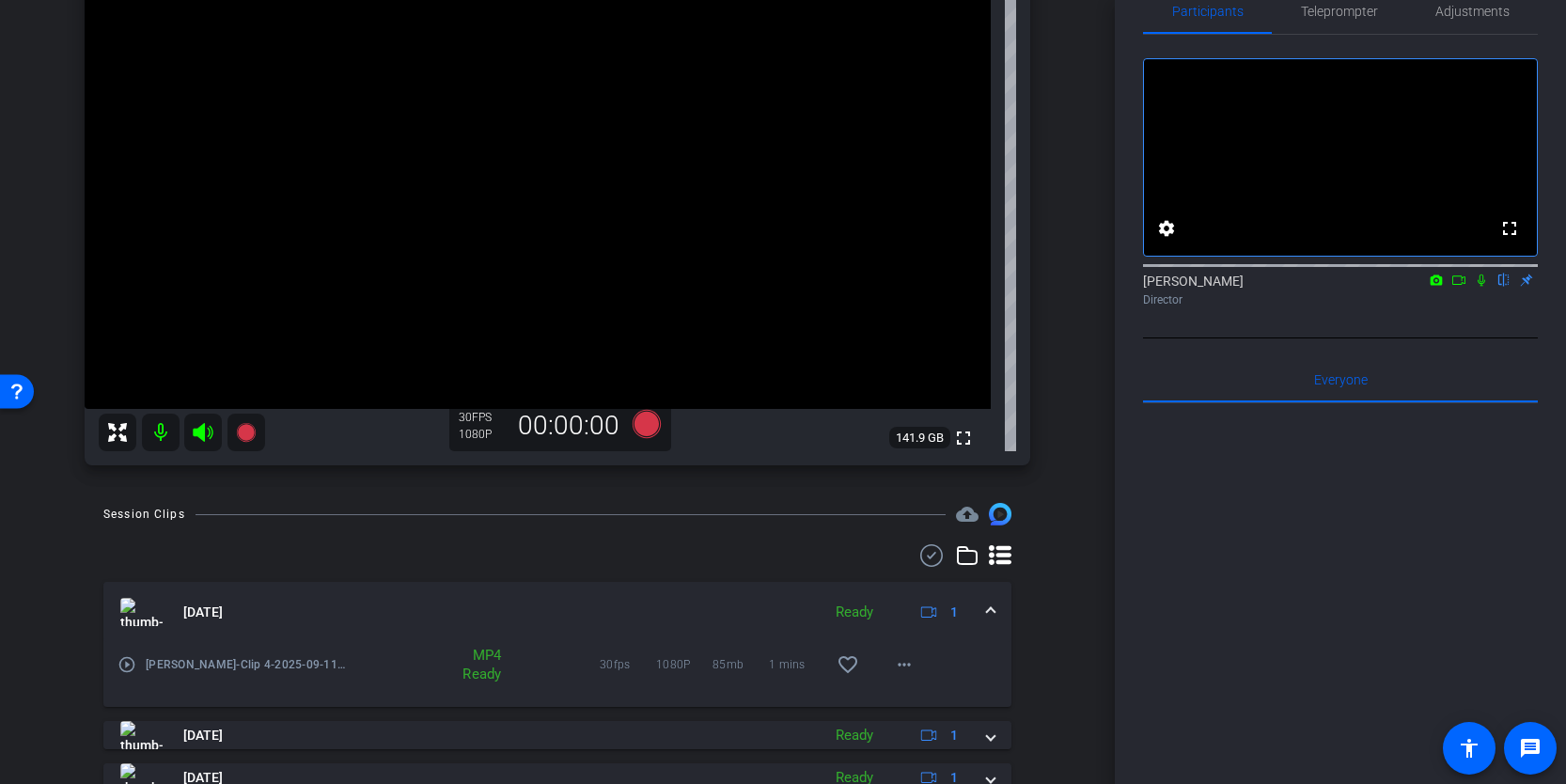
click at [993, 599] on mat-expansion-panel-header "[DATE] Ready 1" at bounding box center [557, 611] width 908 height 60
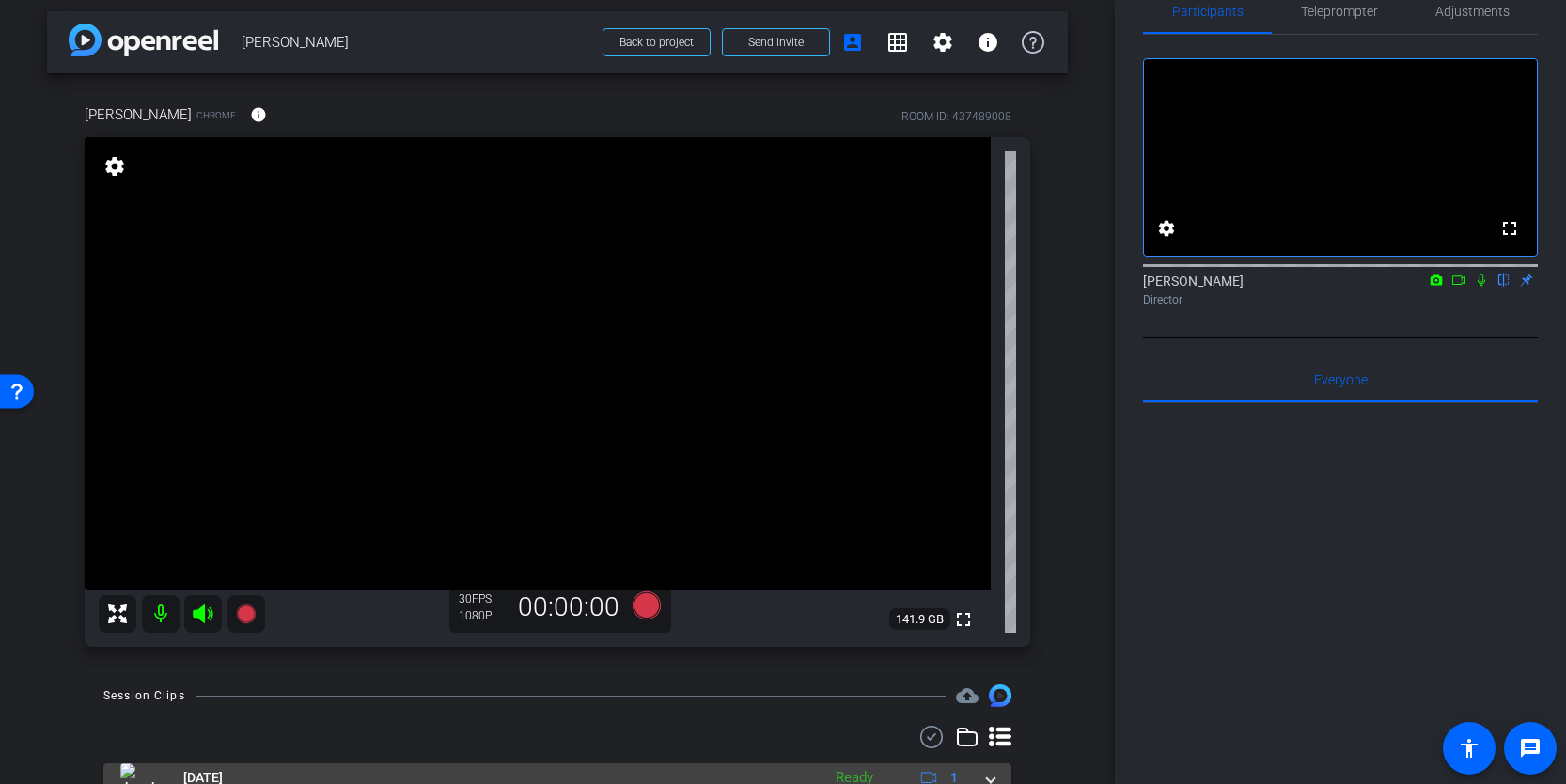
scroll to position [0, 0]
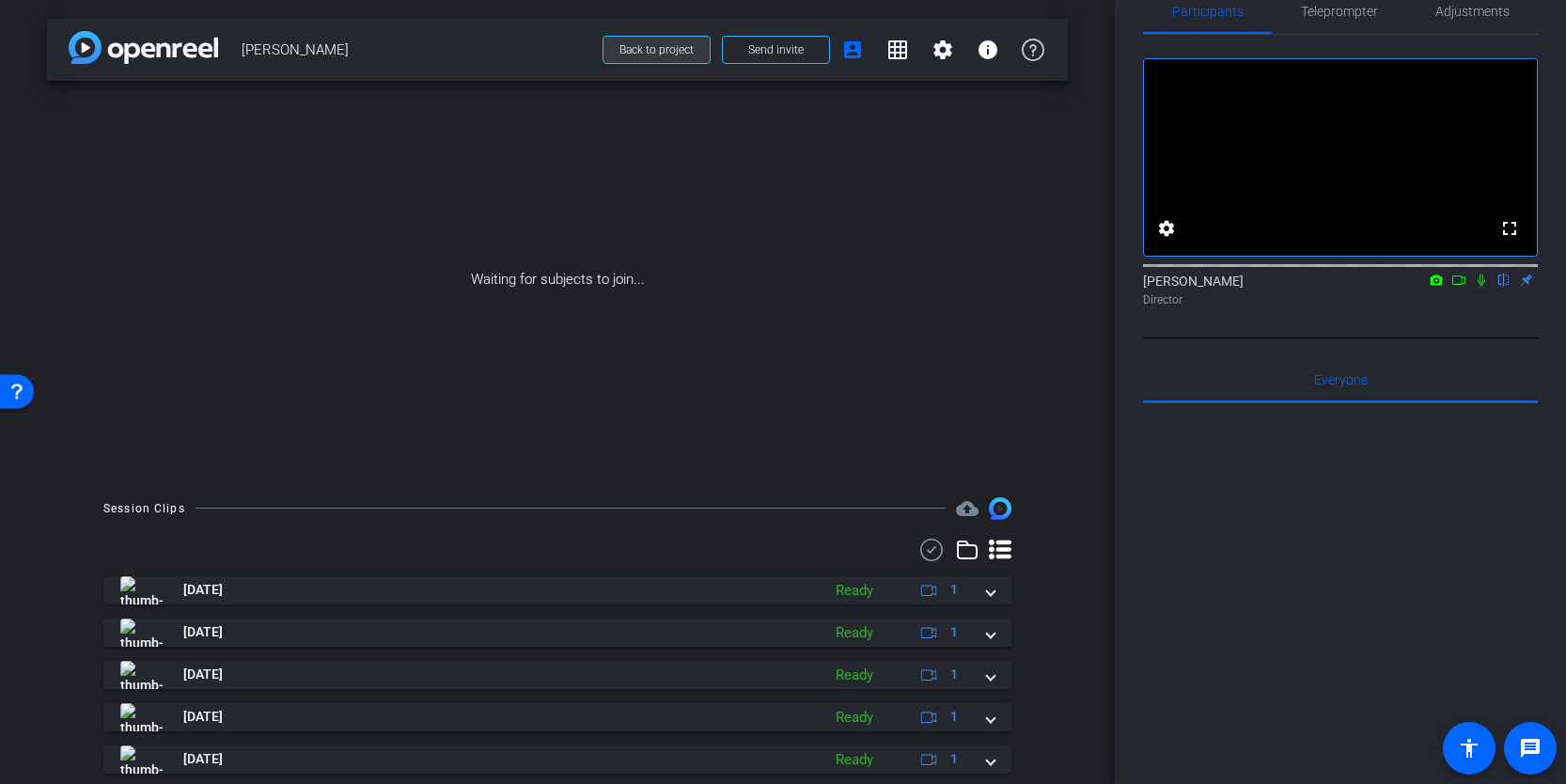
click at [688, 48] on span "Back to project" at bounding box center [657, 49] width 74 height 13
